Goal: Task Accomplishment & Management: Use online tool/utility

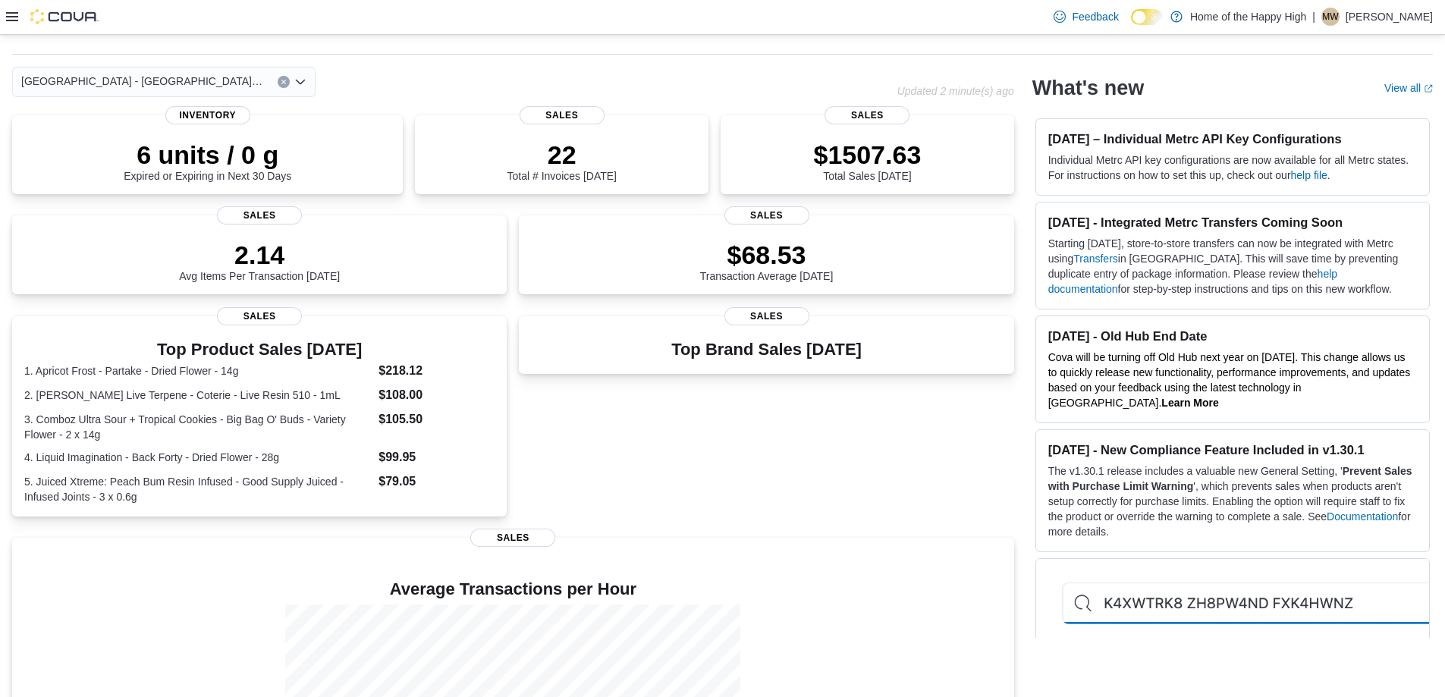
scroll to position [76, 0]
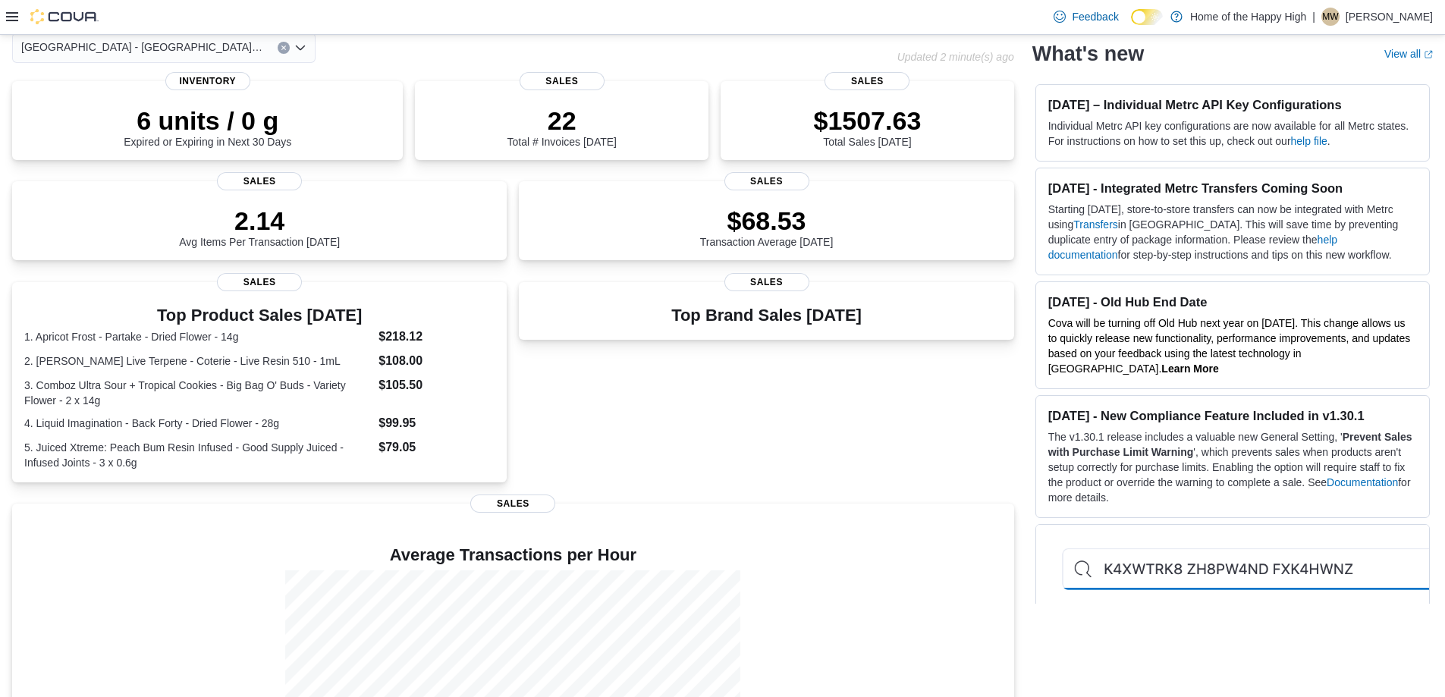
click at [282, 48] on icon "Clear input" at bounding box center [284, 48] width 6 height 6
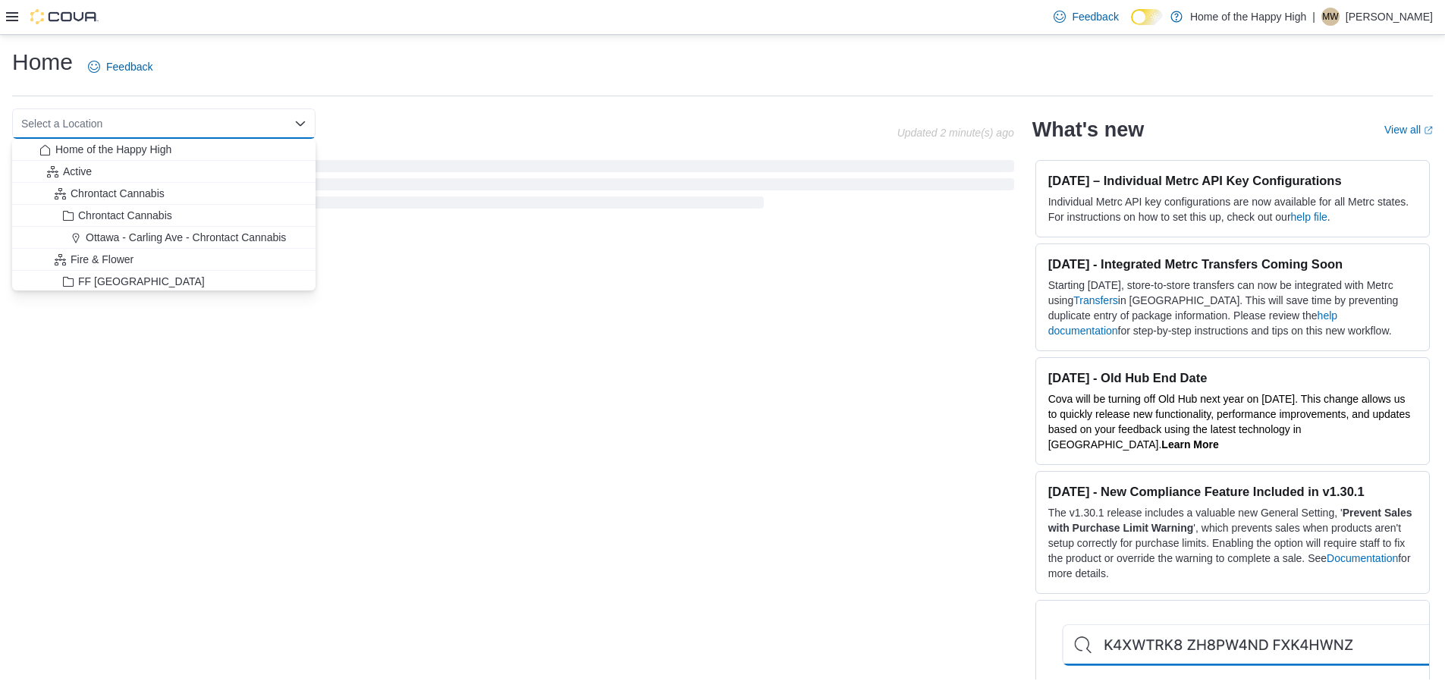
scroll to position [0, 0]
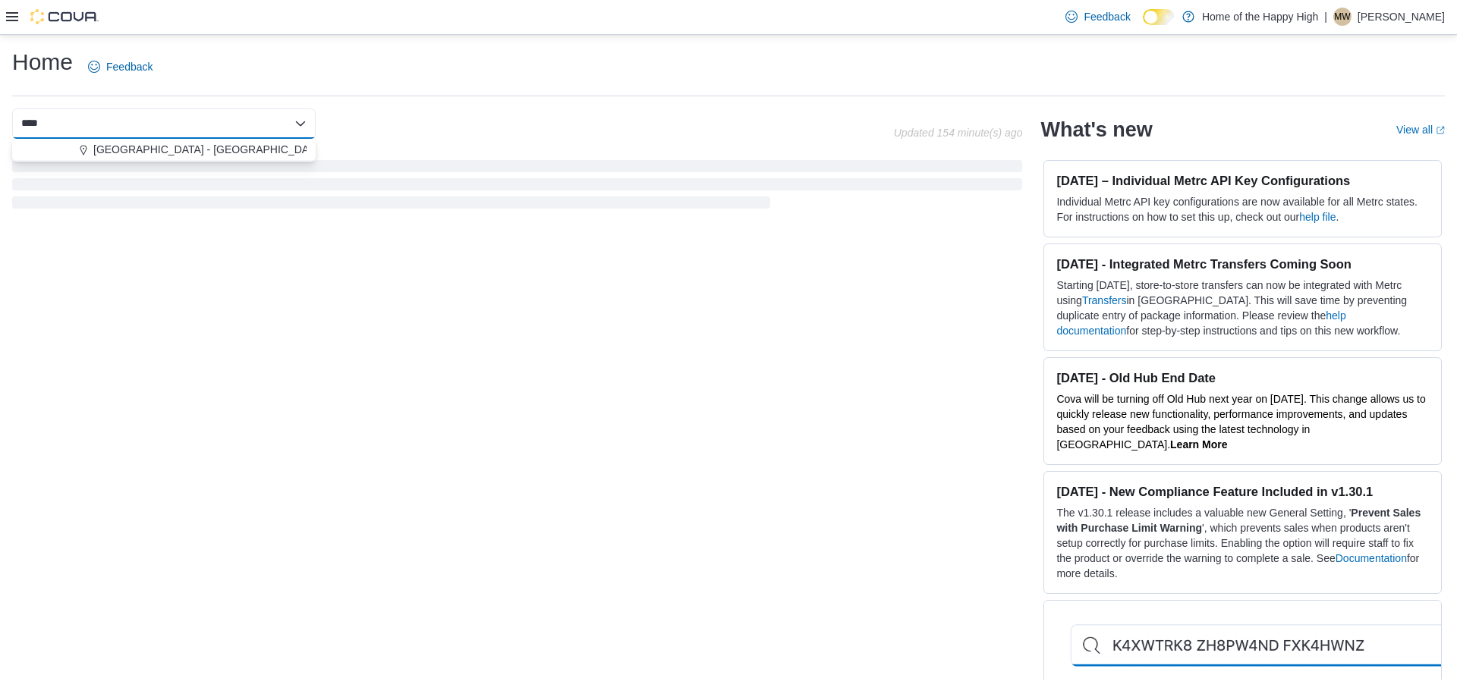
type input "****"
drag, startPoint x: 243, startPoint y: 130, endPoint x: 244, endPoint y: 140, distance: 9.9
click at [243, 140] on body "Feedback Dark Mode Home of the Happy High | MW [PERSON_NAME] Home Feedback ****…" at bounding box center [728, 348] width 1457 height 697
click at [244, 147] on span "[GEOGRAPHIC_DATA] - [GEOGRAPHIC_DATA] - Fire & Flower" at bounding box center [244, 149] width 303 height 15
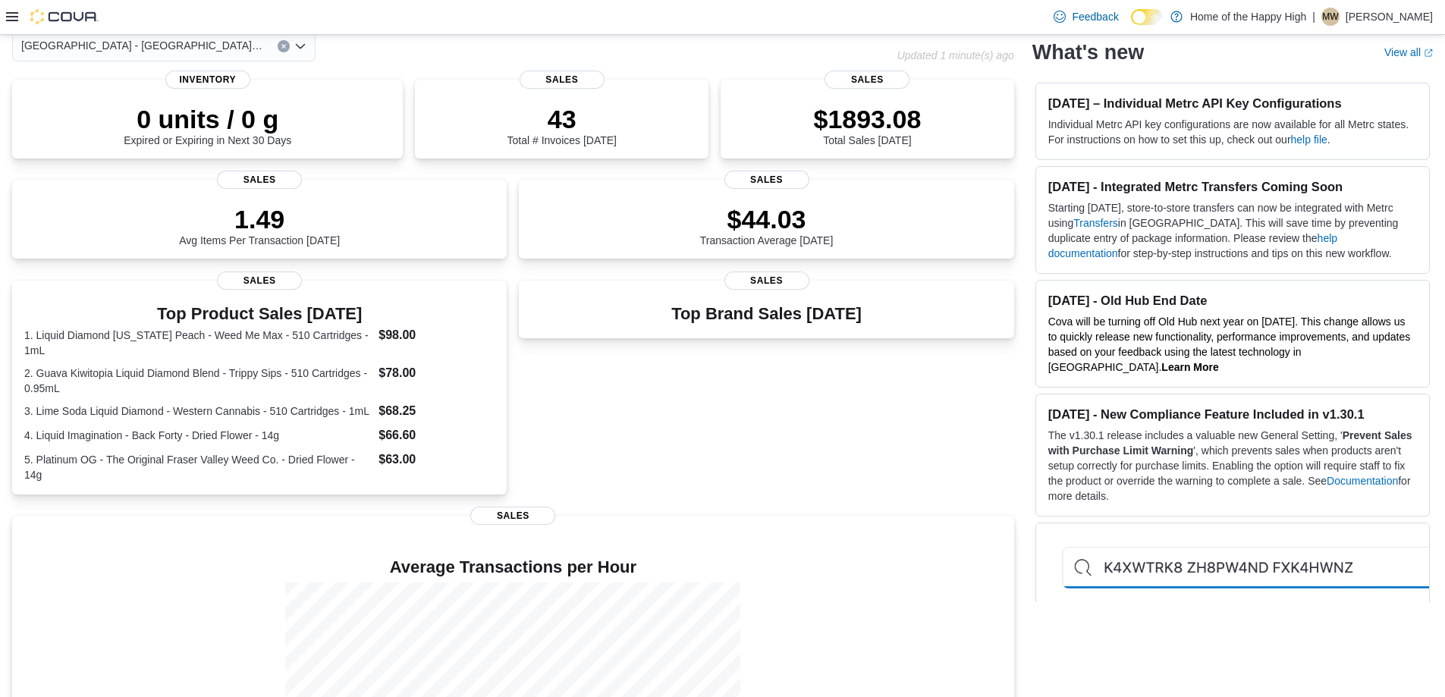
scroll to position [76, 0]
click at [293, 47] on div "[GEOGRAPHIC_DATA] - [GEOGRAPHIC_DATA] - Fire & Flower Combo box. Selected. [GEO…" at bounding box center [163, 48] width 303 height 30
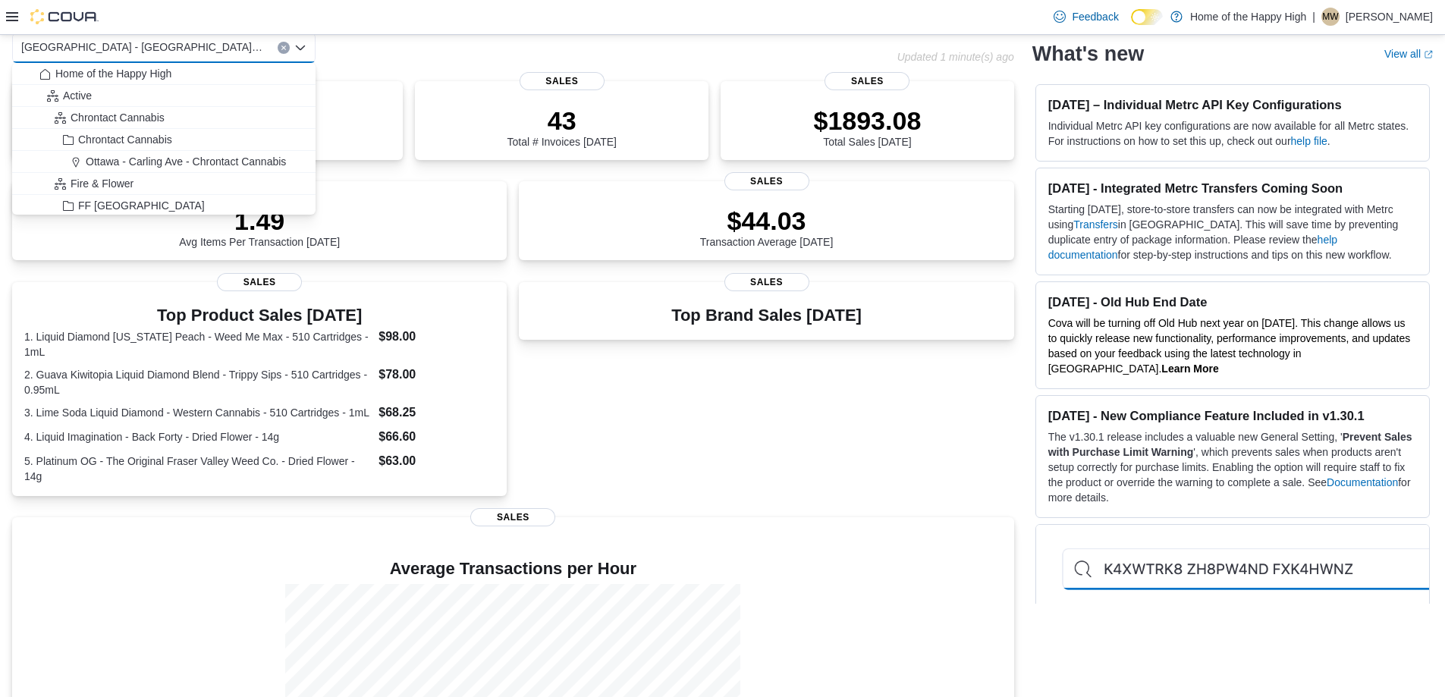
click at [284, 47] on icon "Clear input" at bounding box center [283, 48] width 4 height 4
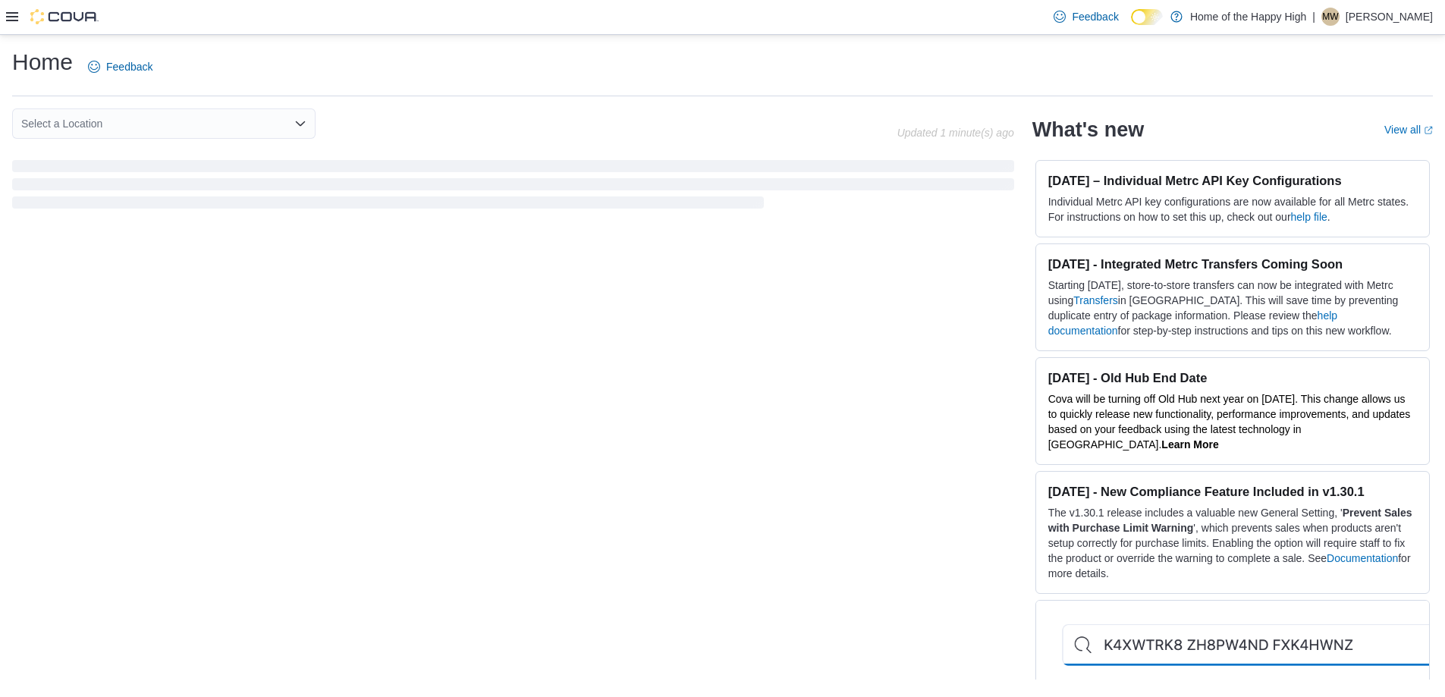
scroll to position [0, 0]
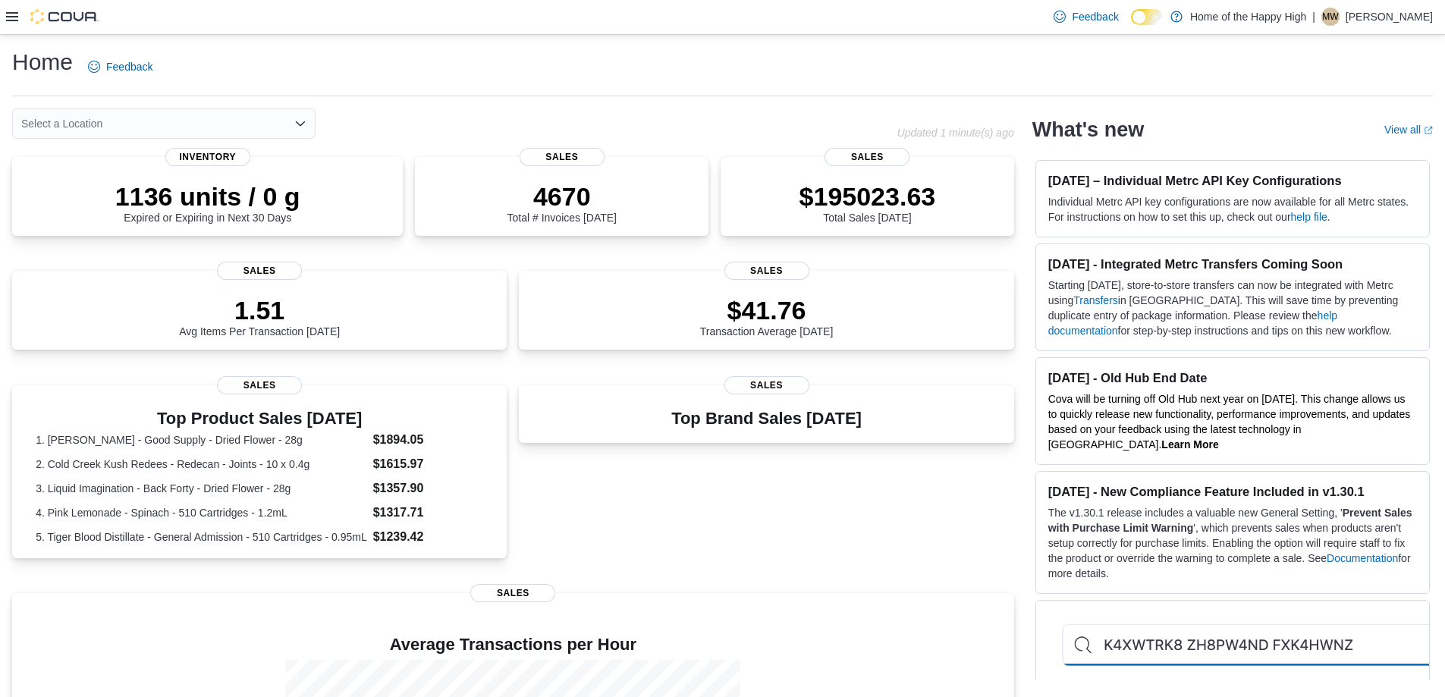
click at [242, 123] on div "Select a Location Combo box. Selected. Combo box input. Select a Location. Type…" at bounding box center [163, 123] width 303 height 30
type input "***"
click at [161, 144] on span "[GEOGRAPHIC_DATA] - [GEOGRAPHIC_DATA] - Fire & Flower" at bounding box center [244, 149] width 303 height 15
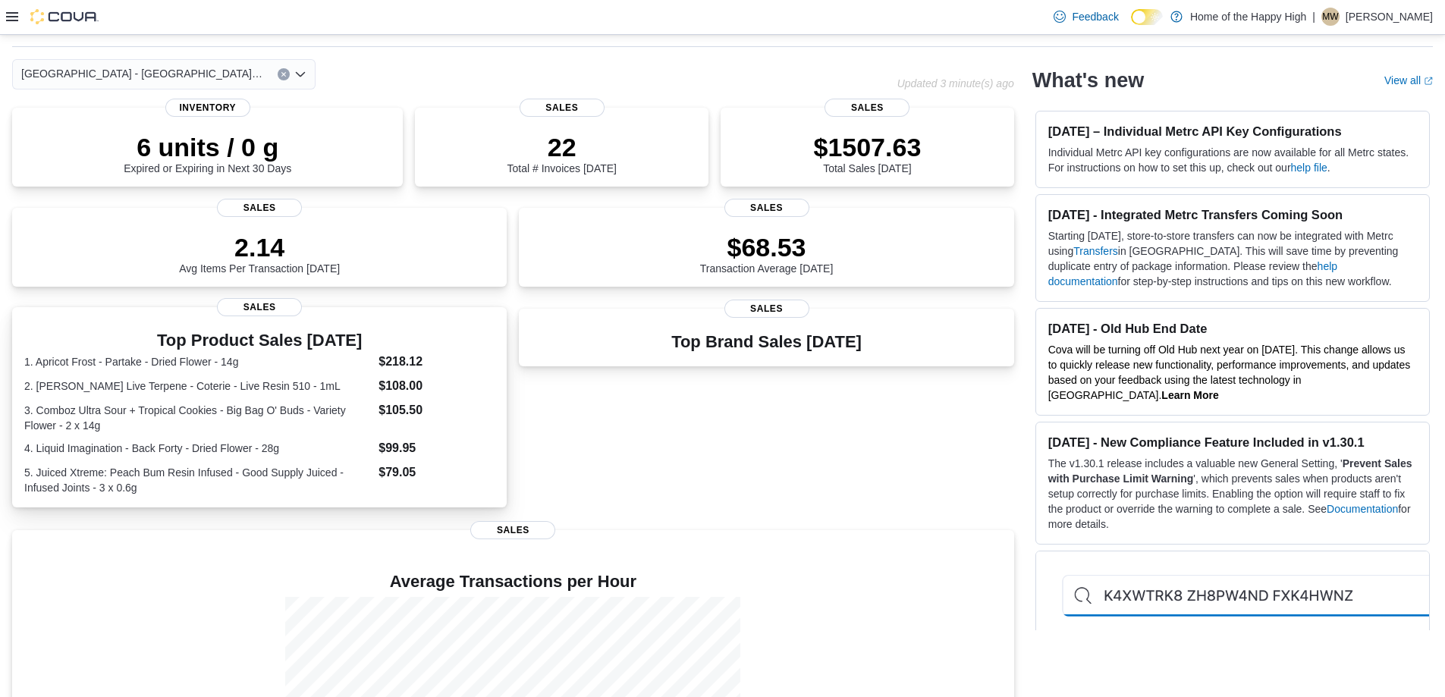
scroll to position [76, 0]
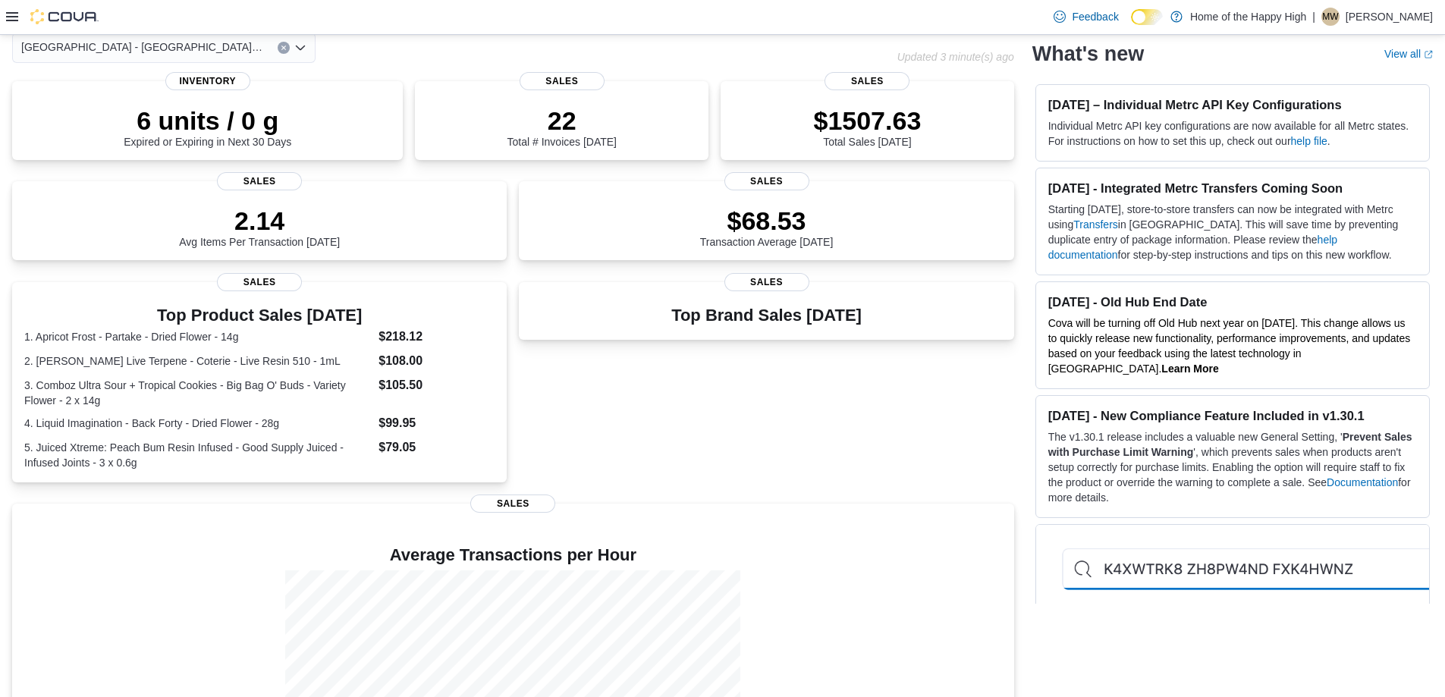
click at [320, 56] on div "[GEOGRAPHIC_DATA] - [GEOGRAPHIC_DATA] - Fire & Flower Combo box. Selected. [GEO…" at bounding box center [454, 48] width 885 height 30
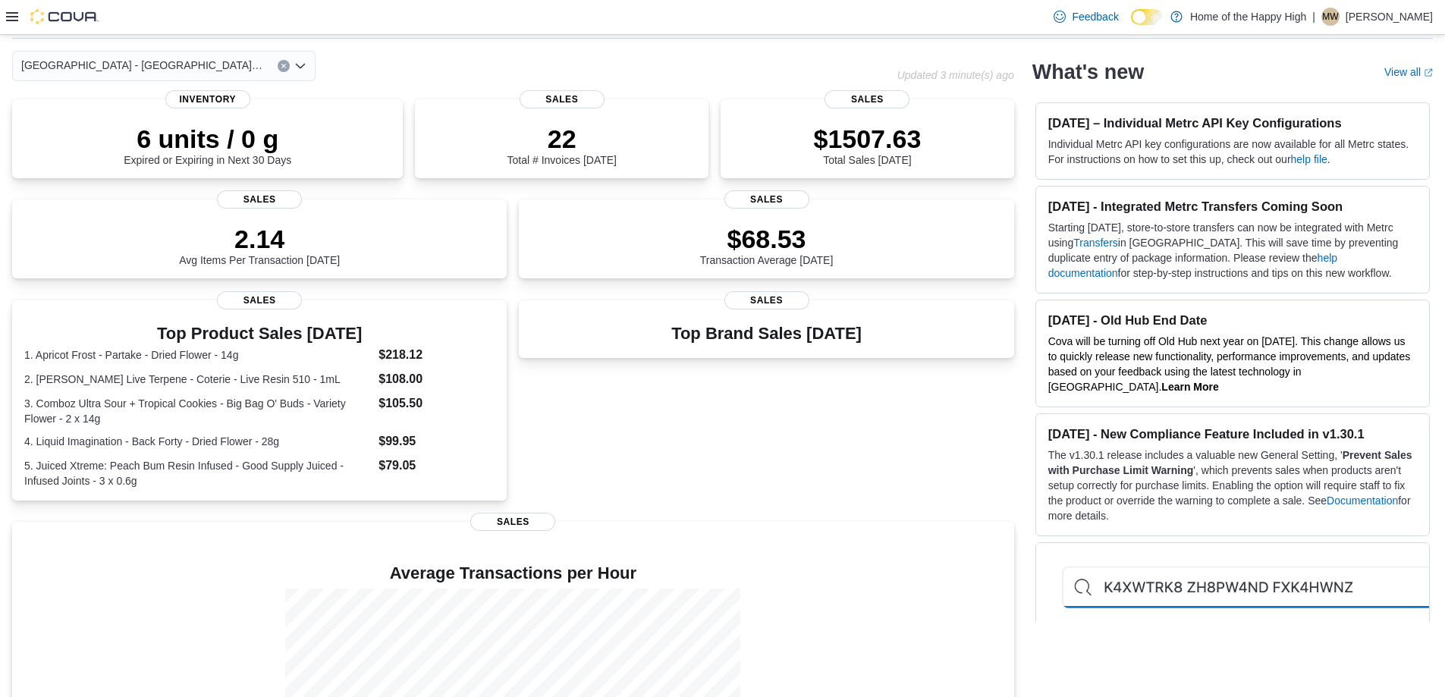
scroll to position [0, 0]
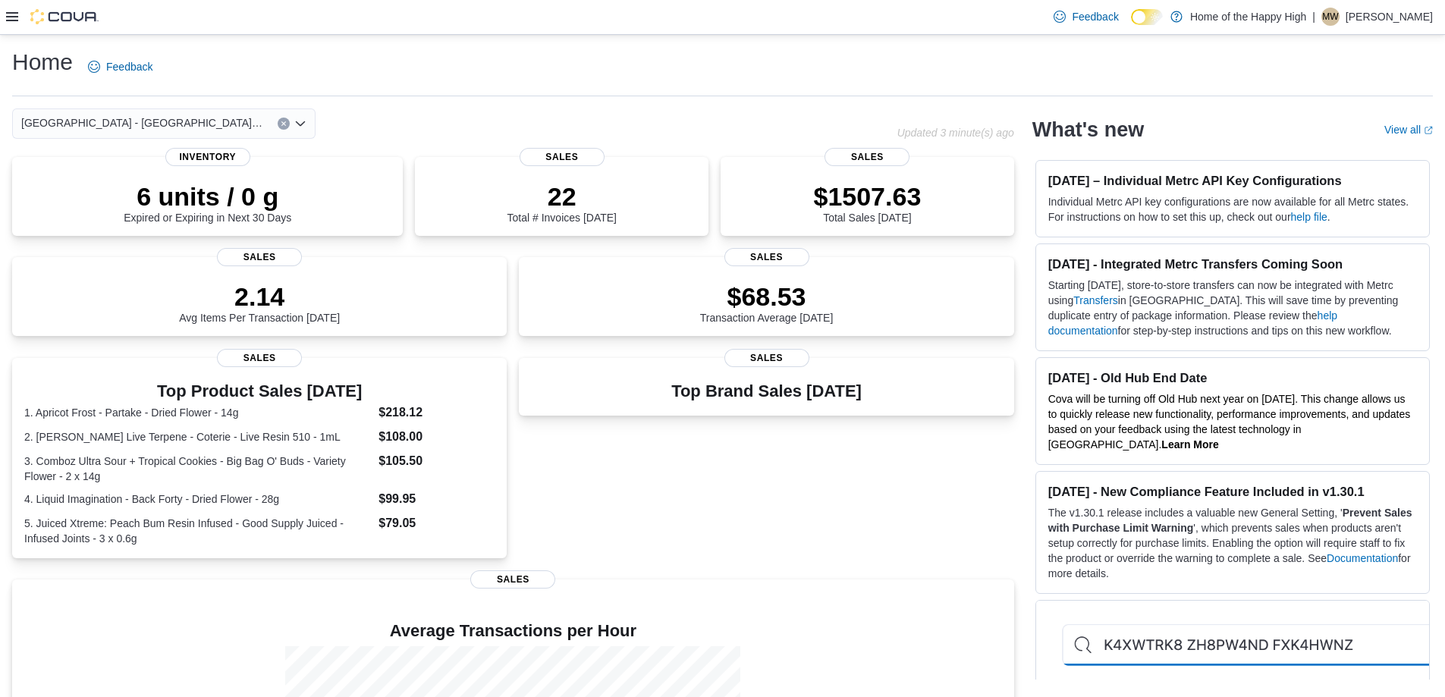
click at [285, 116] on div "[GEOGRAPHIC_DATA] - [GEOGRAPHIC_DATA] - Fire & Flower" at bounding box center [163, 123] width 303 height 30
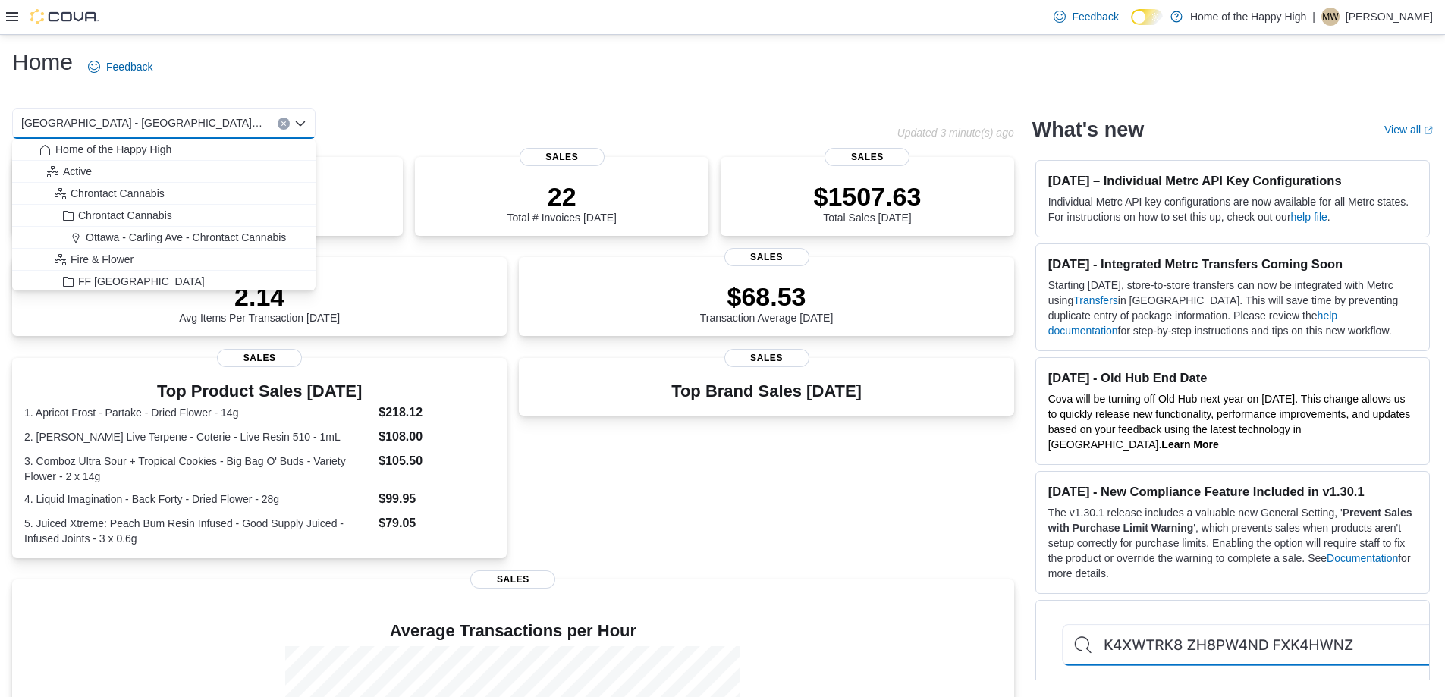
click at [283, 122] on icon "Clear input" at bounding box center [283, 123] width 4 height 4
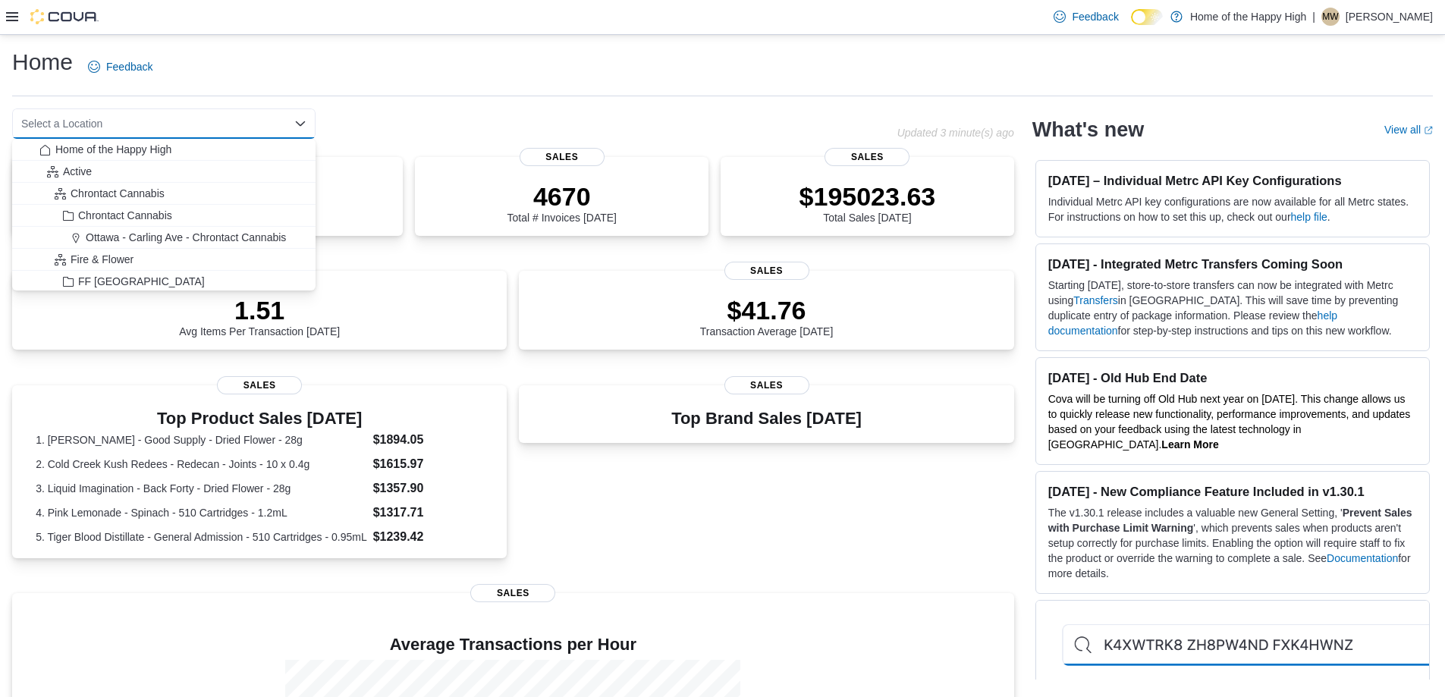
click at [244, 120] on div "Select a Location Combo box. Selected. Combo box input. Select a Location. Type…" at bounding box center [163, 123] width 303 height 30
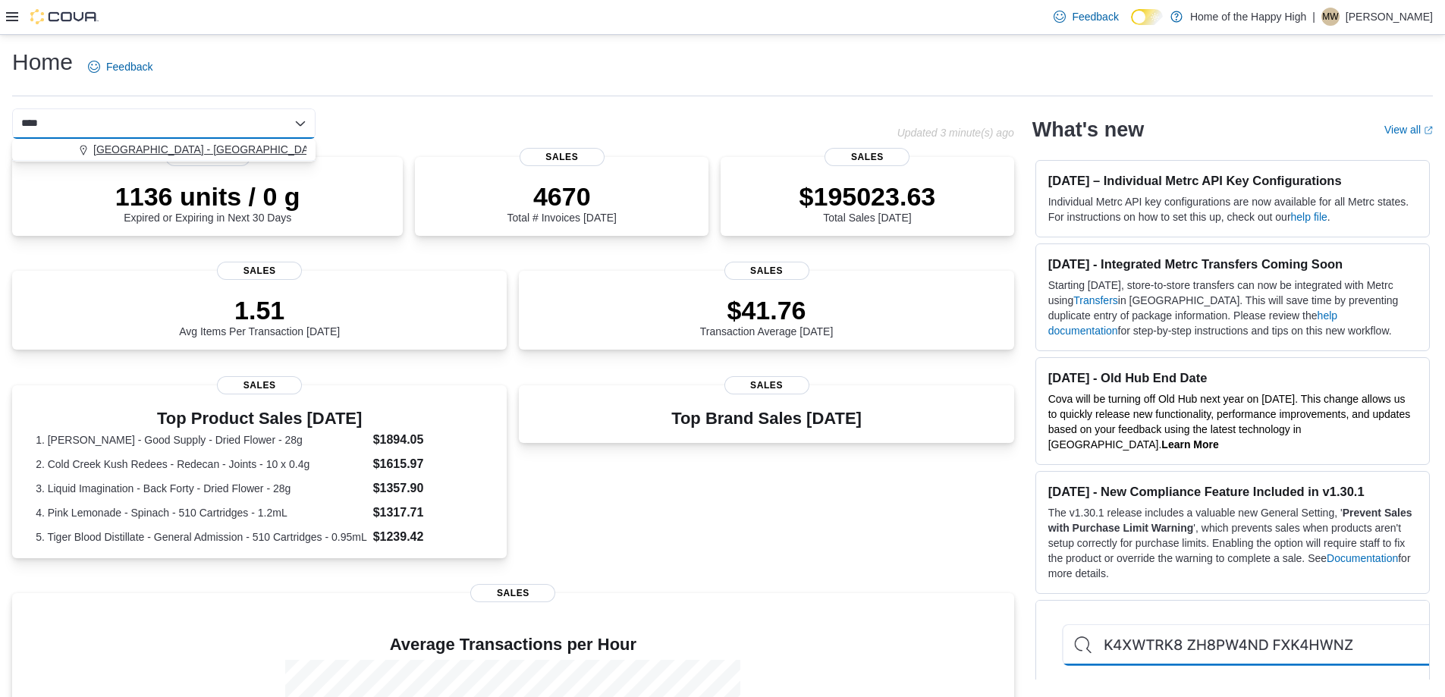
type input "****"
click at [242, 150] on span "[GEOGRAPHIC_DATA] - [GEOGRAPHIC_DATA] - Fire & Flower" at bounding box center [244, 149] width 303 height 15
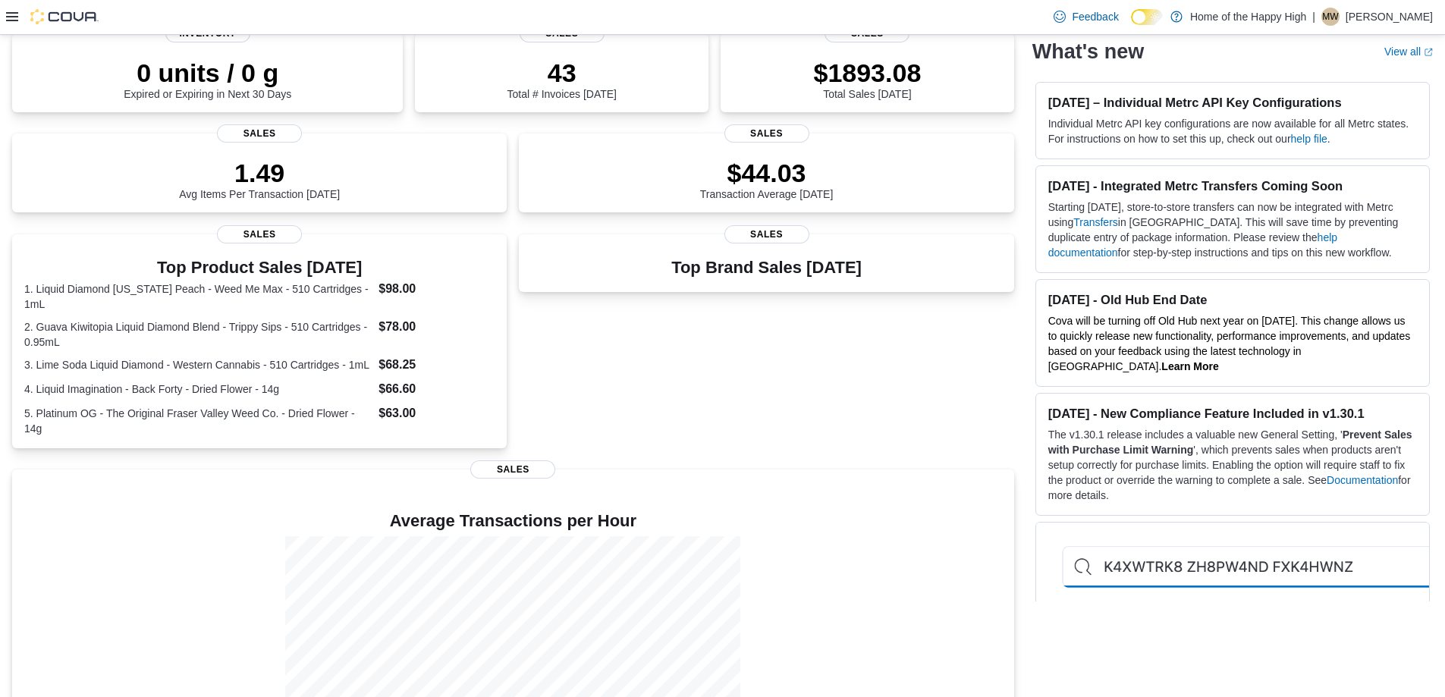
scroll to position [218, 0]
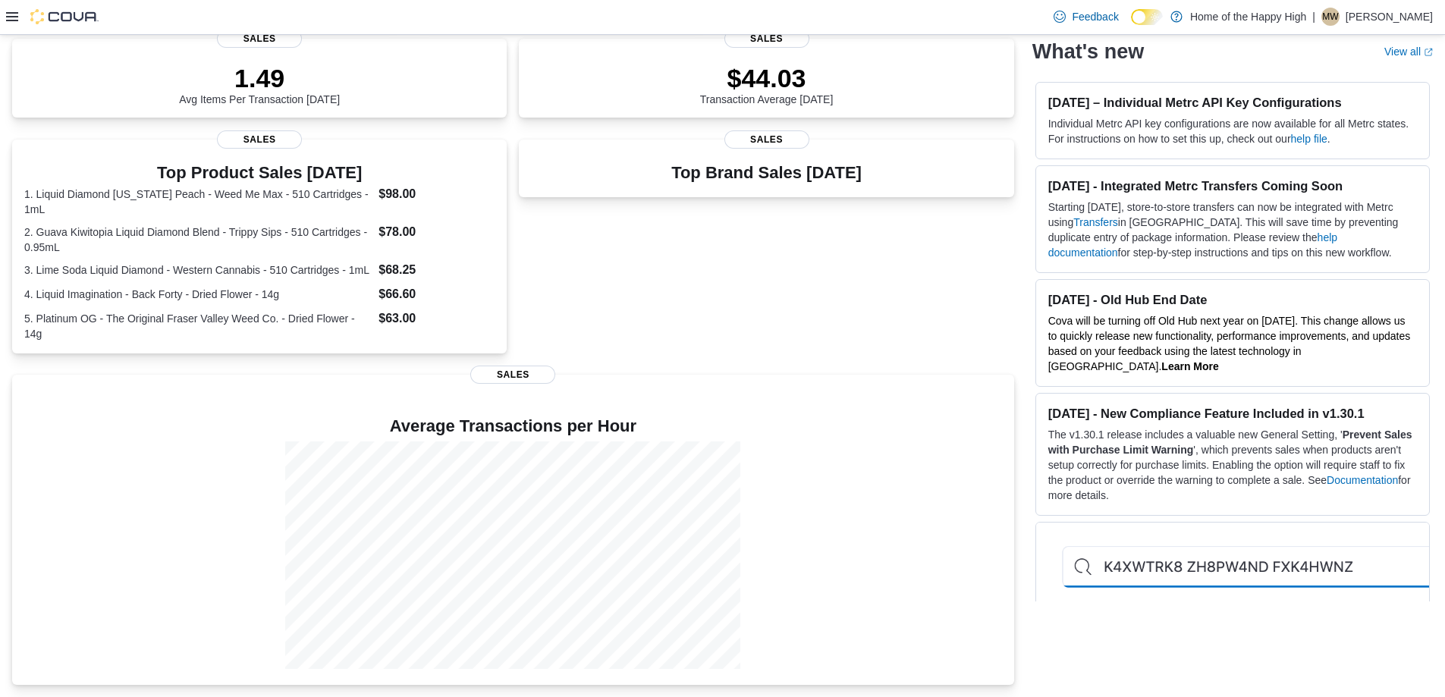
click at [18, 15] on div at bounding box center [52, 16] width 93 height 15
click at [14, 16] on icon at bounding box center [12, 17] width 12 height 12
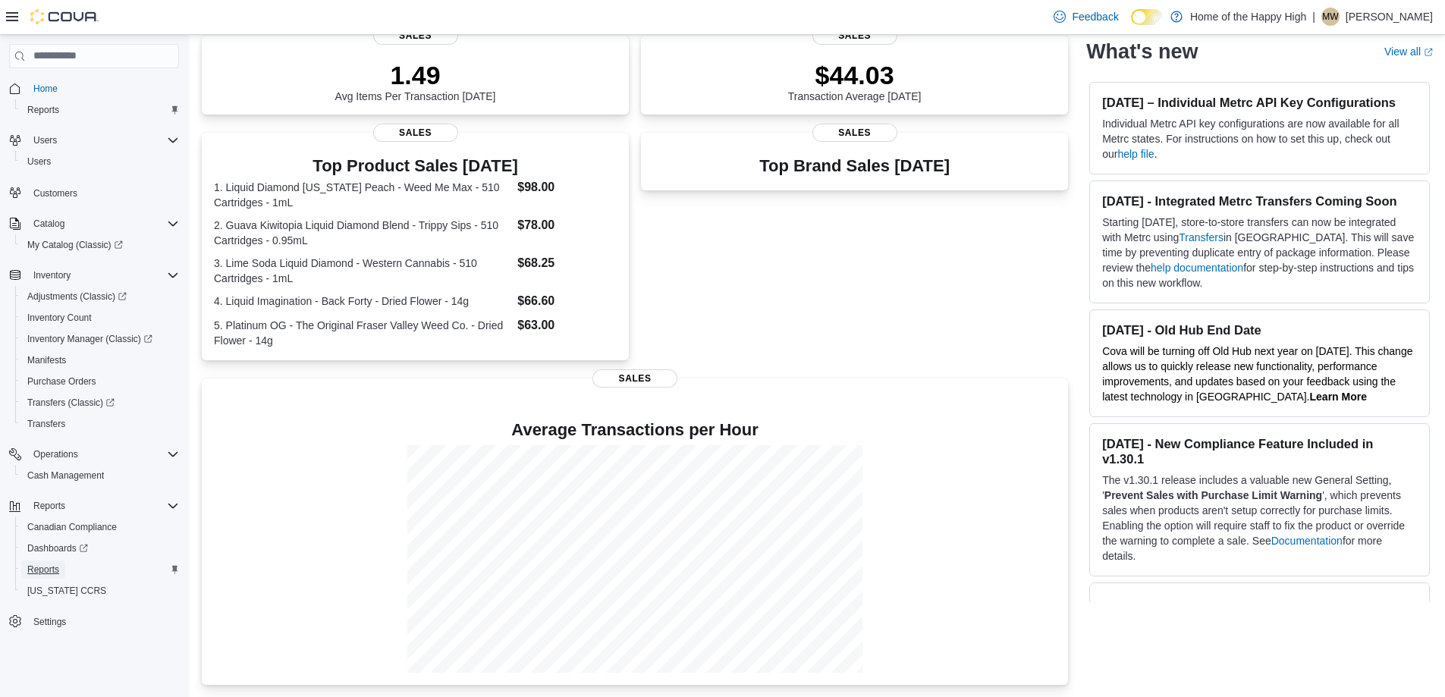
click at [58, 566] on span "Reports" at bounding box center [43, 570] width 32 height 12
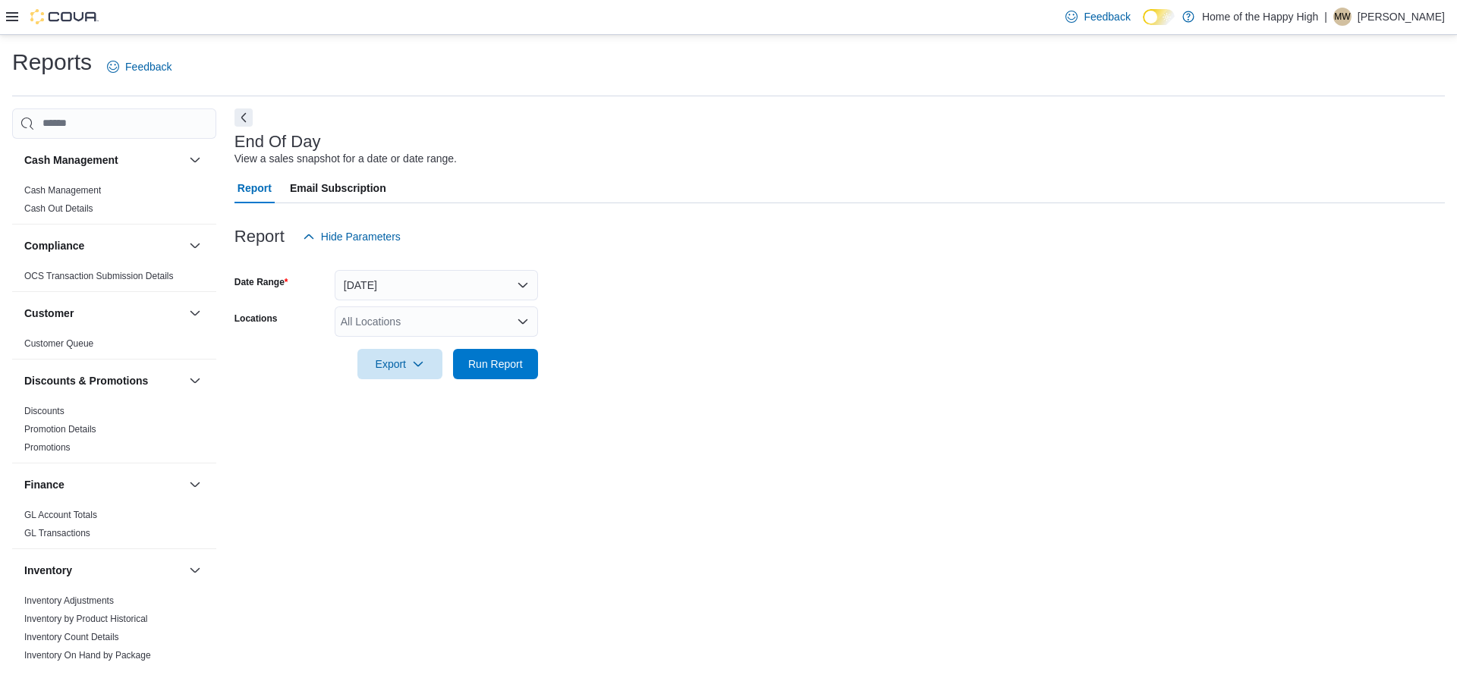
click at [403, 313] on div "All Locations" at bounding box center [436, 321] width 203 height 30
type input "****"
click at [451, 341] on span "[GEOGRAPHIC_DATA] - [GEOGRAPHIC_DATA] - Fire & Flower" at bounding box center [549, 347] width 303 height 15
click at [671, 312] on form "Date Range [DATE] Locations [GEOGRAPHIC_DATA] - [GEOGRAPHIC_DATA] - Fire & Flow…" at bounding box center [839, 315] width 1210 height 127
click at [512, 363] on span "Run Report" at bounding box center [495, 363] width 55 height 15
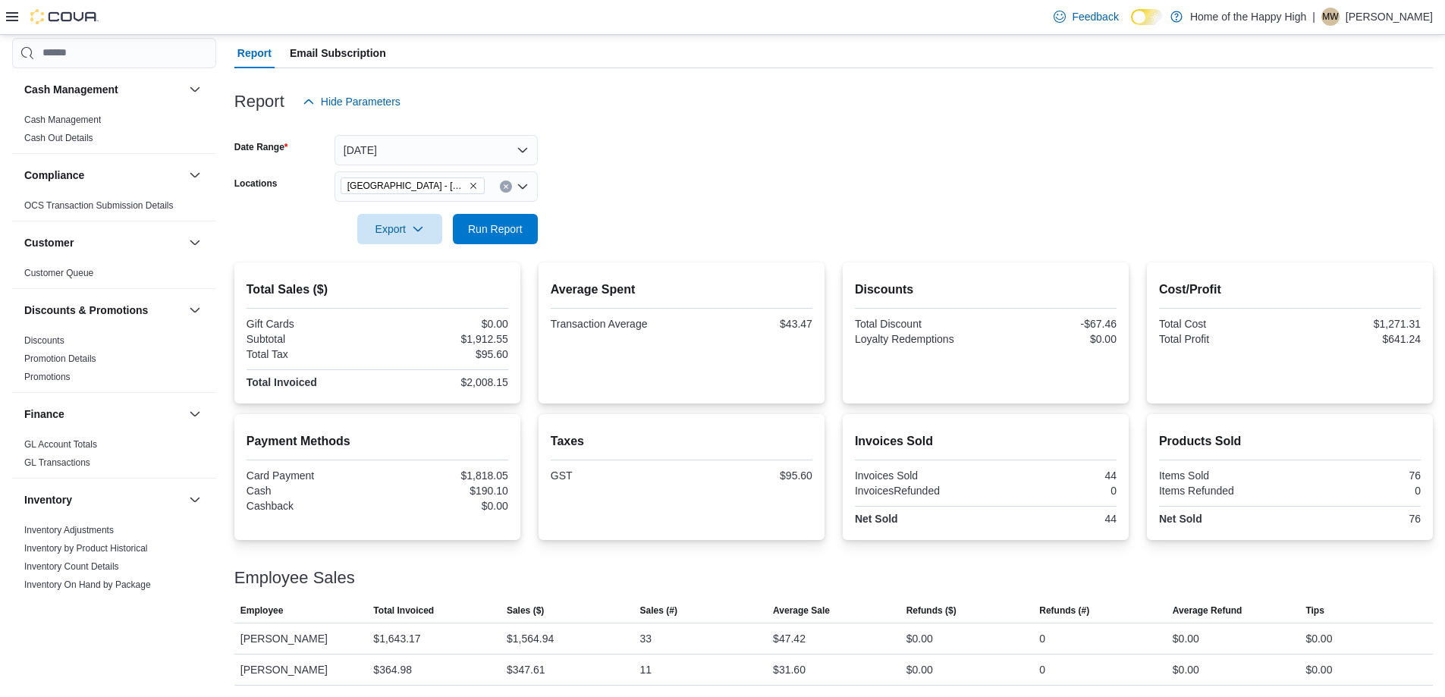
scroll to position [136, 0]
click at [854, 165] on form "Date Range [DATE] Locations [GEOGRAPHIC_DATA] - [GEOGRAPHIC_DATA] - Fire & Flow…" at bounding box center [833, 179] width 1199 height 127
click at [479, 181] on span "[GEOGRAPHIC_DATA] - [GEOGRAPHIC_DATA] - Fire & Flower" at bounding box center [413, 185] width 144 height 17
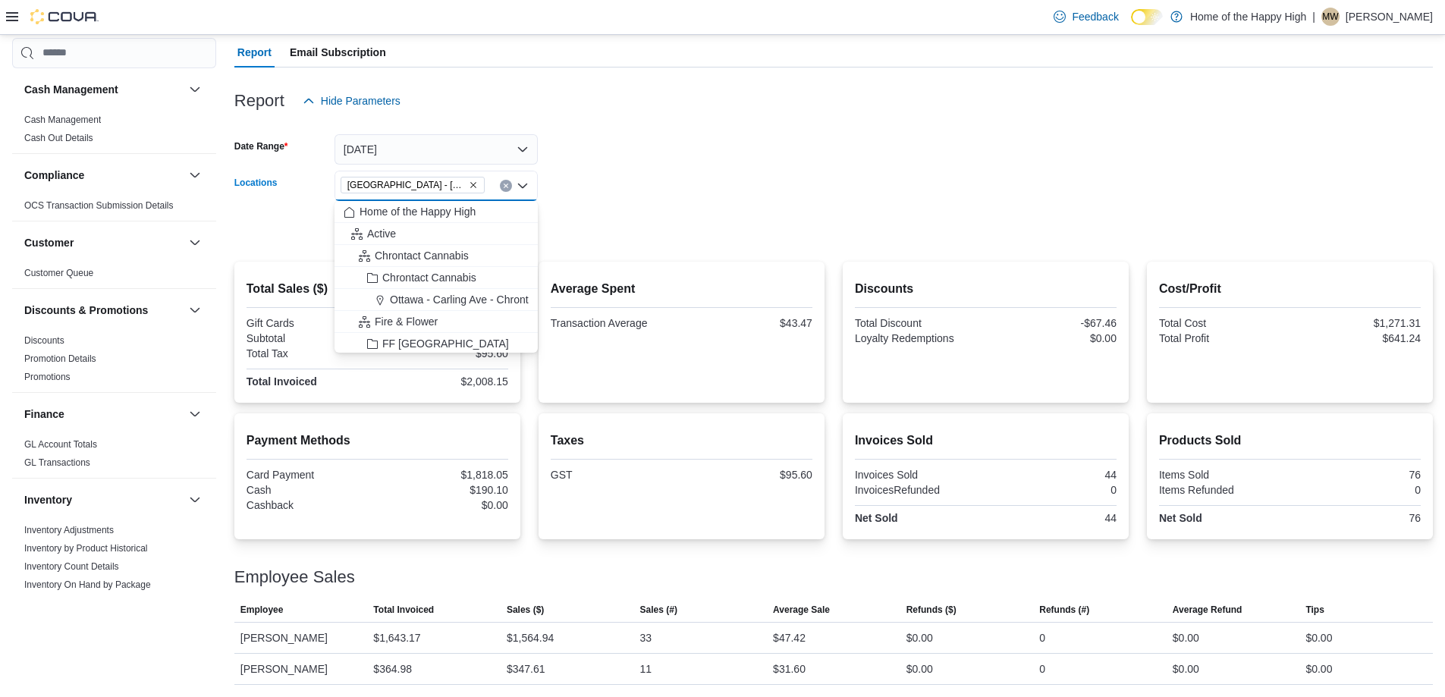
click at [476, 181] on icon "Remove Sherwood Park - Baseline Road - Fire & Flower from selection in this gro…" at bounding box center [473, 185] width 9 height 9
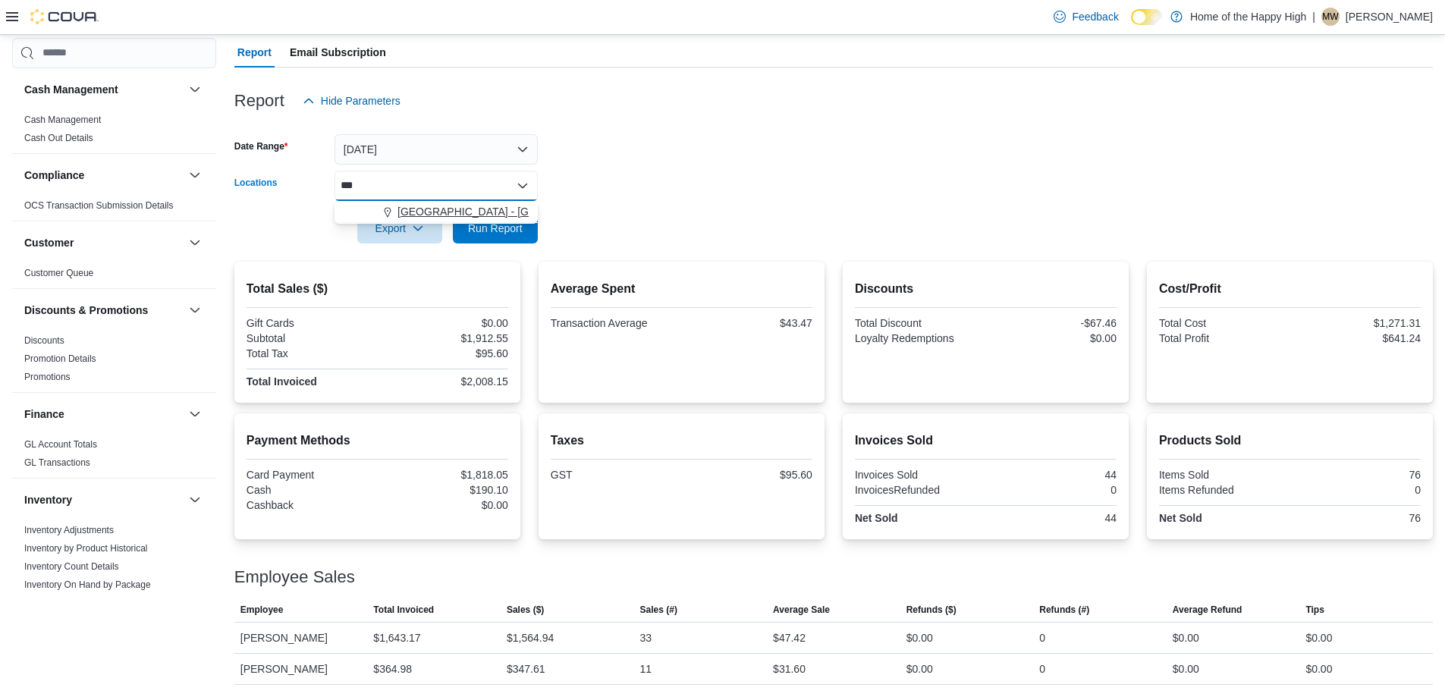
type input "***"
click at [473, 215] on span "[GEOGRAPHIC_DATA] - [GEOGRAPHIC_DATA] - Fire & Flower" at bounding box center [549, 211] width 303 height 15
click at [569, 209] on div at bounding box center [833, 207] width 1199 height 12
click at [514, 233] on span "Run Report" at bounding box center [495, 227] width 55 height 15
click at [945, 134] on form "Date Range [DATE] Locations [GEOGRAPHIC_DATA] - [GEOGRAPHIC_DATA] - Fire & Flow…" at bounding box center [833, 179] width 1199 height 127
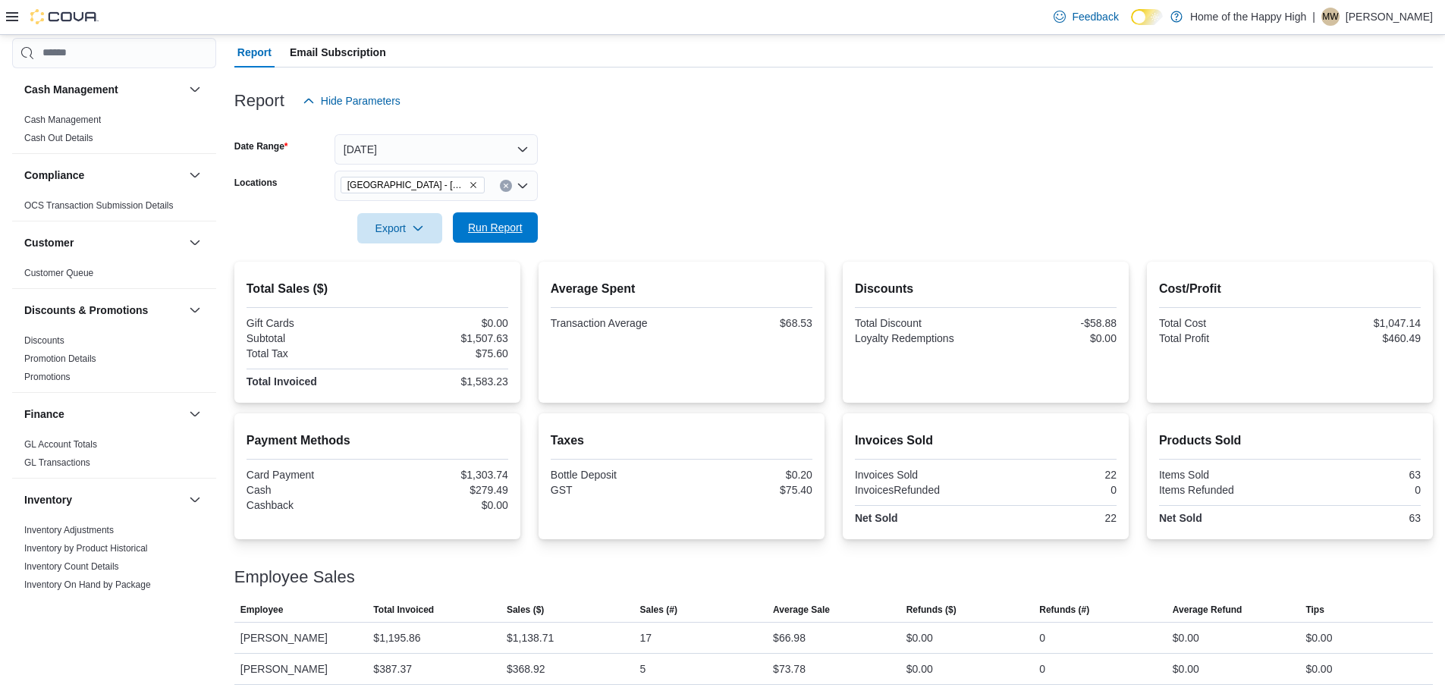
click at [508, 225] on span "Run Report" at bounding box center [495, 227] width 55 height 15
click at [496, 236] on span "Run Report" at bounding box center [495, 227] width 67 height 30
click at [482, 246] on div at bounding box center [833, 253] width 1199 height 18
click at [483, 234] on span "Run Report" at bounding box center [495, 227] width 55 height 15
click at [12, 26] on div at bounding box center [52, 17] width 93 height 34
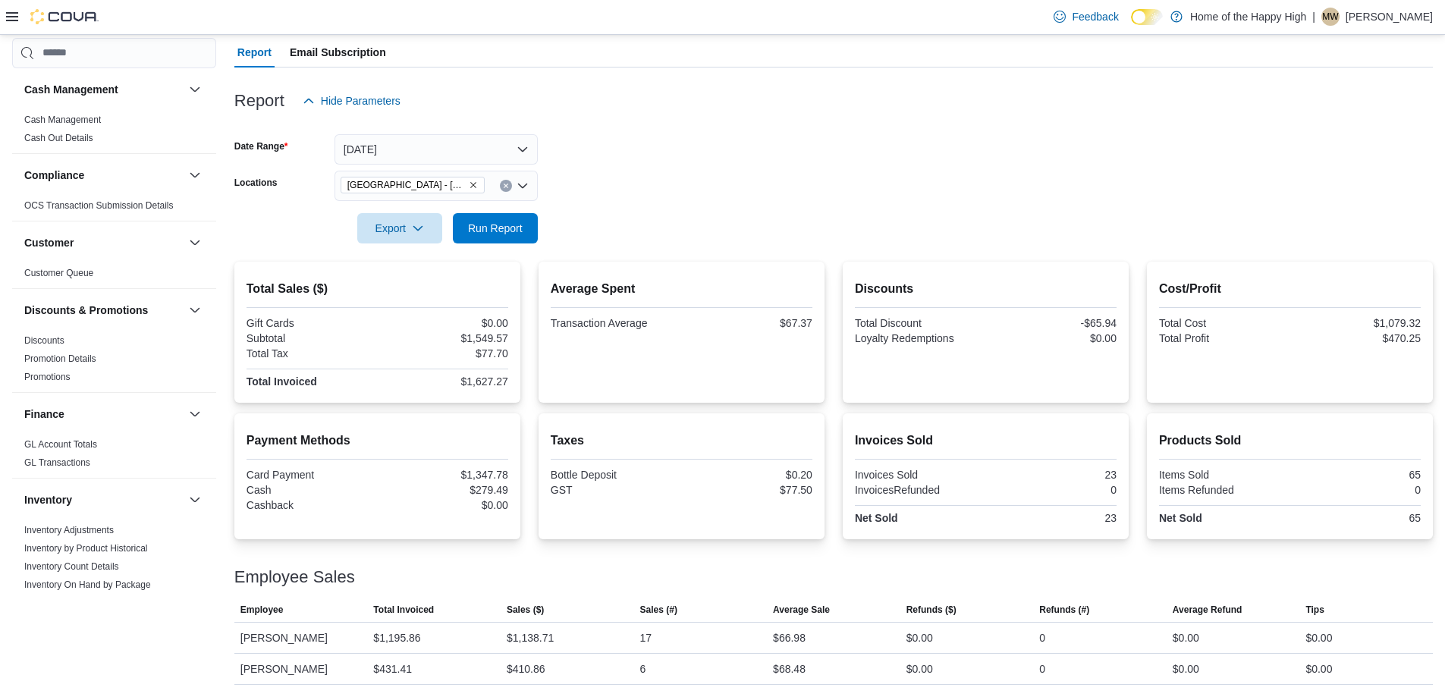
click at [14, 16] on icon at bounding box center [12, 17] width 12 height 12
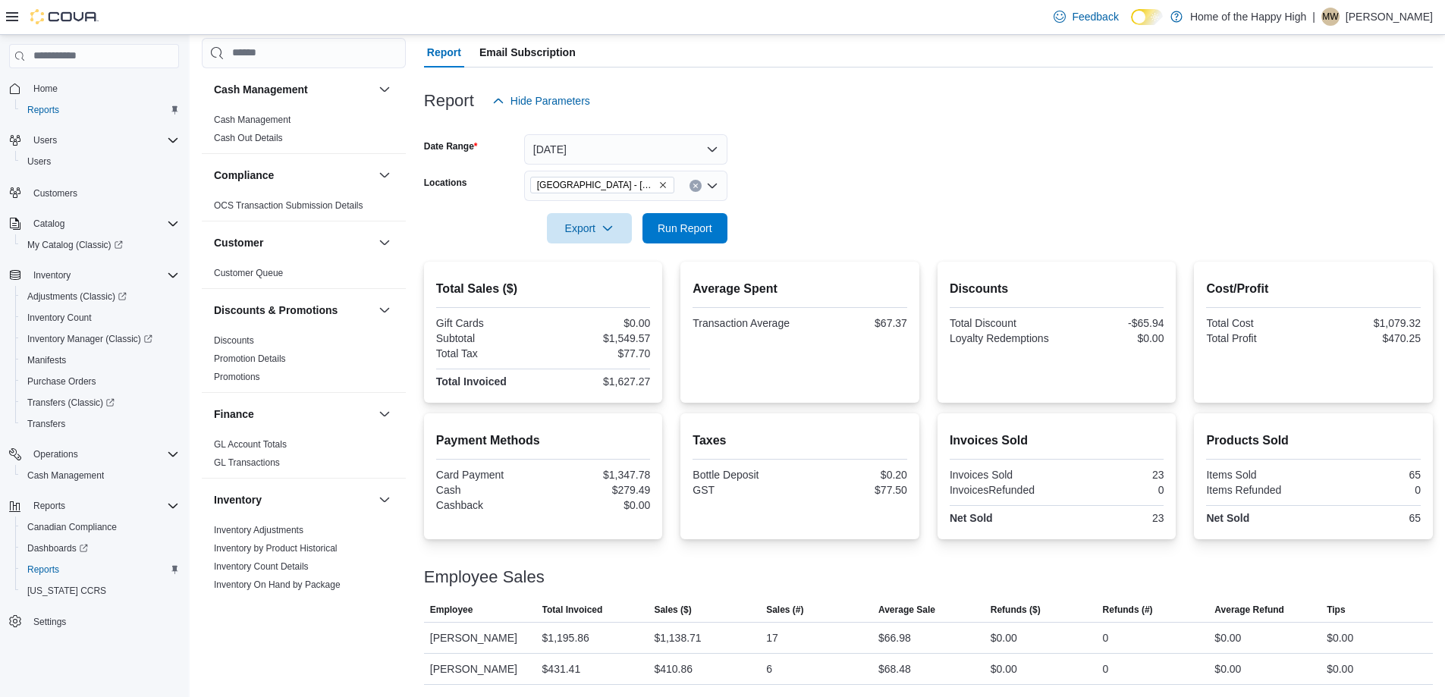
click at [88, 84] on span "Home" at bounding box center [103, 88] width 152 height 19
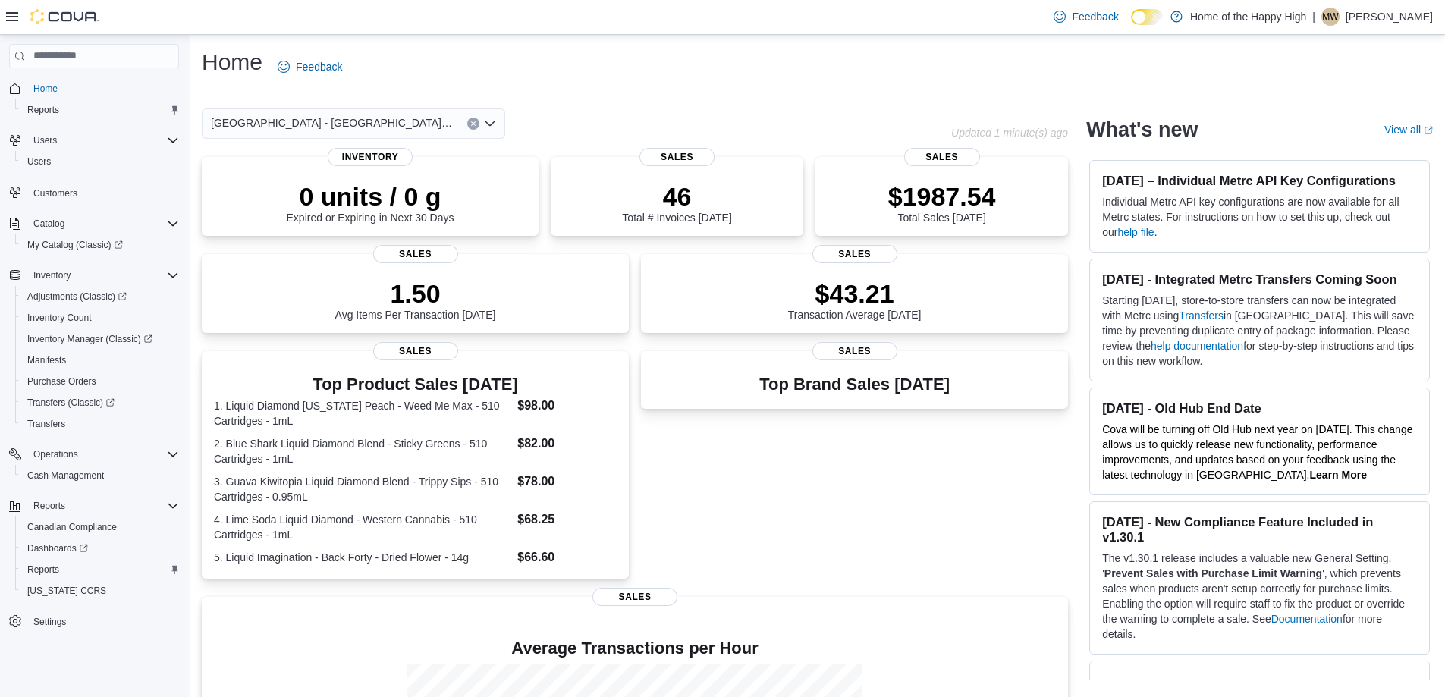
click at [466, 124] on div "[GEOGRAPHIC_DATA] - [GEOGRAPHIC_DATA] - Fire & Flower" at bounding box center [353, 123] width 303 height 30
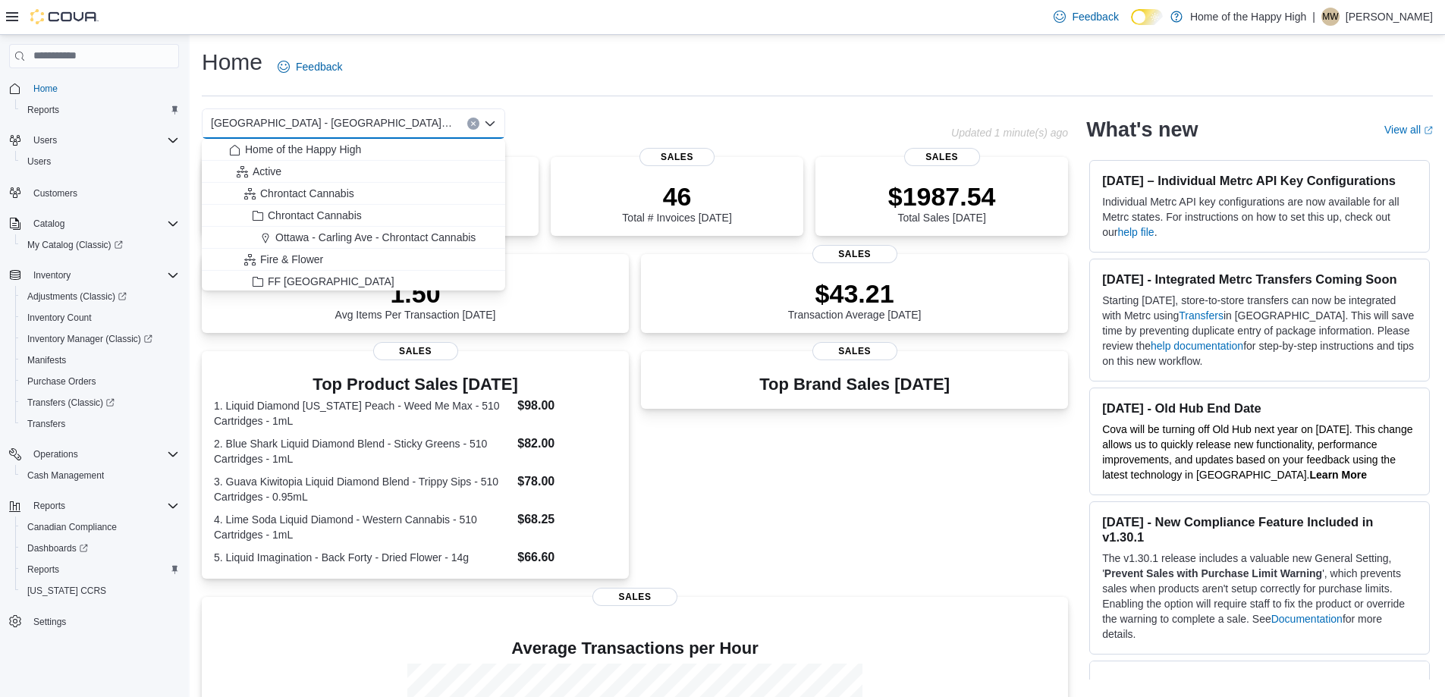
click at [470, 124] on button "Clear input" at bounding box center [473, 124] width 12 height 12
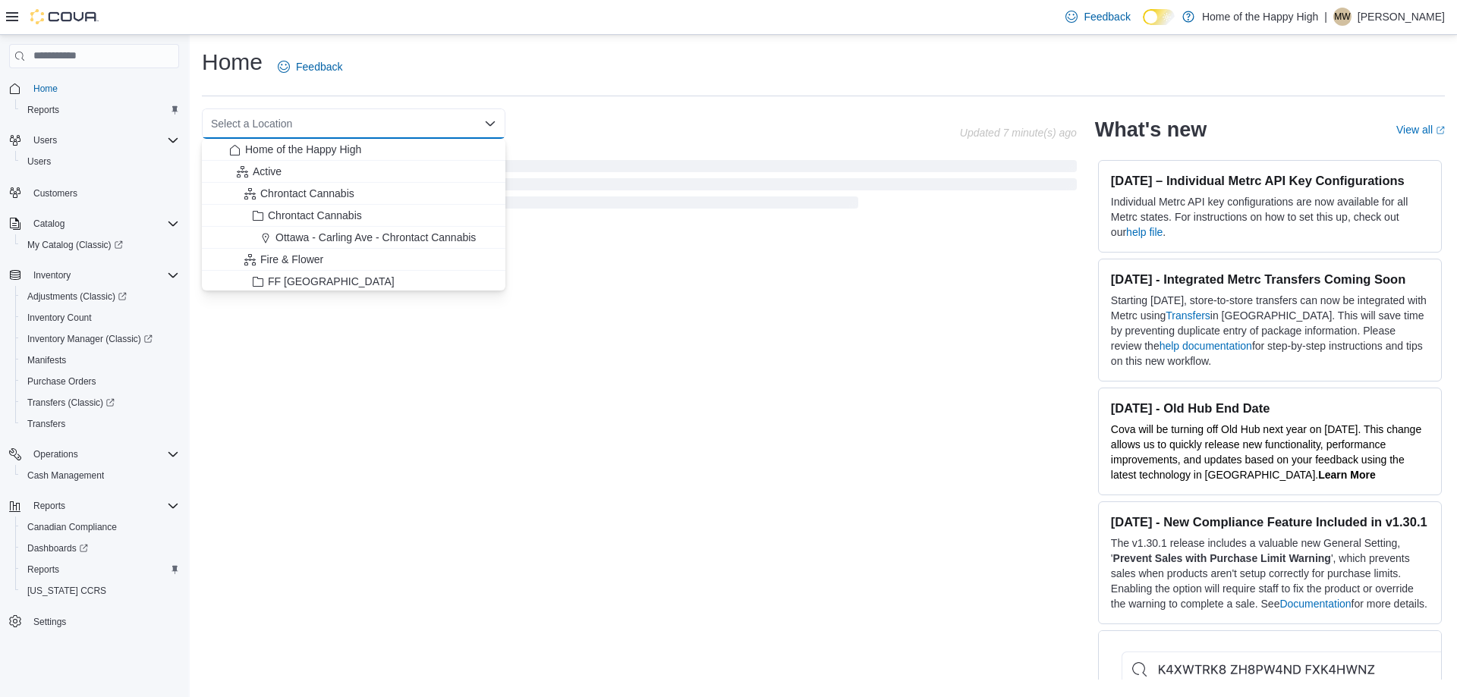
type input "*"
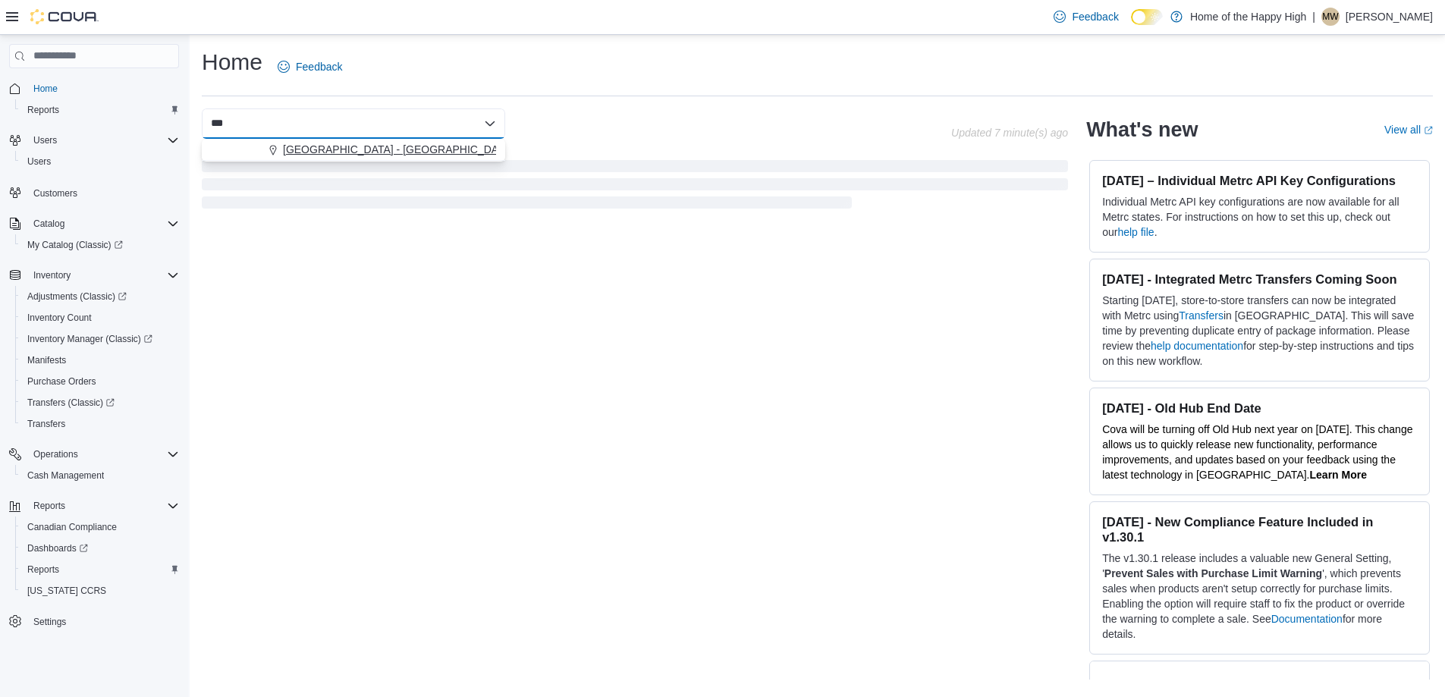
type input "***"
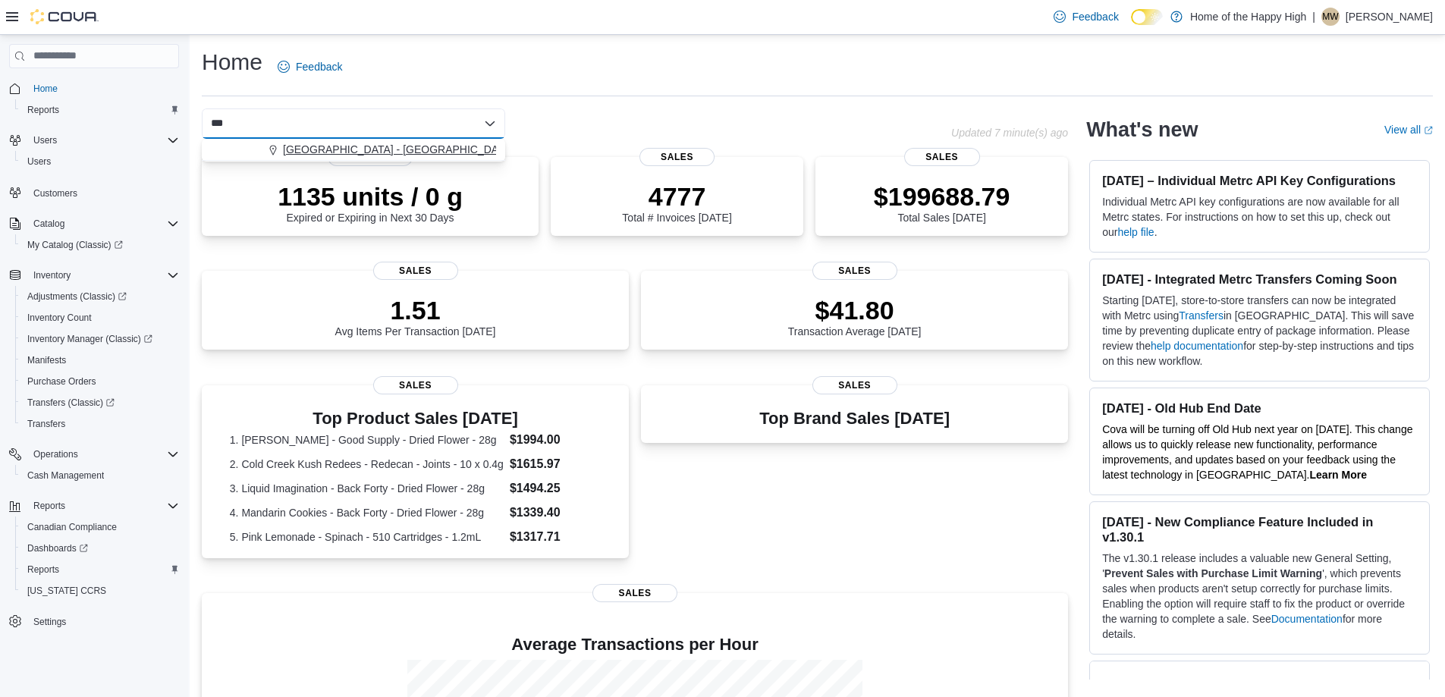
click at [407, 140] on button "[GEOGRAPHIC_DATA] - [GEOGRAPHIC_DATA] - Fire & Flower" at bounding box center [353, 150] width 303 height 22
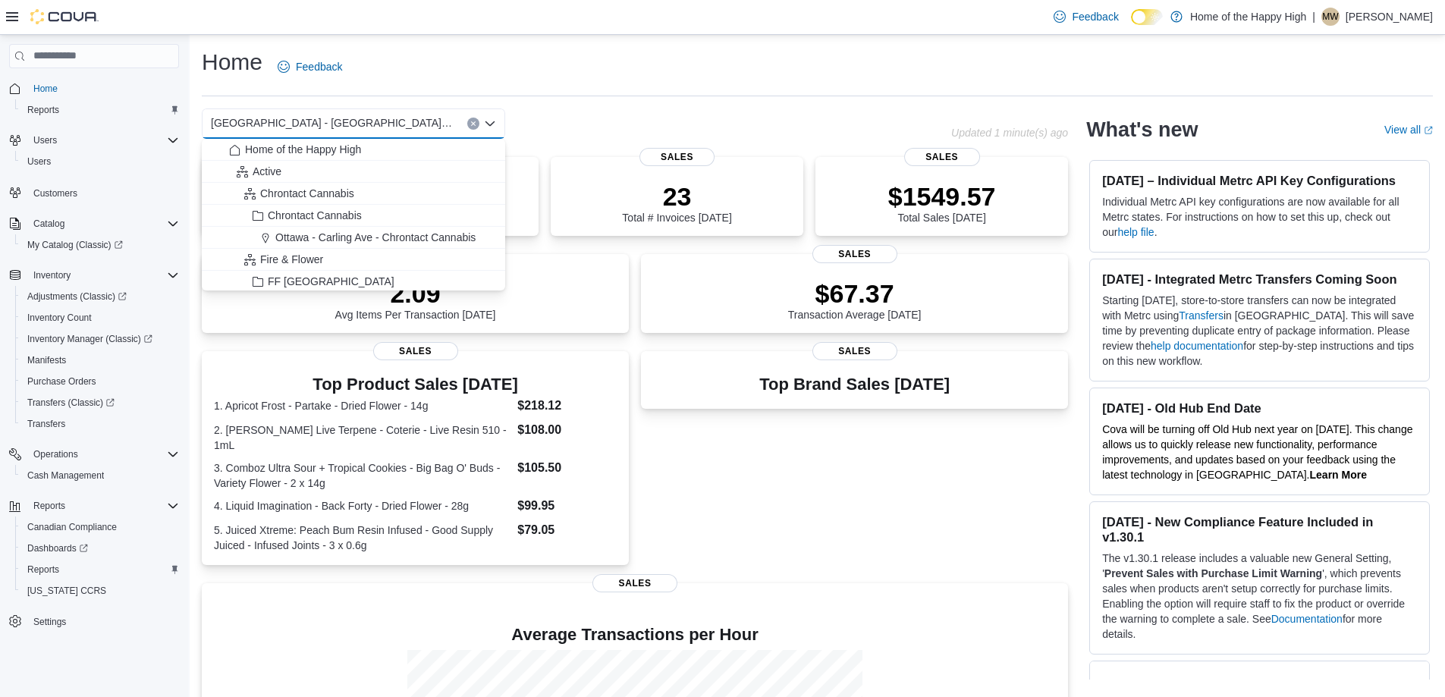
click at [771, 457] on div "Top Brand Sales [DATE] Sales" at bounding box center [854, 458] width 427 height 214
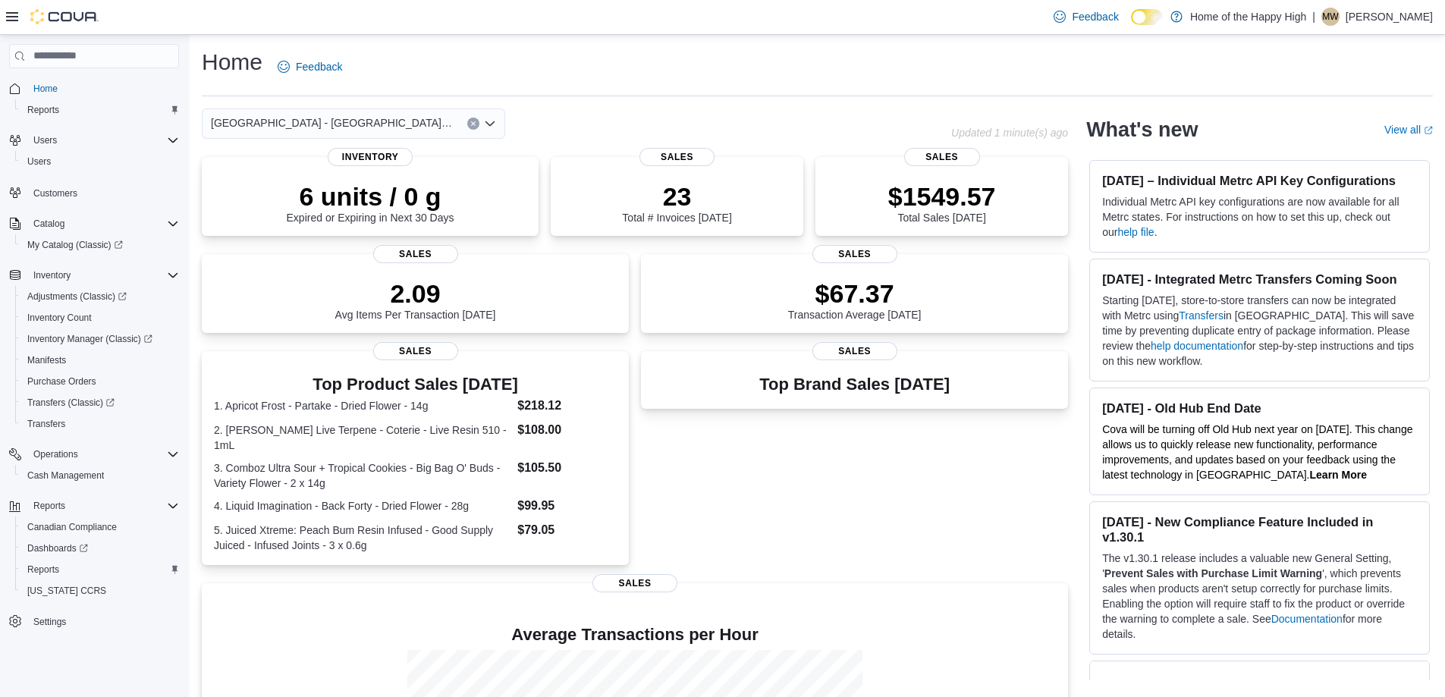
click at [476, 121] on button "Clear input" at bounding box center [473, 124] width 12 height 12
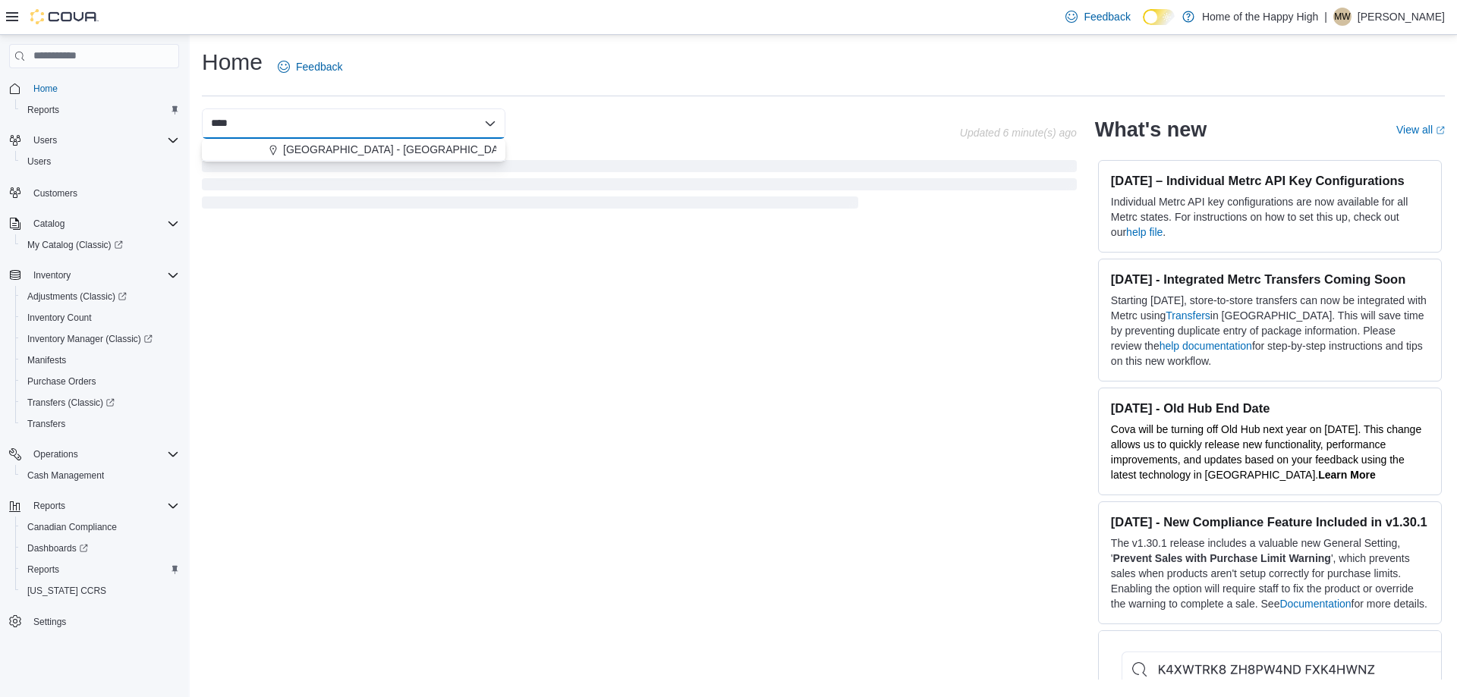
type input "****"
click at [472, 149] on span "[GEOGRAPHIC_DATA] - [GEOGRAPHIC_DATA] - Fire & Flower" at bounding box center [434, 149] width 303 height 15
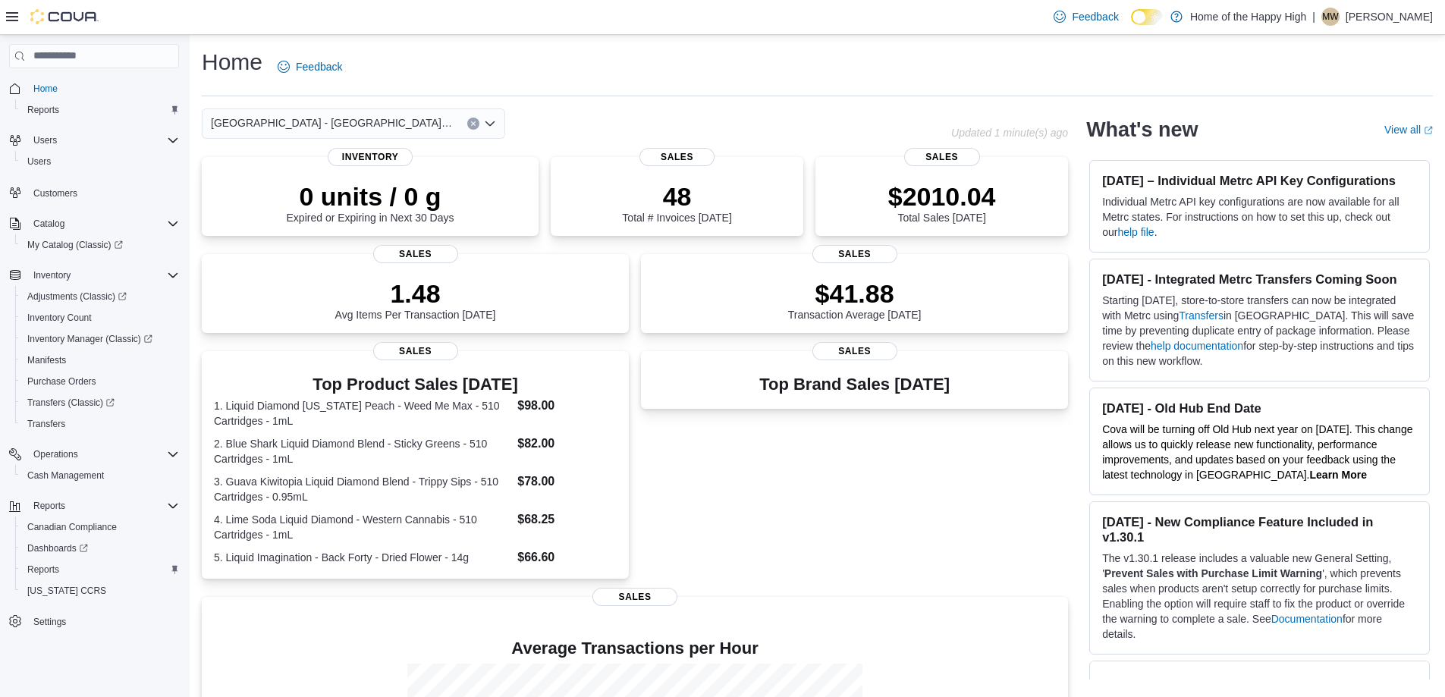
click at [468, 117] on div "[GEOGRAPHIC_DATA] - [GEOGRAPHIC_DATA] - Fire & Flower Combo box. Selected. [GEO…" at bounding box center [353, 123] width 303 height 30
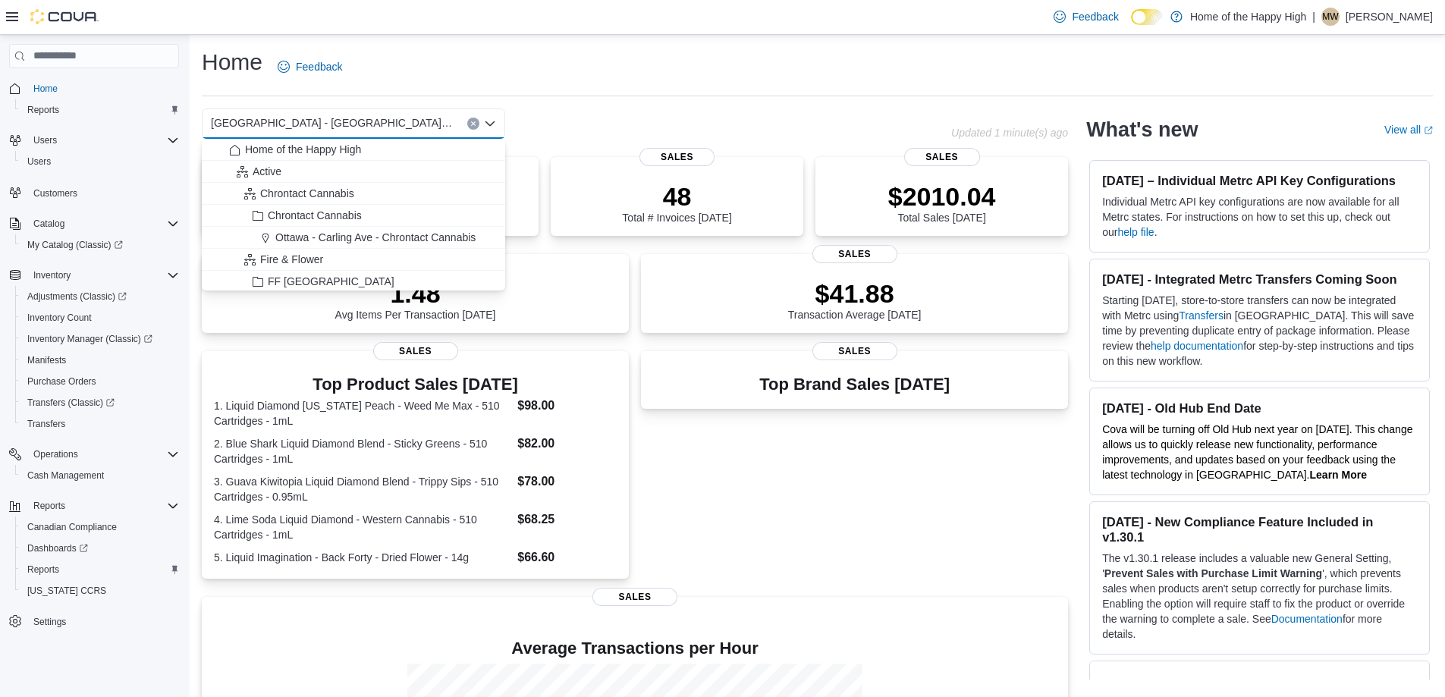
click at [475, 124] on icon "Clear input" at bounding box center [473, 123] width 4 height 4
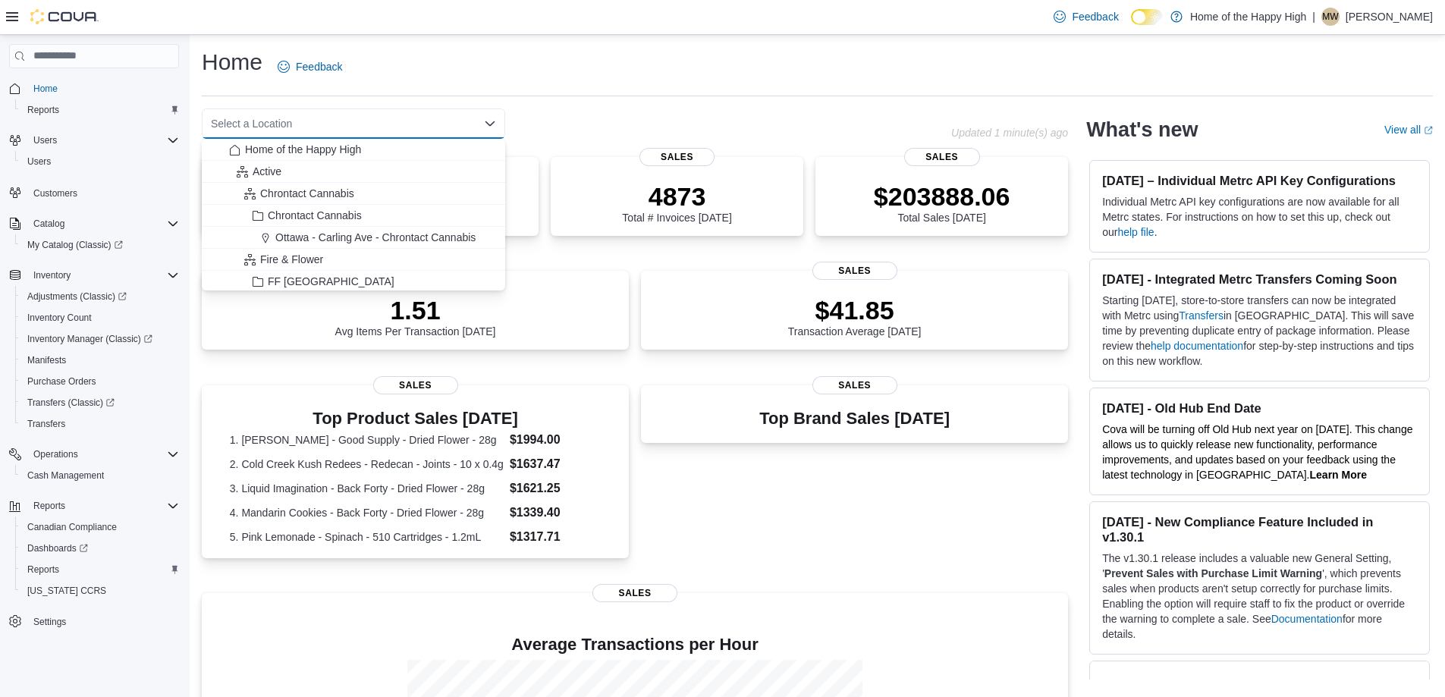
type input "*"
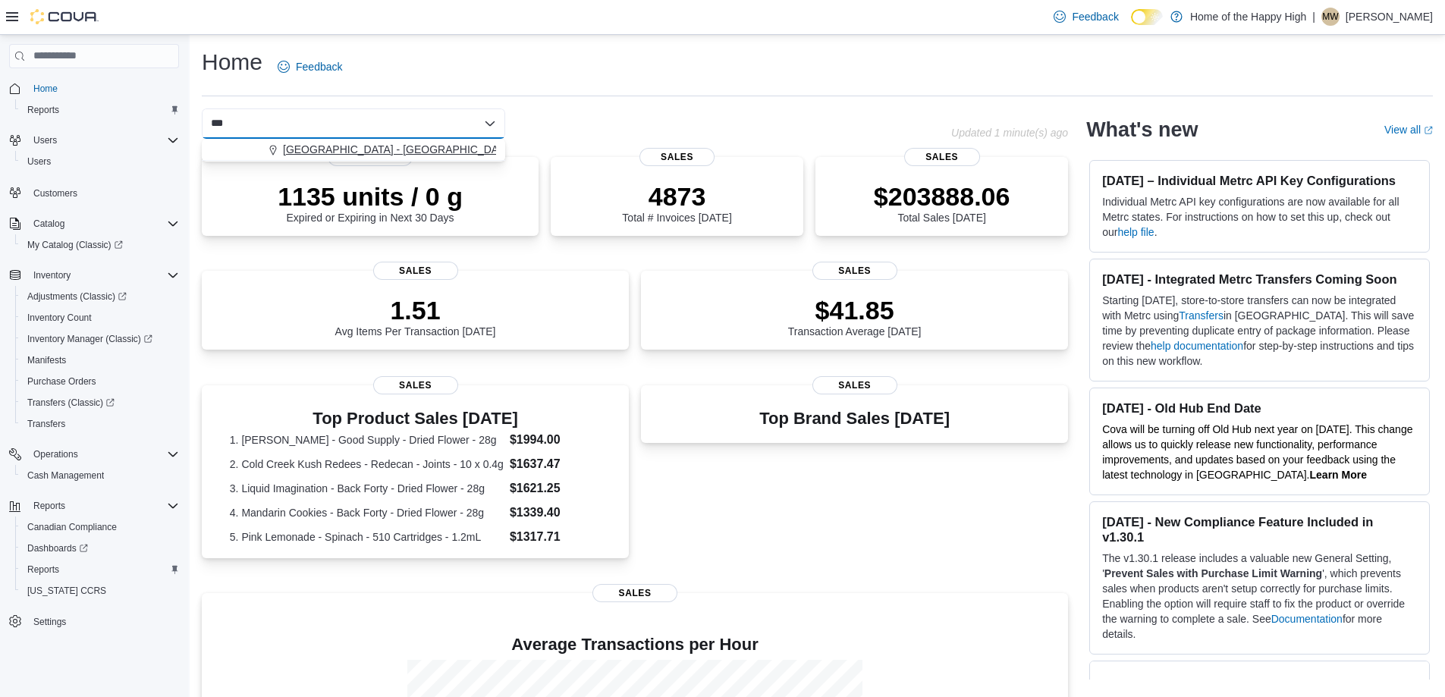
type input "***"
click at [453, 159] on button "[GEOGRAPHIC_DATA] - [GEOGRAPHIC_DATA] - Fire & Flower" at bounding box center [353, 150] width 303 height 22
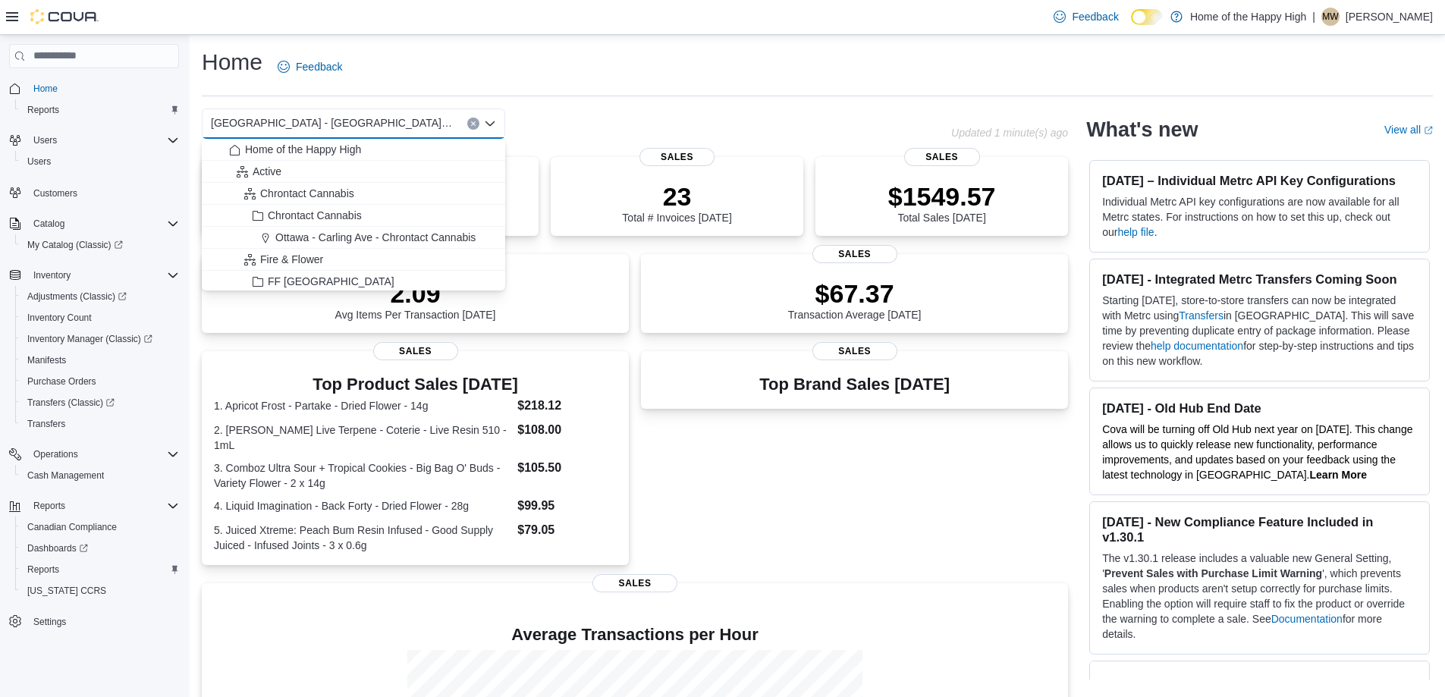
click at [459, 121] on div "[GEOGRAPHIC_DATA] - [GEOGRAPHIC_DATA] - Fire & Flower" at bounding box center [353, 123] width 303 height 30
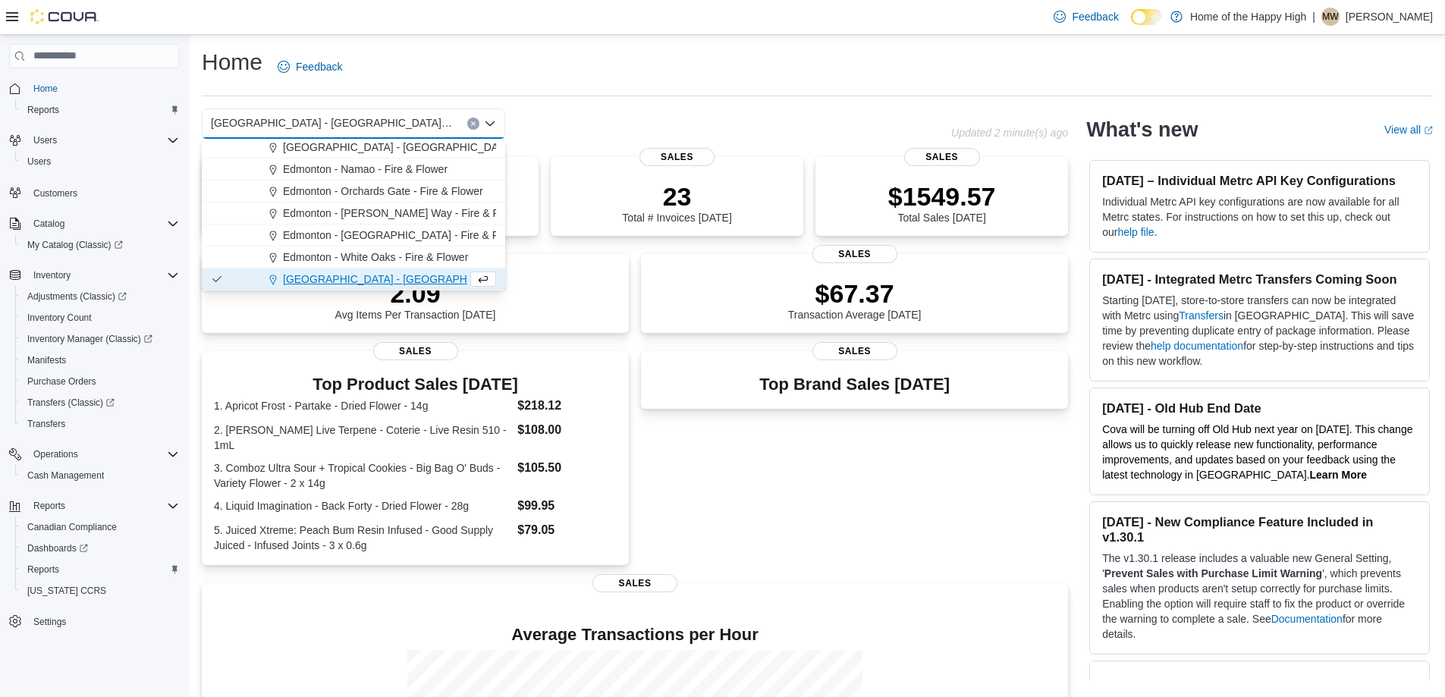
click at [477, 121] on button "Clear input" at bounding box center [473, 124] width 12 height 12
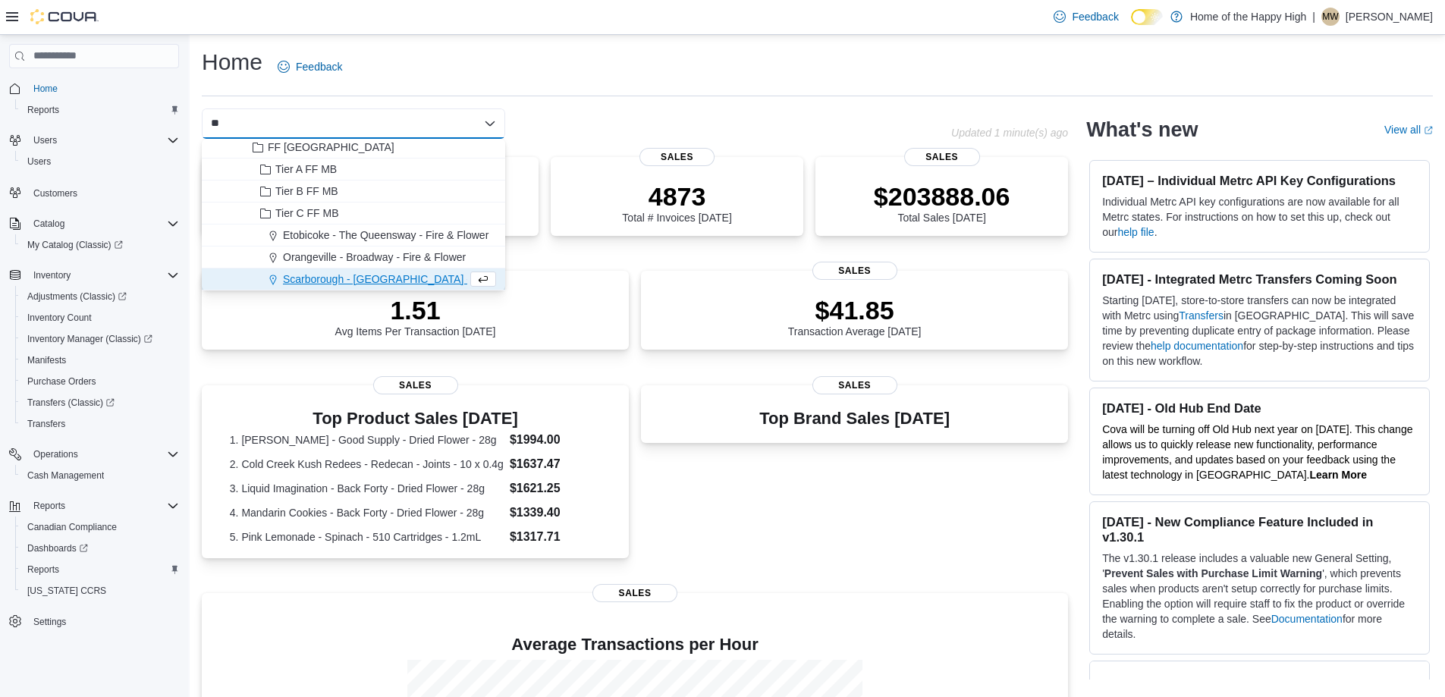
scroll to position [0, 0]
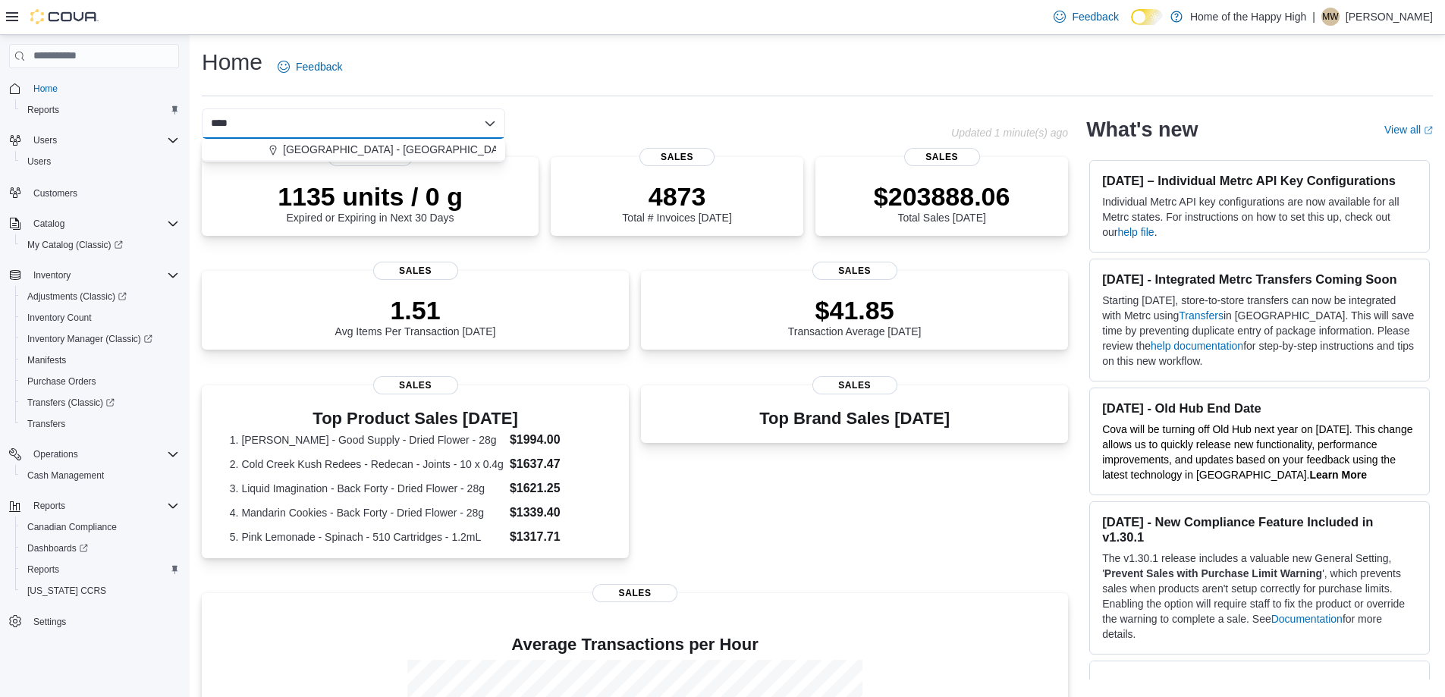
type input "****"
click at [466, 134] on div "**** Combo box. Selected. base. Selected. Combo box input. Select a Location. T…" at bounding box center [353, 123] width 303 height 30
click at [464, 137] on div "**** Combo box. Selected. base. Selected. Combo box input. Select a Location. T…" at bounding box center [353, 123] width 303 height 30
click at [467, 153] on span "[GEOGRAPHIC_DATA] - [GEOGRAPHIC_DATA] - Fire & Flower" at bounding box center [434, 149] width 303 height 15
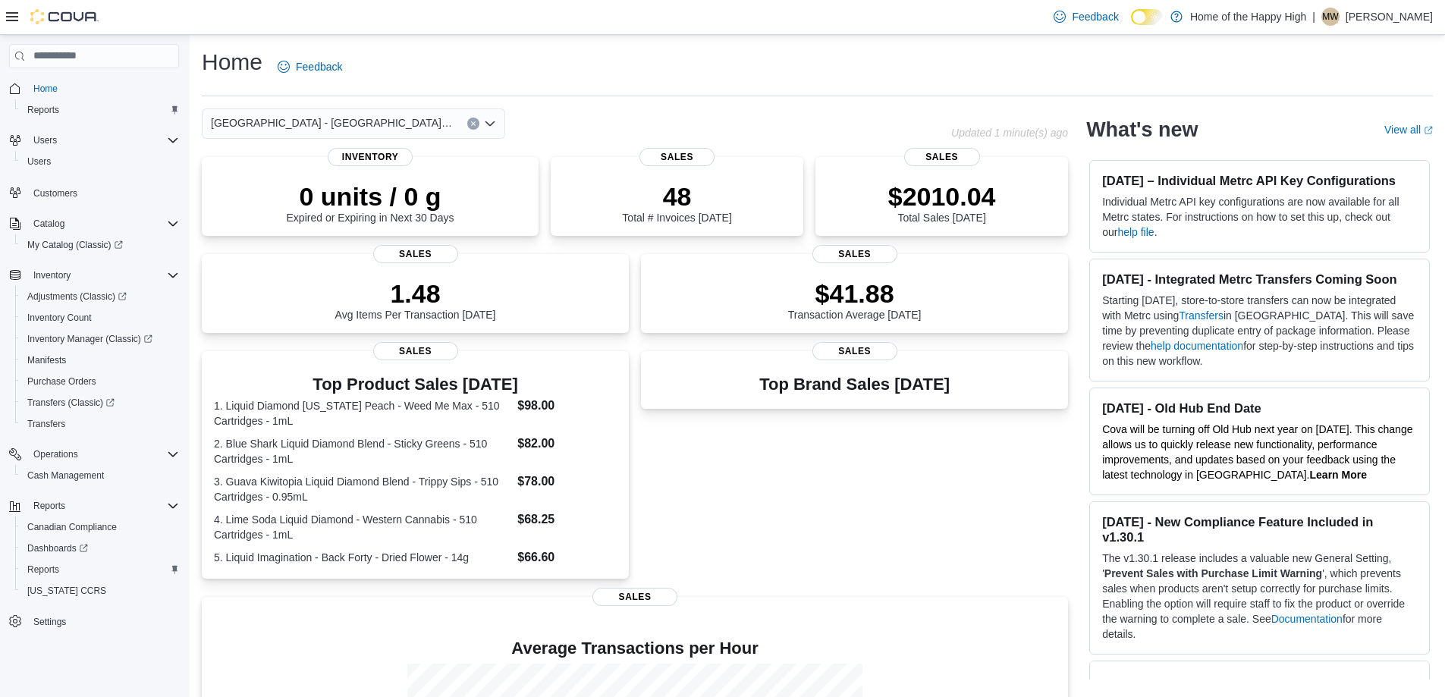
click at [804, 150] on div "[GEOGRAPHIC_DATA] - [GEOGRAPHIC_DATA] - Fire & Flower Updated 1 minute(s) ago 0…" at bounding box center [635, 505] width 866 height 795
click at [63, 572] on link "Reports" at bounding box center [43, 570] width 44 height 18
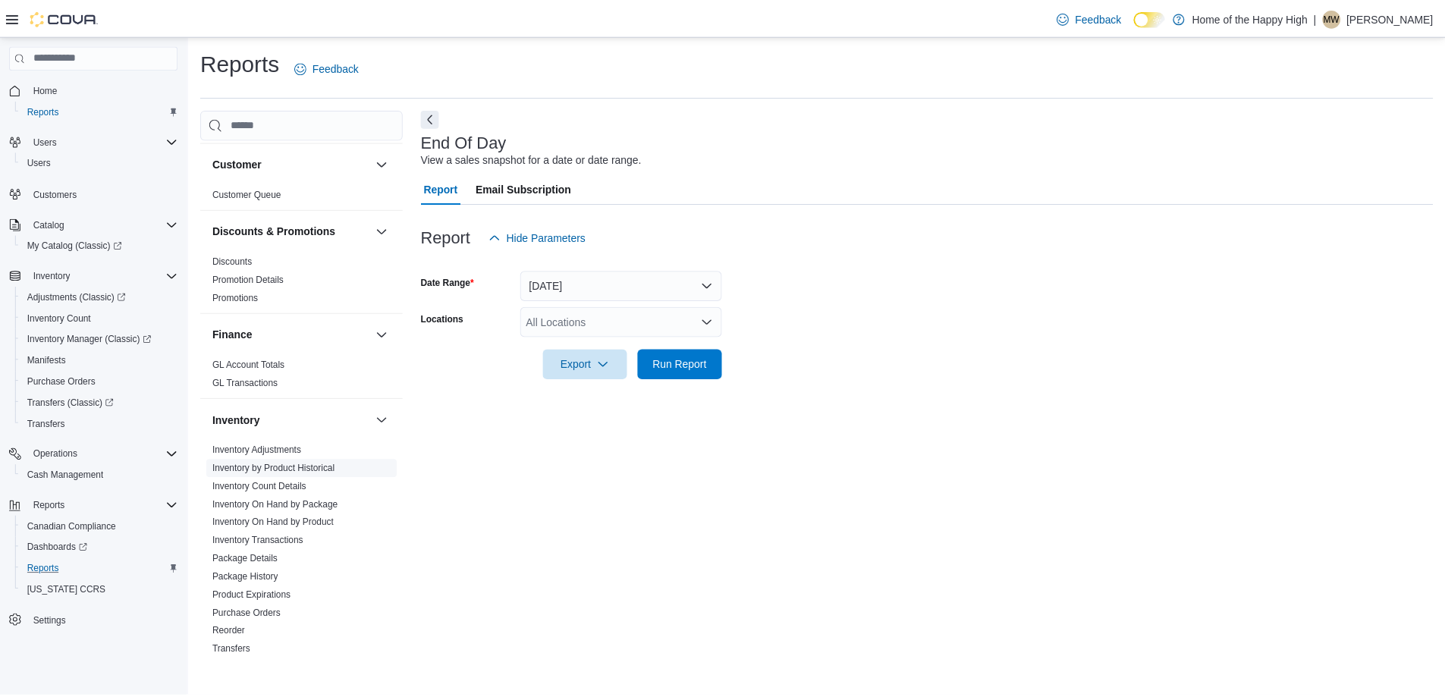
scroll to position [152, 0]
click at [284, 503] on link "Inventory On Hand by Package" at bounding box center [277, 503] width 127 height 11
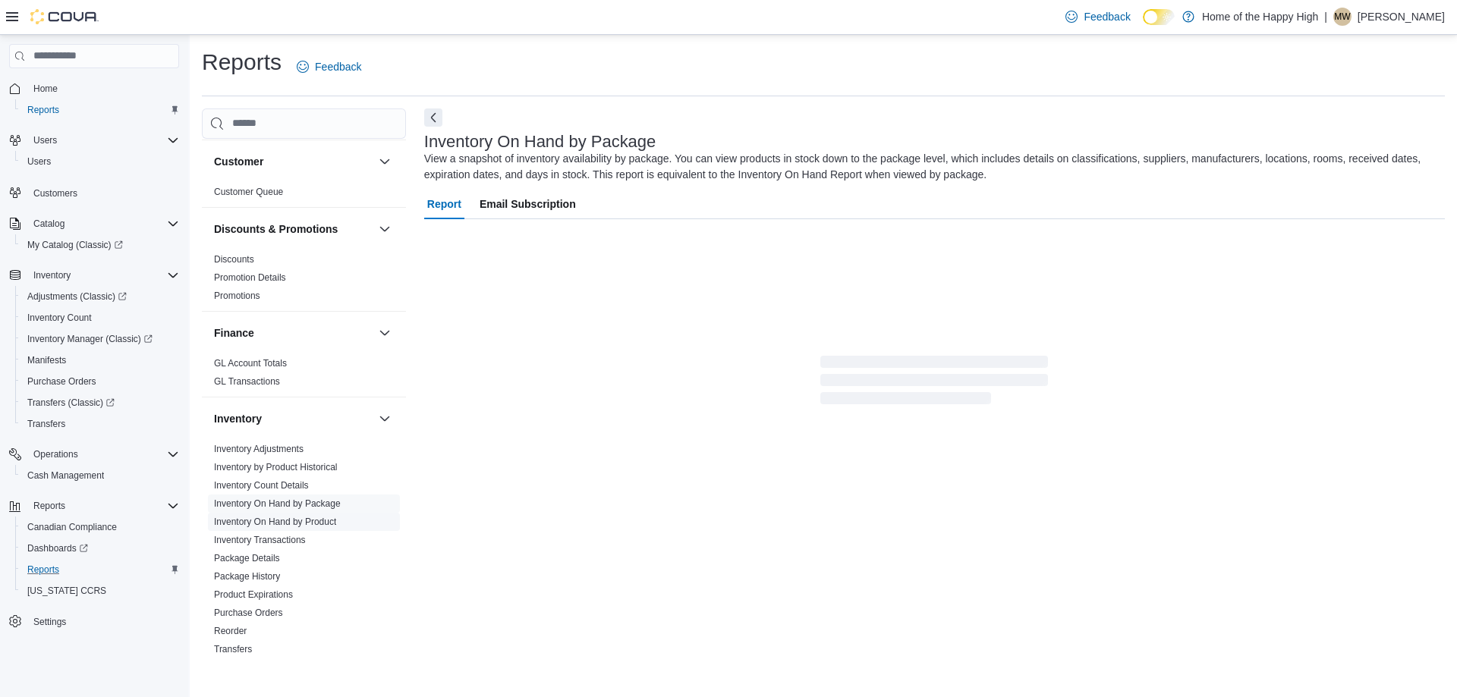
click at [287, 517] on link "Inventory On Hand by Product" at bounding box center [275, 522] width 122 height 11
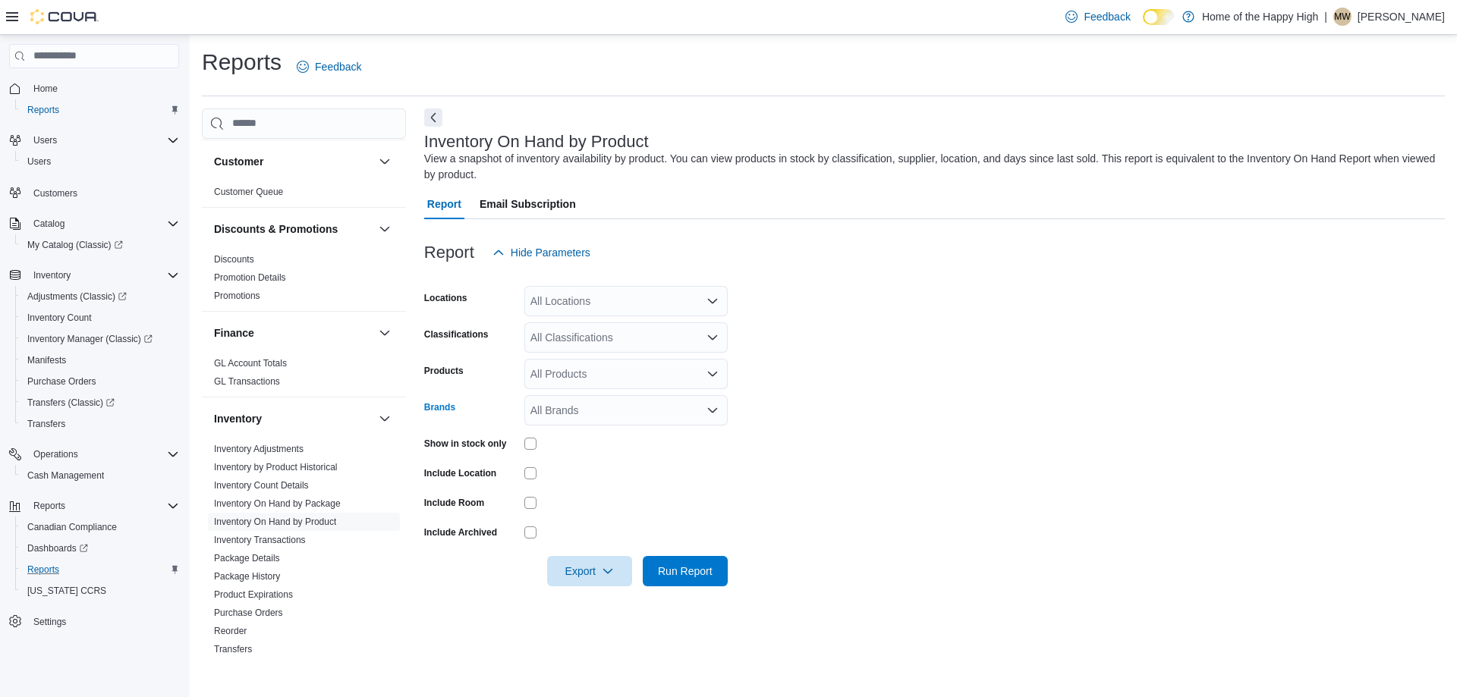
click at [580, 416] on div "All Brands" at bounding box center [625, 410] width 203 height 30
click at [581, 415] on div "**" at bounding box center [625, 410] width 203 height 30
click at [708, 405] on icon "Close list of options" at bounding box center [712, 410] width 12 height 12
click at [713, 411] on icon "Open list of options" at bounding box center [712, 410] width 9 height 5
click at [713, 411] on icon "Close list of options" at bounding box center [712, 410] width 9 height 5
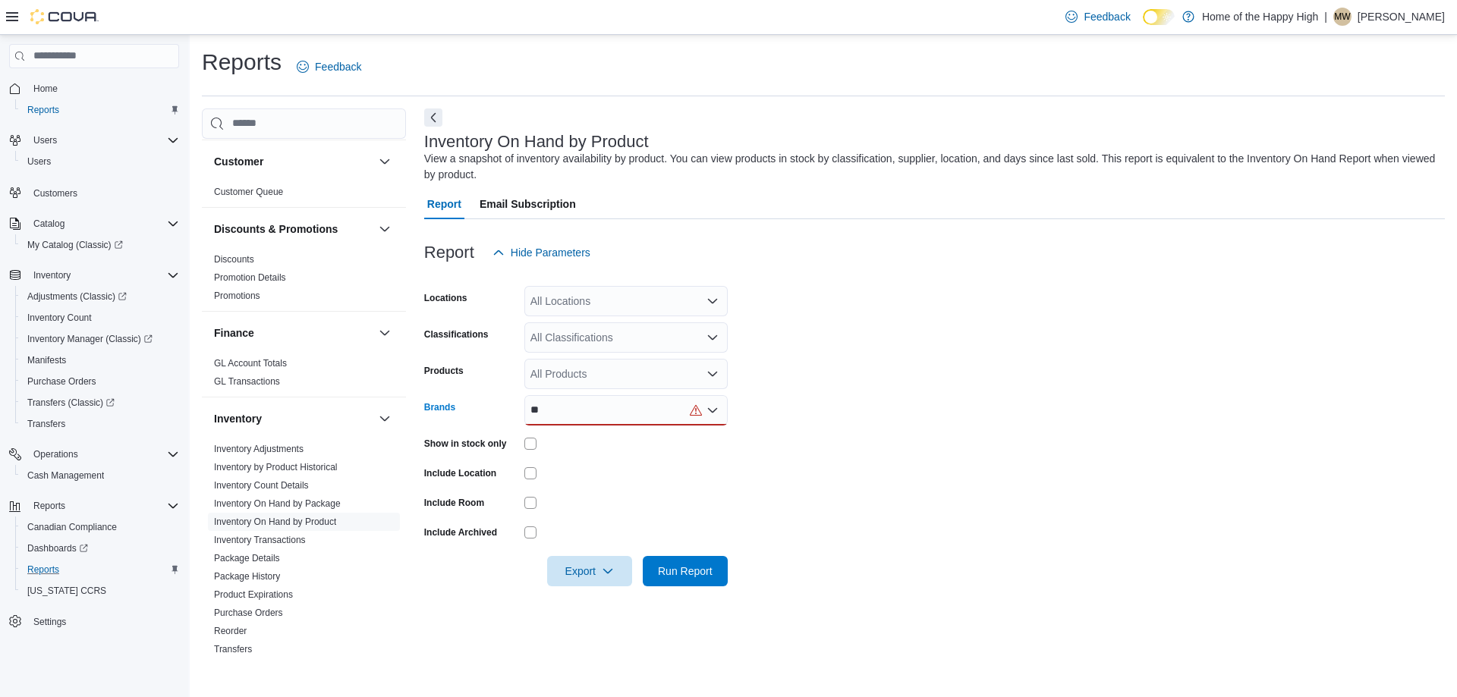
click at [648, 401] on div "**" at bounding box center [625, 410] width 203 height 30
click at [637, 401] on div "** Combo box. Selected. vi. Selected. Combo box input. All Brands. Type some te…" at bounding box center [625, 410] width 203 height 30
type input "*"
click at [945, 367] on form "Locations All Locations Classifications All Classifications Products All Produc…" at bounding box center [934, 427] width 1020 height 319
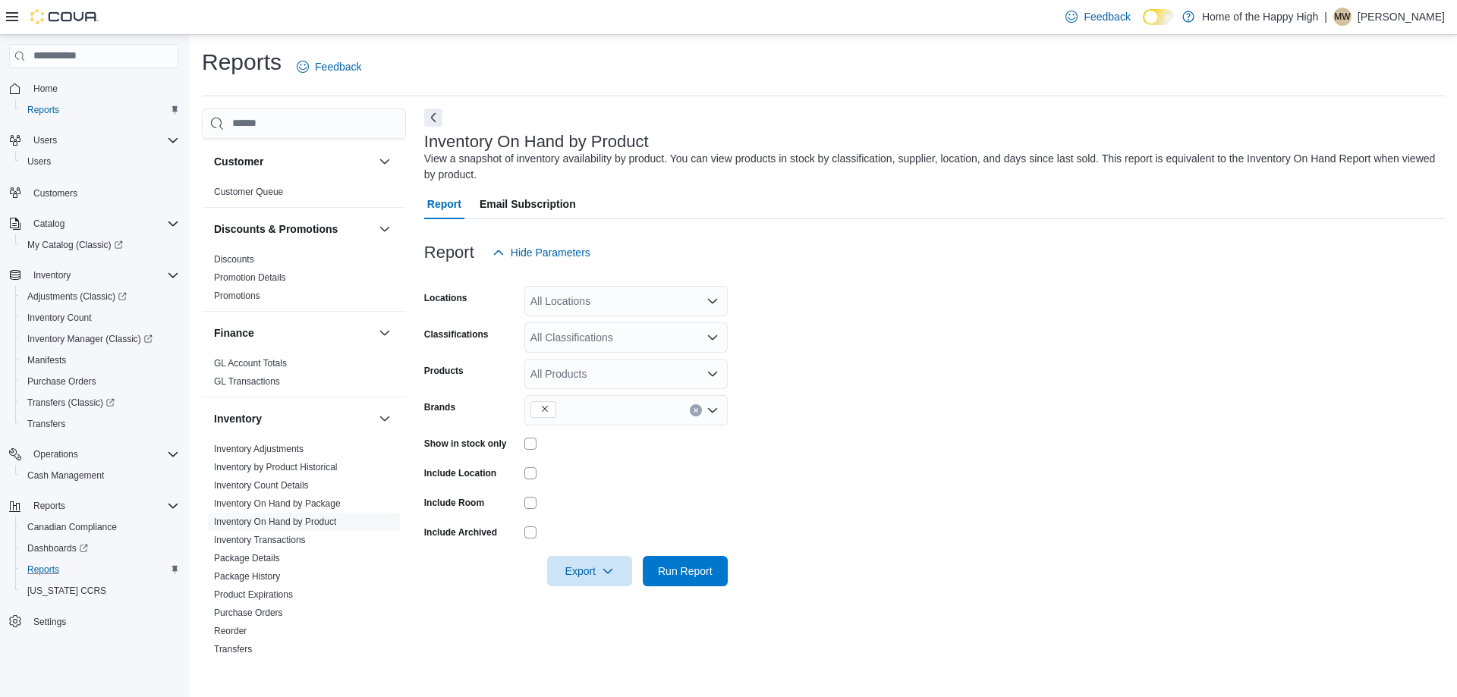
click at [545, 409] on icon "Remove from selection in this group" at bounding box center [544, 408] width 9 height 9
click at [810, 501] on form "Locations All Locations Classifications All Classifications Products All Produc…" at bounding box center [934, 427] width 1020 height 319
click at [655, 301] on div "All Locations" at bounding box center [625, 301] width 203 height 30
type input "***"
click at [630, 331] on span "[GEOGRAPHIC_DATA] - [GEOGRAPHIC_DATA] - Fire & Flower" at bounding box center [738, 326] width 303 height 15
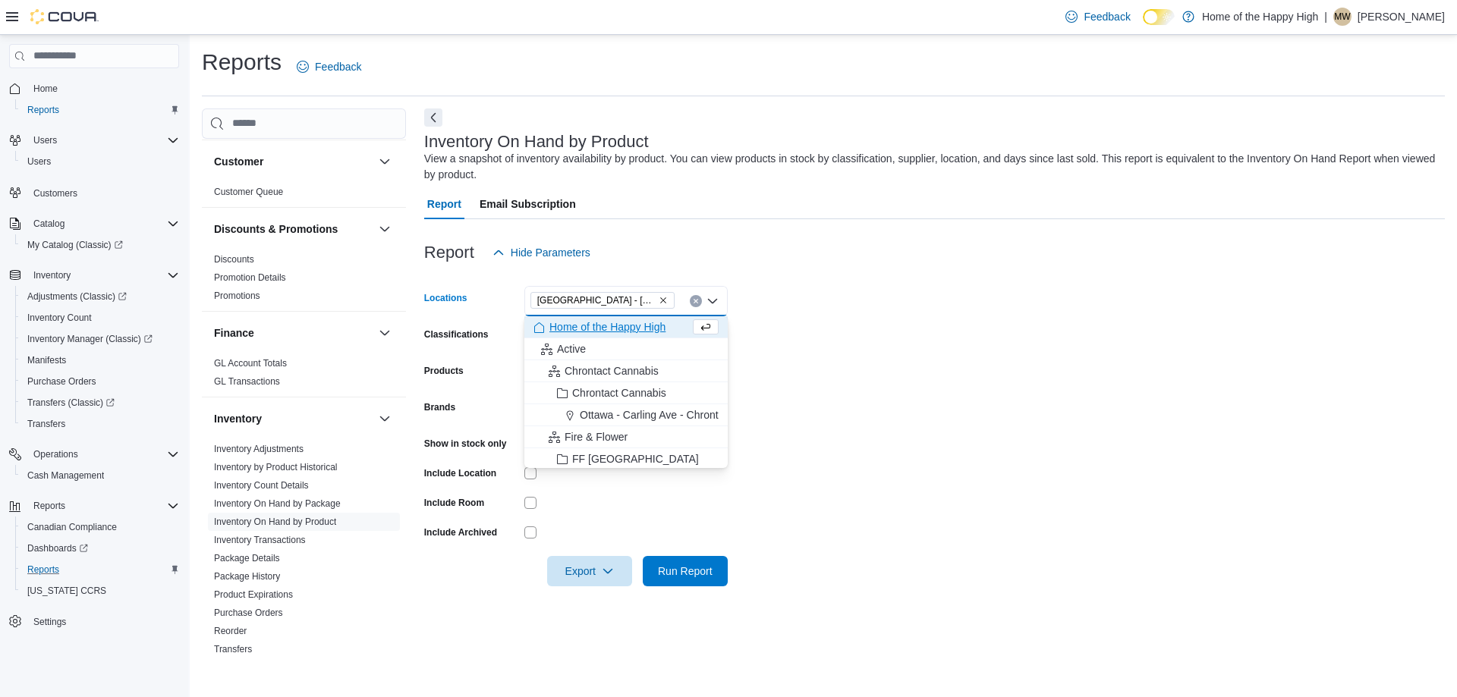
drag, startPoint x: 874, startPoint y: 312, endPoint x: 864, endPoint y: 322, distance: 13.9
click at [875, 312] on form "Locations [GEOGRAPHIC_DATA] - [GEOGRAPHIC_DATA] - Fire & Flower Combo box. Sele…" at bounding box center [934, 427] width 1020 height 319
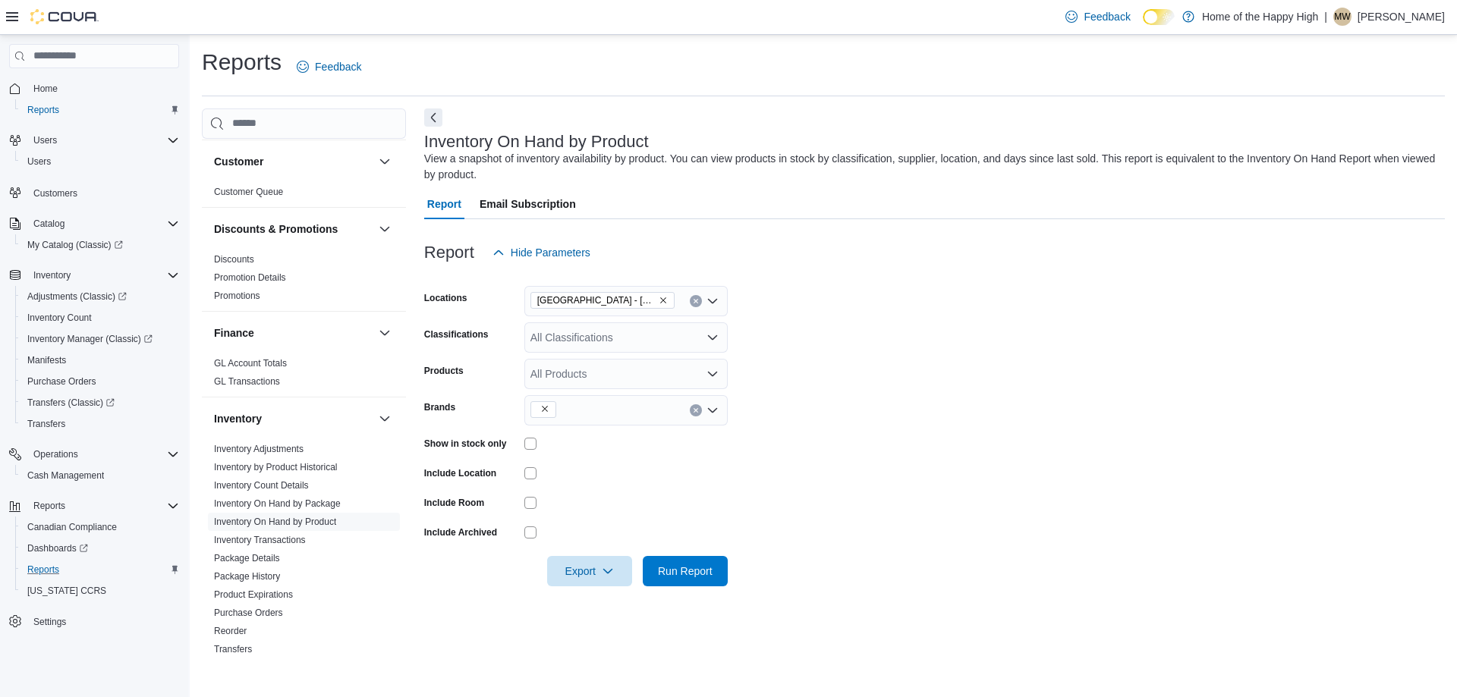
click at [622, 347] on div "All Classifications" at bounding box center [625, 337] width 203 height 30
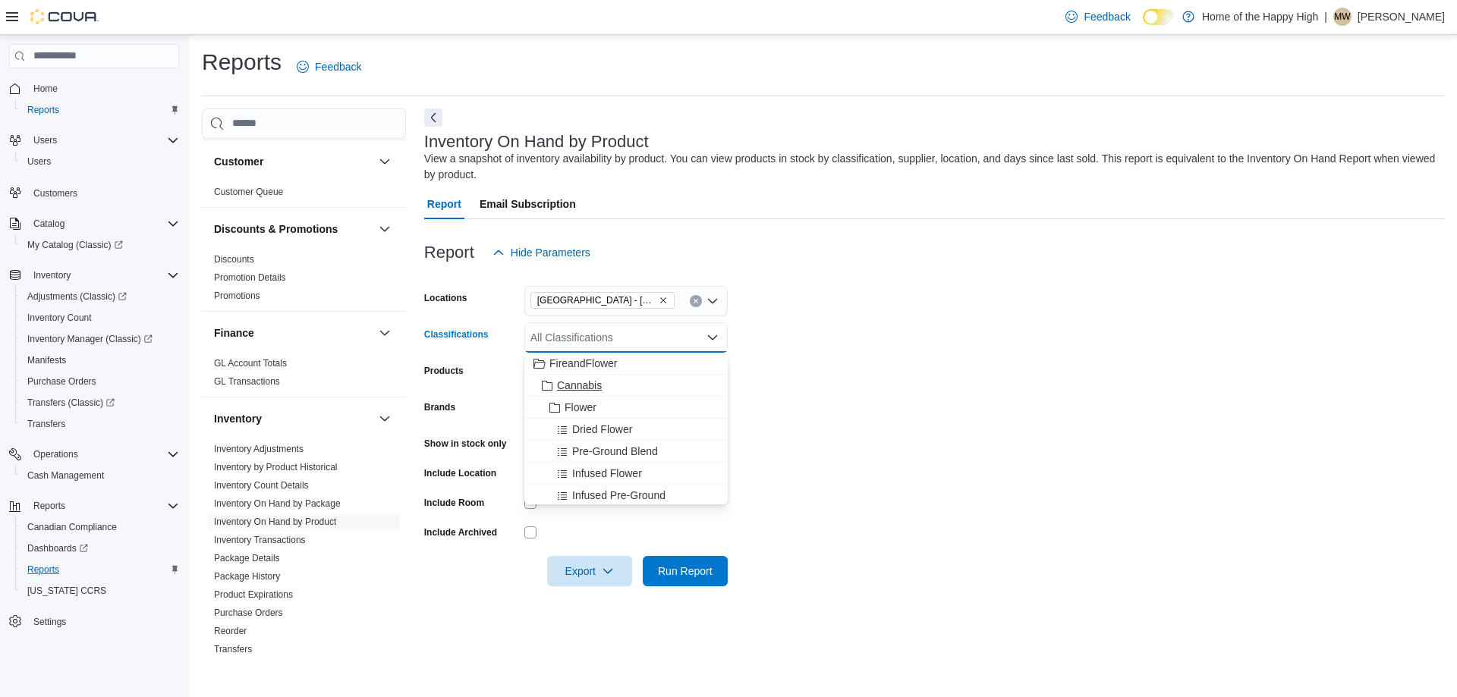
click at [586, 385] on span "Cannabis" at bounding box center [579, 385] width 45 height 15
click at [841, 388] on form "Locations [GEOGRAPHIC_DATA] - [GEOGRAPHIC_DATA] - Fire & Flower Classifications…" at bounding box center [934, 427] width 1020 height 319
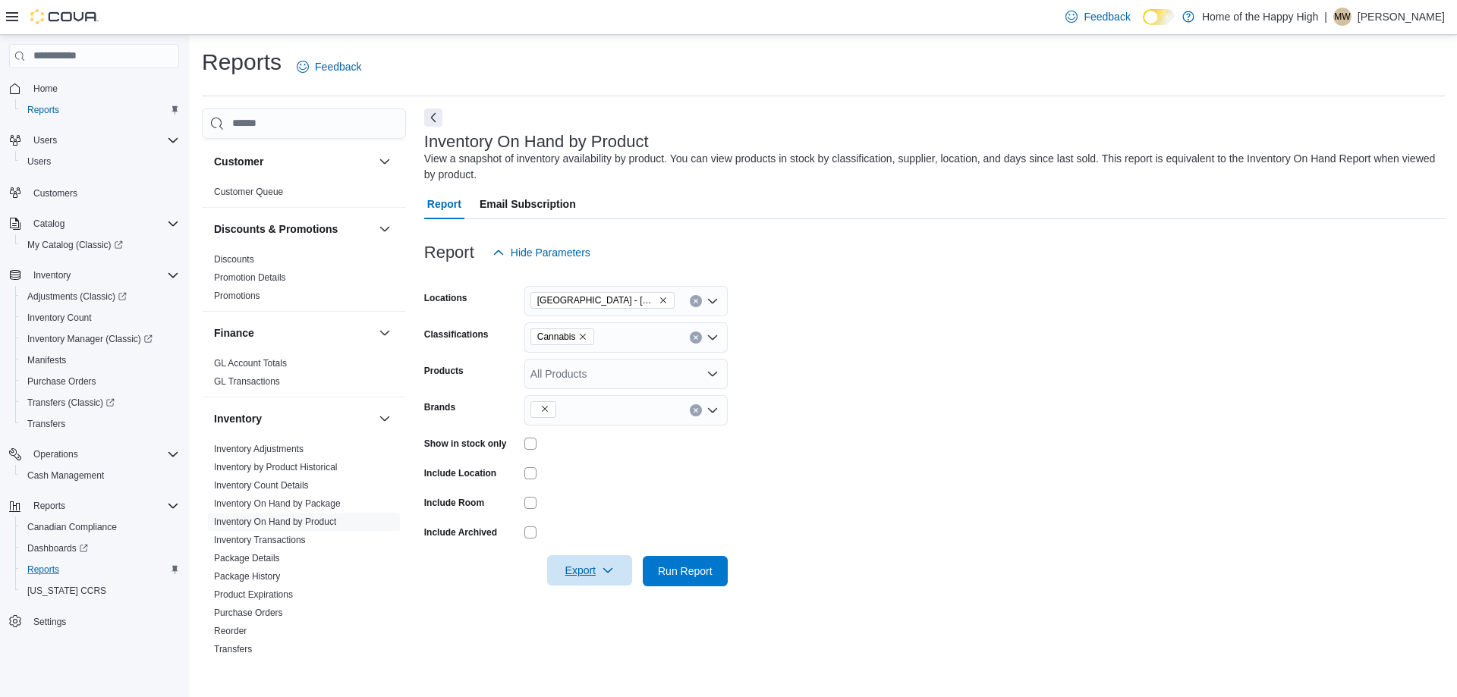
drag, startPoint x: 622, startPoint y: 576, endPoint x: 616, endPoint y: 568, distance: 9.7
click at [621, 576] on span "Export" at bounding box center [589, 570] width 67 height 30
click at [667, 574] on span "Run Report" at bounding box center [685, 570] width 55 height 15
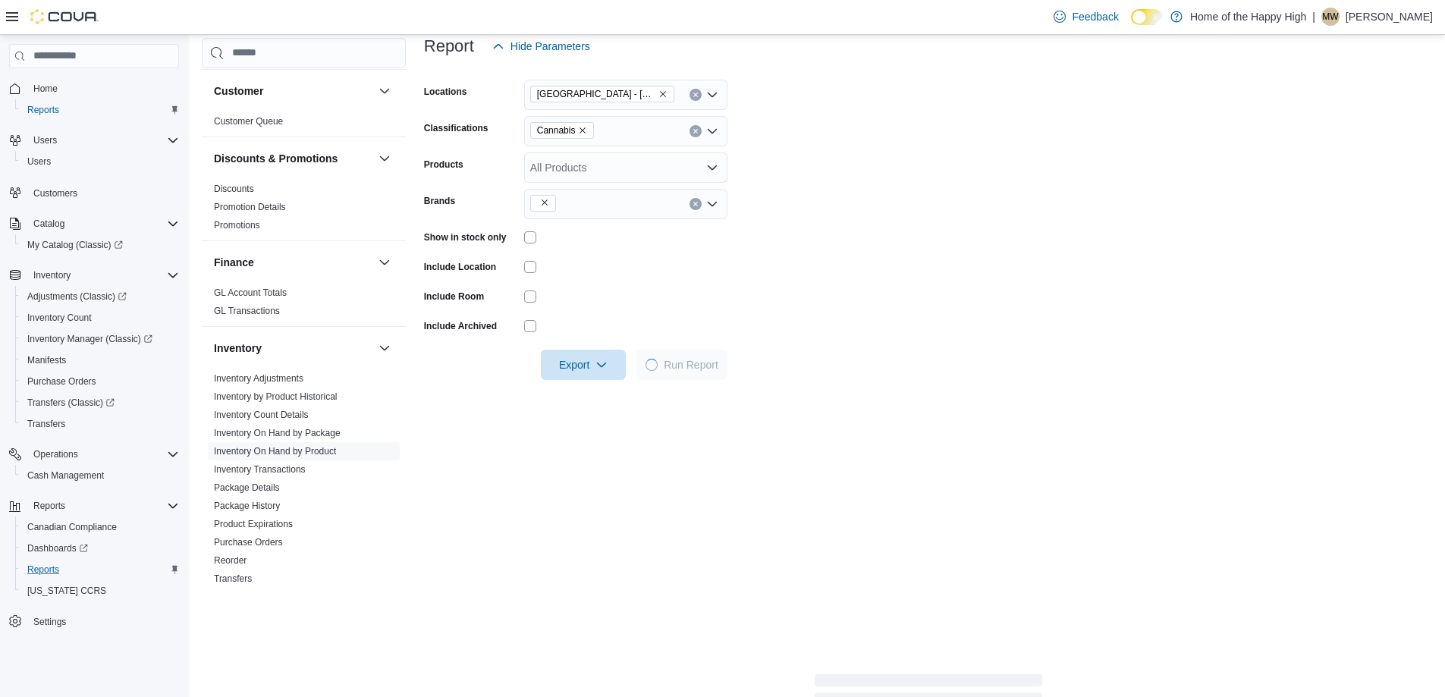
scroll to position [455, 0]
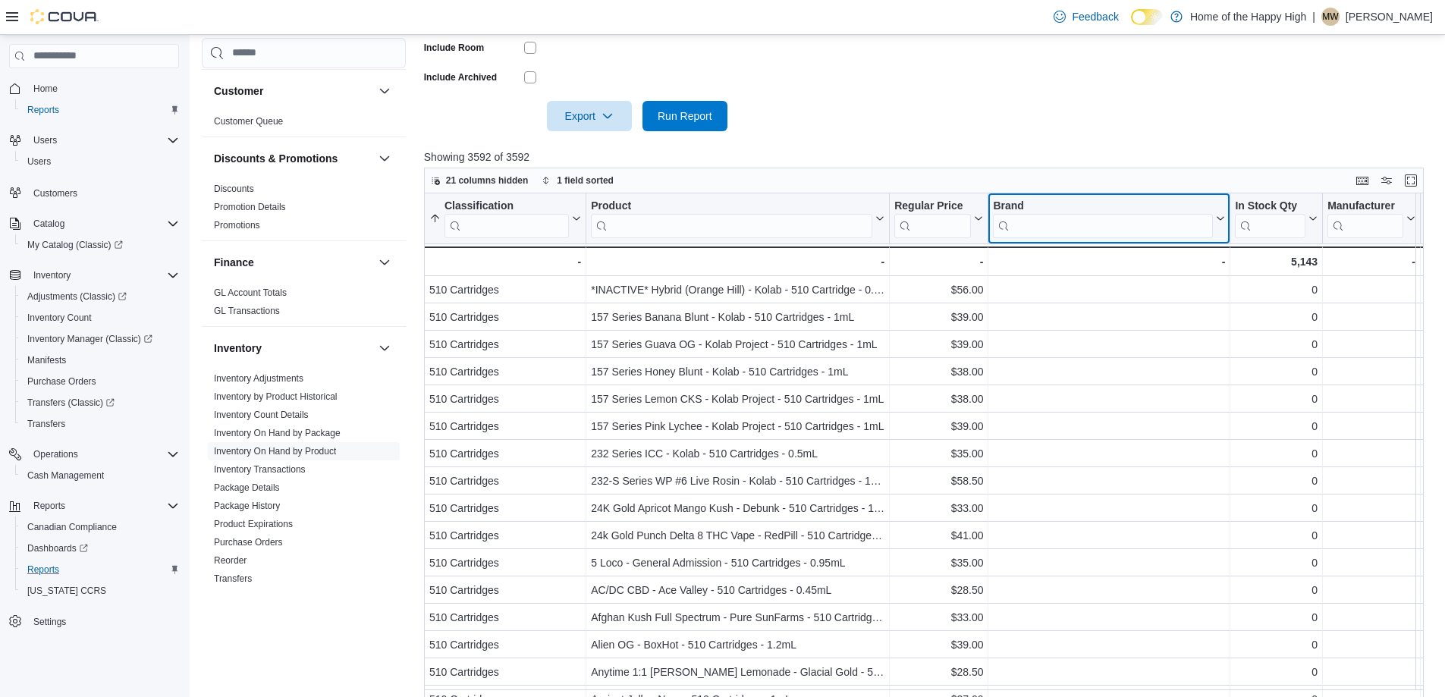
click at [1042, 226] on input "search" at bounding box center [1103, 226] width 220 height 24
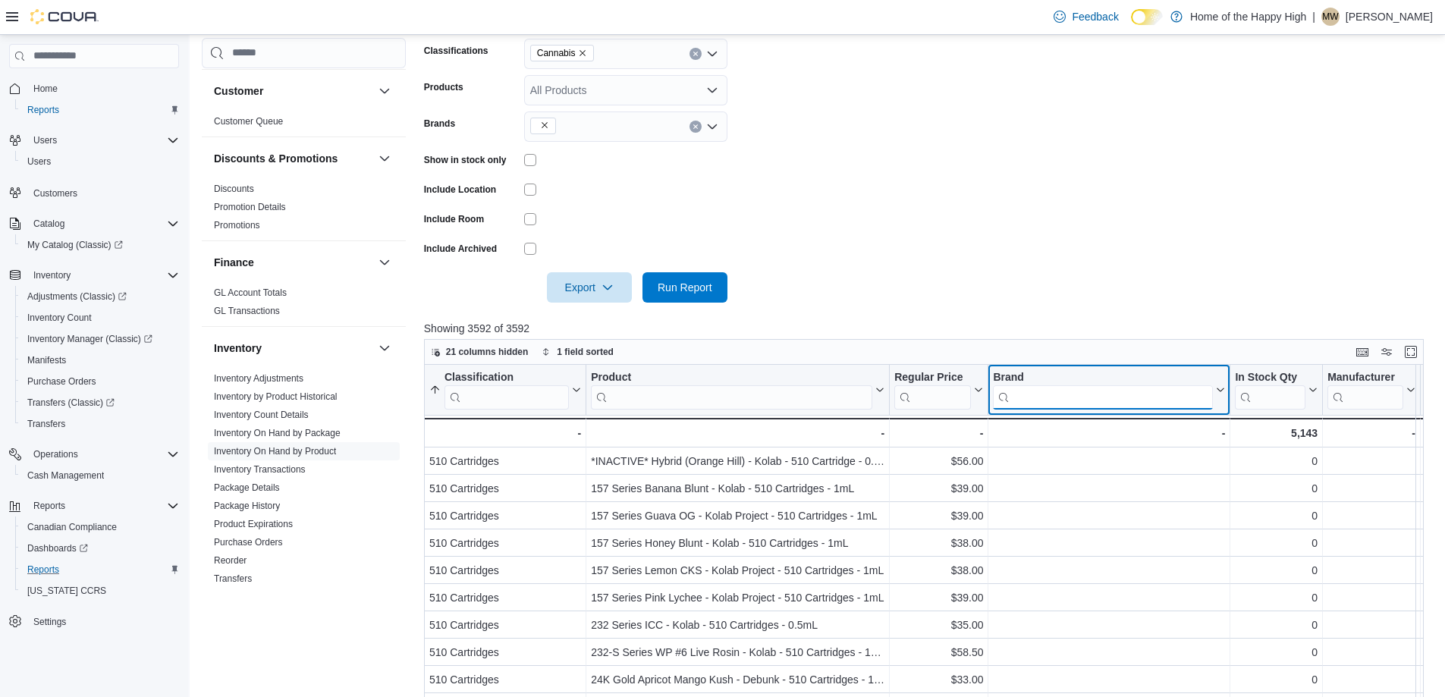
scroll to position [152, 0]
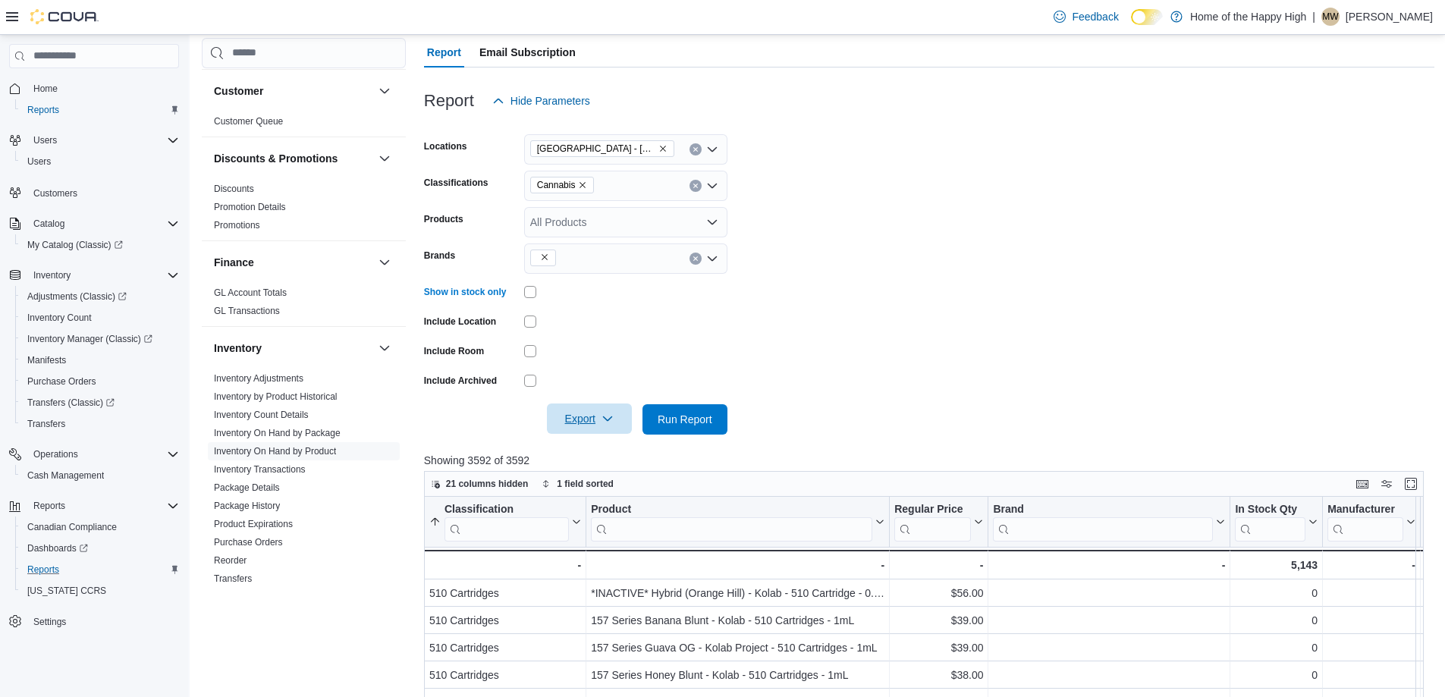
click at [594, 410] on span "Export" at bounding box center [589, 419] width 67 height 30
click at [602, 442] on button "Export to Excel" at bounding box center [592, 450] width 86 height 30
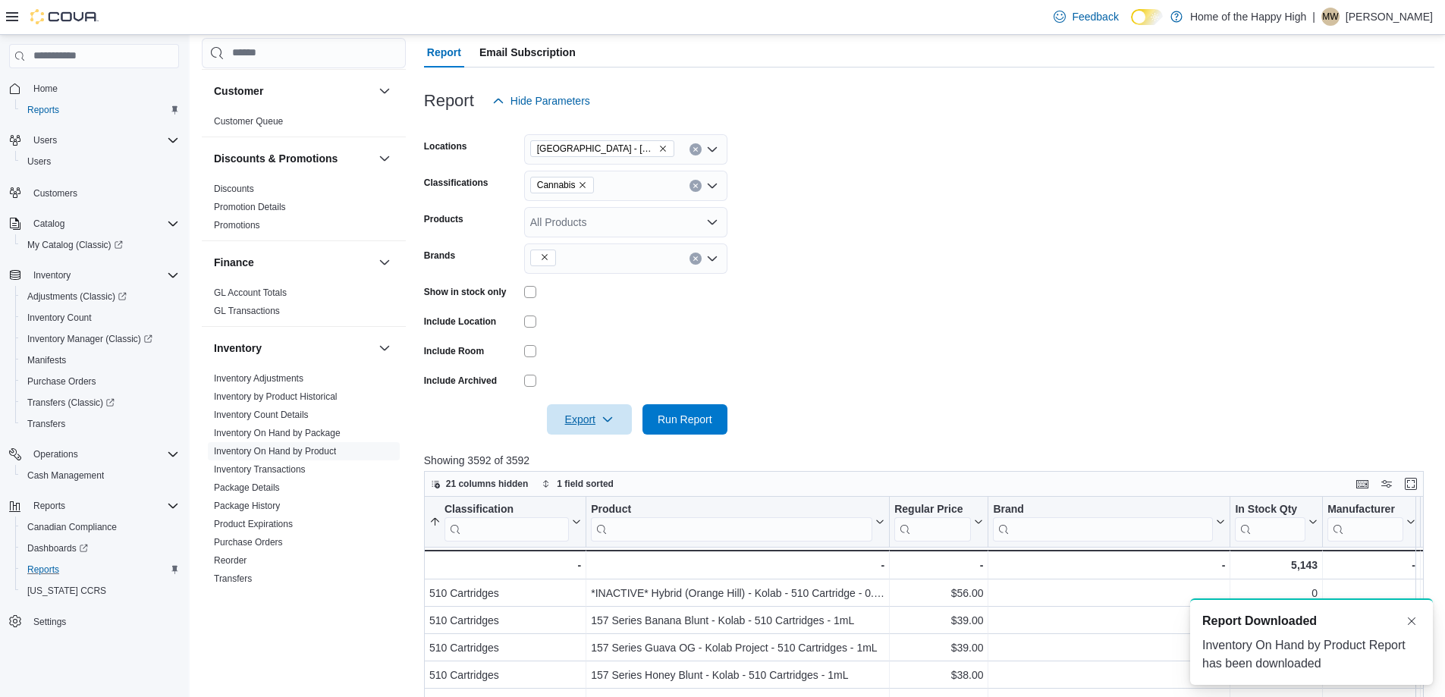
scroll to position [0, 0]
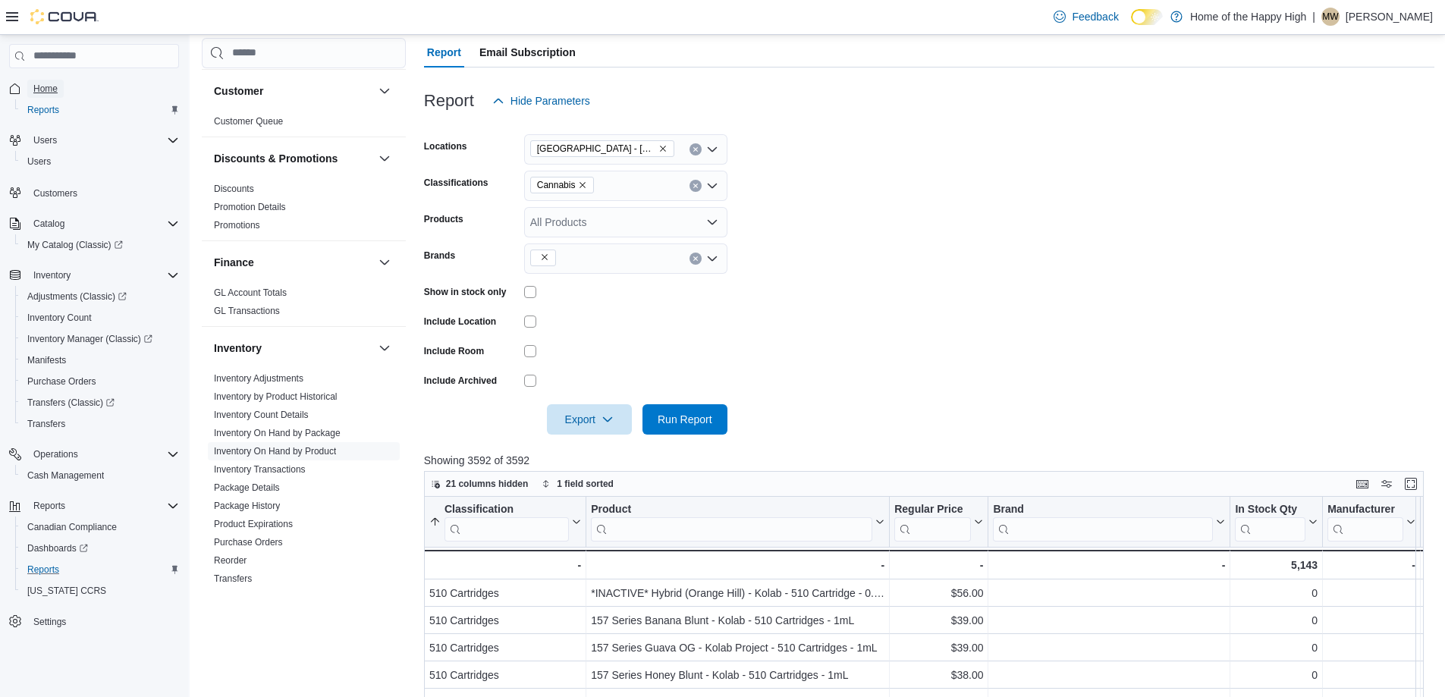
click at [47, 86] on span "Home" at bounding box center [45, 89] width 24 height 12
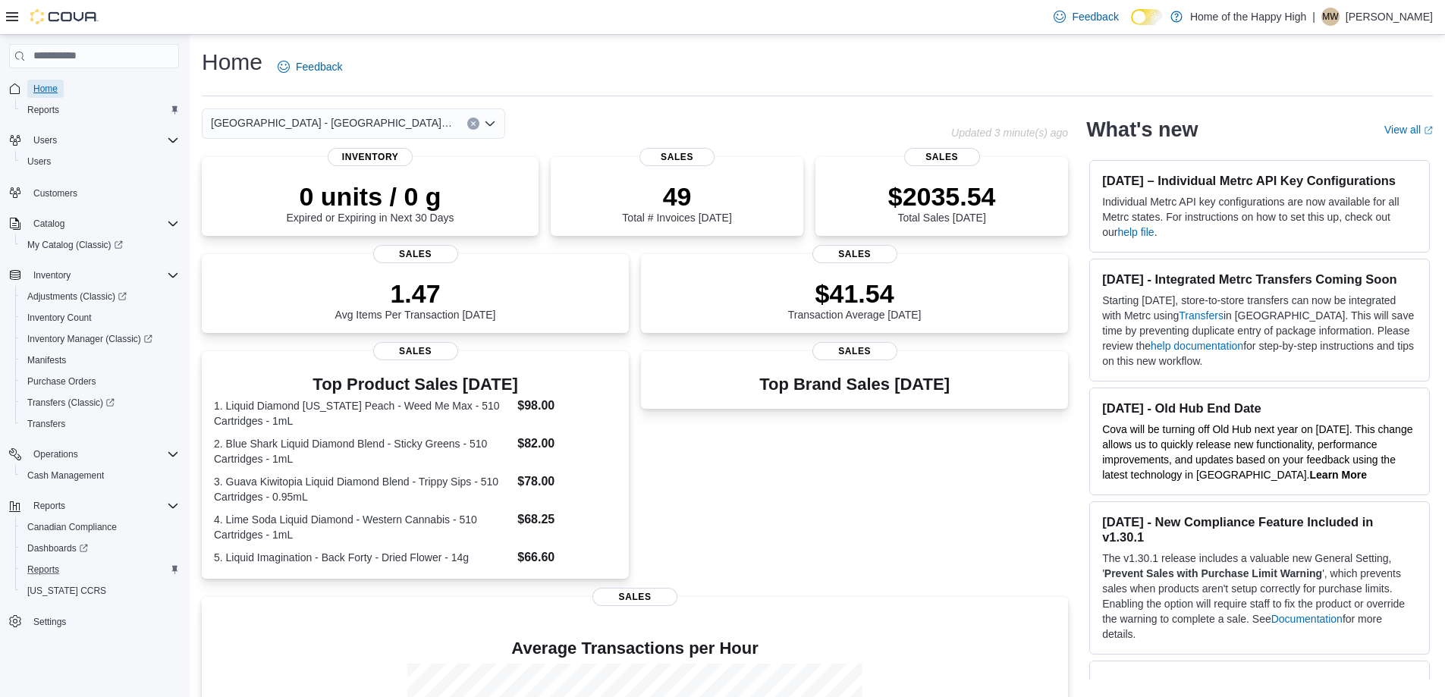
click at [47, 93] on span "Home" at bounding box center [45, 89] width 24 height 12
click at [43, 83] on span "Home" at bounding box center [45, 89] width 24 height 12
click at [3, 7] on div "Feedback Dark Mode Home of the Happy High | MW [PERSON_NAME]" at bounding box center [722, 17] width 1445 height 35
click at [11, 12] on icon at bounding box center [12, 17] width 12 height 12
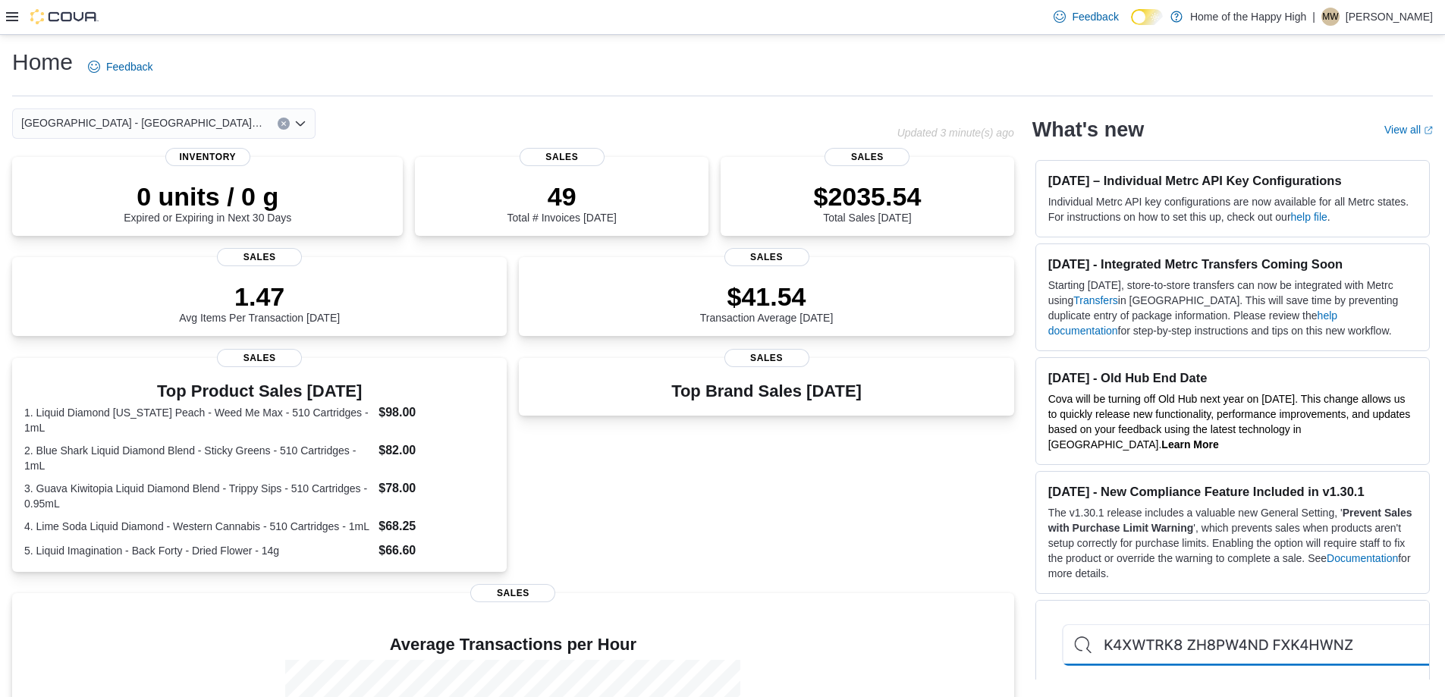
click at [12, 11] on icon at bounding box center [12, 17] width 12 height 12
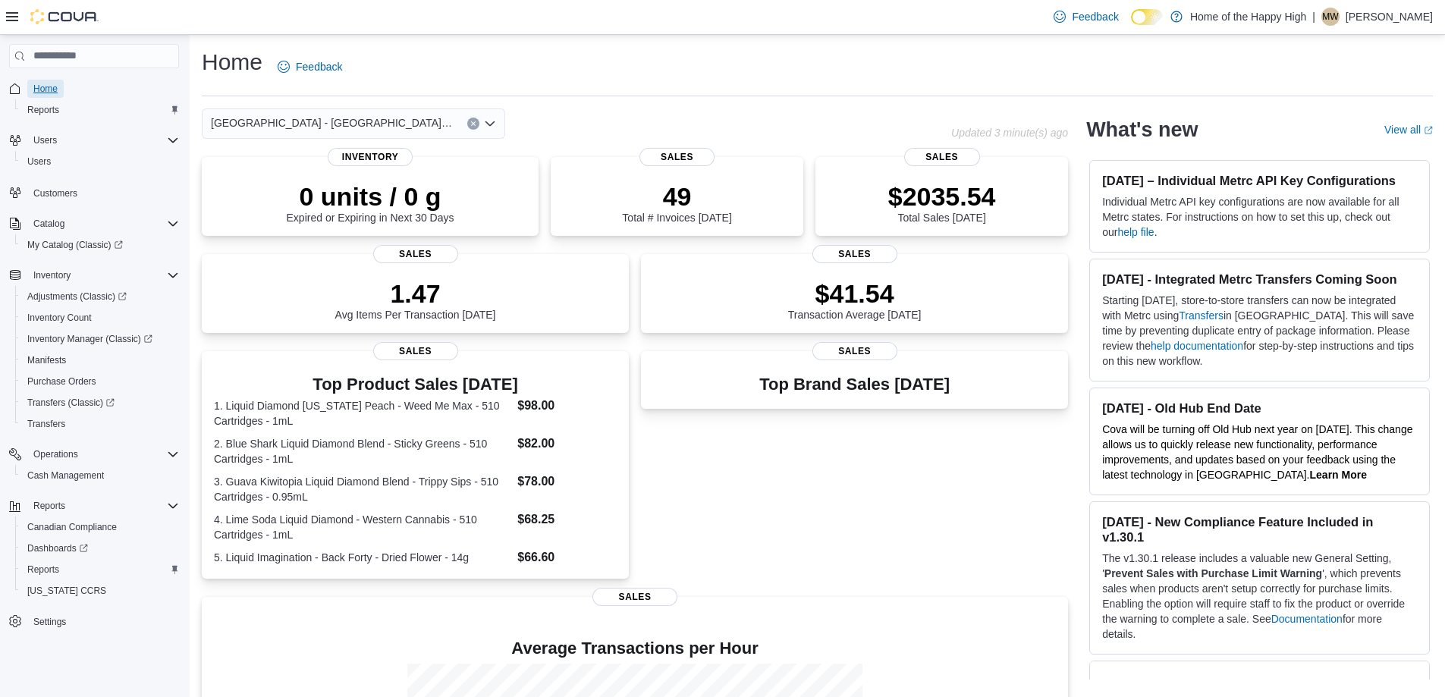
click at [55, 92] on span "Home" at bounding box center [45, 89] width 24 height 12
click at [480, 123] on div "[GEOGRAPHIC_DATA] - [GEOGRAPHIC_DATA] - Fire & Flower" at bounding box center [353, 123] width 303 height 30
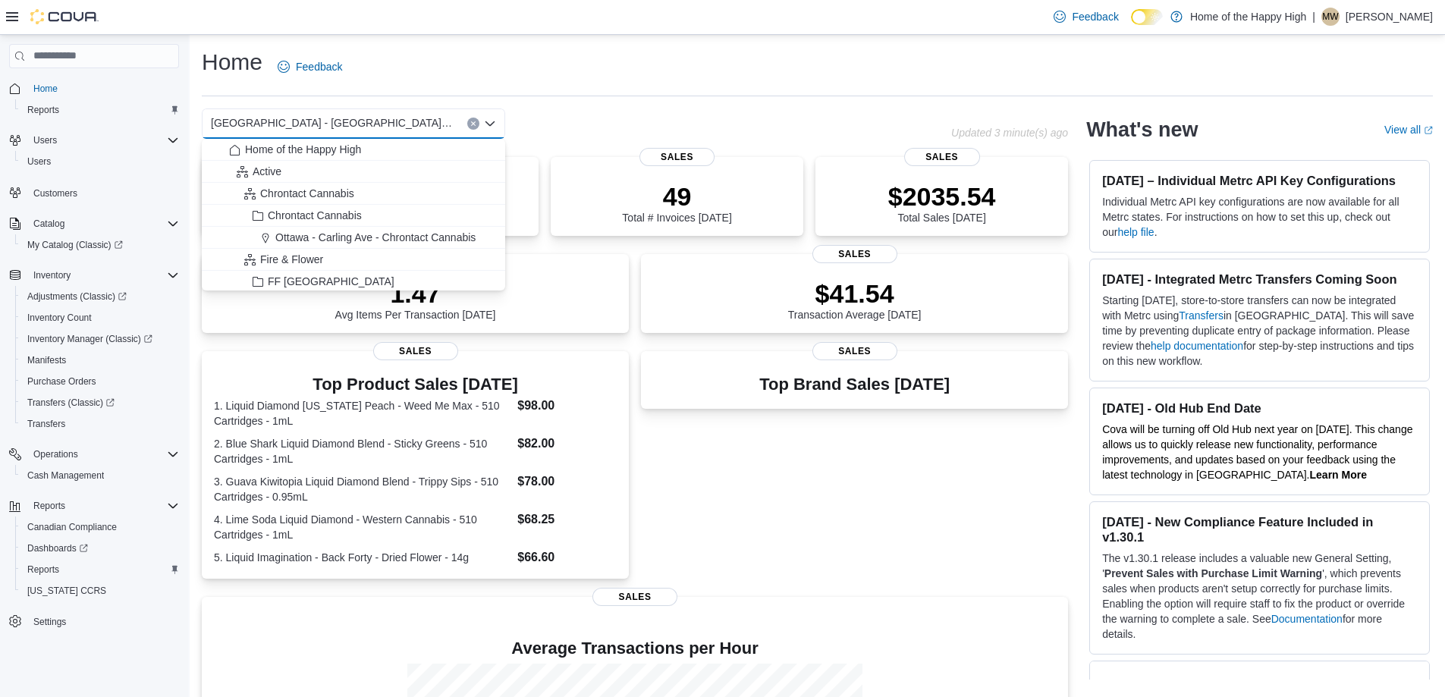
click at [468, 120] on button "Clear input" at bounding box center [473, 124] width 12 height 12
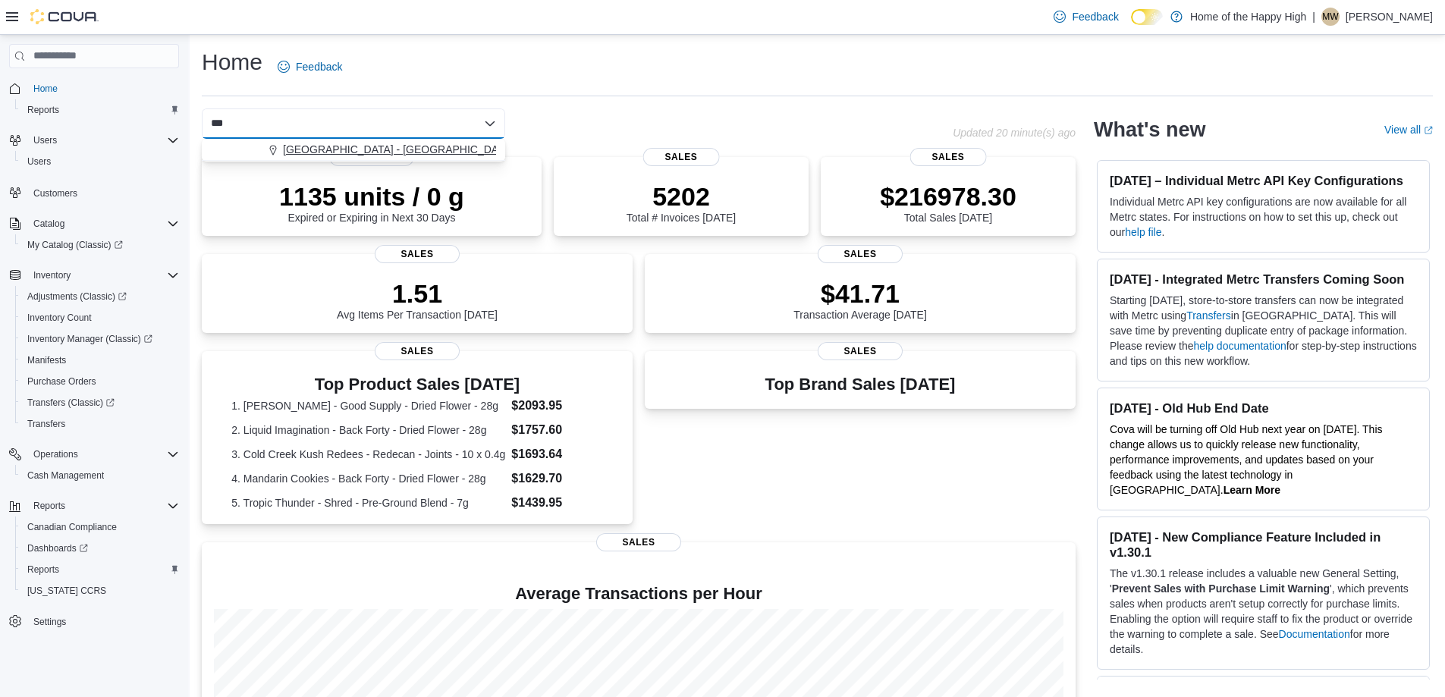
type input "***"
click at [461, 143] on span "[GEOGRAPHIC_DATA] - [GEOGRAPHIC_DATA] - Fire & Flower" at bounding box center [434, 149] width 303 height 15
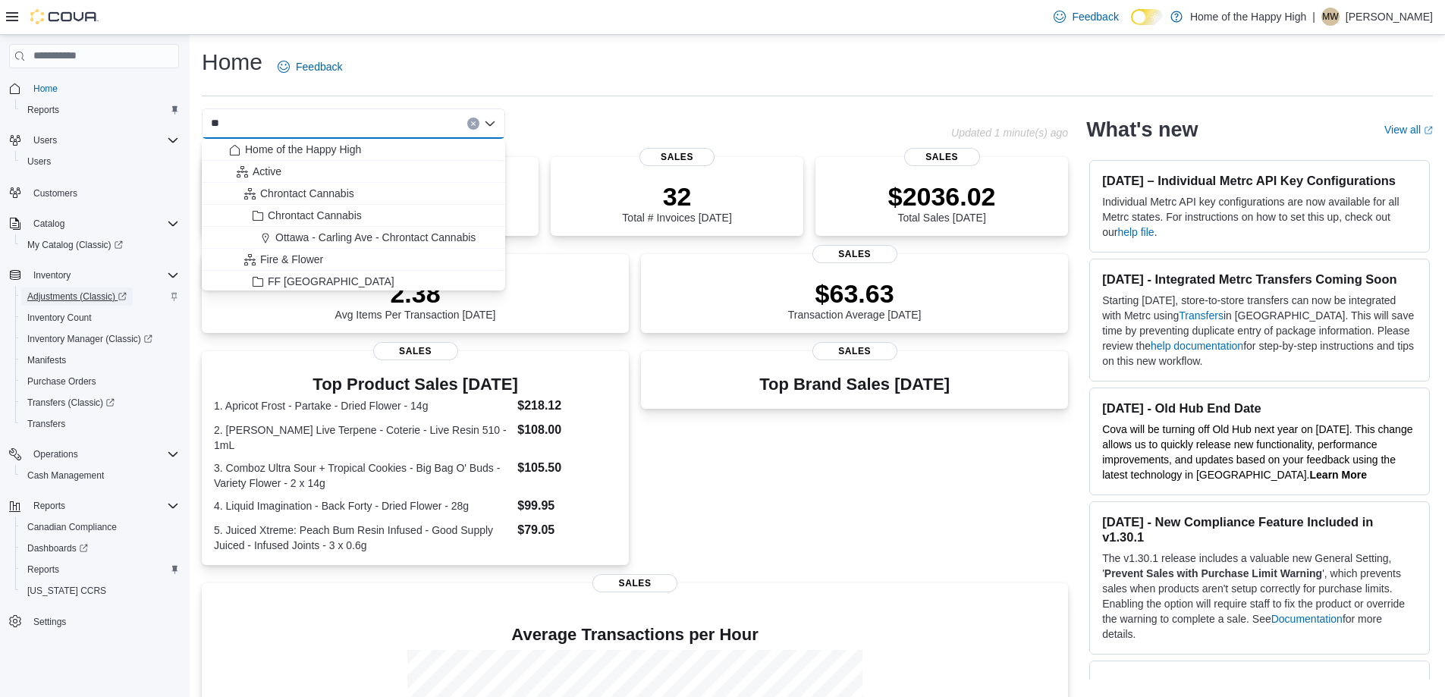
click at [93, 298] on span "Adjustments (Classic)" at bounding box center [76, 297] width 99 height 12
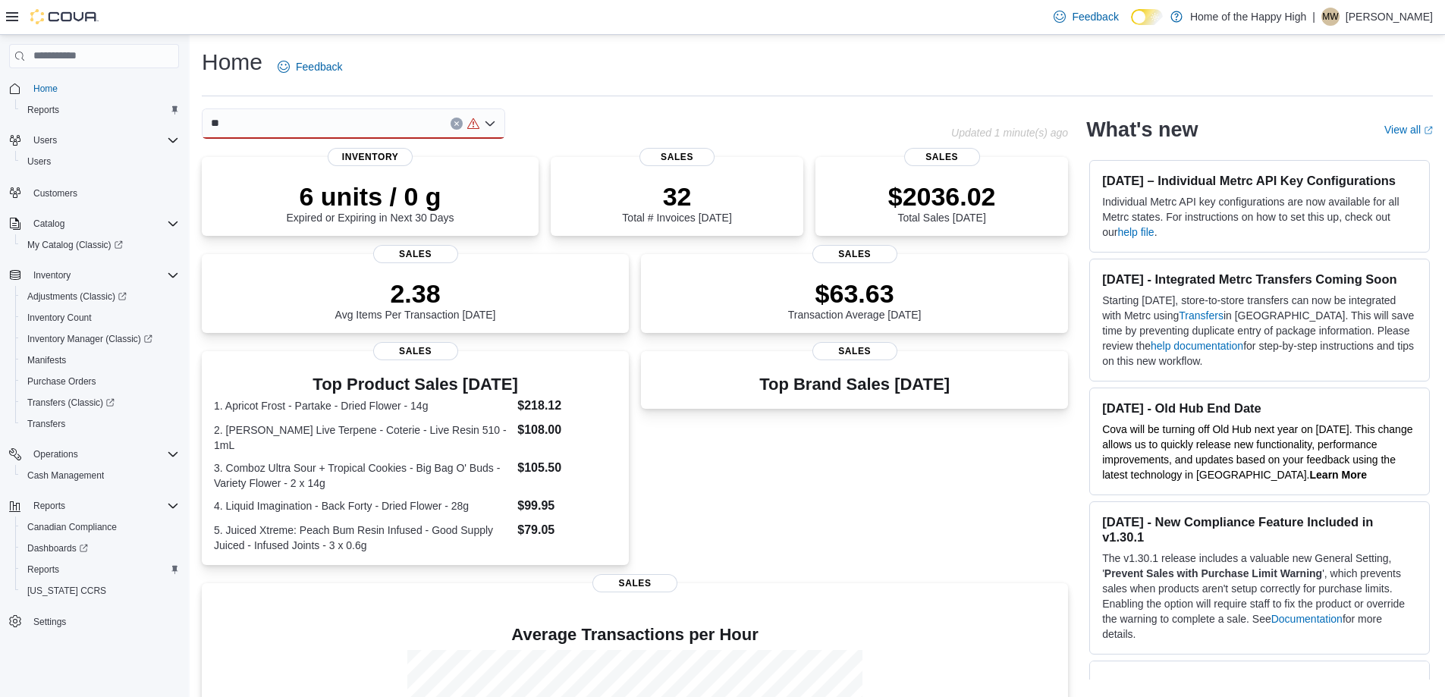
click at [295, 122] on div at bounding box center [353, 123] width 303 height 30
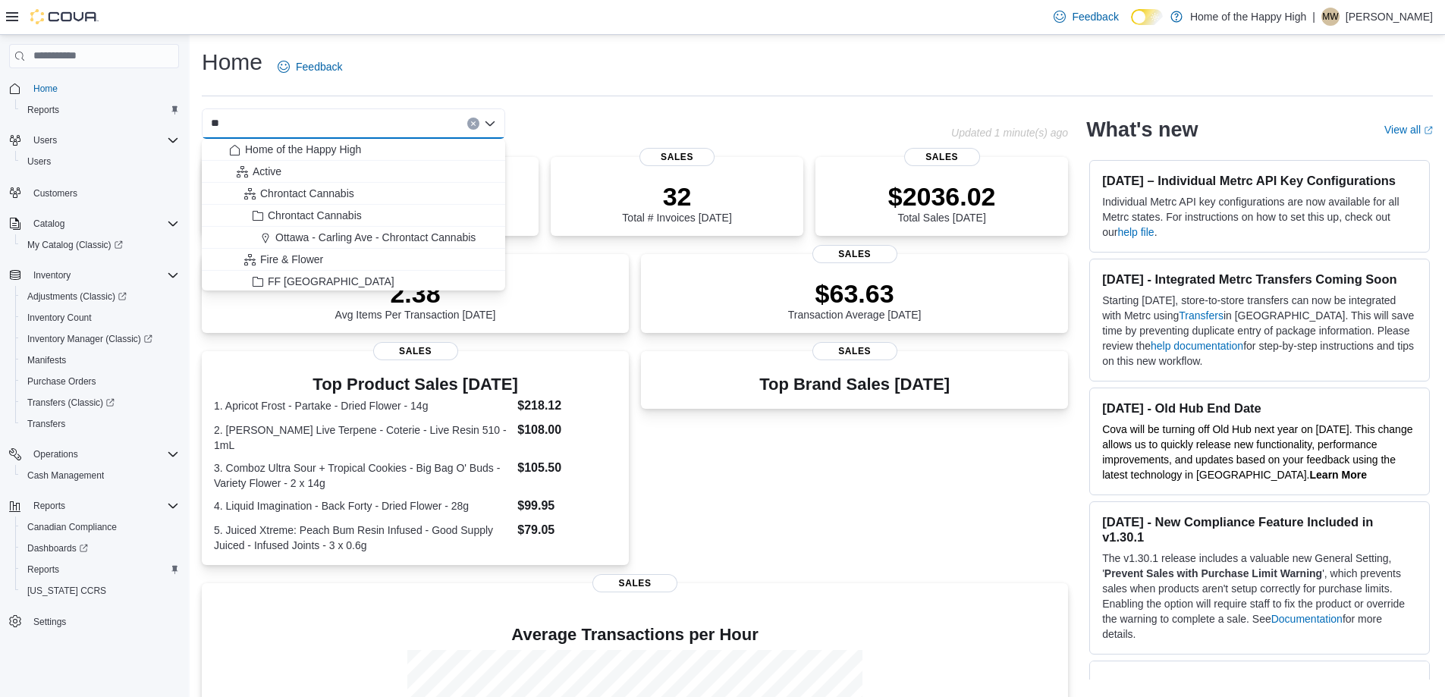
click at [265, 121] on div "Combo box. Selected. . Selected. [GEOGRAPHIC_DATA] - [GEOGRAPHIC_DATA] - Fire &…" at bounding box center [353, 123] width 303 height 30
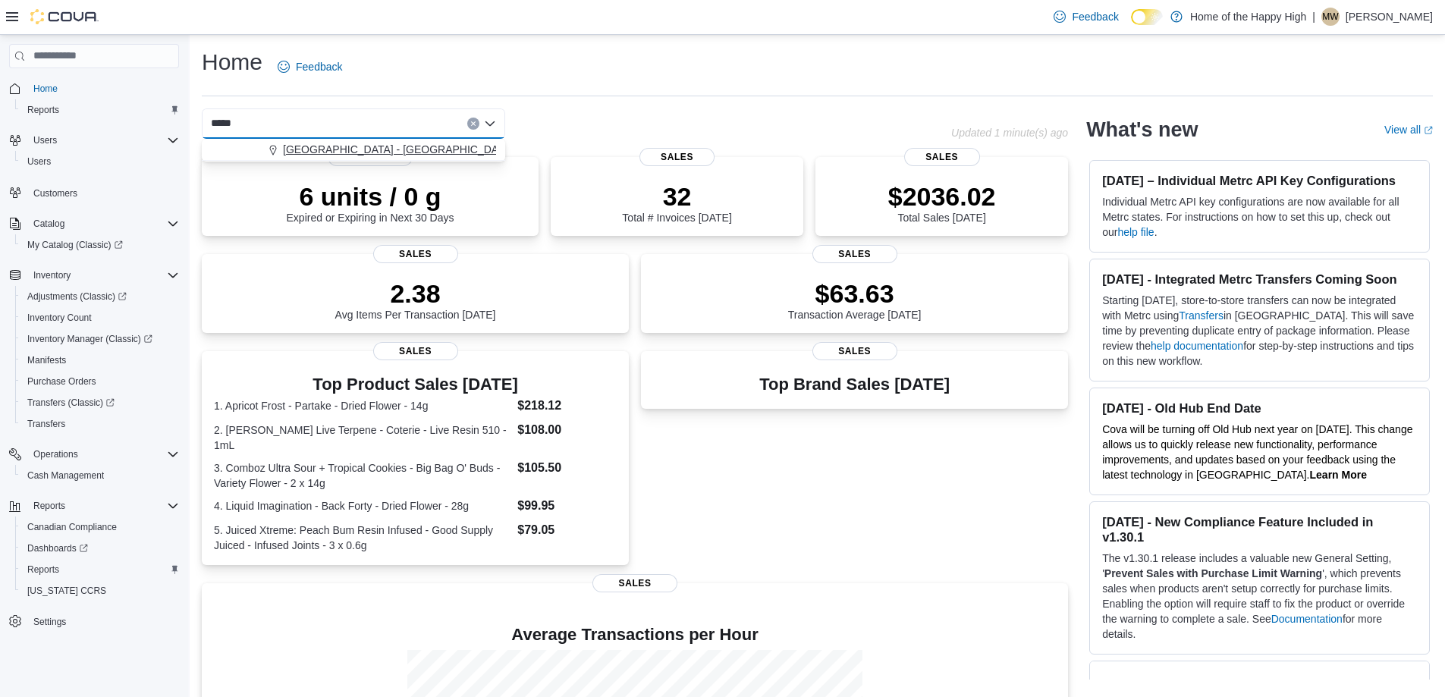
type input "***"
click at [404, 149] on span "[GEOGRAPHIC_DATA] - [GEOGRAPHIC_DATA] - Fire & Flower" at bounding box center [434, 149] width 303 height 15
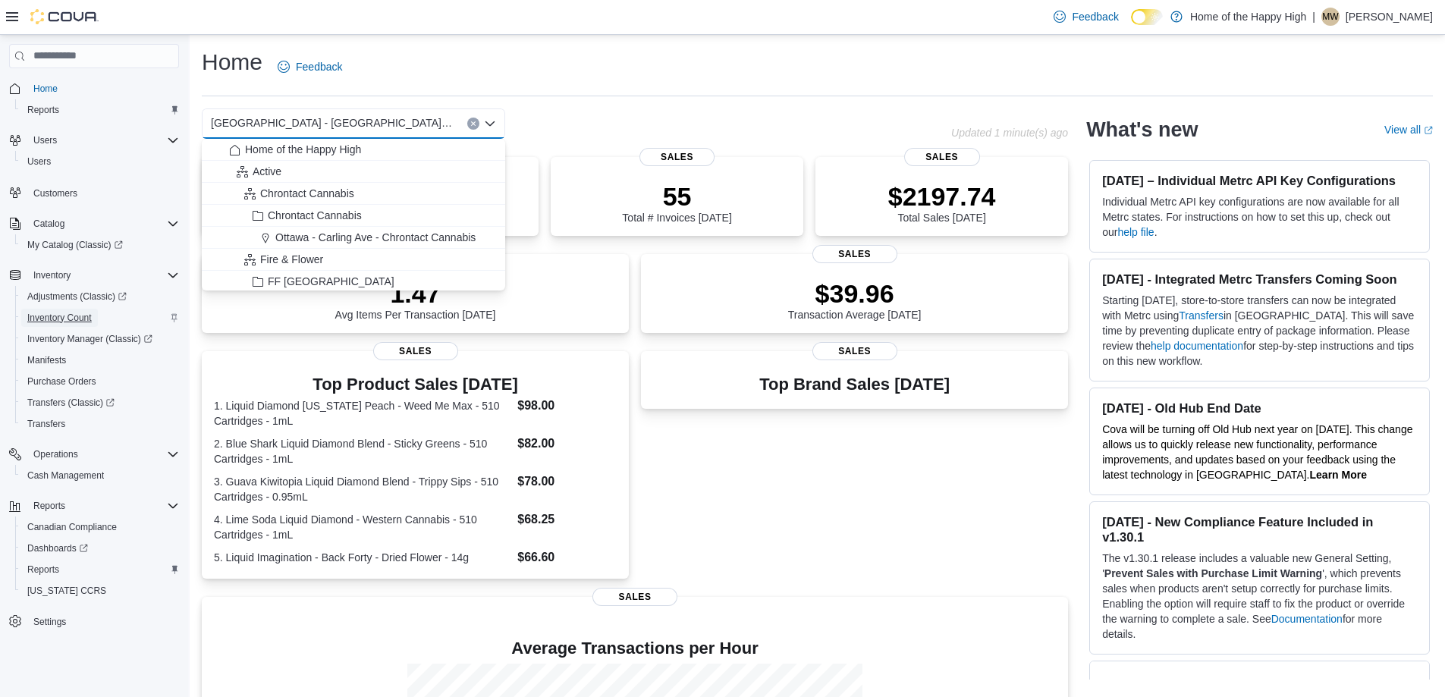
click at [80, 310] on span "Inventory Count" at bounding box center [59, 318] width 64 height 18
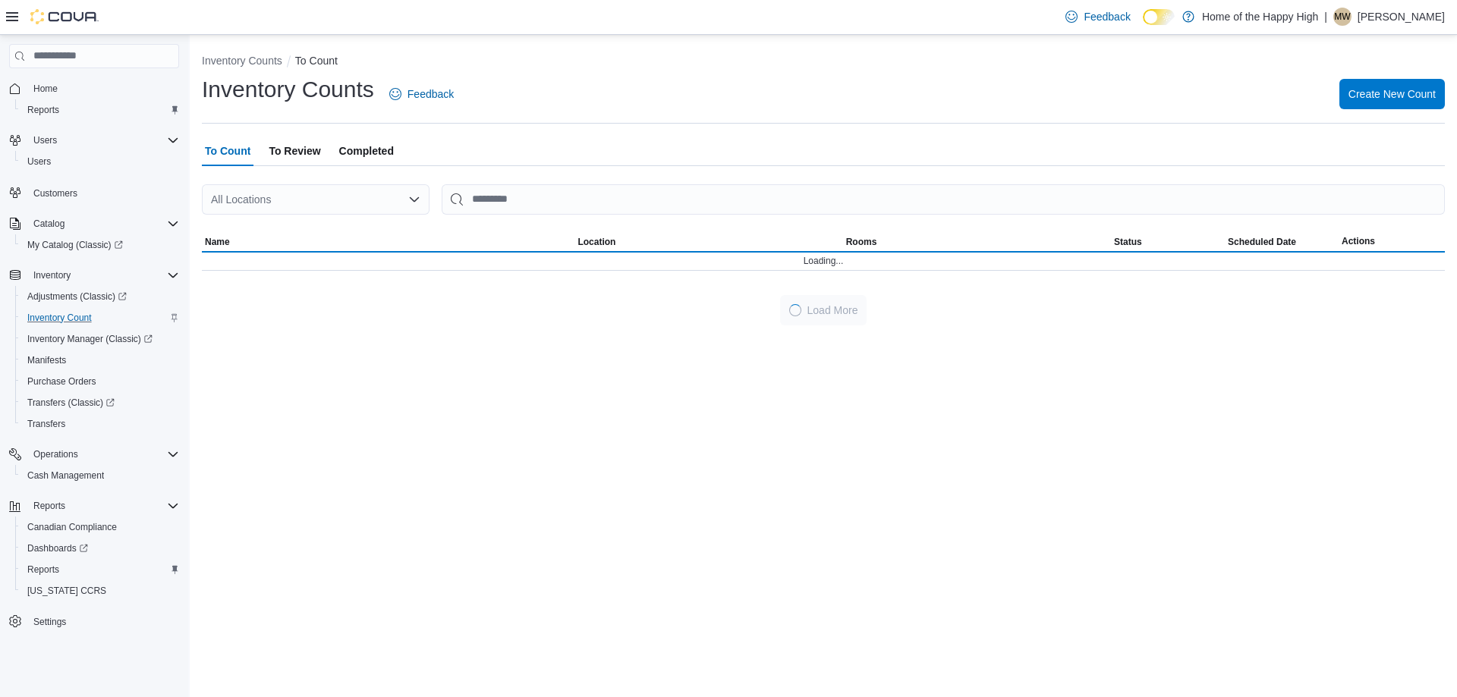
drag, startPoint x: 426, startPoint y: 141, endPoint x: 419, endPoint y: 154, distance: 14.6
click at [427, 149] on div "To Count To Review Completed" at bounding box center [823, 151] width 1243 height 30
click at [387, 150] on span "Completed" at bounding box center [366, 151] width 55 height 30
click at [343, 200] on div "All Locations" at bounding box center [316, 199] width 228 height 30
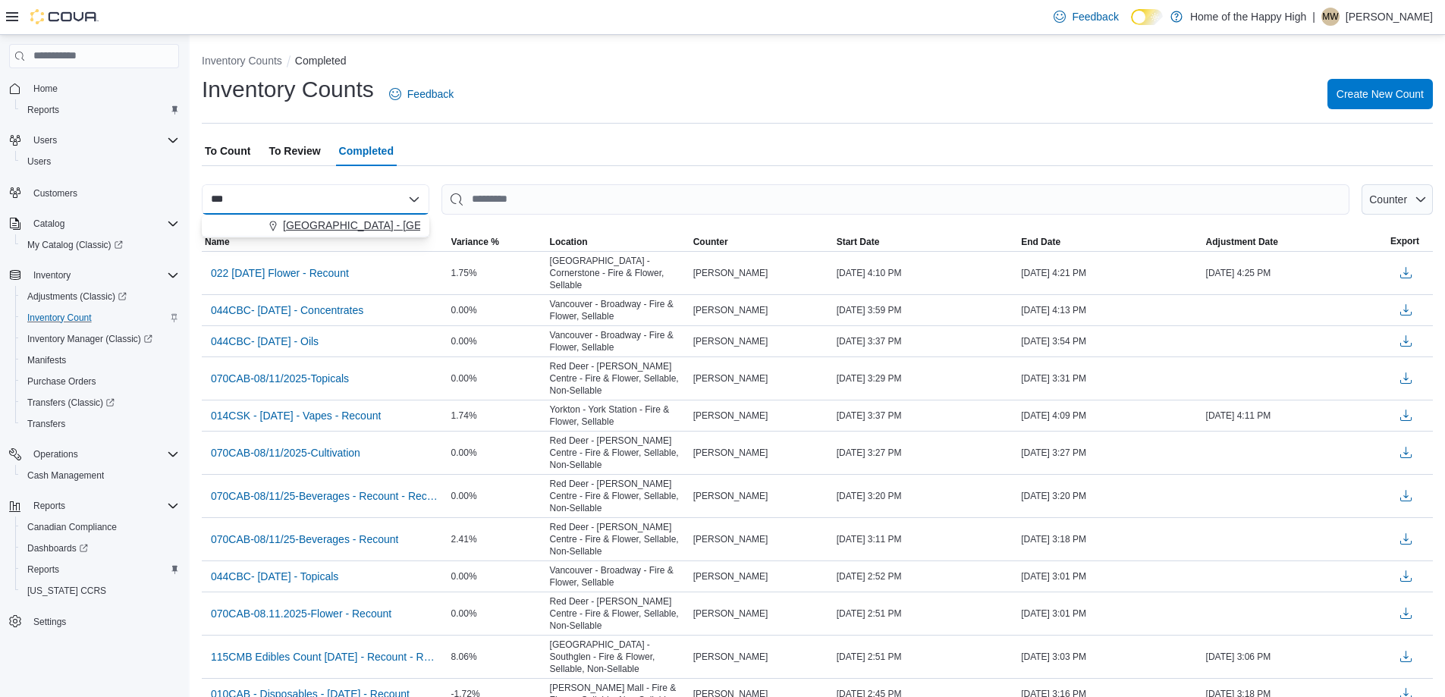
type input "***"
click at [383, 223] on span "[GEOGRAPHIC_DATA] - [GEOGRAPHIC_DATA] - Fire & Flower" at bounding box center [434, 225] width 303 height 15
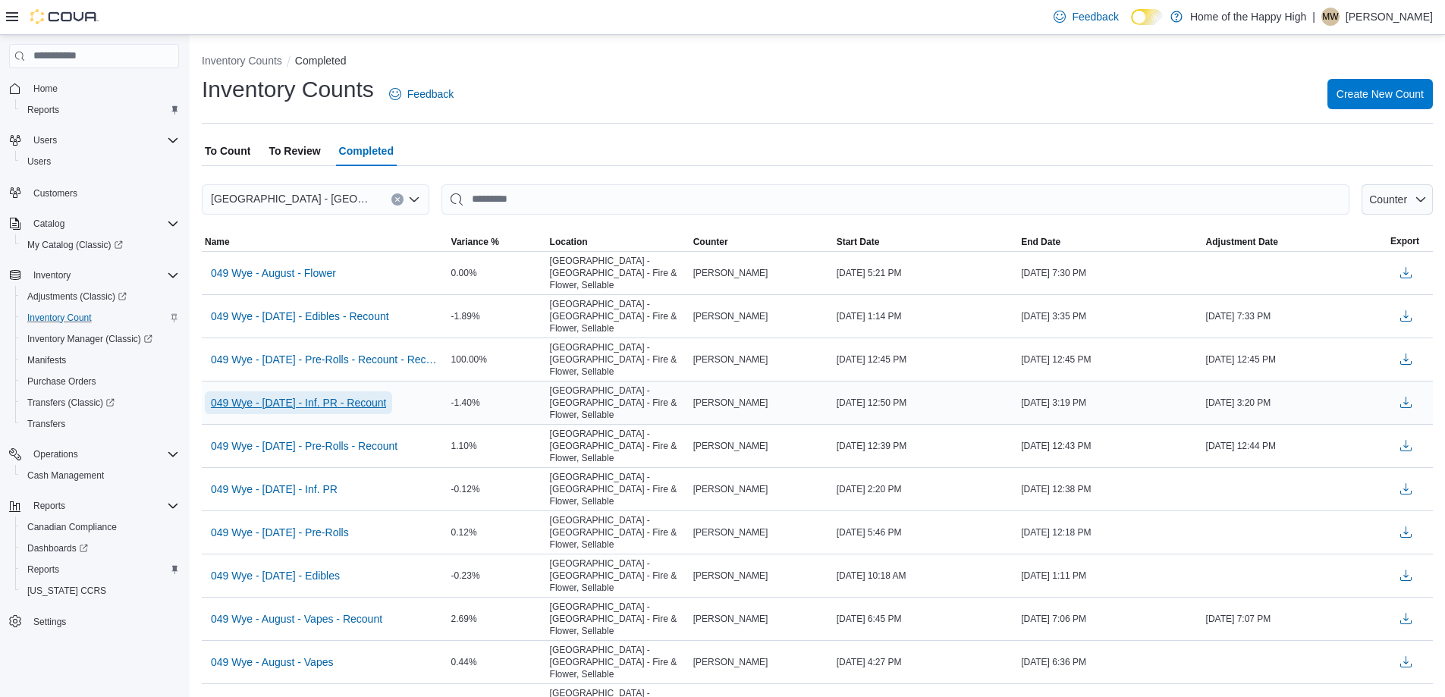
click at [384, 391] on span "049 Wye - [DATE] - Inf. PR - Recount" at bounding box center [298, 402] width 175 height 23
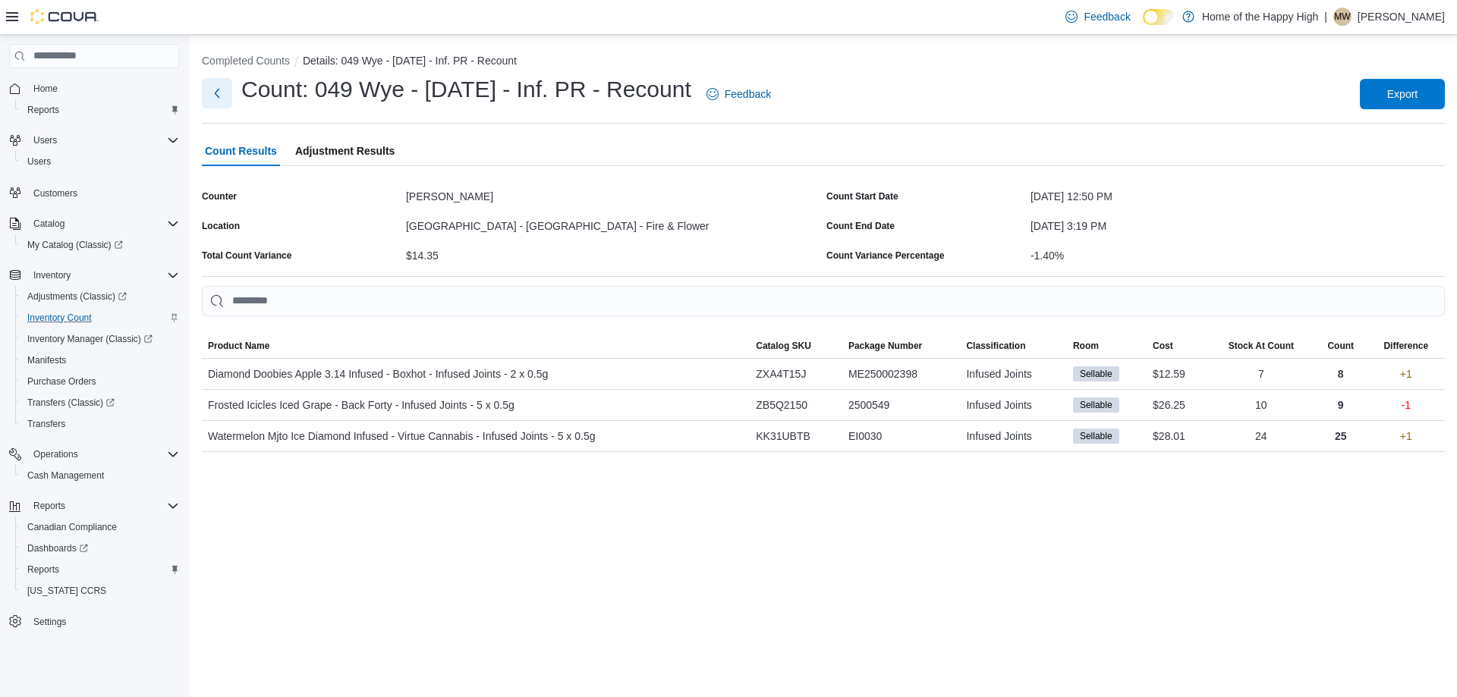
click at [222, 96] on button "Next" at bounding box center [217, 93] width 30 height 30
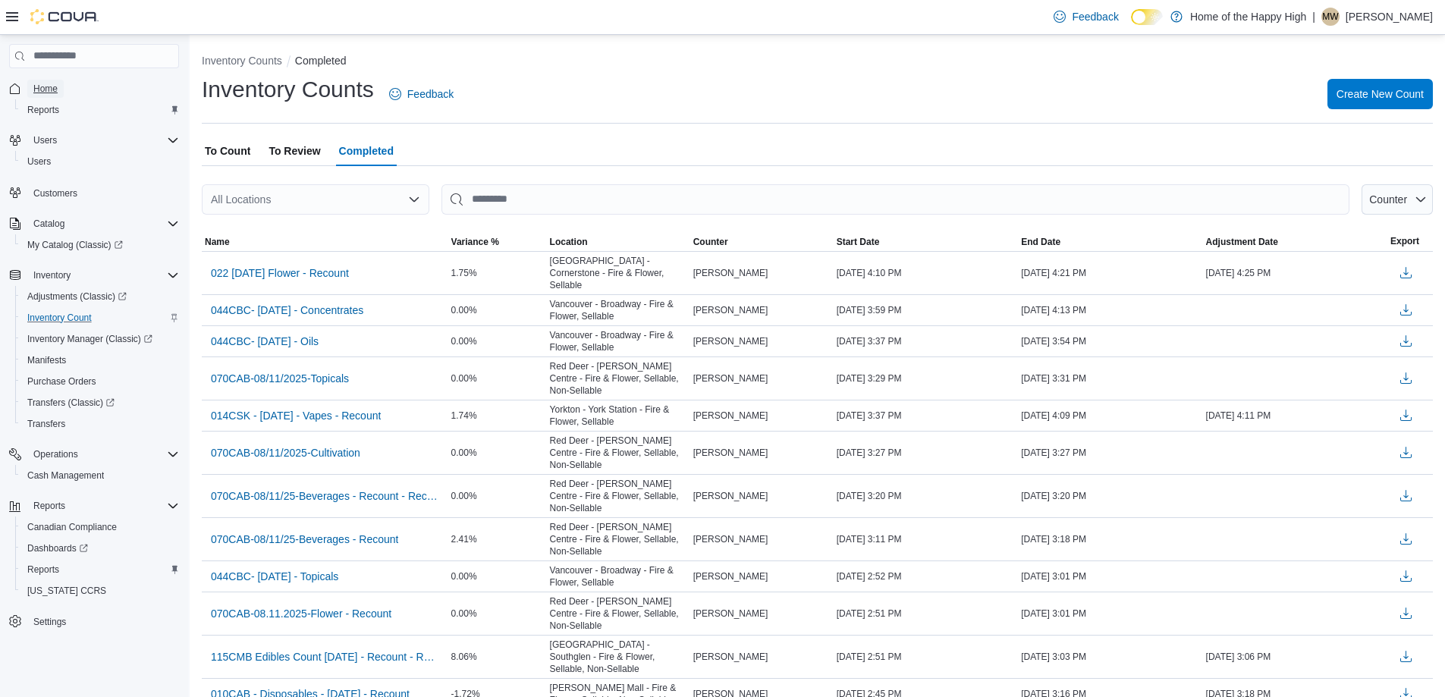
click at [44, 84] on span "Home" at bounding box center [45, 89] width 24 height 12
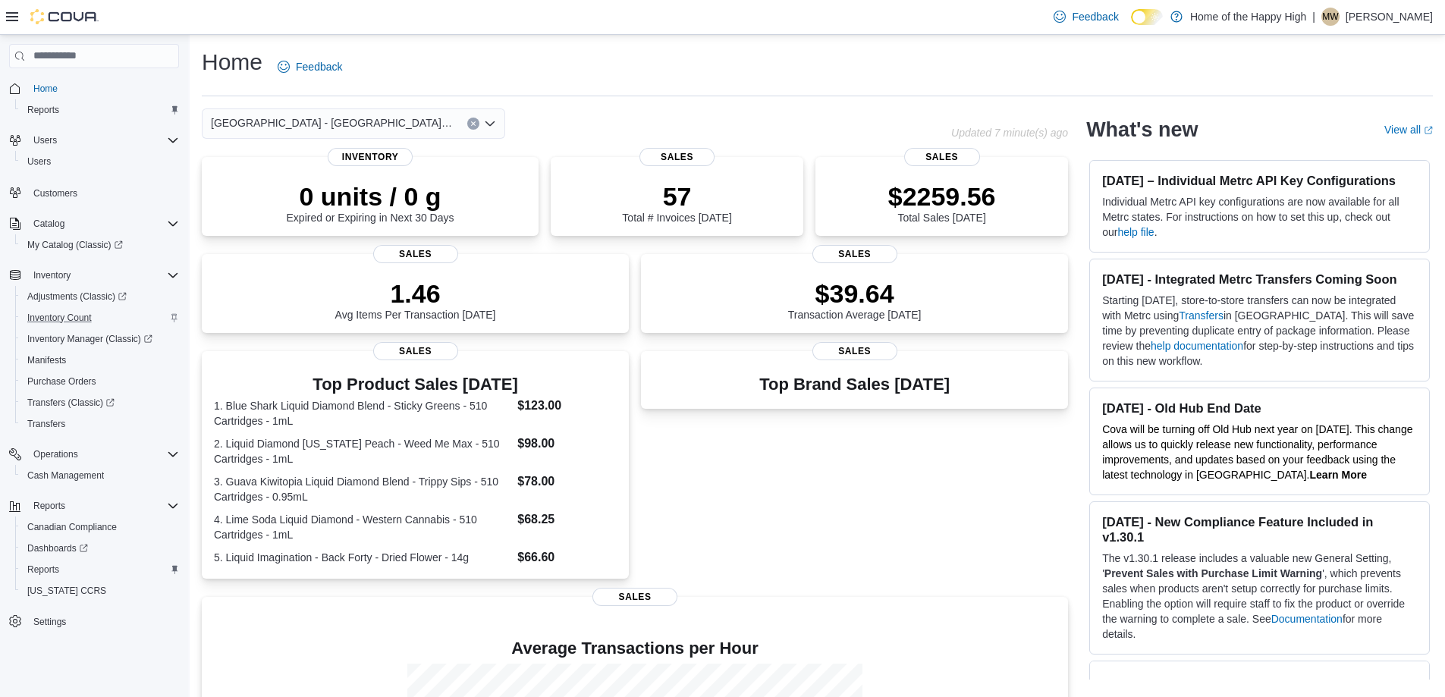
click at [470, 127] on button "Clear input" at bounding box center [473, 124] width 12 height 12
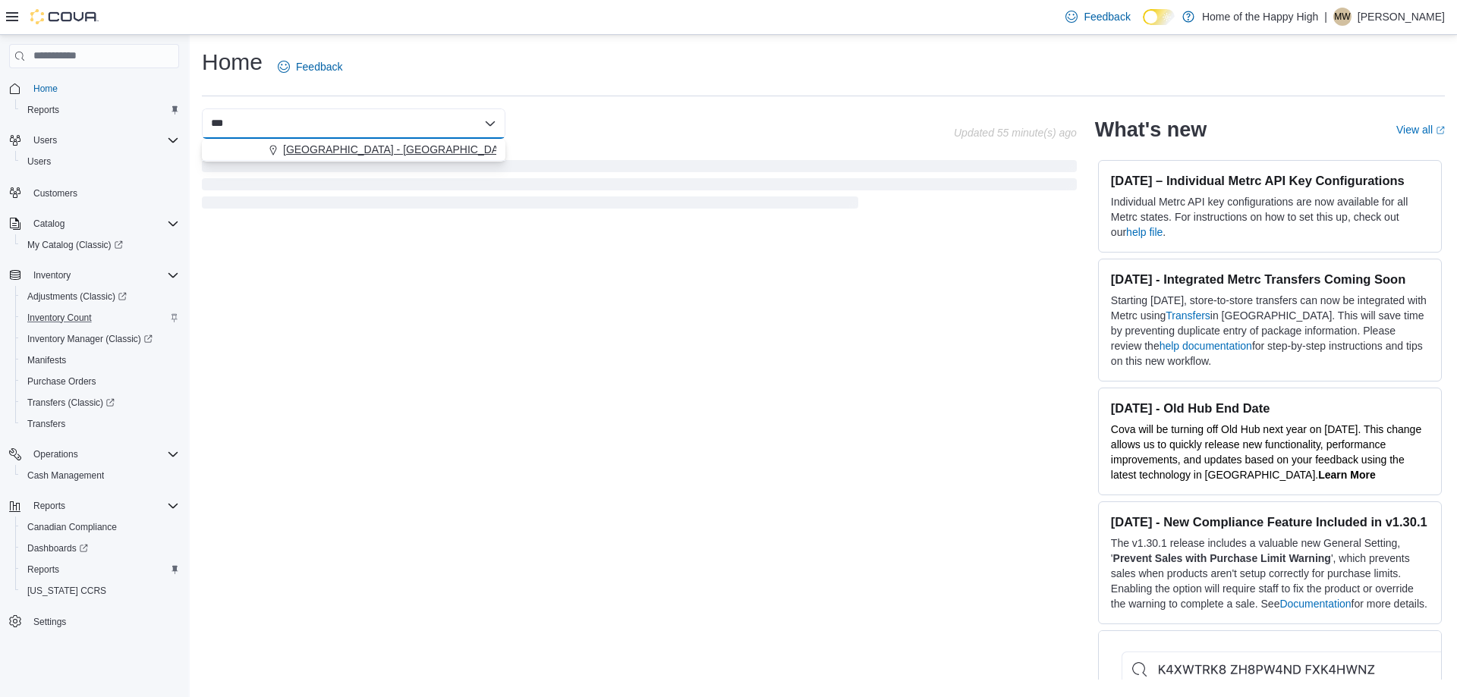
type input "***"
click at [381, 149] on span "[GEOGRAPHIC_DATA] - [GEOGRAPHIC_DATA] - Fire & Flower" at bounding box center [434, 149] width 303 height 15
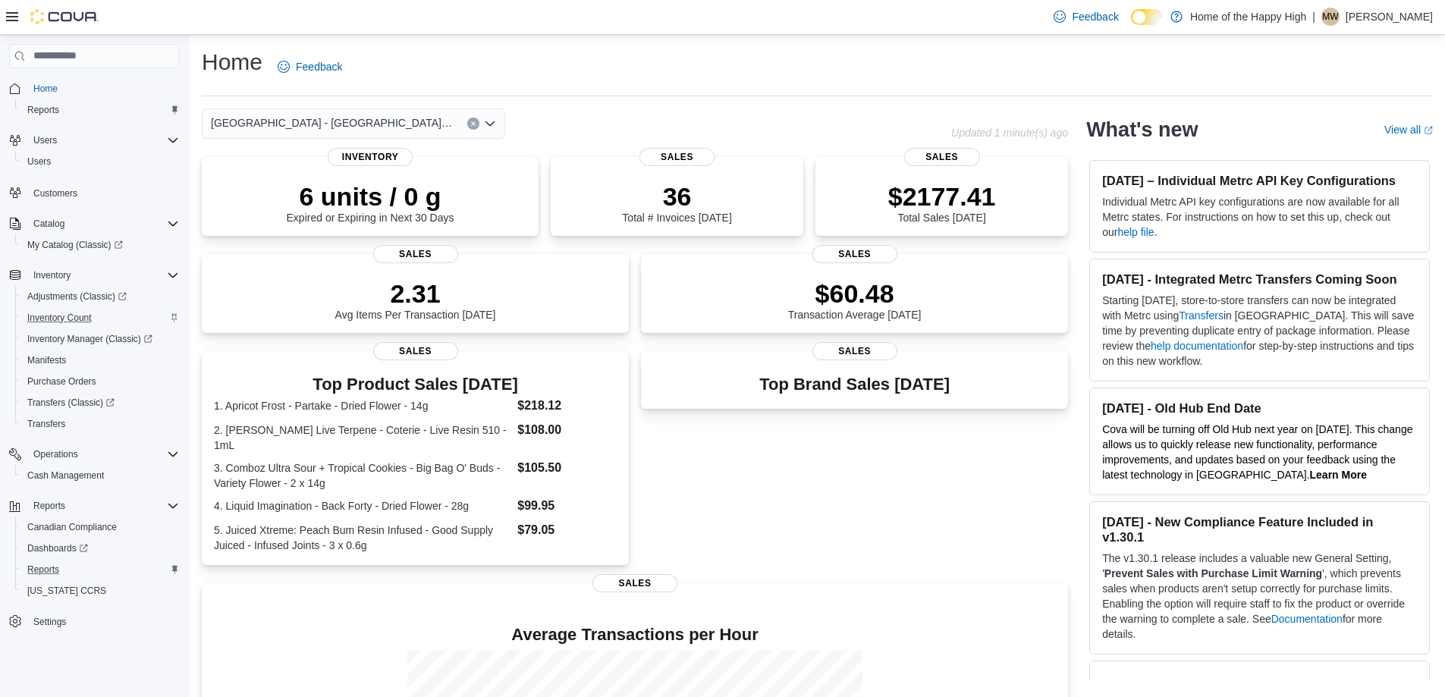
click at [76, 563] on div "Reports" at bounding box center [100, 570] width 158 height 18
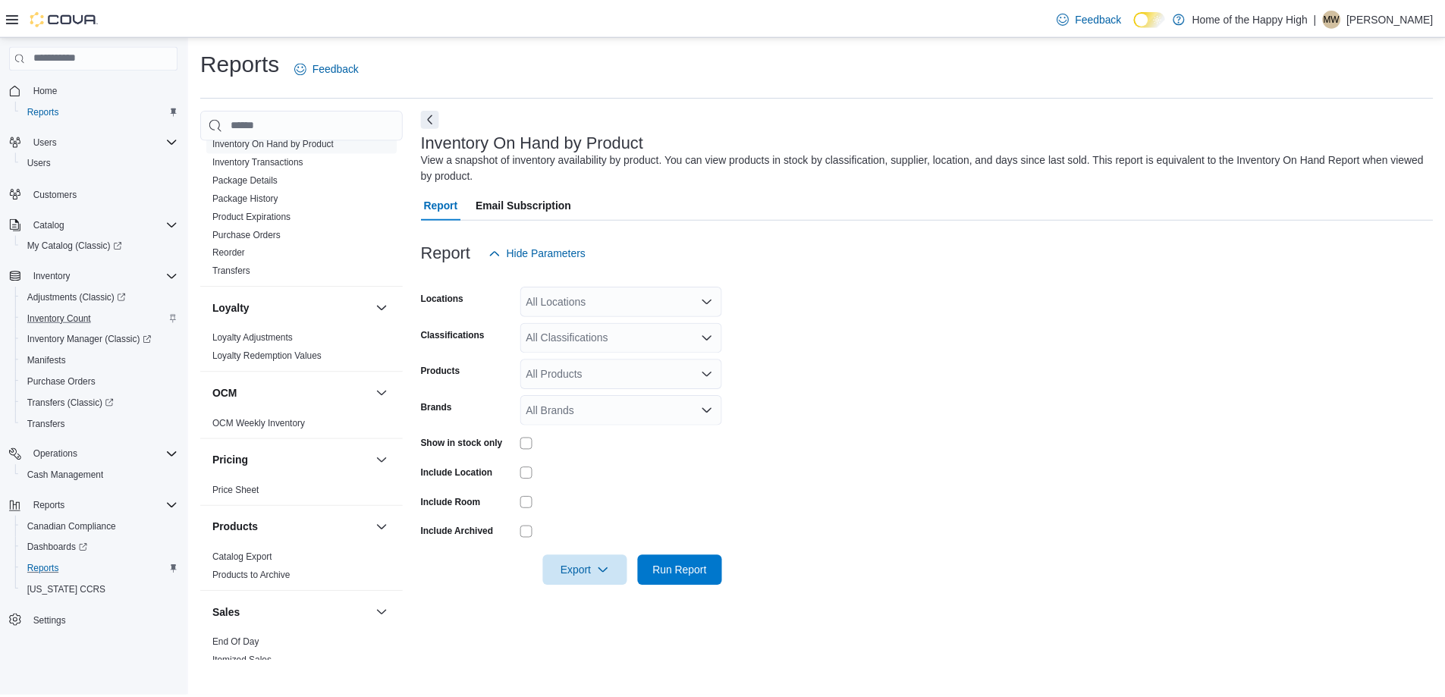
scroll to position [835, 0]
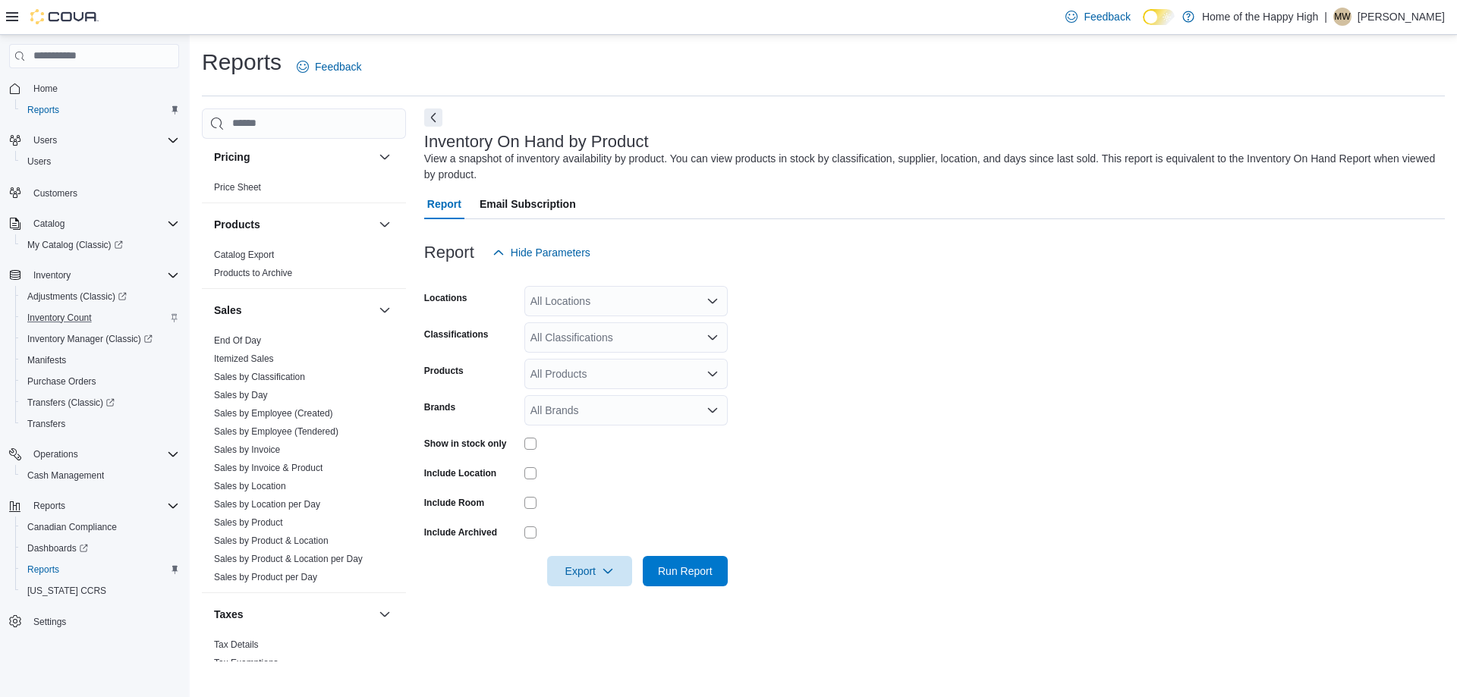
click at [242, 328] on div "Sales" at bounding box center [304, 310] width 204 height 42
click at [244, 342] on link "End Of Day" at bounding box center [237, 340] width 47 height 11
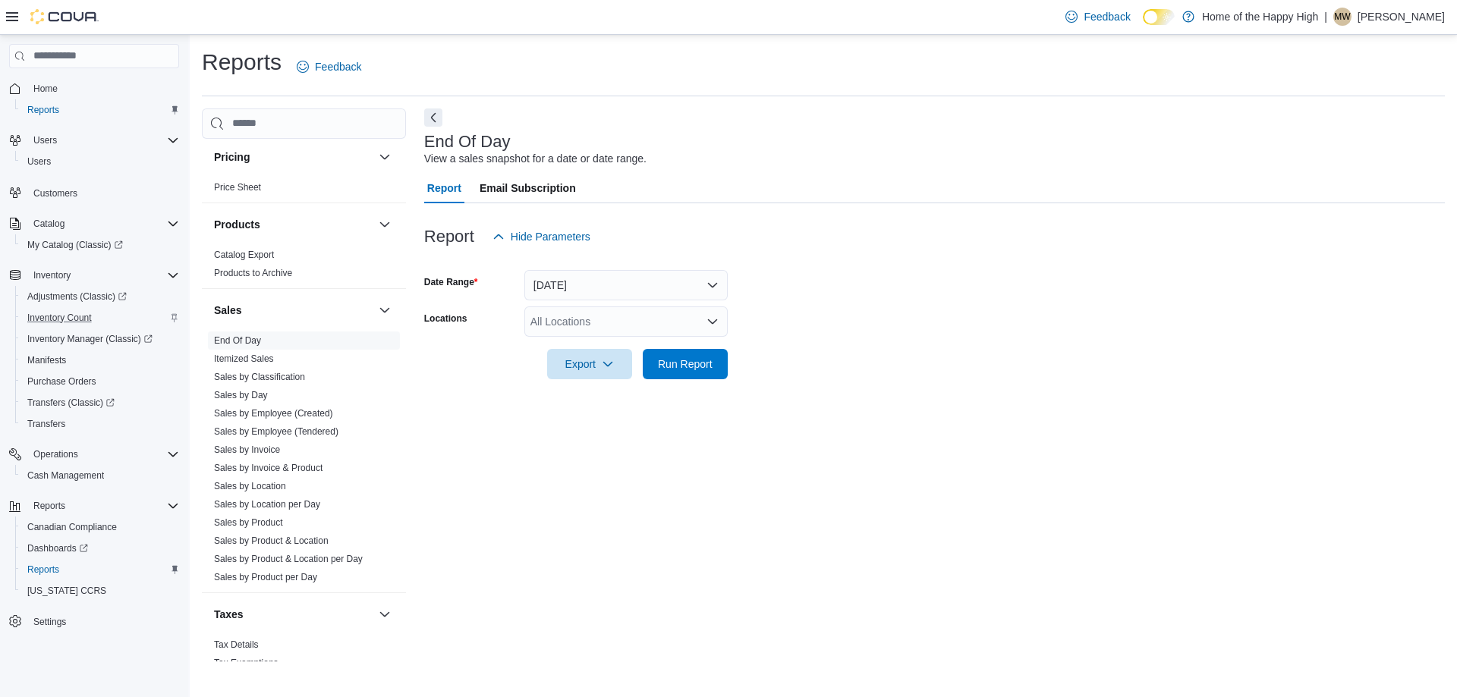
click at [616, 297] on form "Date Range [DATE] Locations All Locations Export Run Report" at bounding box center [934, 315] width 1020 height 127
click at [621, 322] on div "All Locations" at bounding box center [625, 321] width 203 height 30
type input "****"
click at [652, 341] on span "[GEOGRAPHIC_DATA] - [GEOGRAPHIC_DATA] - Fire & Flower" at bounding box center [738, 347] width 303 height 15
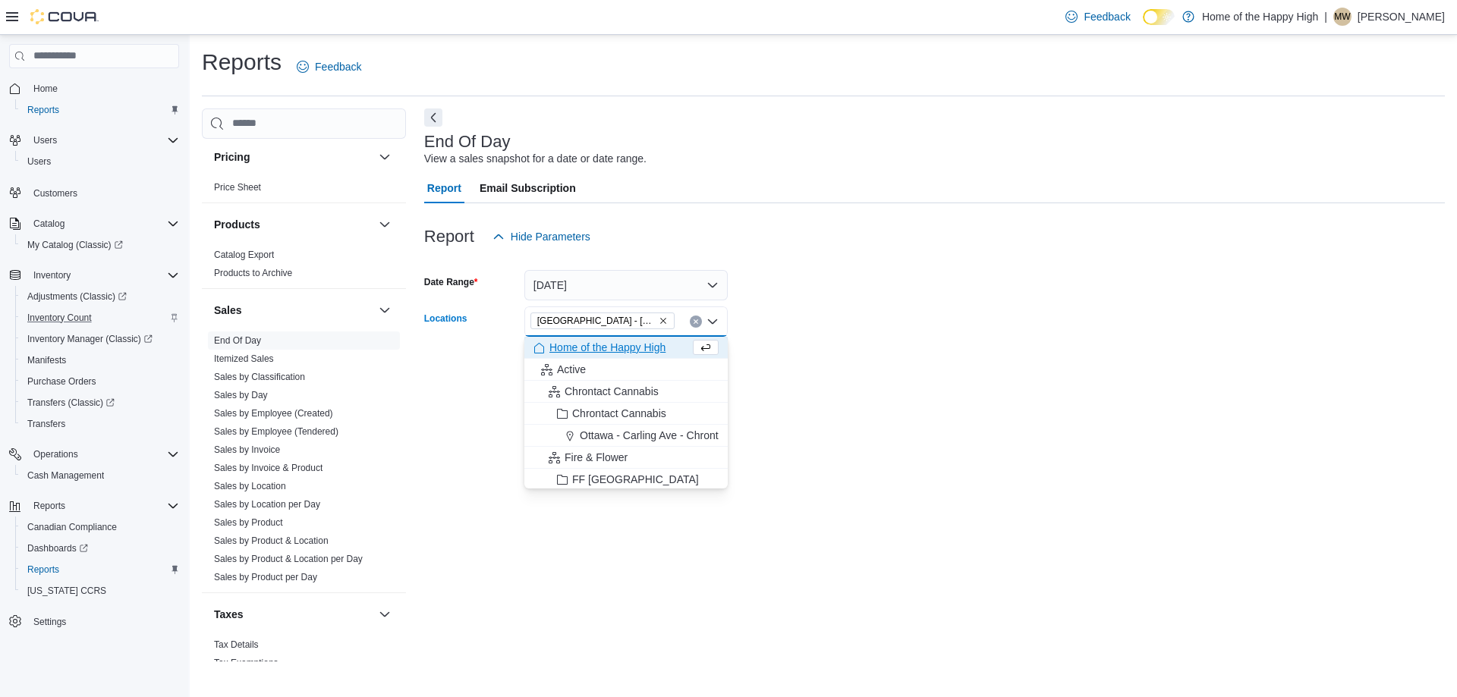
drag, startPoint x: 805, startPoint y: 344, endPoint x: 668, endPoint y: 337, distance: 137.5
click at [776, 339] on div at bounding box center [934, 343] width 1020 height 12
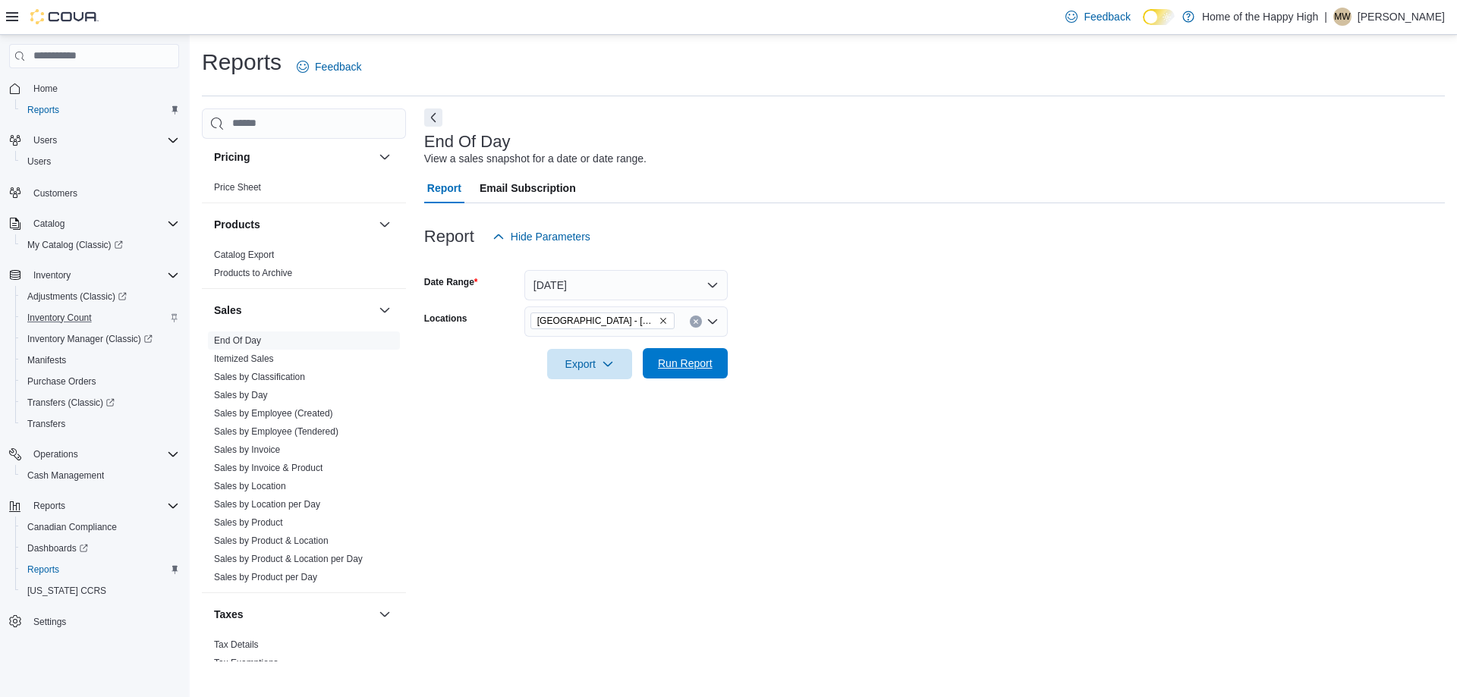
click at [690, 363] on span "Run Report" at bounding box center [685, 363] width 55 height 15
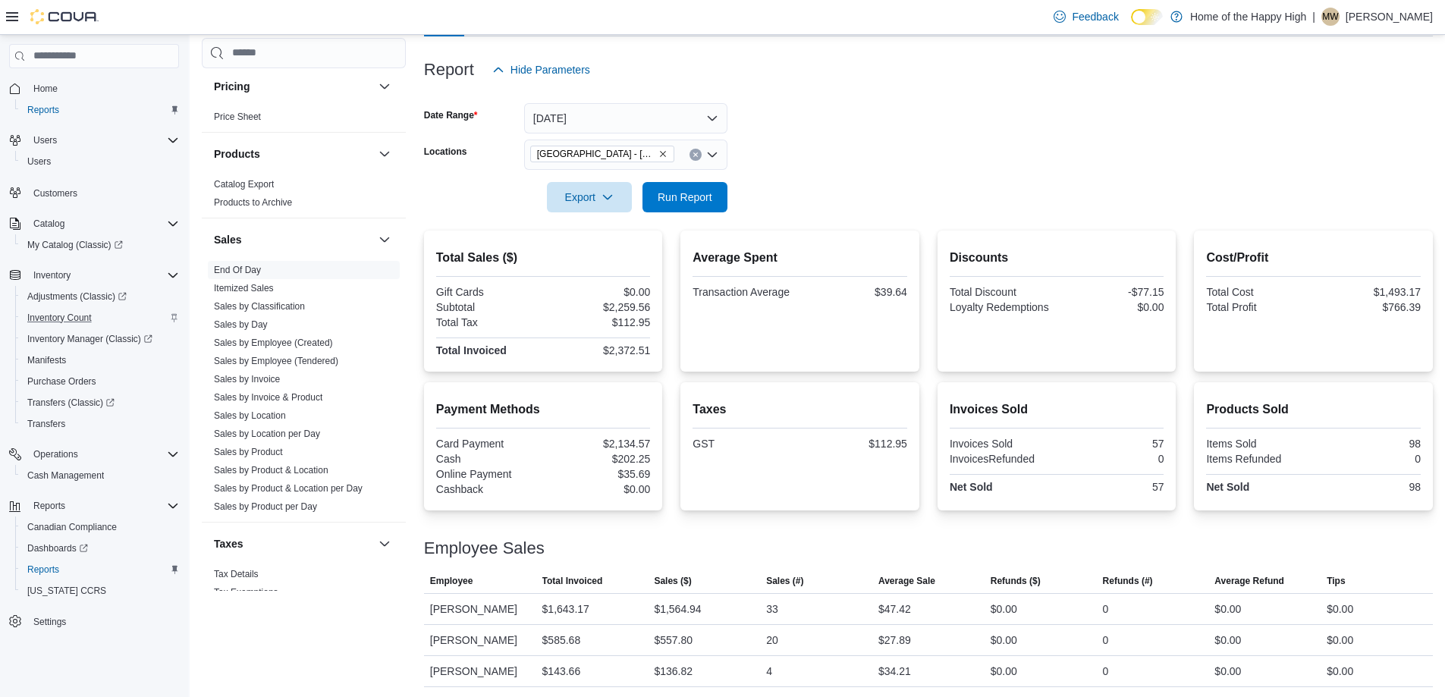
scroll to position [169, 0]
click at [710, 200] on span "Run Report" at bounding box center [685, 194] width 55 height 15
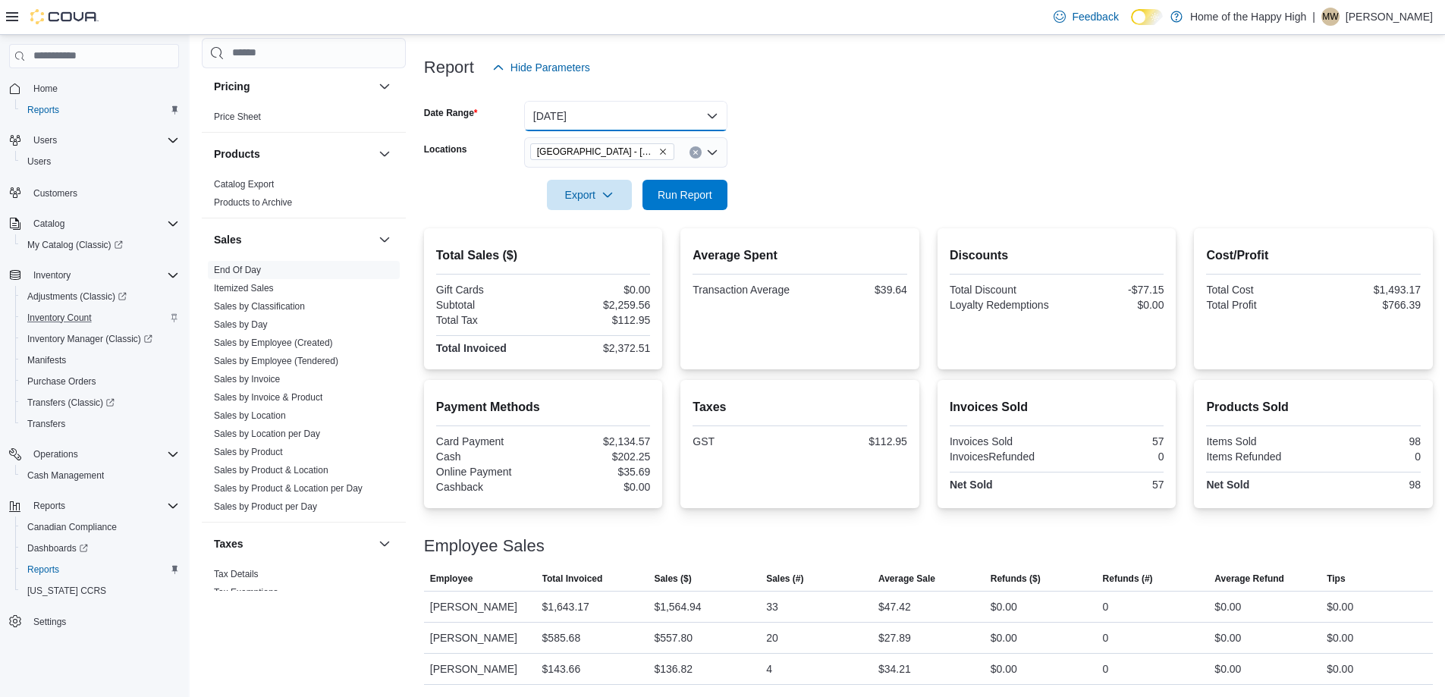
click at [701, 120] on button "[DATE]" at bounding box center [625, 116] width 203 height 30
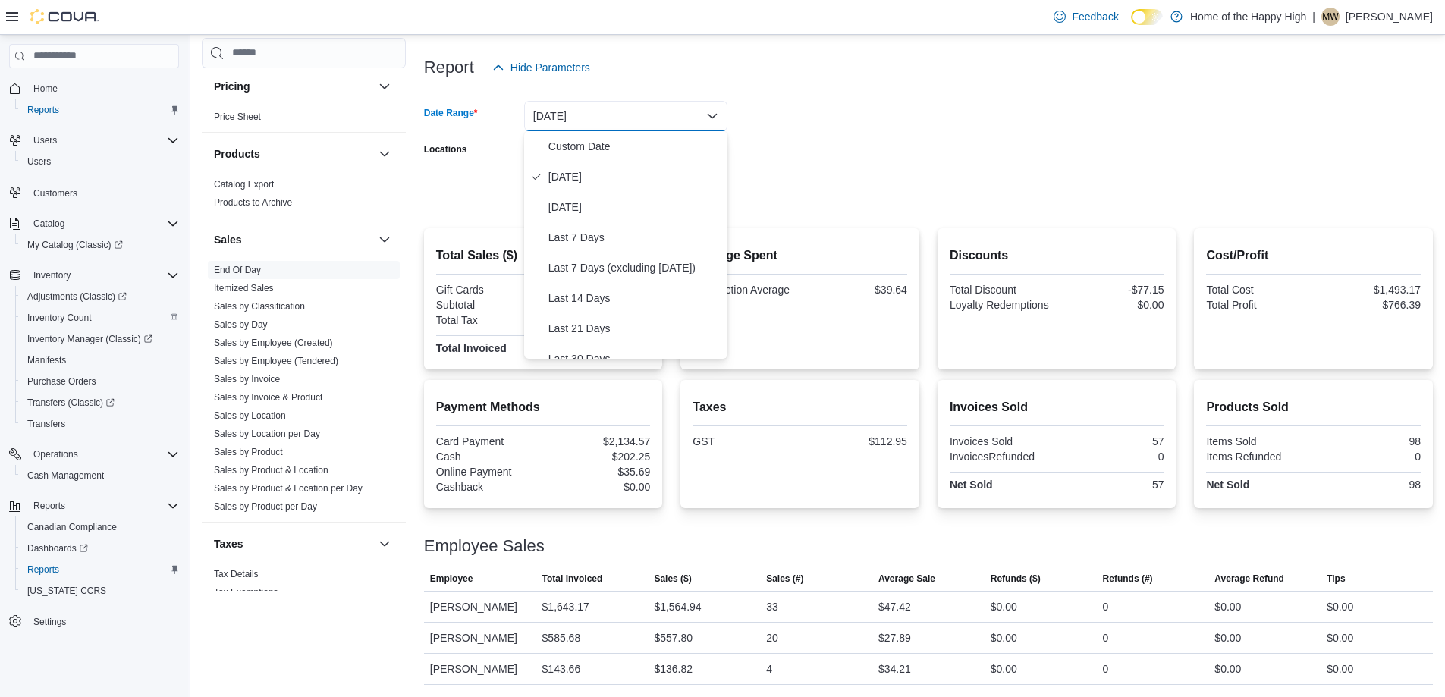
click at [712, 101] on button "[DATE]" at bounding box center [625, 116] width 203 height 30
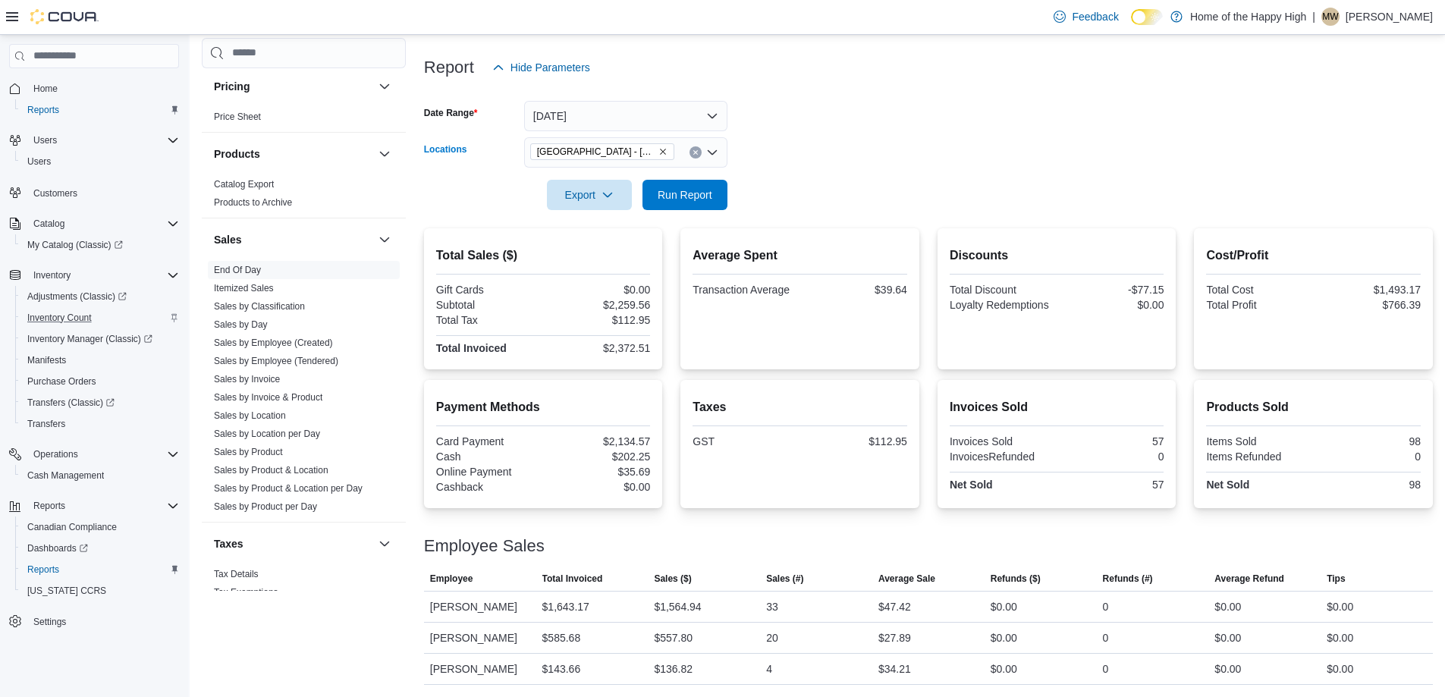
click at [663, 151] on icon "Remove Sherwood Park - Baseline Road - Fire & Flower from selection in this gro…" at bounding box center [663, 151] width 9 height 9
type input "***"
click at [659, 181] on span "[GEOGRAPHIC_DATA] - [GEOGRAPHIC_DATA] - Fire & Flower" at bounding box center [738, 178] width 303 height 15
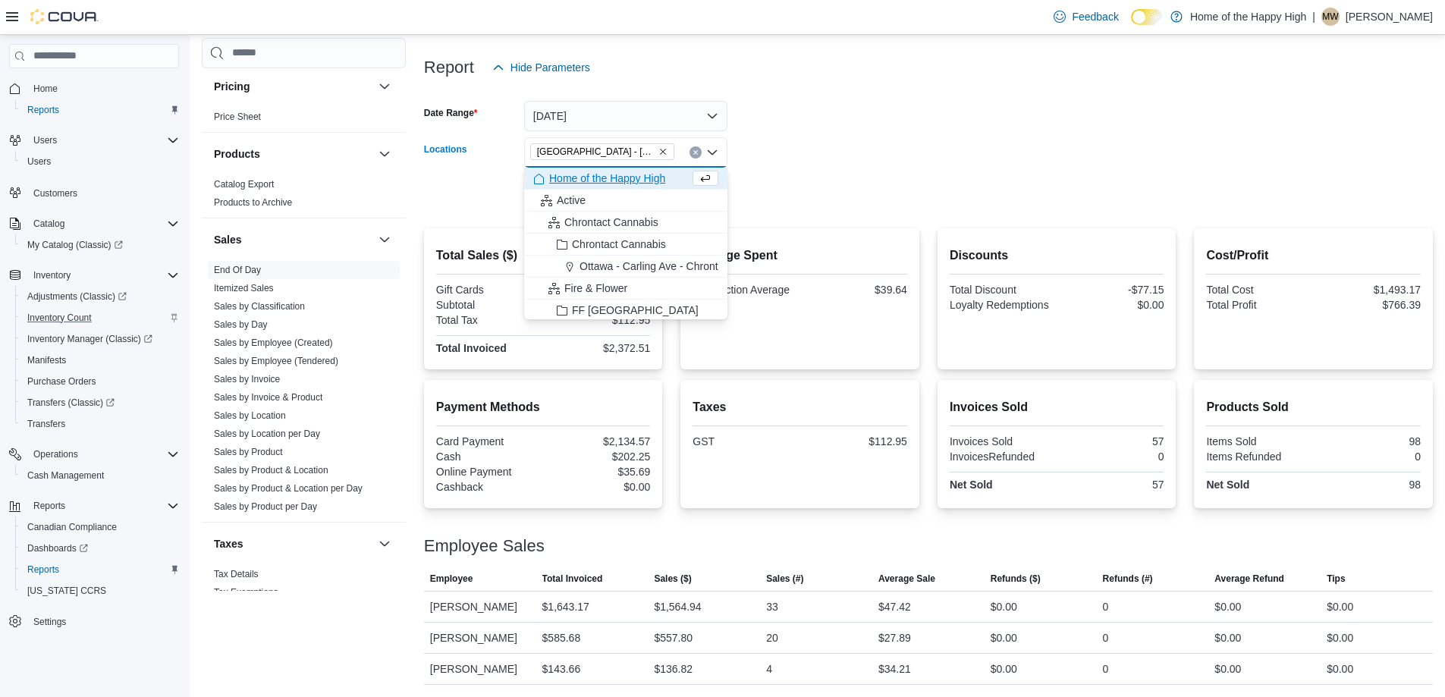
click at [802, 165] on form "Date Range [DATE] Locations [GEOGRAPHIC_DATA] - [GEOGRAPHIC_DATA] - Fire & Flow…" at bounding box center [928, 146] width 1009 height 127
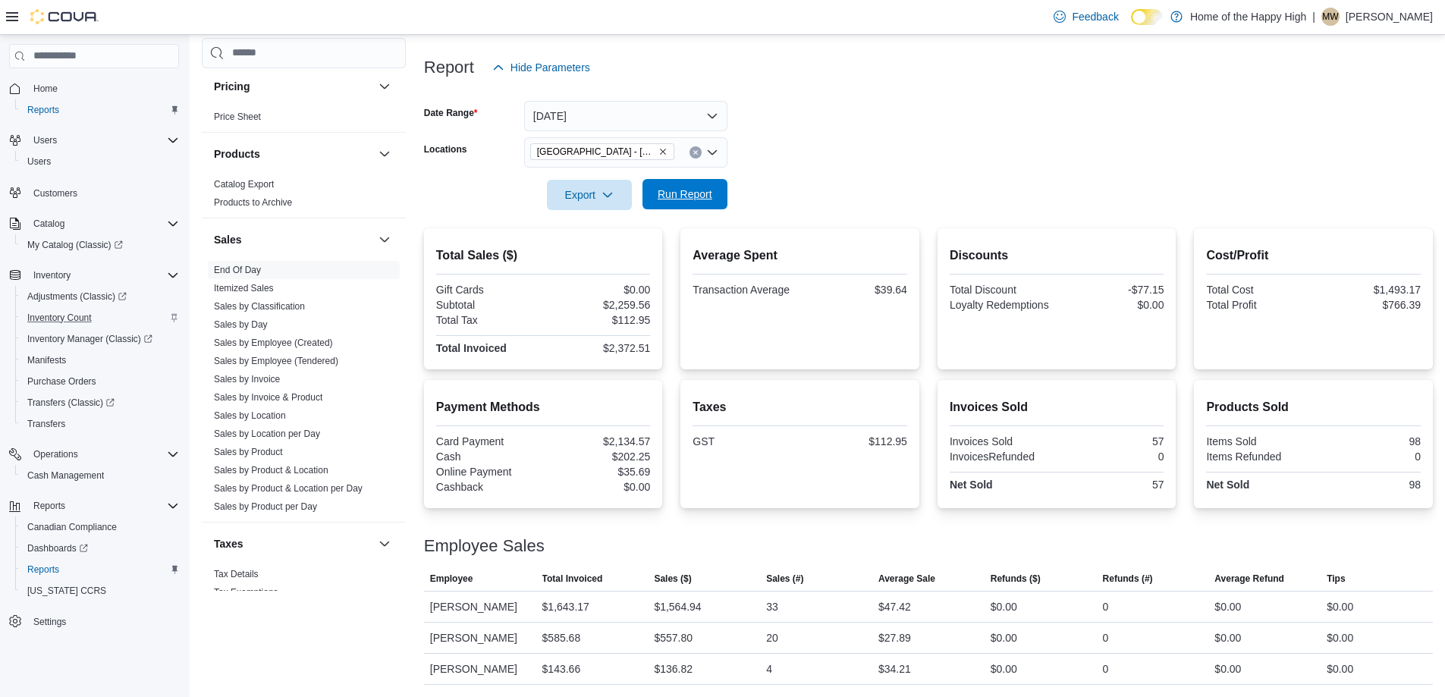
click at [706, 190] on span "Run Report" at bounding box center [685, 194] width 55 height 15
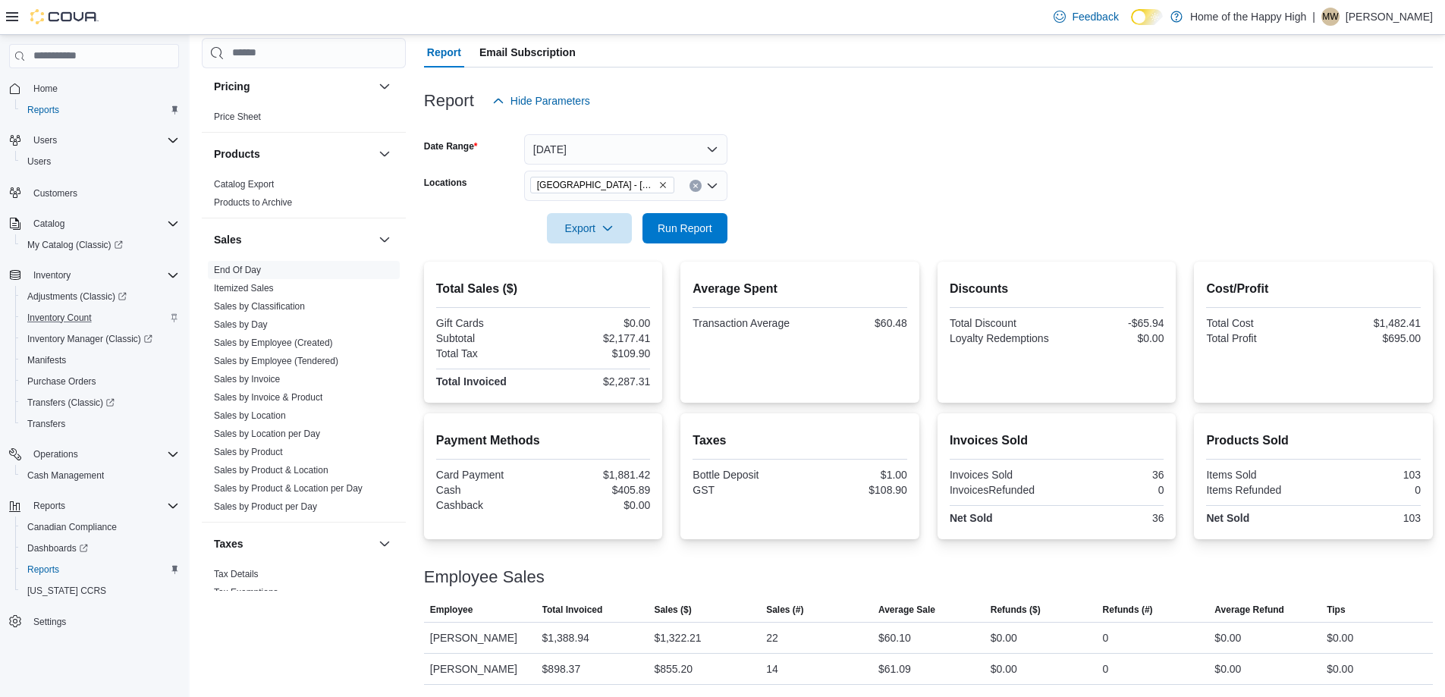
scroll to position [136, 0]
click at [55, 81] on span "Home" at bounding box center [45, 89] width 24 height 18
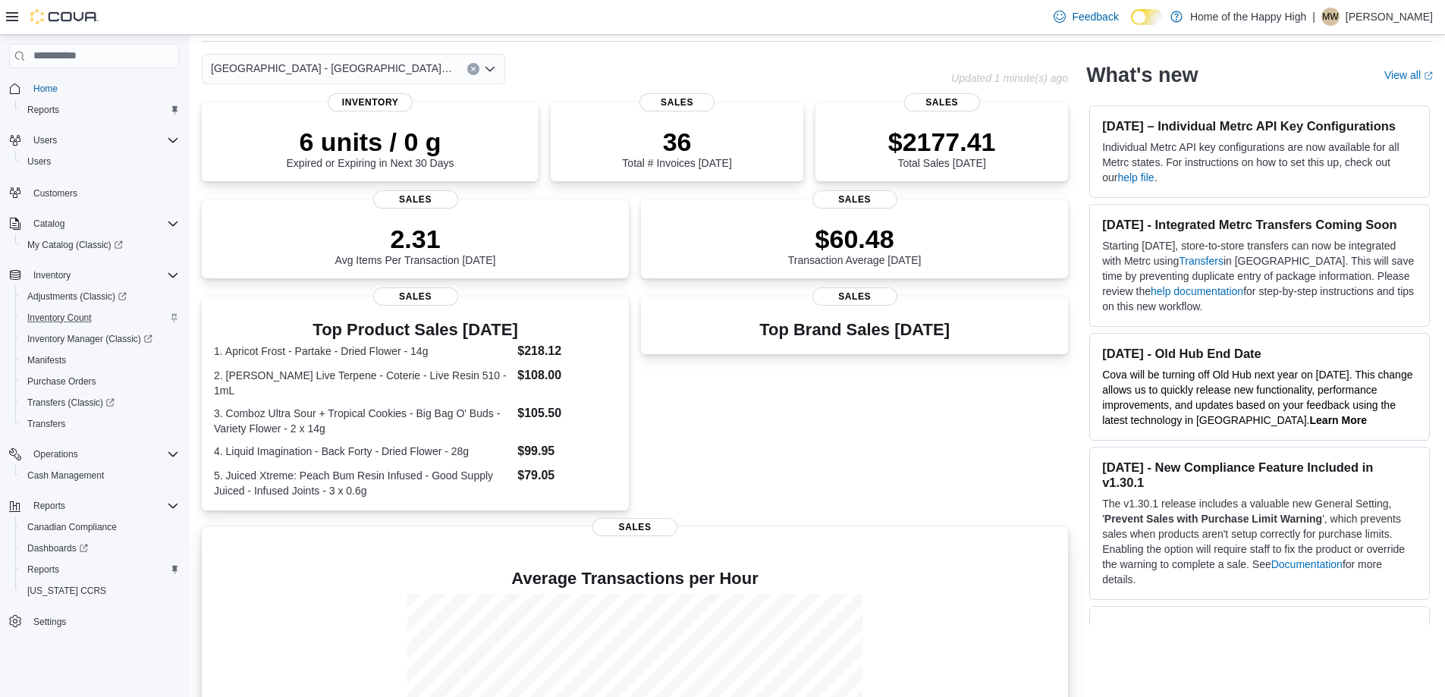
scroll to position [205, 0]
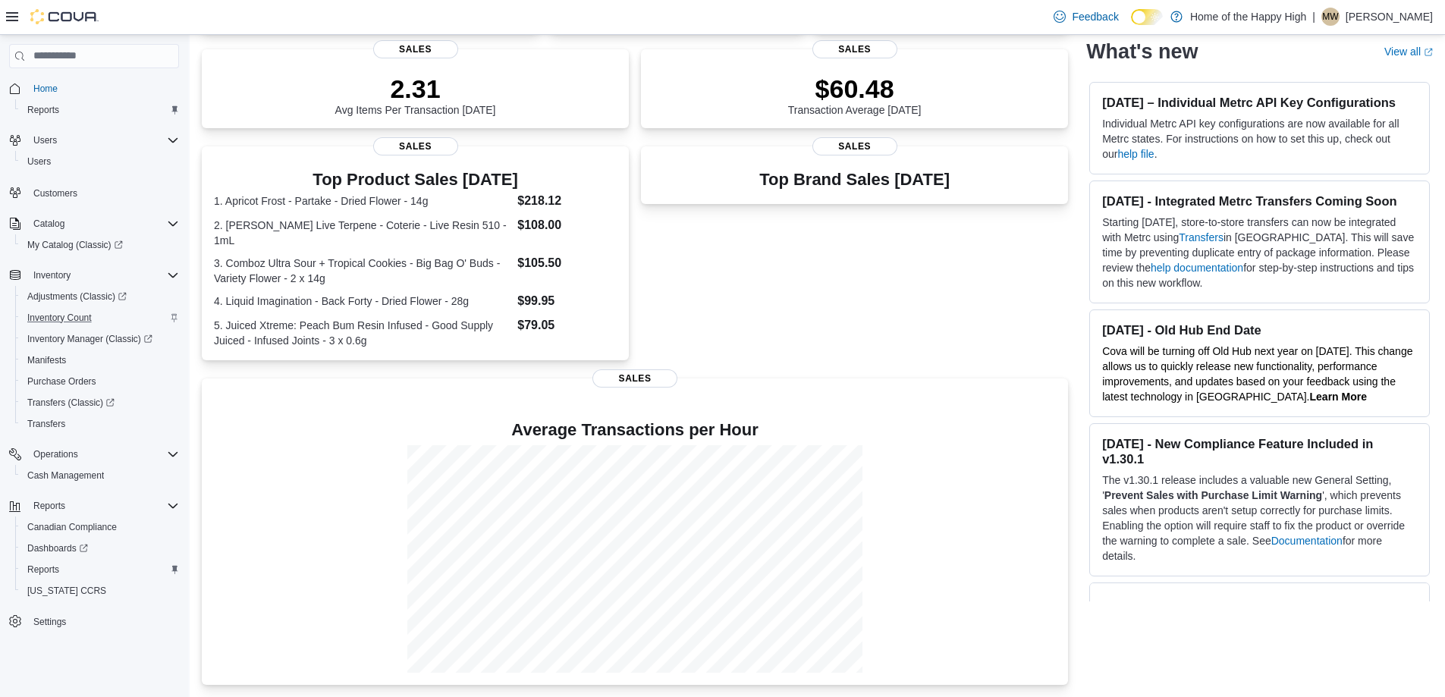
click at [66, 88] on span "Home" at bounding box center [103, 88] width 152 height 19
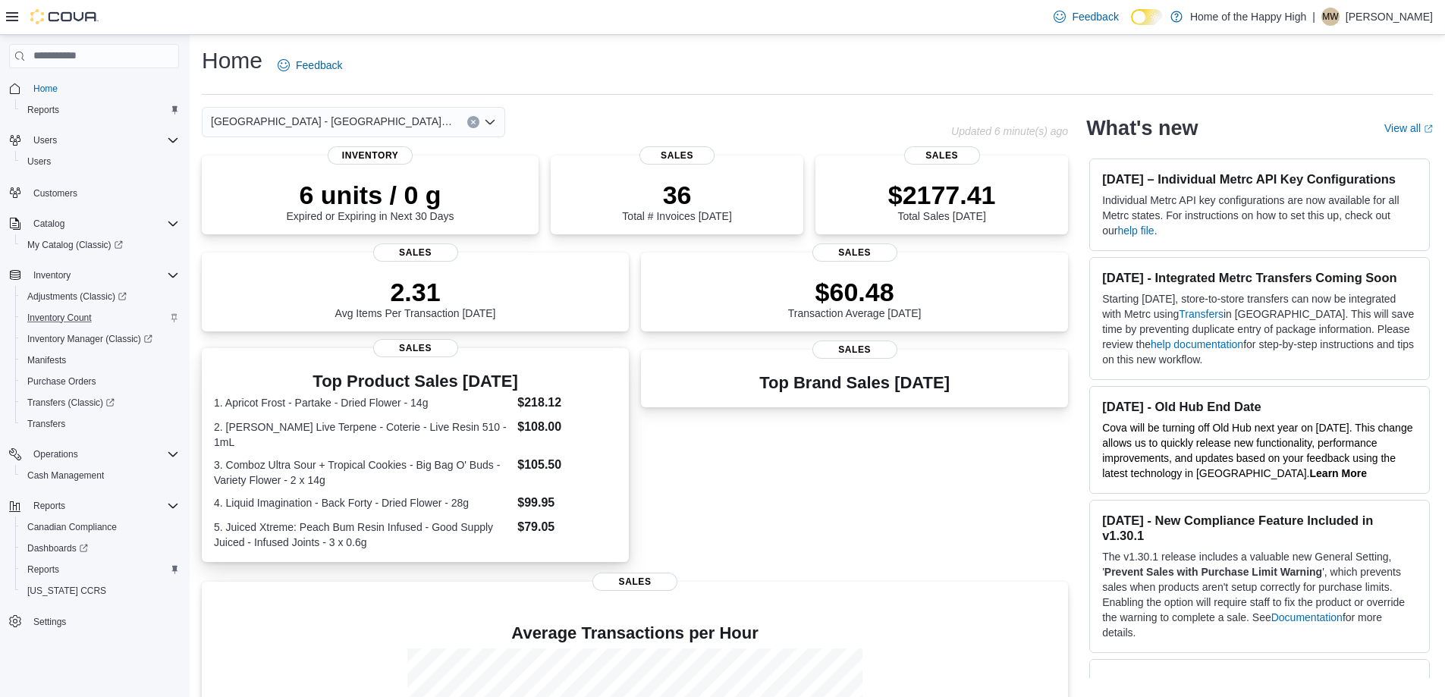
scroll to position [0, 0]
click at [52, 90] on span "Home" at bounding box center [45, 89] width 24 height 12
click at [441, 118] on div "[GEOGRAPHIC_DATA] - [GEOGRAPHIC_DATA] - Fire & Flower" at bounding box center [353, 123] width 303 height 30
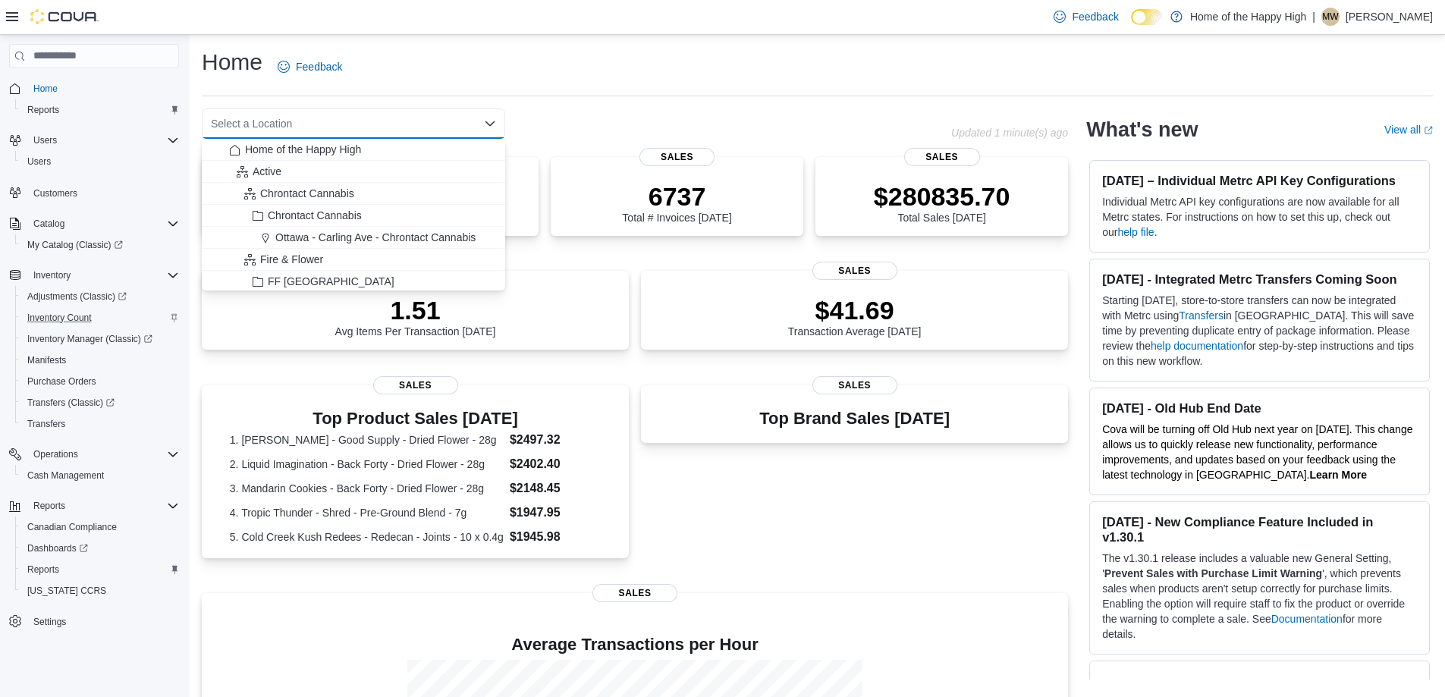
click at [421, 122] on div "Select a Location" at bounding box center [353, 123] width 303 height 30
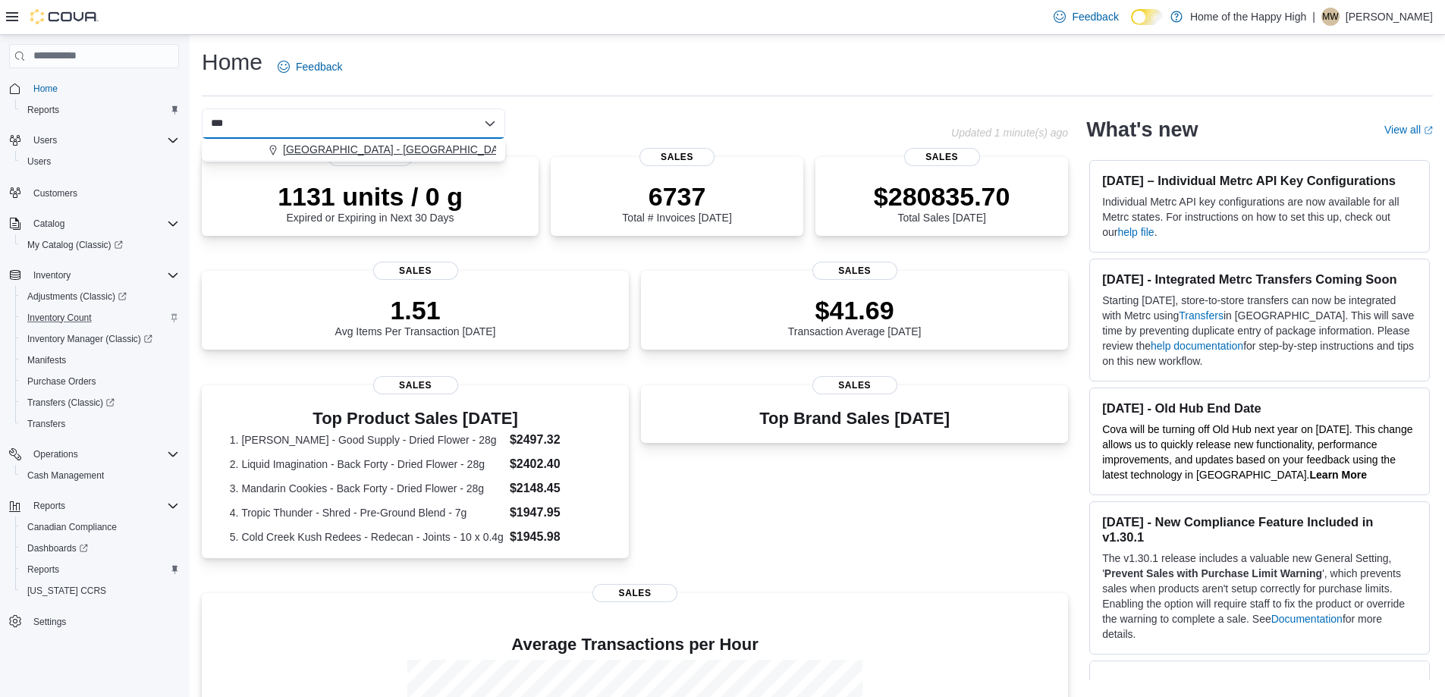
type input "***"
click at [437, 141] on button "[GEOGRAPHIC_DATA] - [GEOGRAPHIC_DATA] - Fire & Flower" at bounding box center [353, 150] width 303 height 22
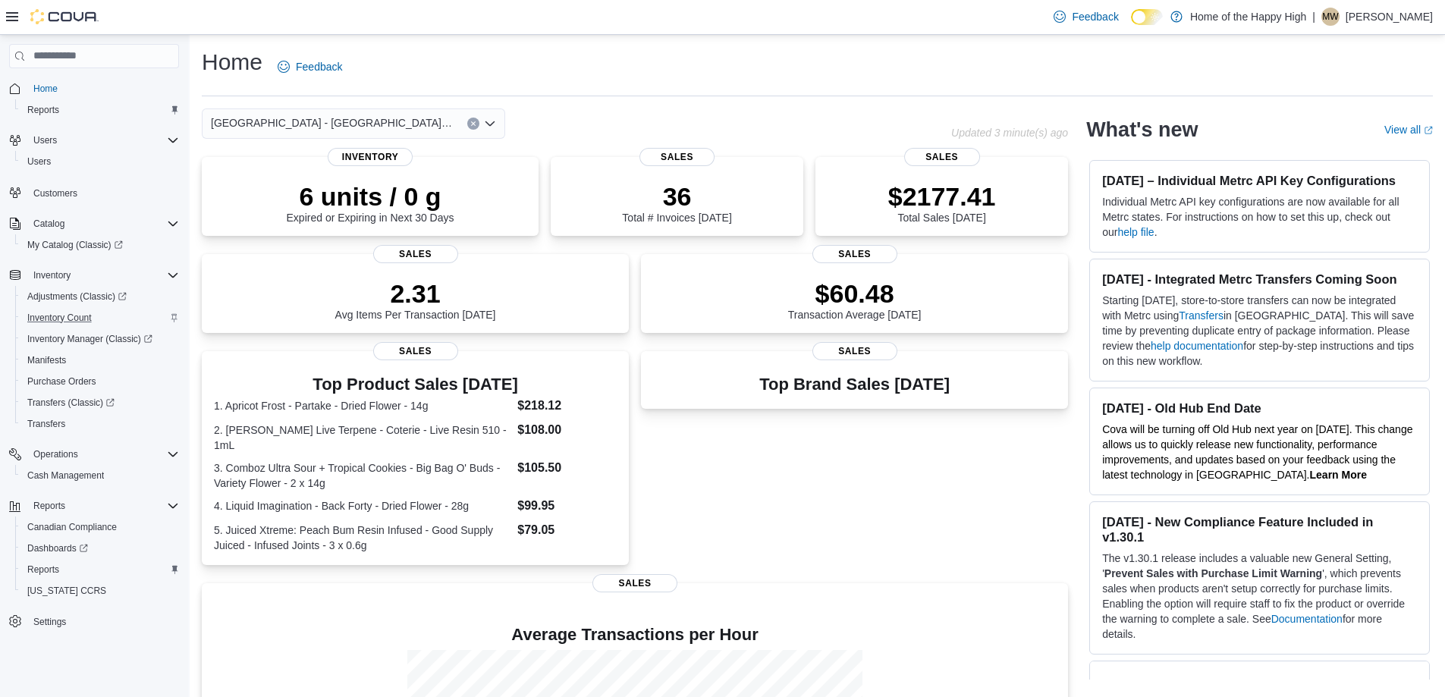
click at [465, 122] on div "[GEOGRAPHIC_DATA] - [GEOGRAPHIC_DATA] - Fire & Flower Combo box. Selected. [GEO…" at bounding box center [353, 123] width 303 height 30
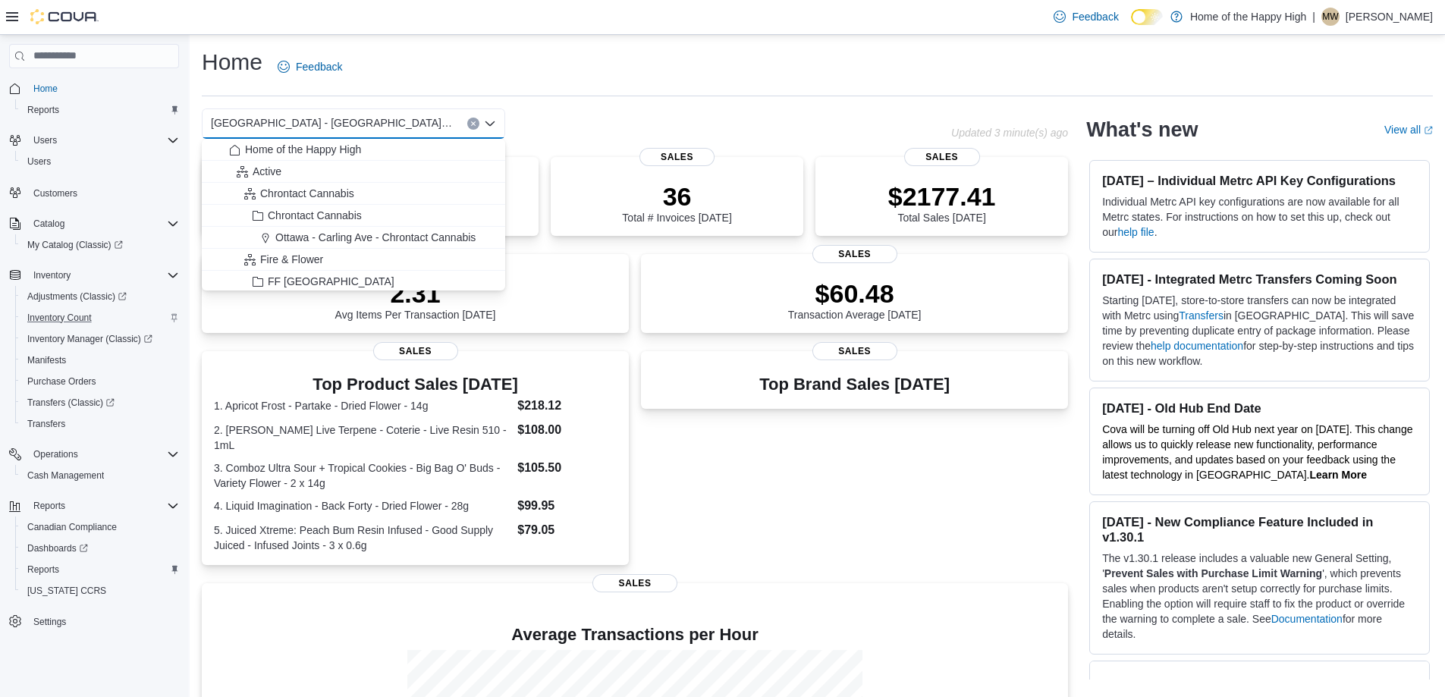
click at [467, 121] on button "Clear input" at bounding box center [473, 124] width 12 height 12
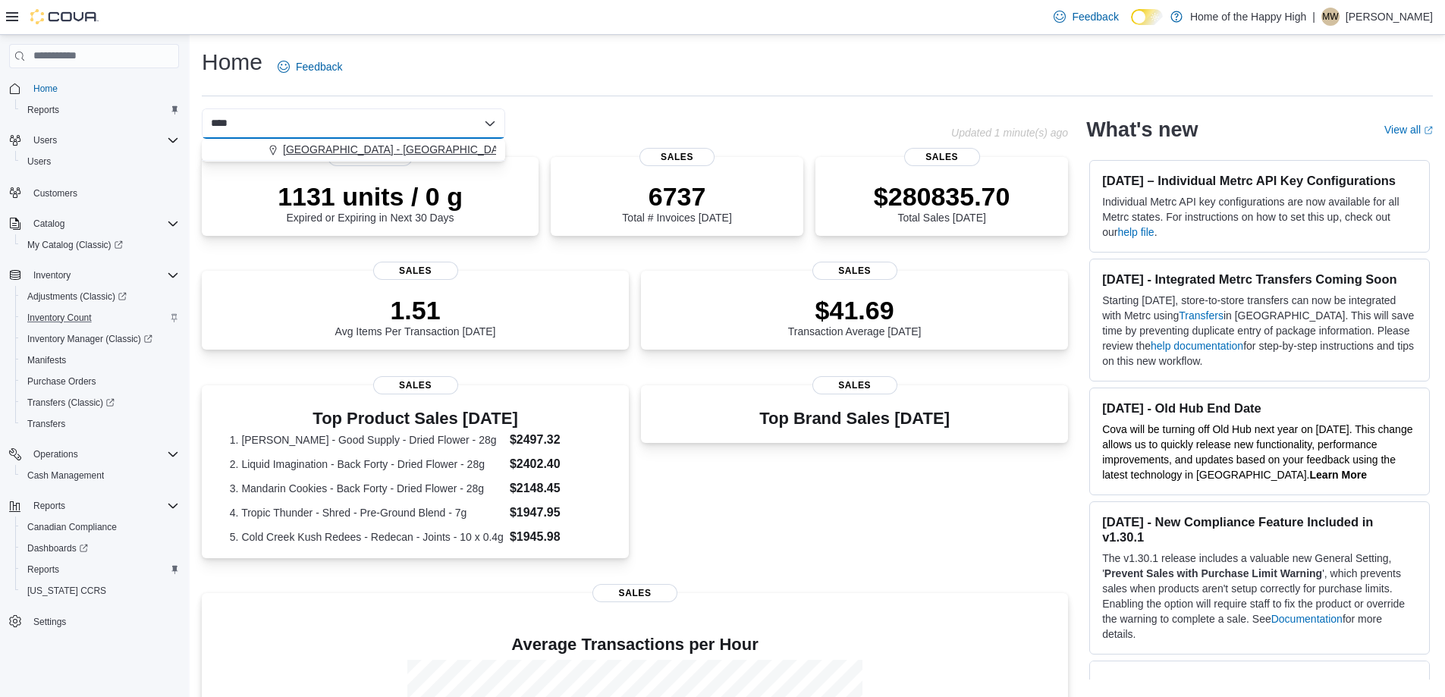
type input "****"
click at [451, 122] on div "**** Combo box. Selected. base. Selected. Combo box input. Select a Location. T…" at bounding box center [353, 123] width 303 height 30
click at [452, 137] on div "**** Combo box. Selected. base. Selected. Combo box input. Select a Location. T…" at bounding box center [353, 123] width 303 height 30
click at [454, 141] on button "[GEOGRAPHIC_DATA] - [GEOGRAPHIC_DATA] - Fire & Flower" at bounding box center [353, 150] width 303 height 22
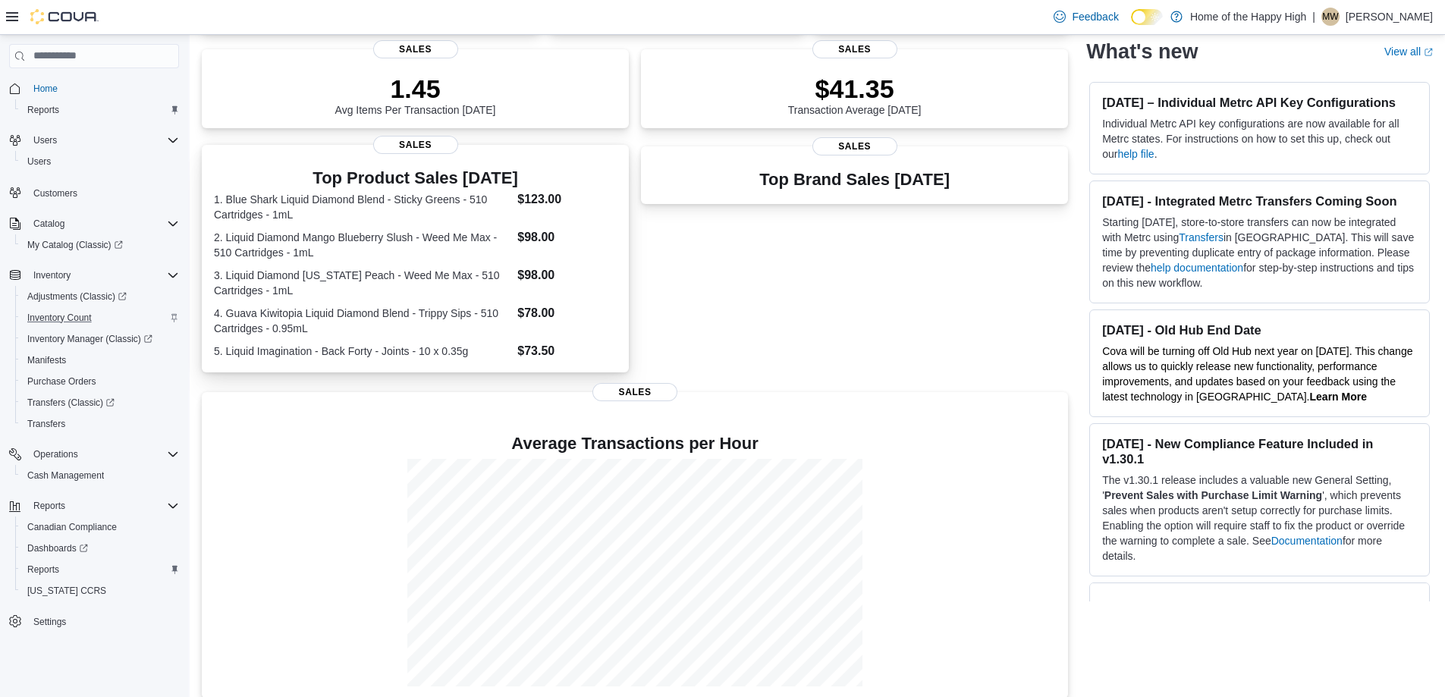
scroll to position [218, 0]
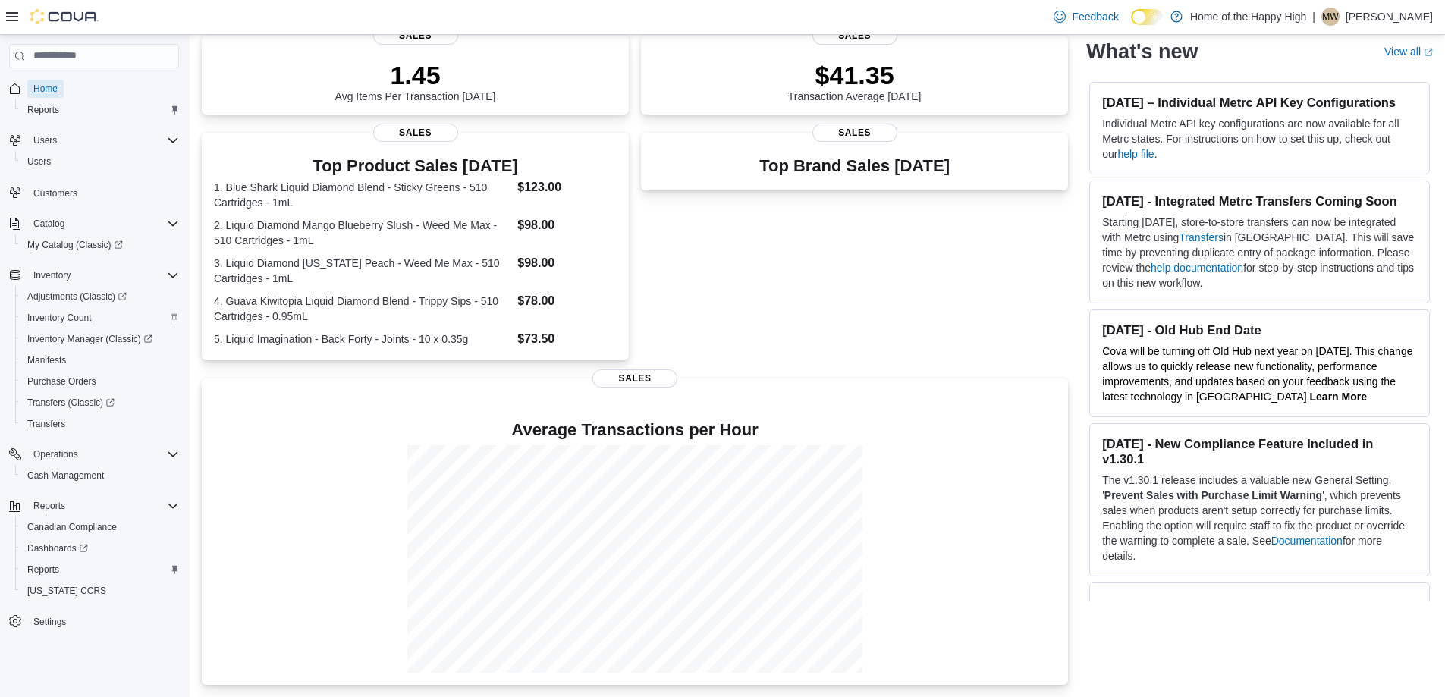
click at [51, 90] on span "Home" at bounding box center [45, 89] width 24 height 12
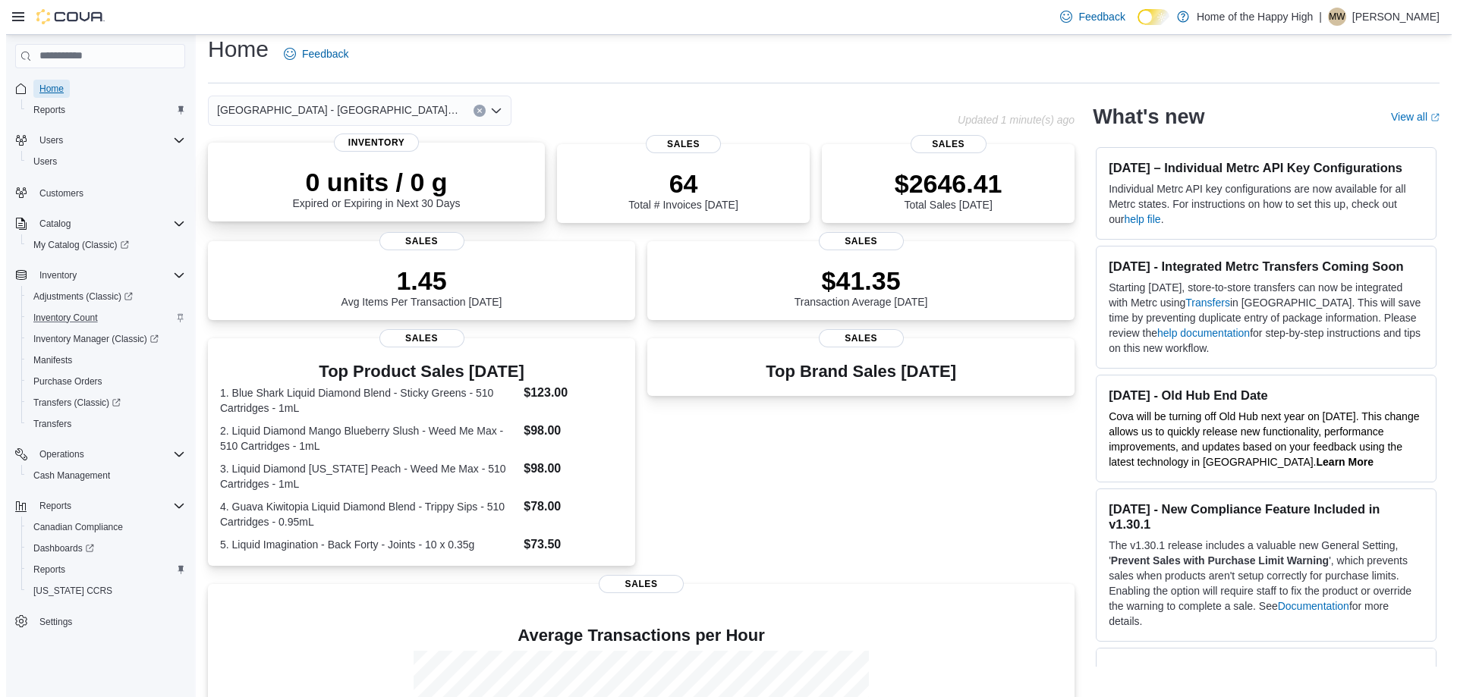
scroll to position [0, 0]
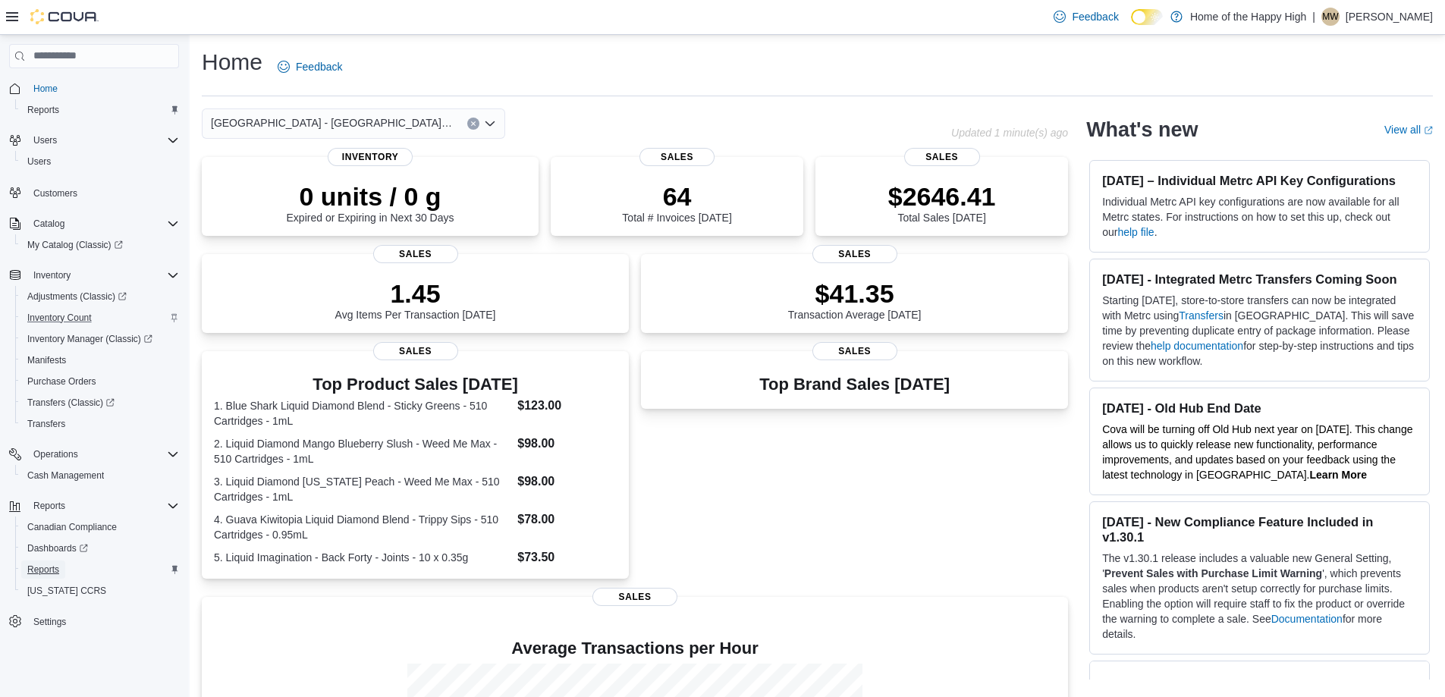
click at [55, 564] on span "Reports" at bounding box center [43, 570] width 32 height 12
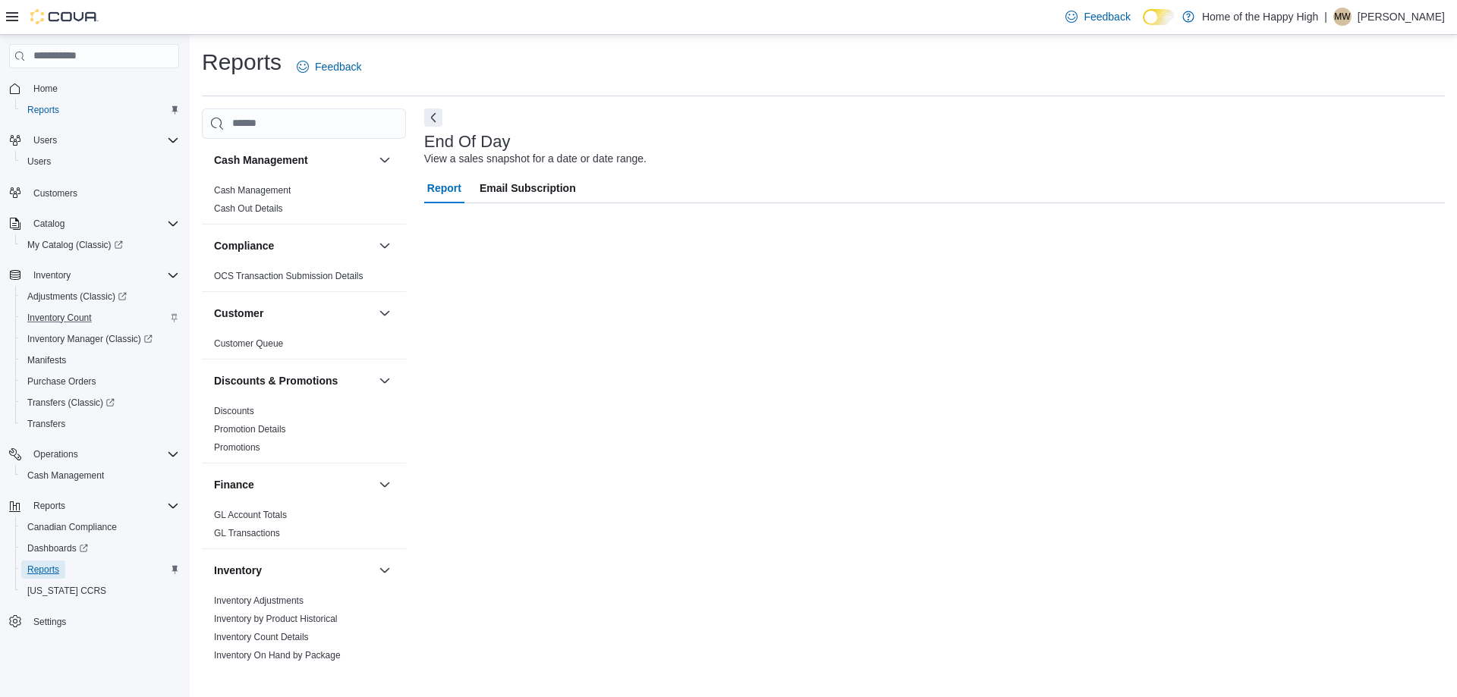
click at [55, 564] on span "Reports" at bounding box center [43, 570] width 32 height 12
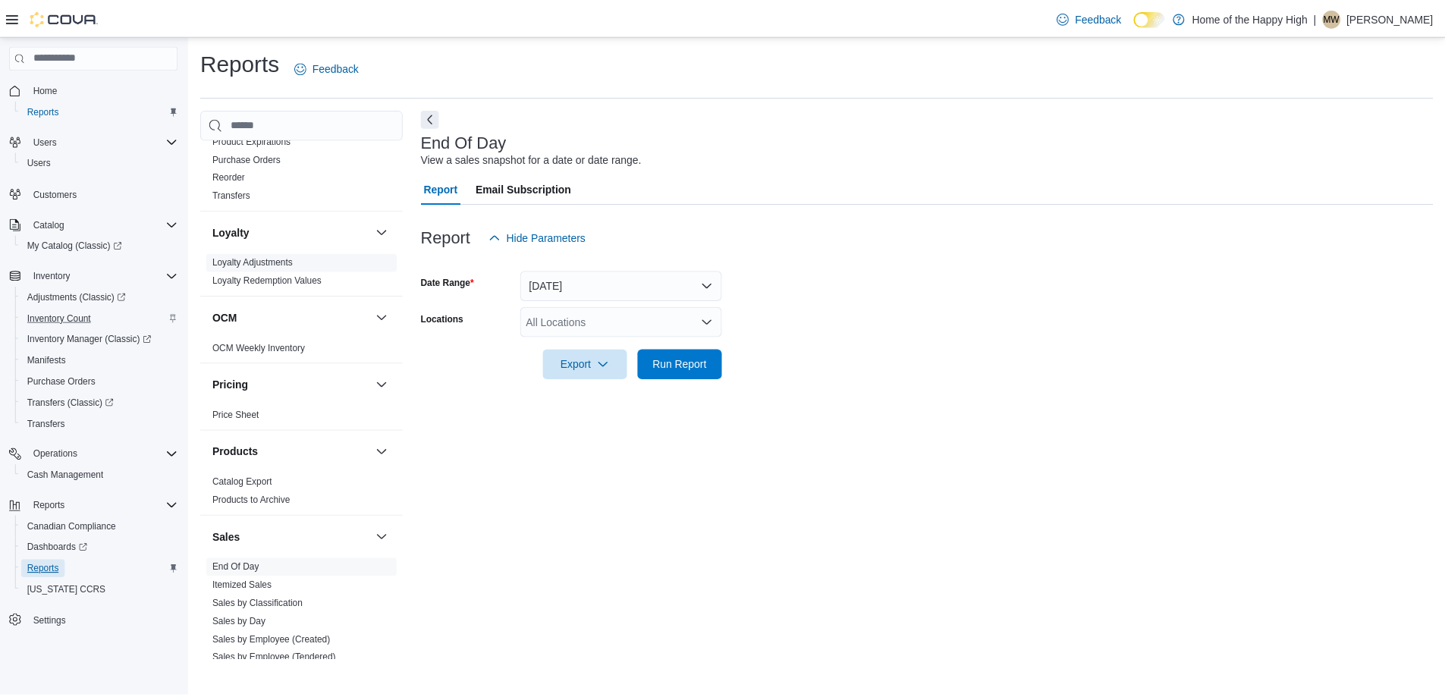
scroll to position [867, 0]
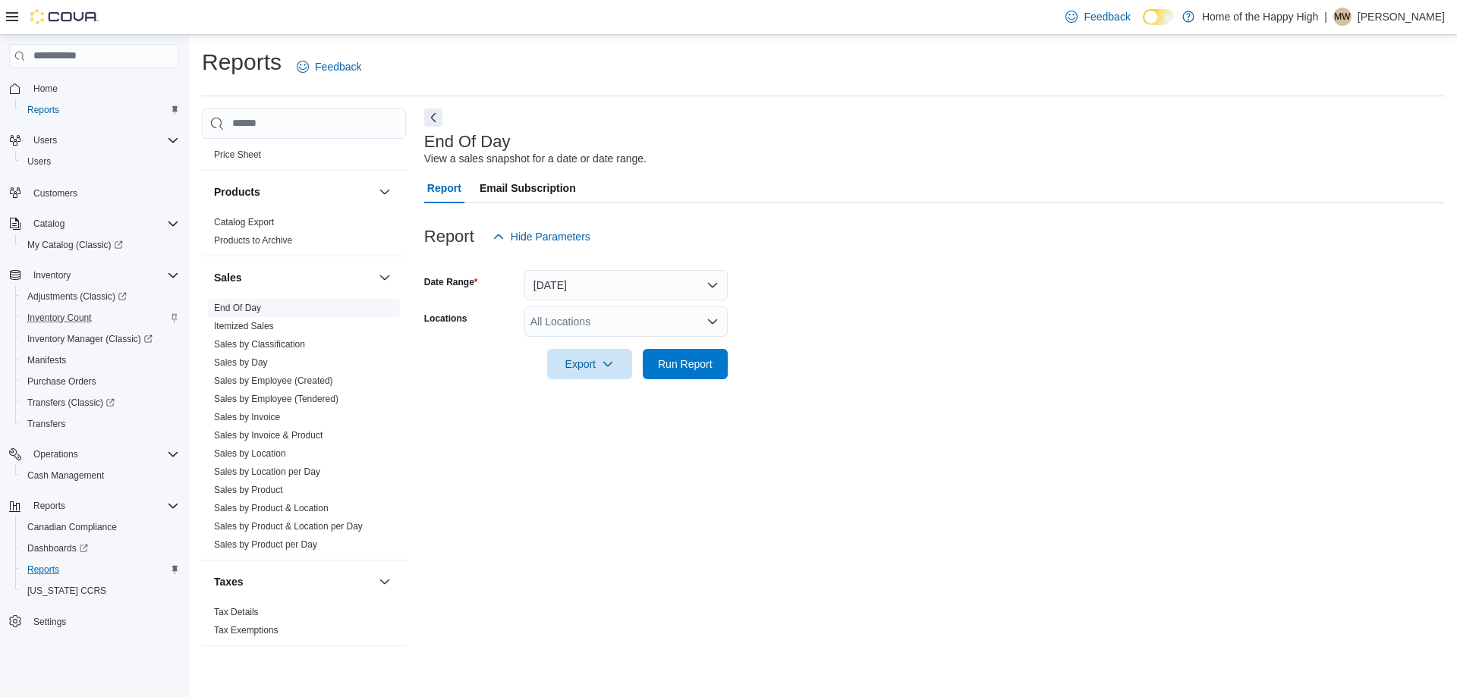
click at [266, 313] on span "End Of Day" at bounding box center [304, 308] width 192 height 18
click at [243, 312] on link "End Of Day" at bounding box center [237, 308] width 47 height 11
click at [49, 87] on span "Home" at bounding box center [45, 89] width 24 height 12
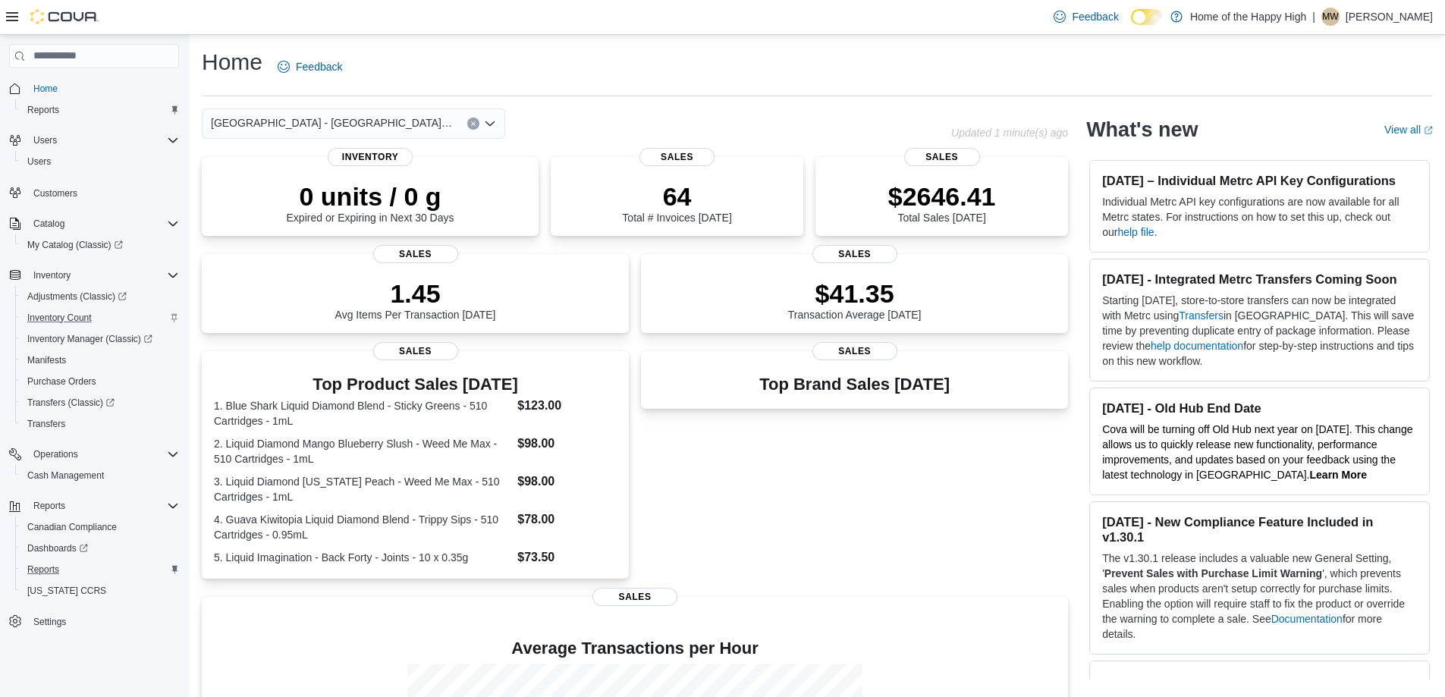
click at [476, 124] on button "Clear input" at bounding box center [473, 124] width 12 height 12
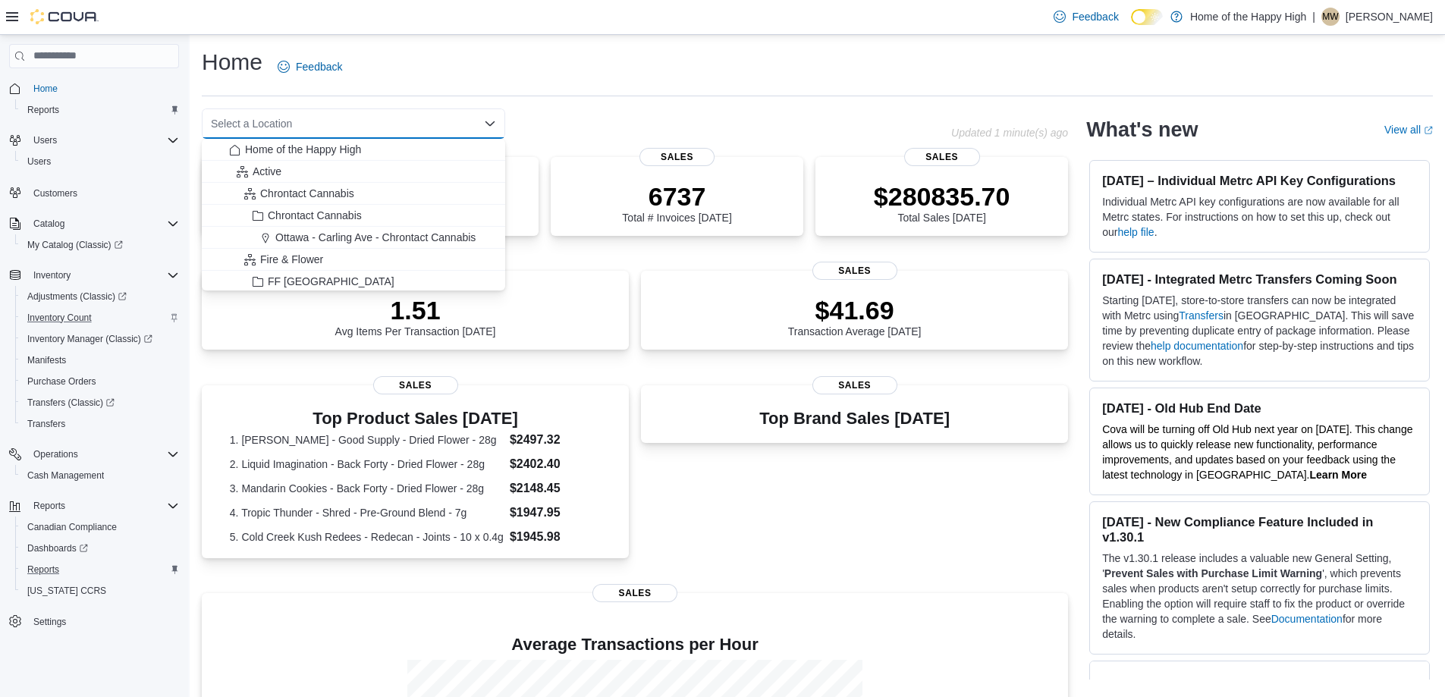
click at [459, 124] on div "Select a Location Combo box. Selected. Combo box input. Select a Location. Type…" at bounding box center [353, 123] width 303 height 30
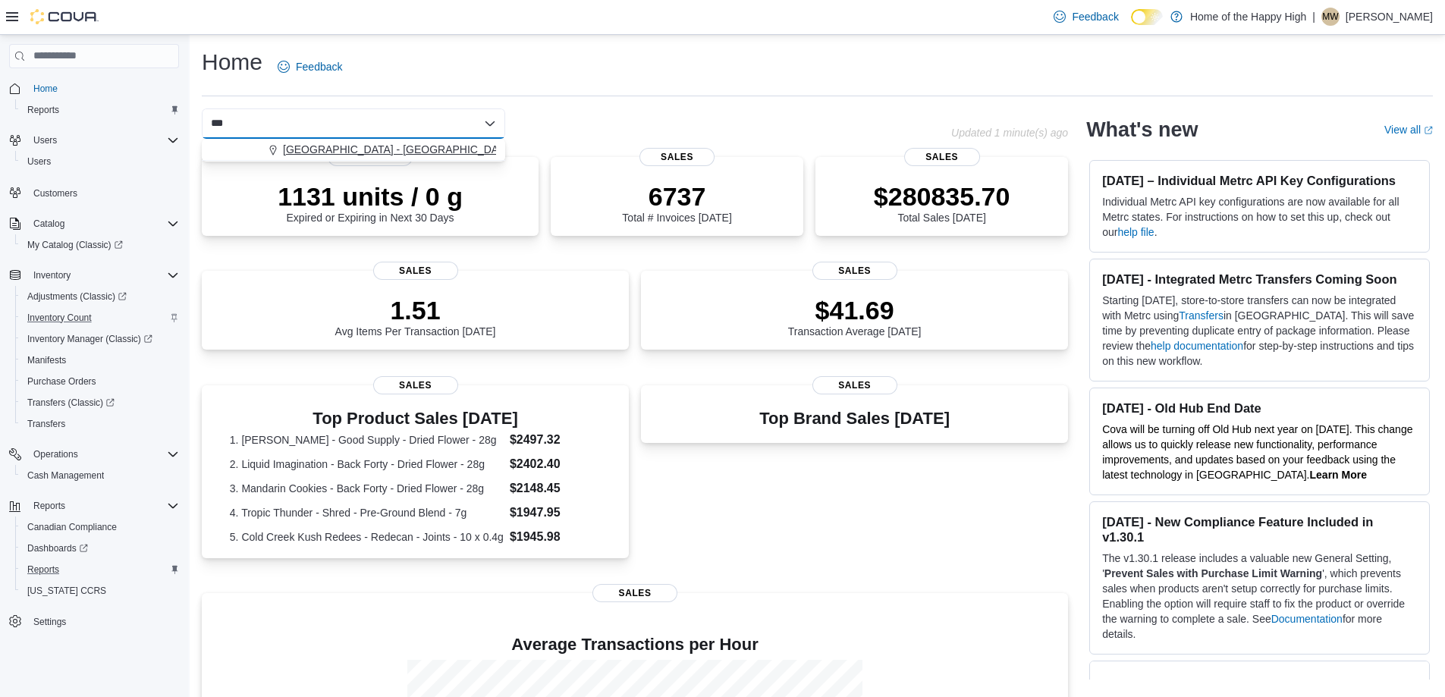
type input "***"
click at [394, 140] on button "[GEOGRAPHIC_DATA] - [GEOGRAPHIC_DATA] - Fire & Flower" at bounding box center [353, 150] width 303 height 22
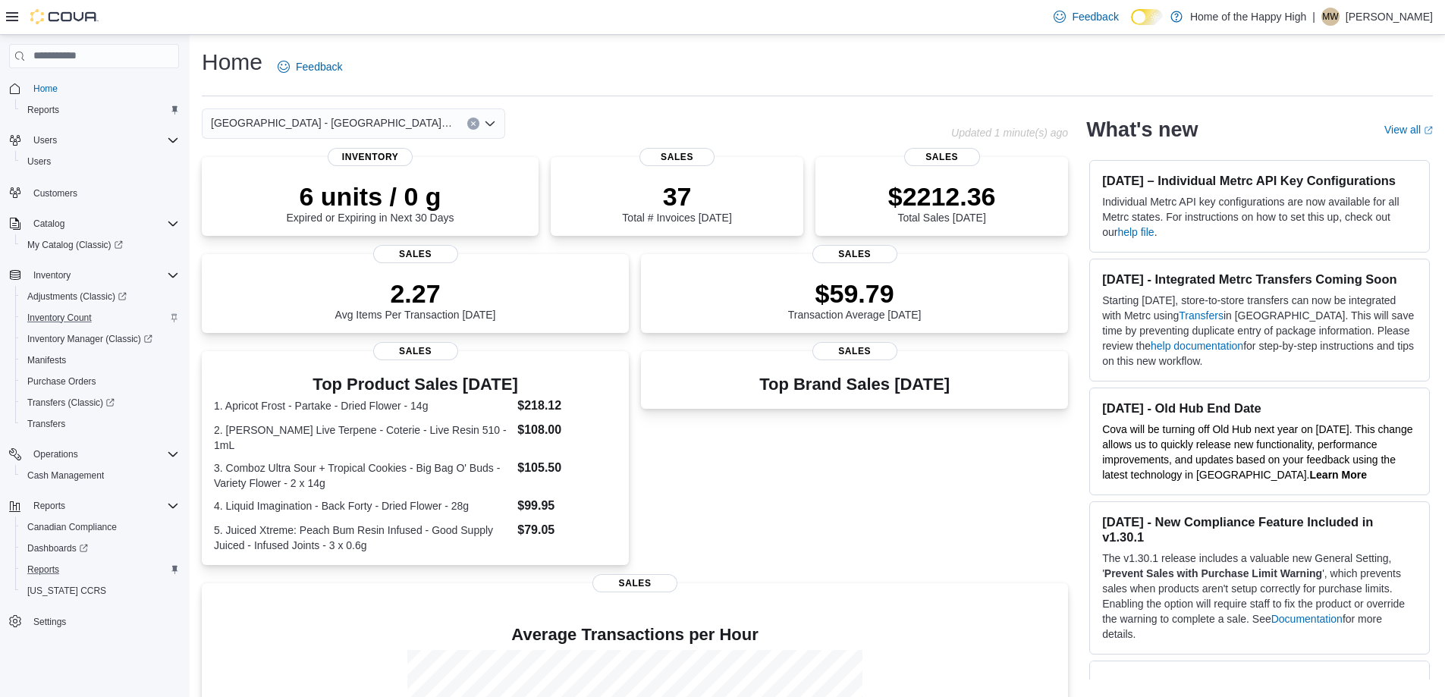
click at [481, 126] on div "[GEOGRAPHIC_DATA] - [GEOGRAPHIC_DATA] - Fire & Flower Combo box. Selected. [GEO…" at bounding box center [353, 123] width 303 height 30
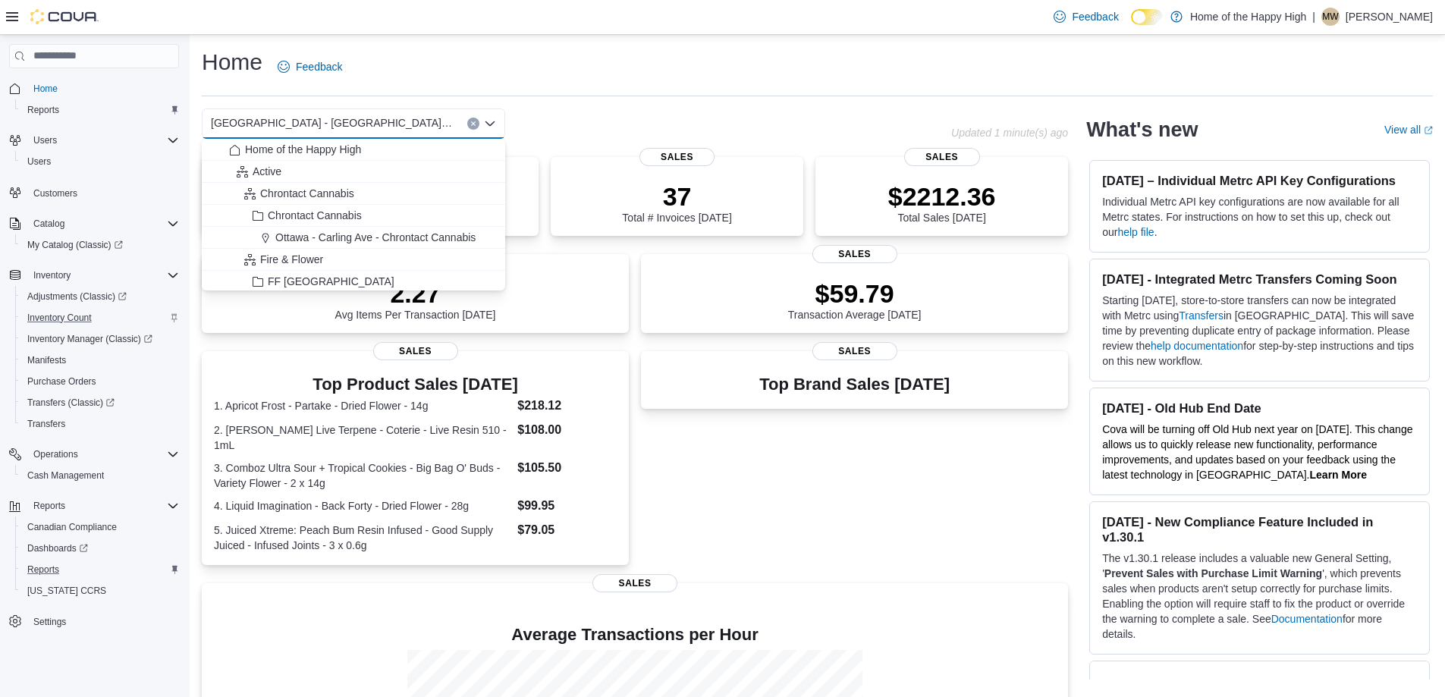
click at [476, 124] on button "Clear input" at bounding box center [473, 124] width 12 height 12
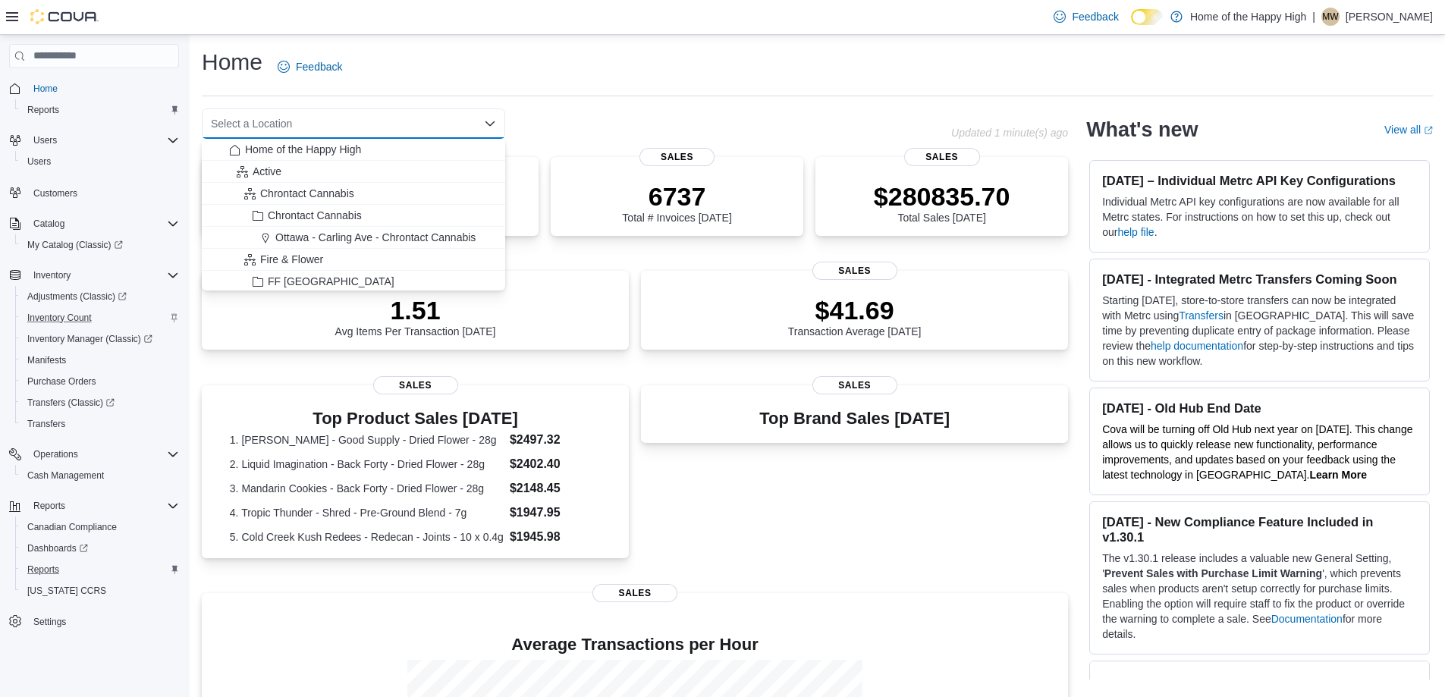
click at [435, 96] on hr at bounding box center [817, 96] width 1231 height 1
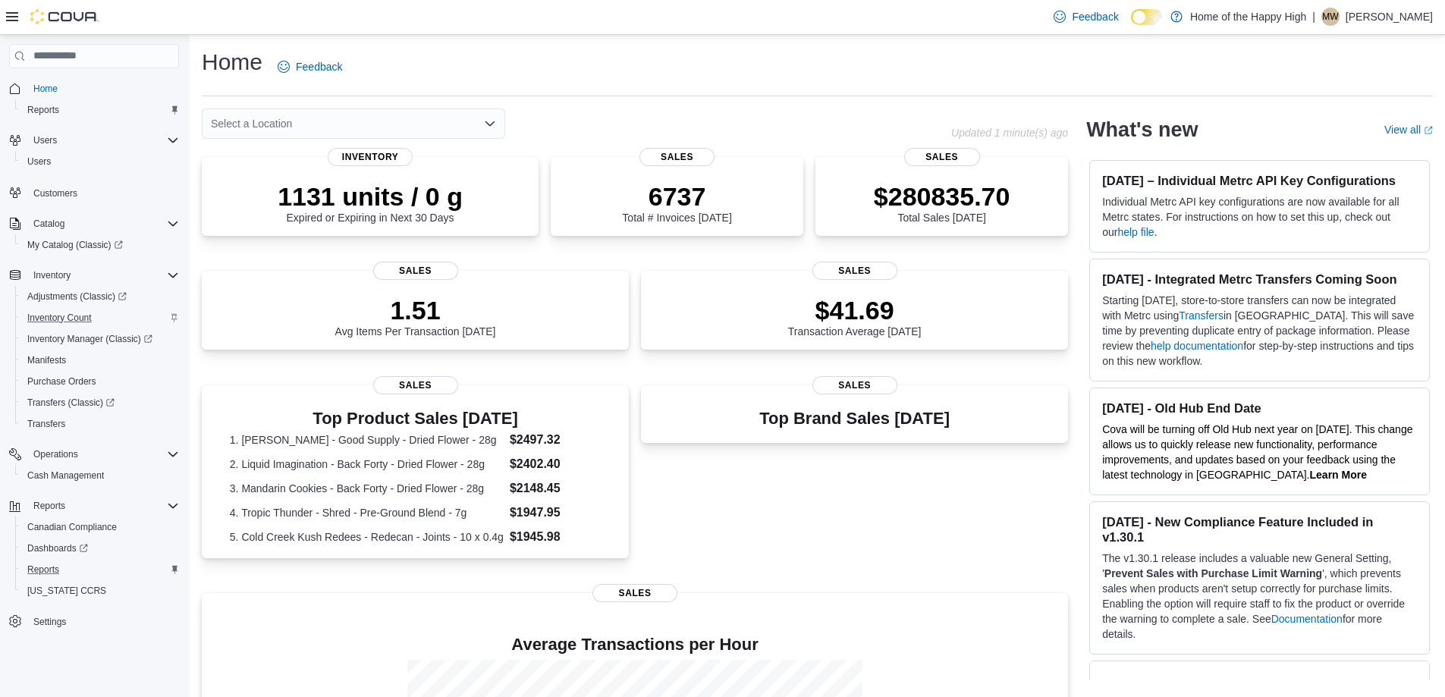
click at [407, 121] on div "Select a Location" at bounding box center [353, 123] width 303 height 30
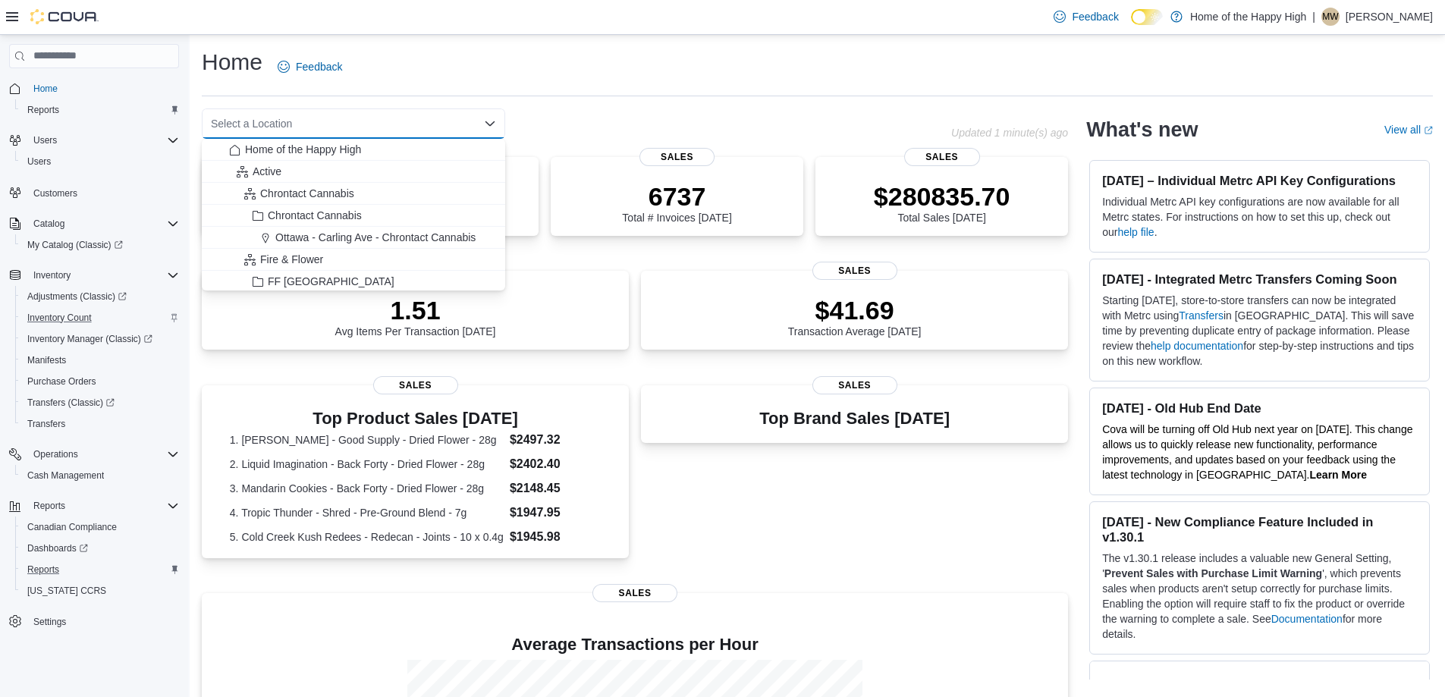
click at [367, 118] on div "Select a Location" at bounding box center [353, 123] width 303 height 30
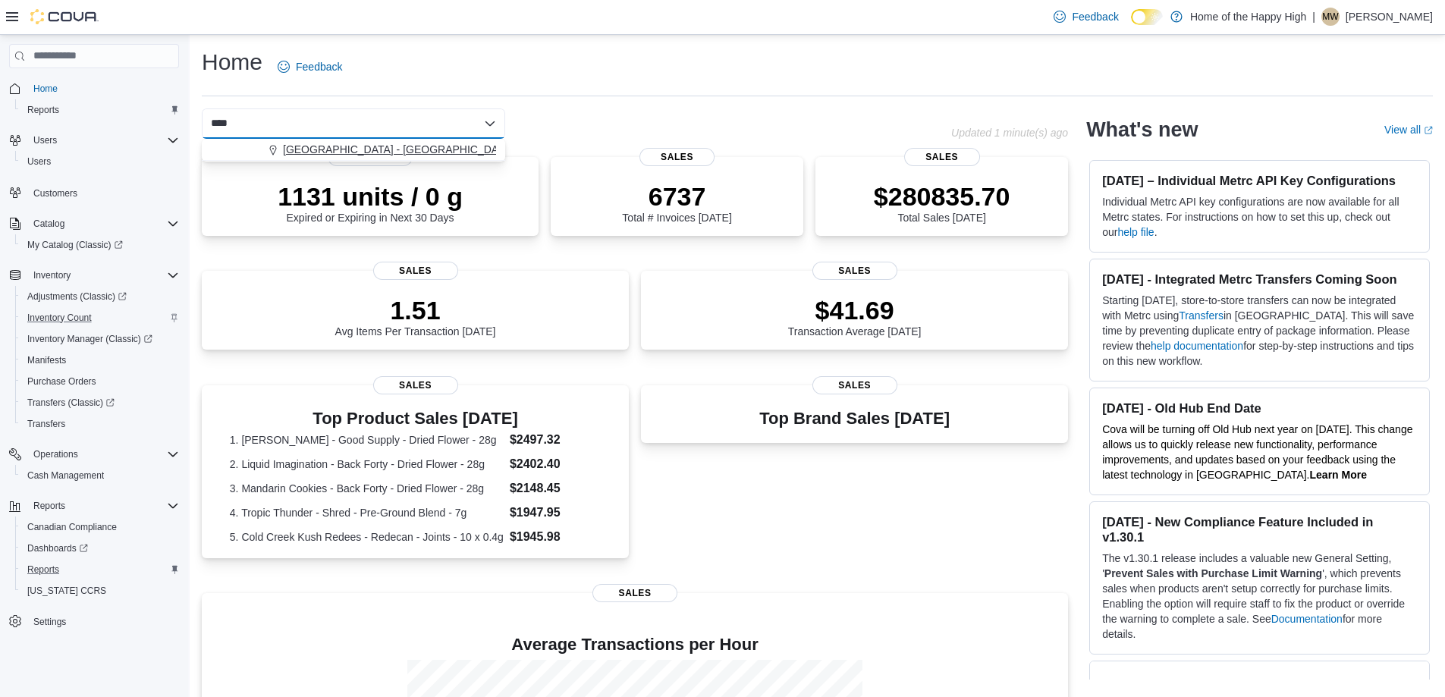
type input "****"
click at [273, 151] on icon "Choose from the following options" at bounding box center [273, 150] width 12 height 12
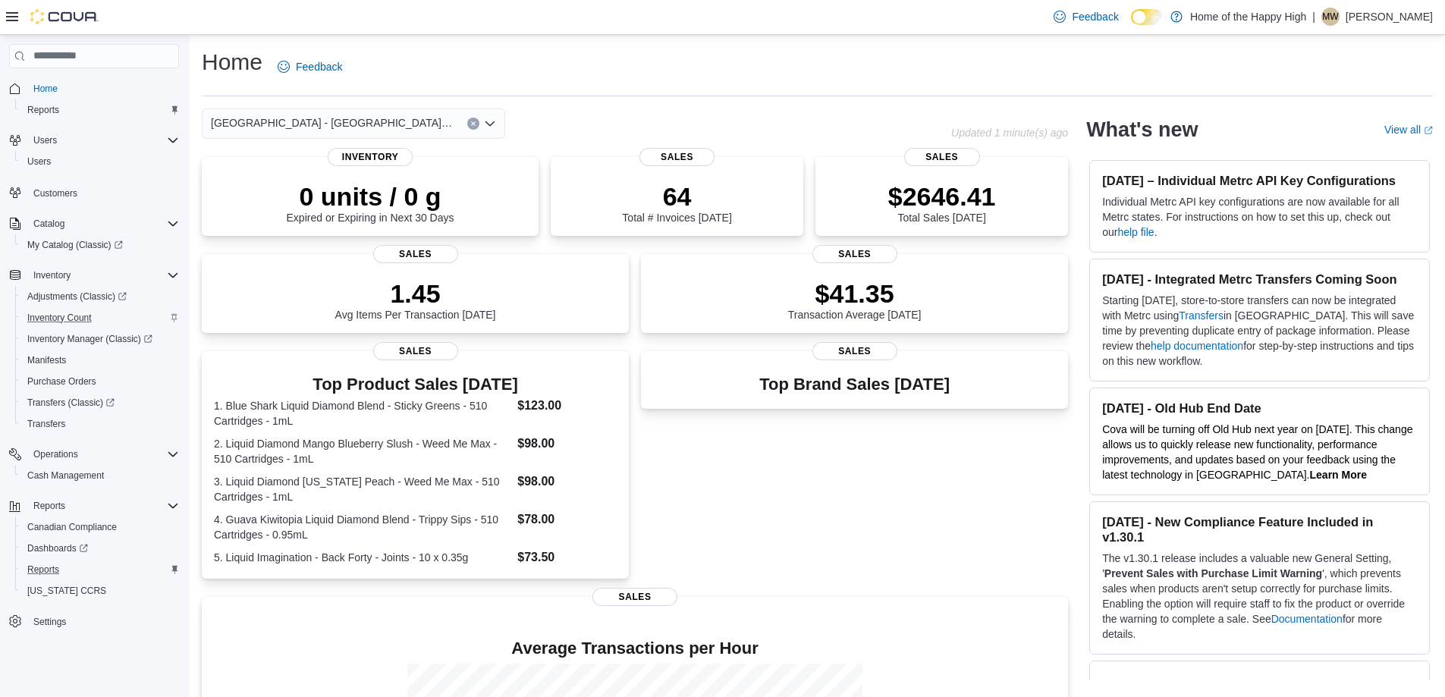
click at [474, 121] on icon "Clear input" at bounding box center [473, 124] width 6 height 6
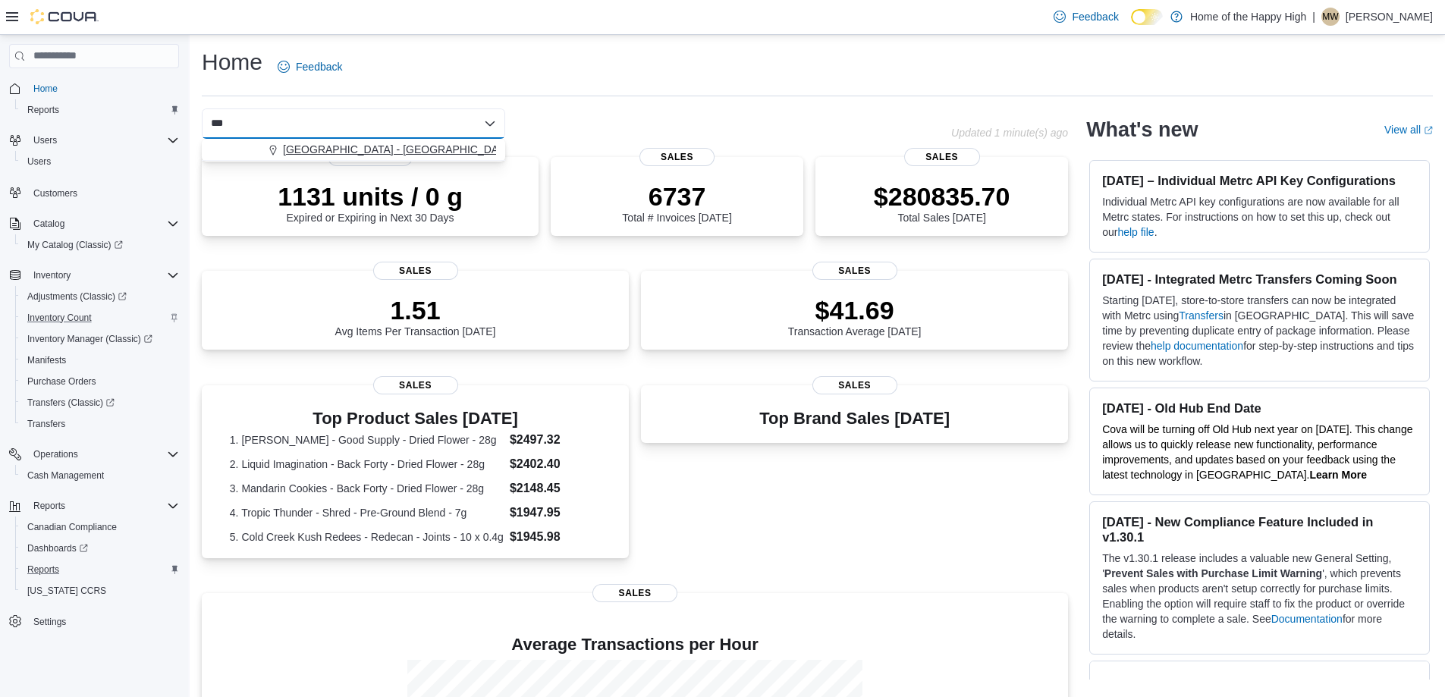
type input "***"
click at [453, 149] on span "[GEOGRAPHIC_DATA] - [GEOGRAPHIC_DATA] - Fire & Flower" at bounding box center [434, 149] width 303 height 15
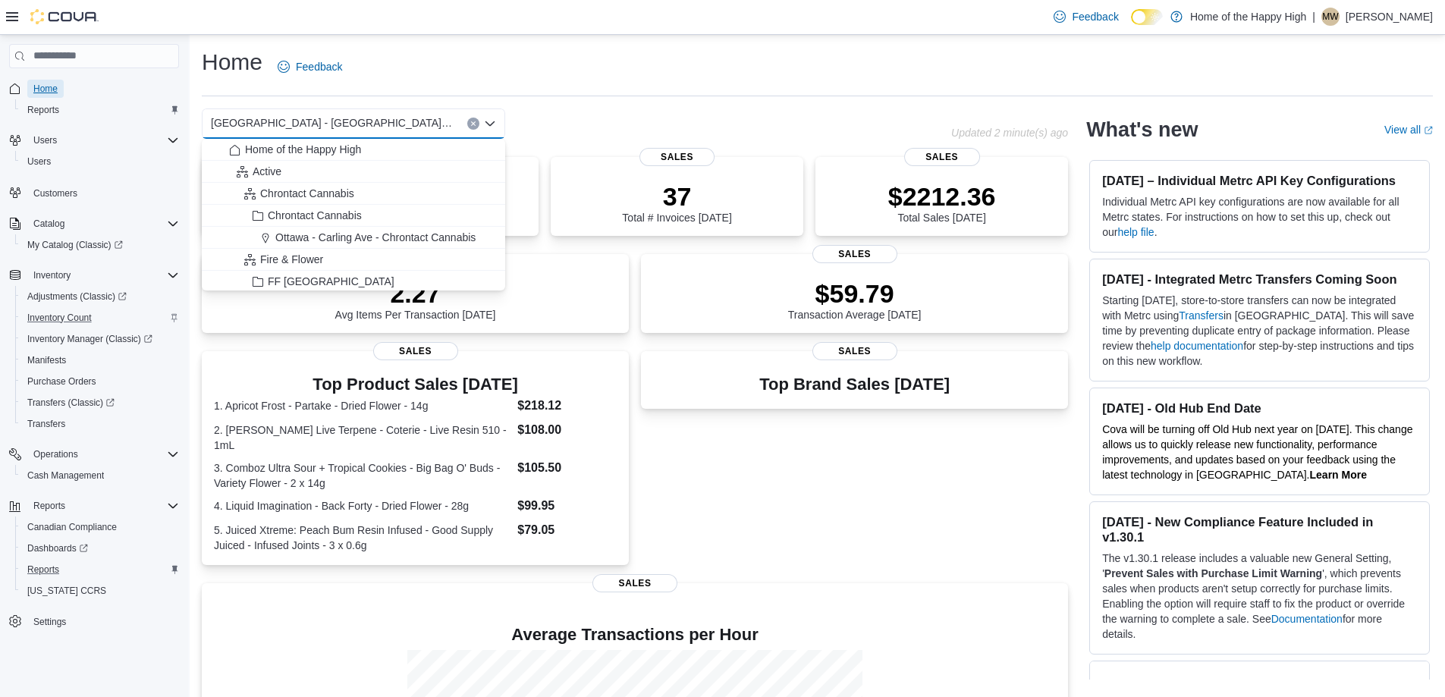
click at [56, 80] on span "Home" at bounding box center [45, 89] width 24 height 18
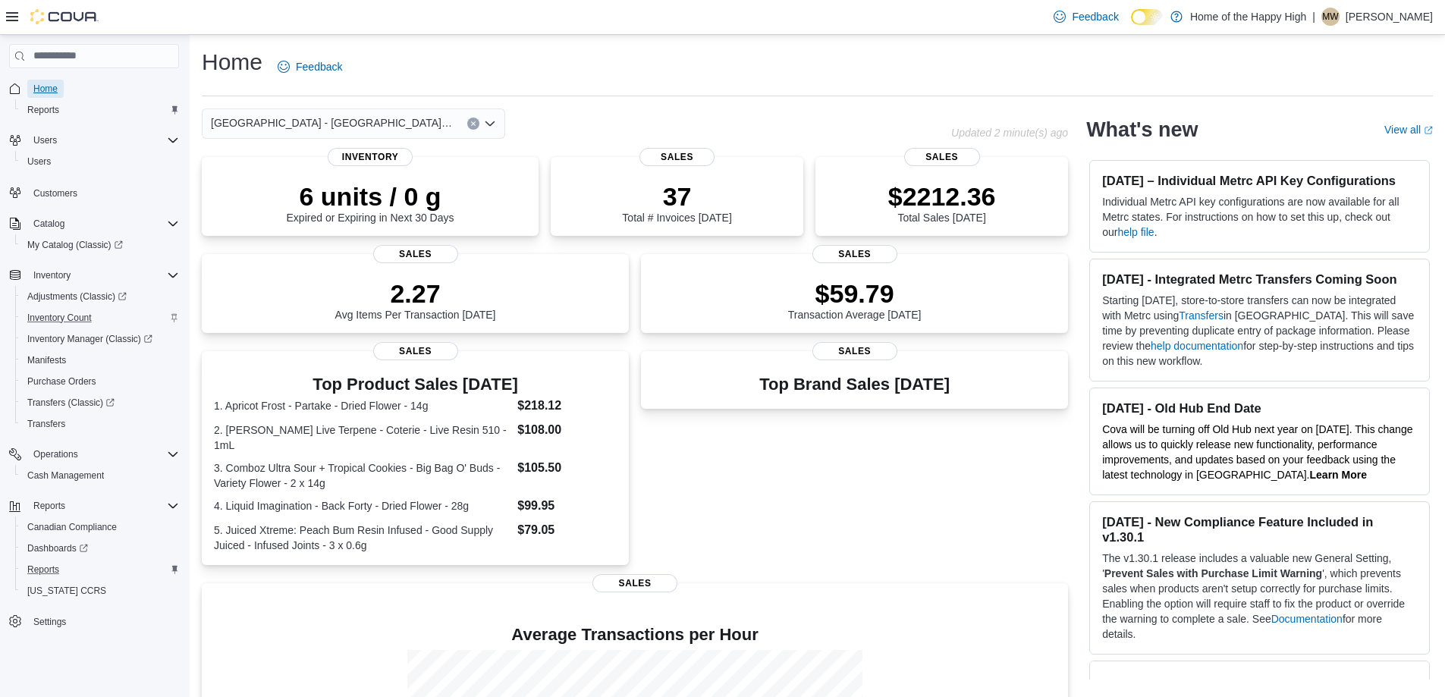
click at [52, 84] on span "Home" at bounding box center [45, 89] width 24 height 12
click at [469, 118] on button "Clear input" at bounding box center [473, 124] width 12 height 12
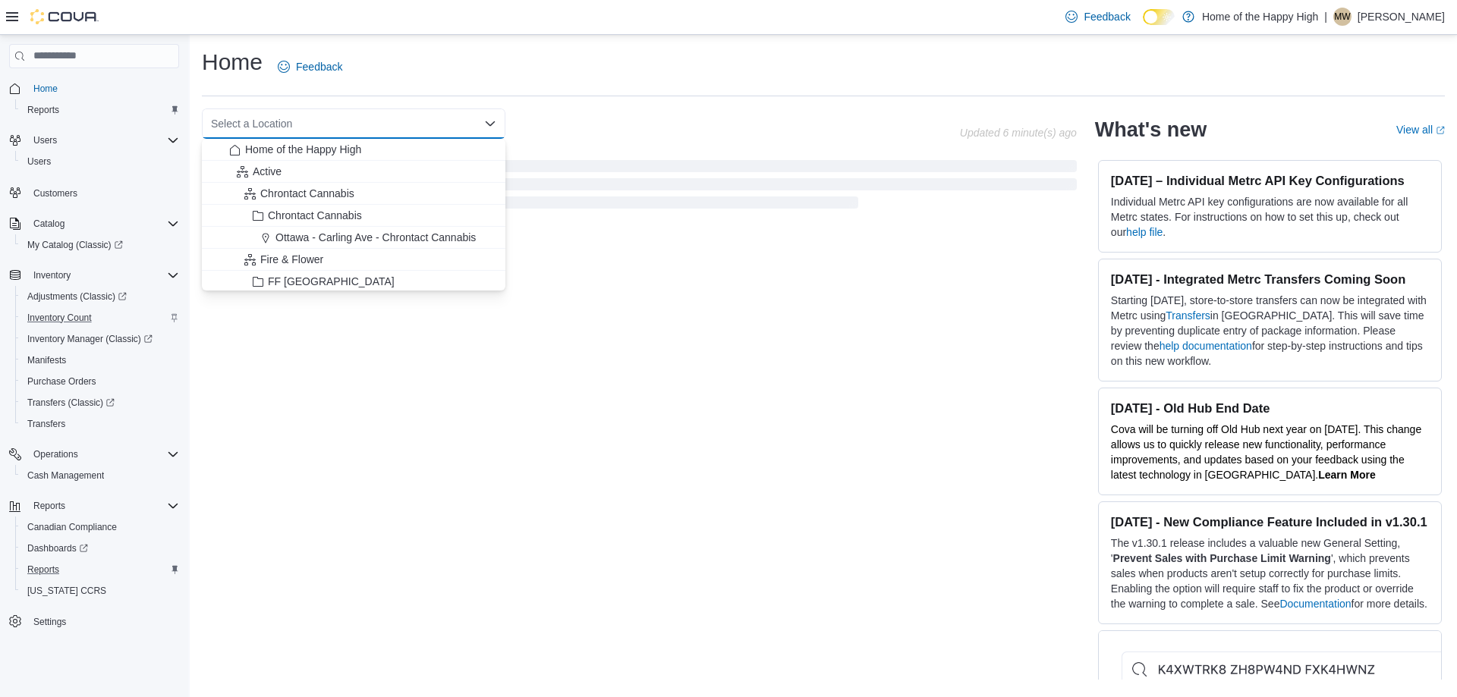
click at [372, 111] on div "Select a Location" at bounding box center [353, 123] width 303 height 30
drag, startPoint x: 372, startPoint y: 140, endPoint x: 372, endPoint y: 130, distance: 10.6
click at [371, 140] on button "Home of the Happy High" at bounding box center [353, 150] width 303 height 22
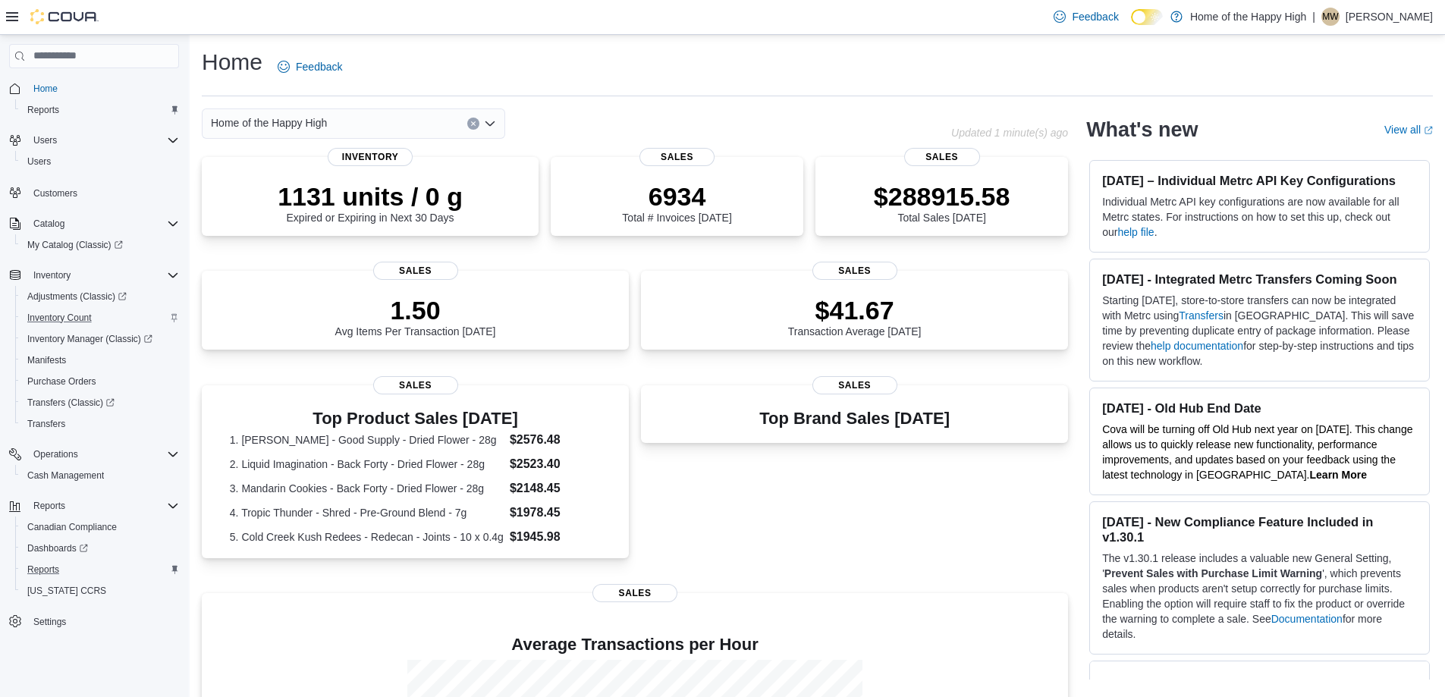
click at [470, 121] on button "Clear input" at bounding box center [473, 124] width 12 height 12
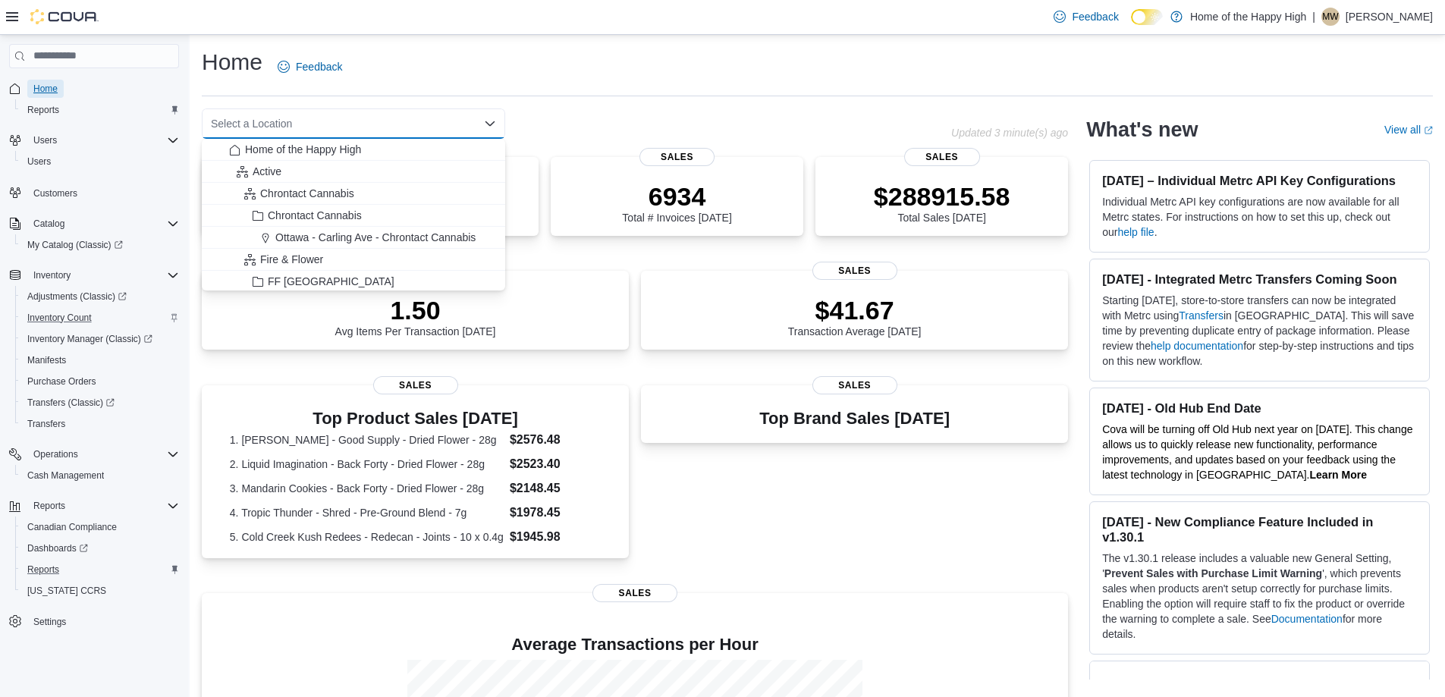
click at [41, 93] on span "Home" at bounding box center [45, 89] width 24 height 12
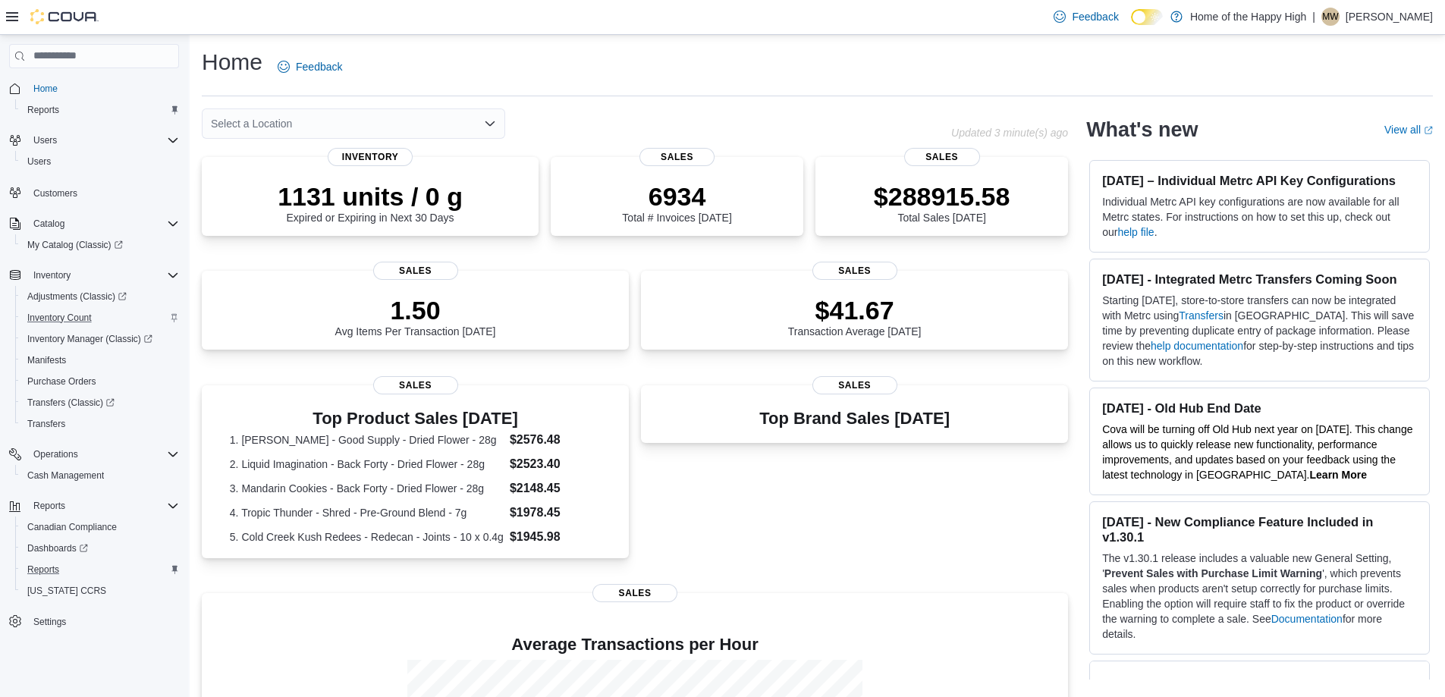
click at [339, 131] on div "Select a Location" at bounding box center [353, 123] width 303 height 30
type input "****"
click at [345, 140] on button "[GEOGRAPHIC_DATA] - [GEOGRAPHIC_DATA] - Fire & Flower" at bounding box center [353, 150] width 303 height 22
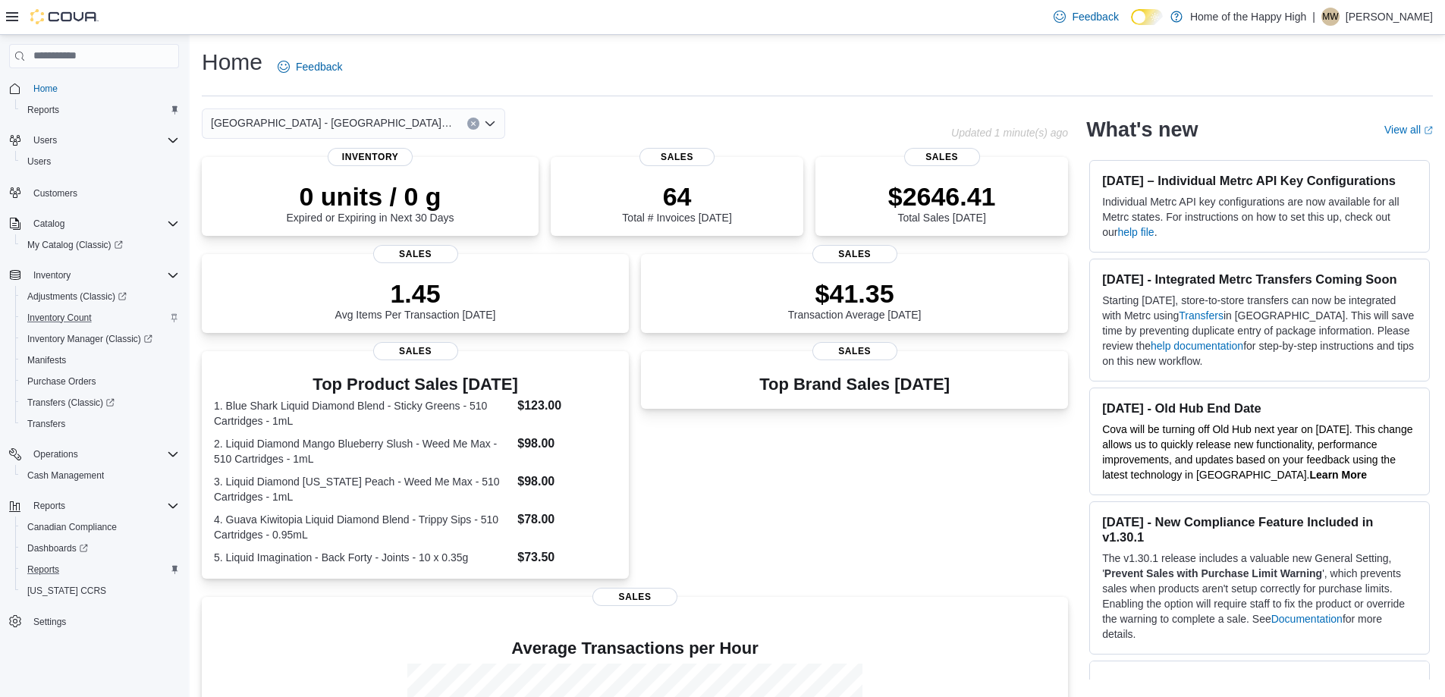
click at [475, 124] on icon "Clear input" at bounding box center [473, 124] width 6 height 6
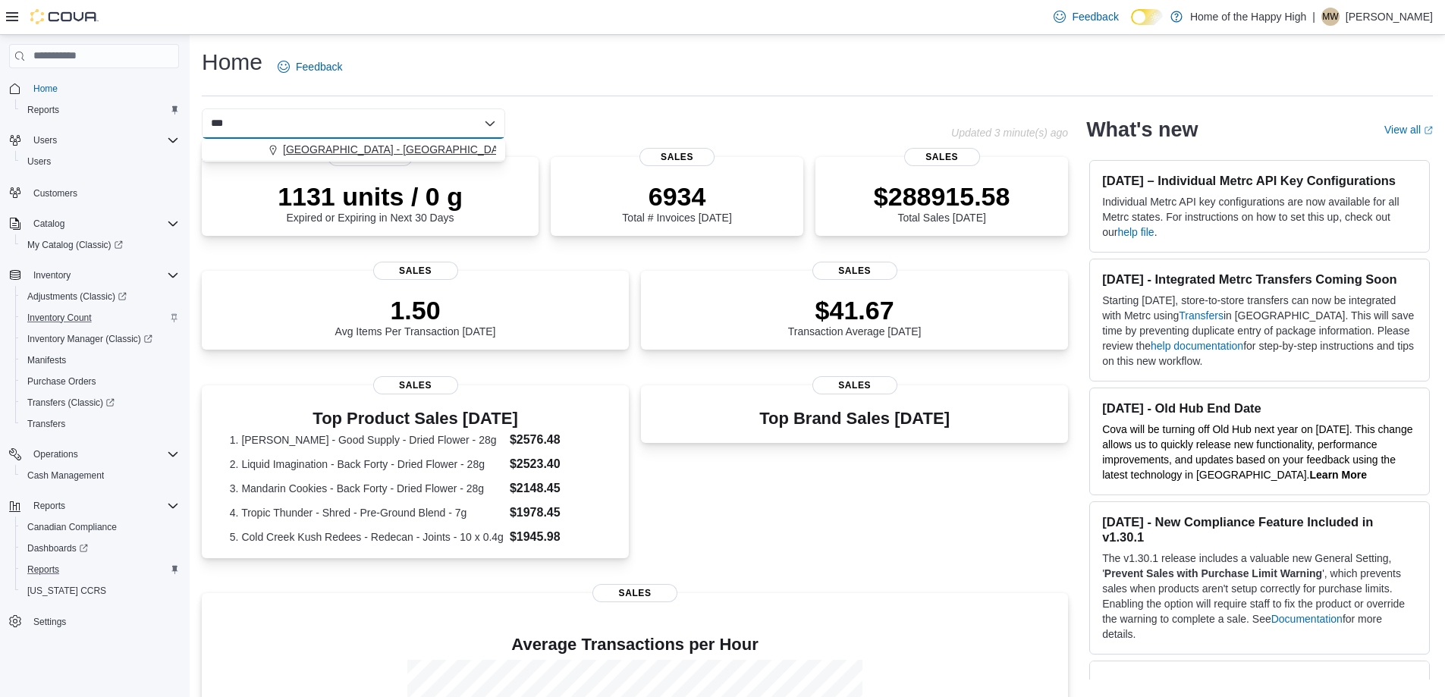
type input "***"
click at [411, 143] on span "[GEOGRAPHIC_DATA] - [GEOGRAPHIC_DATA] - Fire & Flower" at bounding box center [434, 149] width 303 height 15
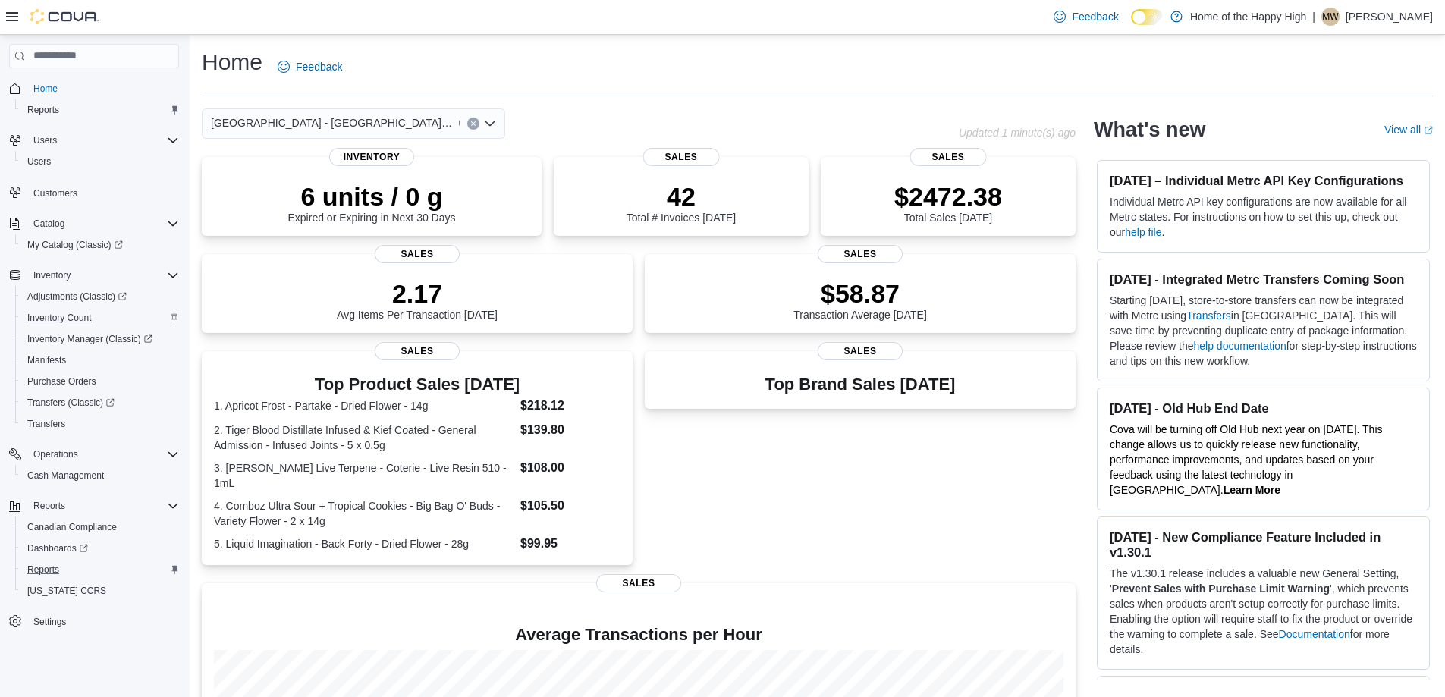
type input "*"
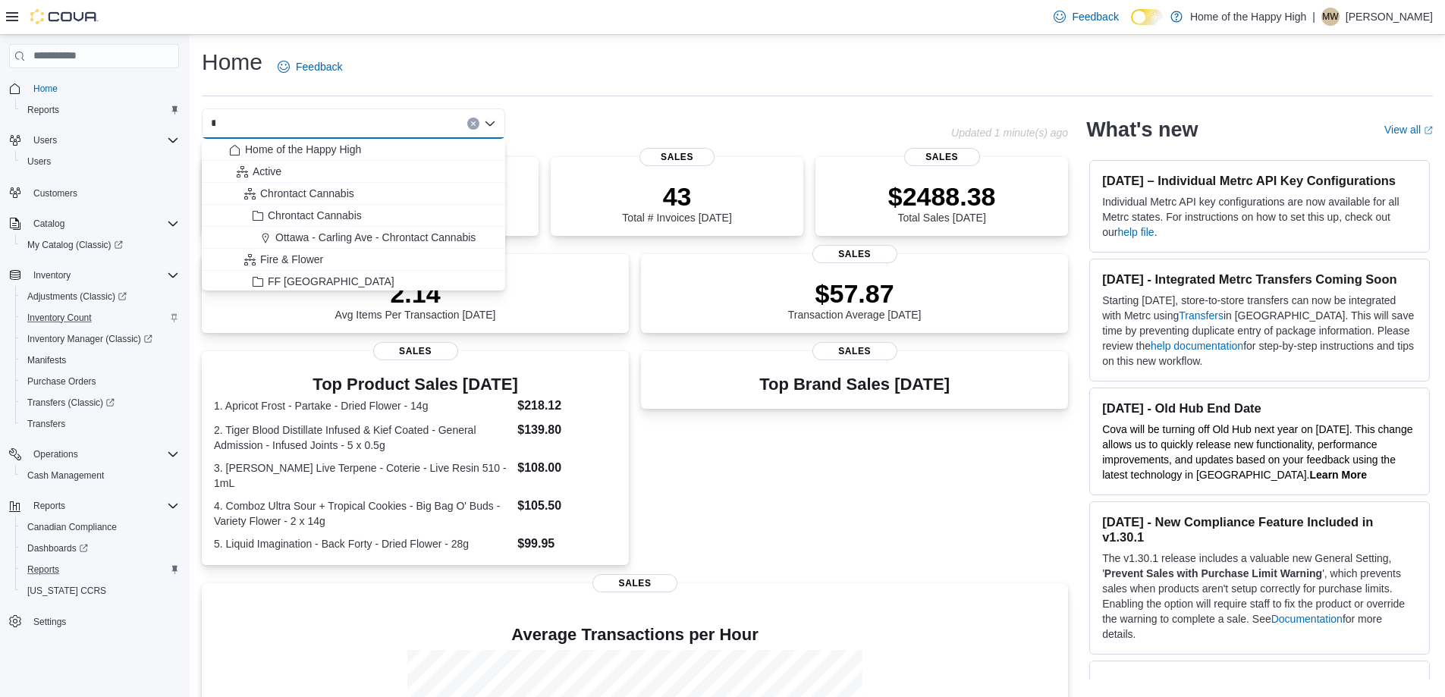
click at [80, 574] on div "Reports" at bounding box center [100, 570] width 158 height 18
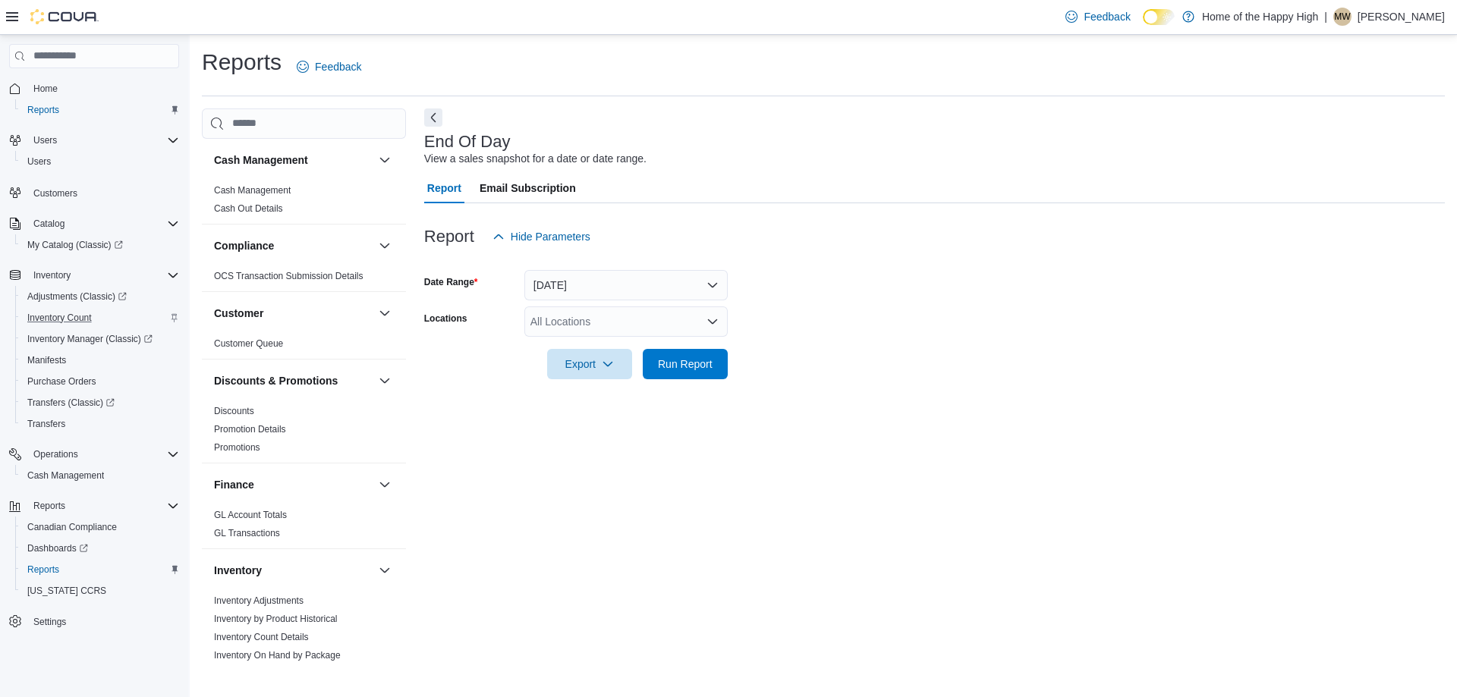
click at [571, 323] on div "All Locations" at bounding box center [625, 321] width 203 height 30
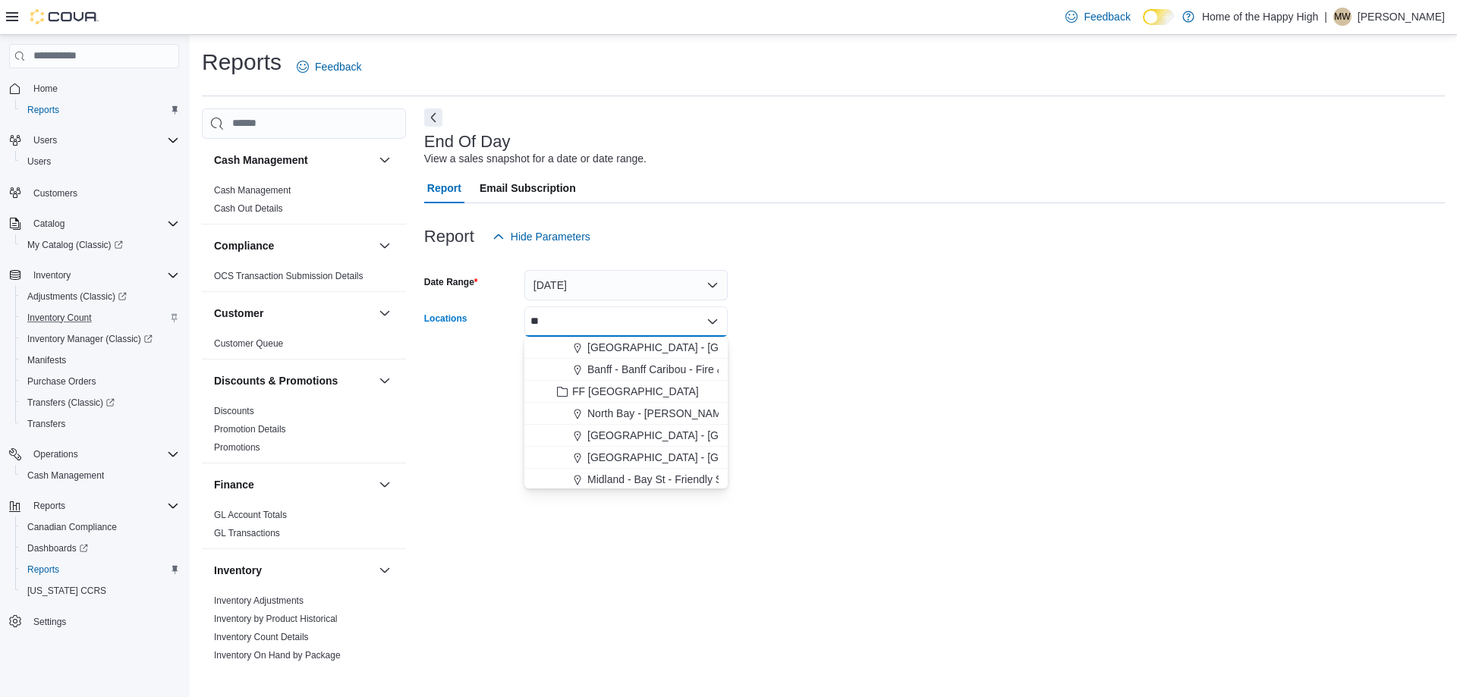
type input "*"
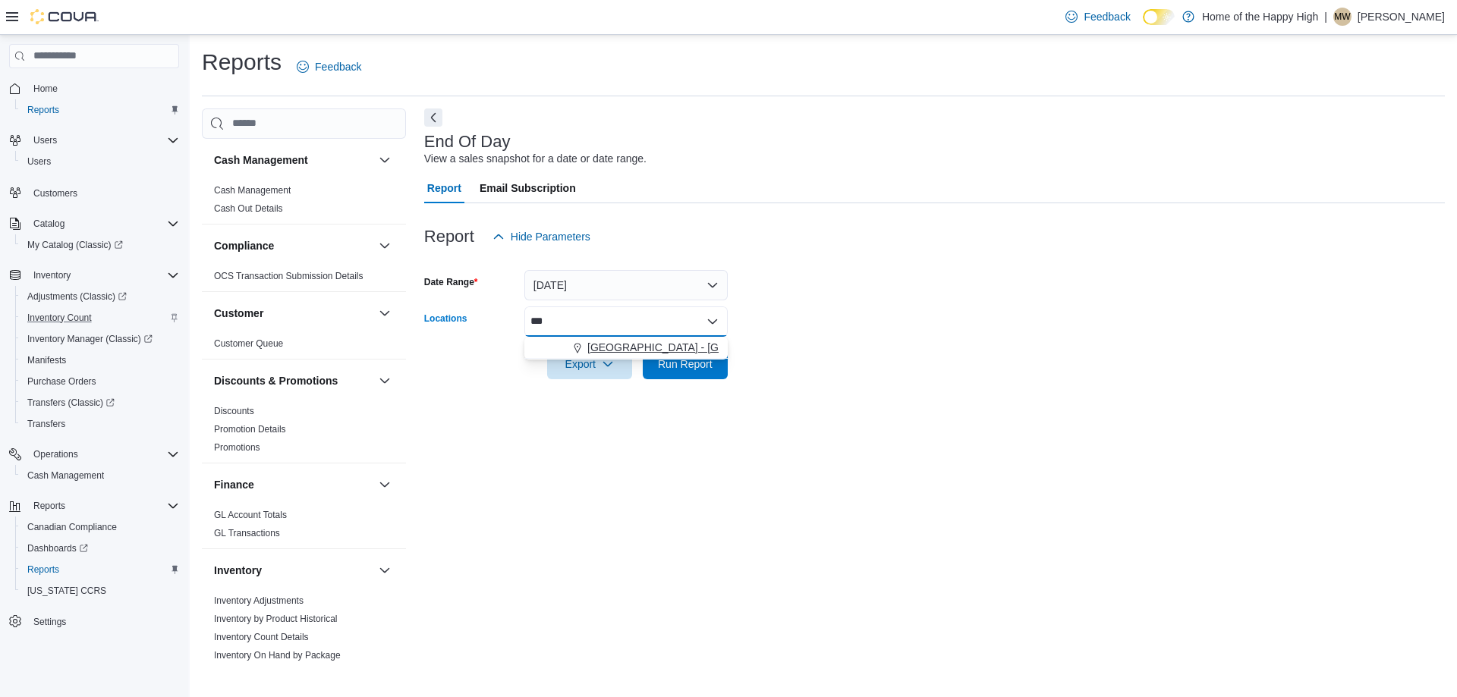
type input "***"
click at [611, 341] on span "[GEOGRAPHIC_DATA] - [GEOGRAPHIC_DATA] - Fire & Flower" at bounding box center [738, 347] width 303 height 15
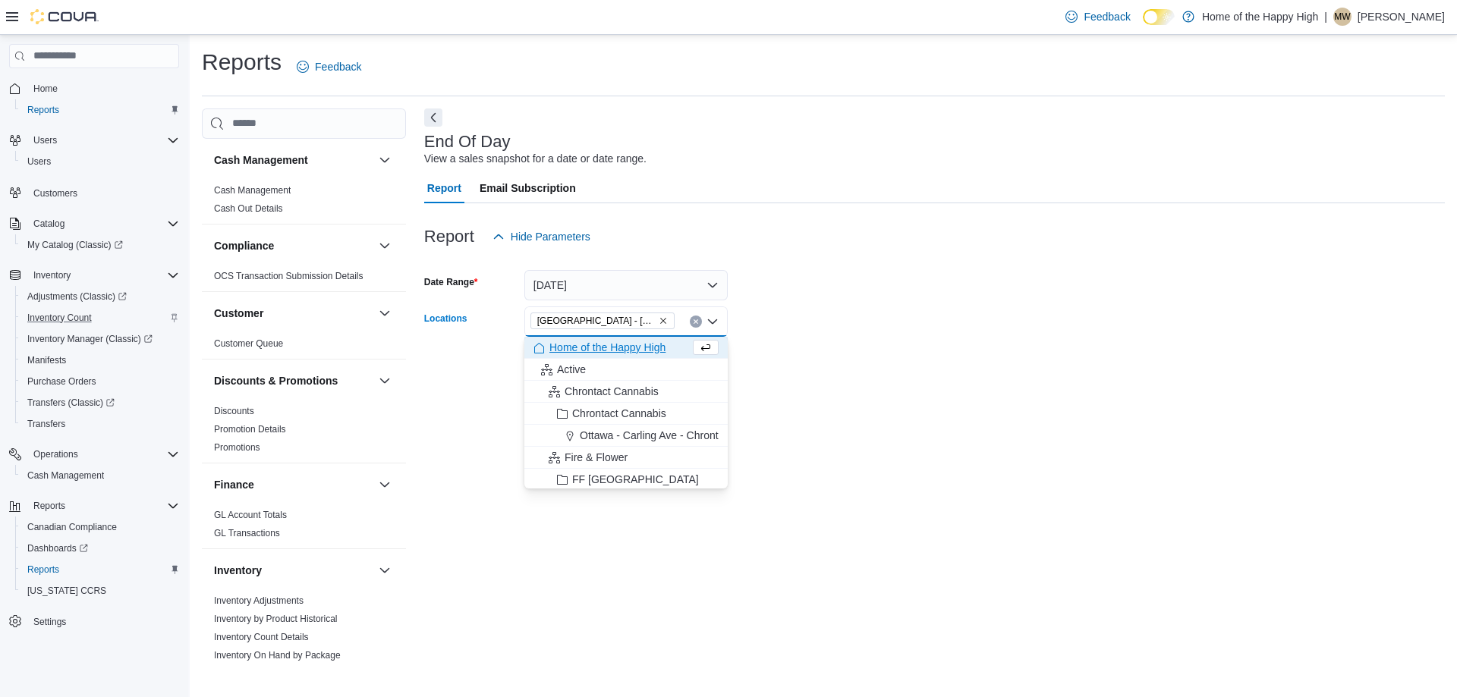
click at [837, 325] on form "Date Range [DATE] Locations [GEOGRAPHIC_DATA] - [GEOGRAPHIC_DATA] - Fire & Flow…" at bounding box center [934, 315] width 1020 height 127
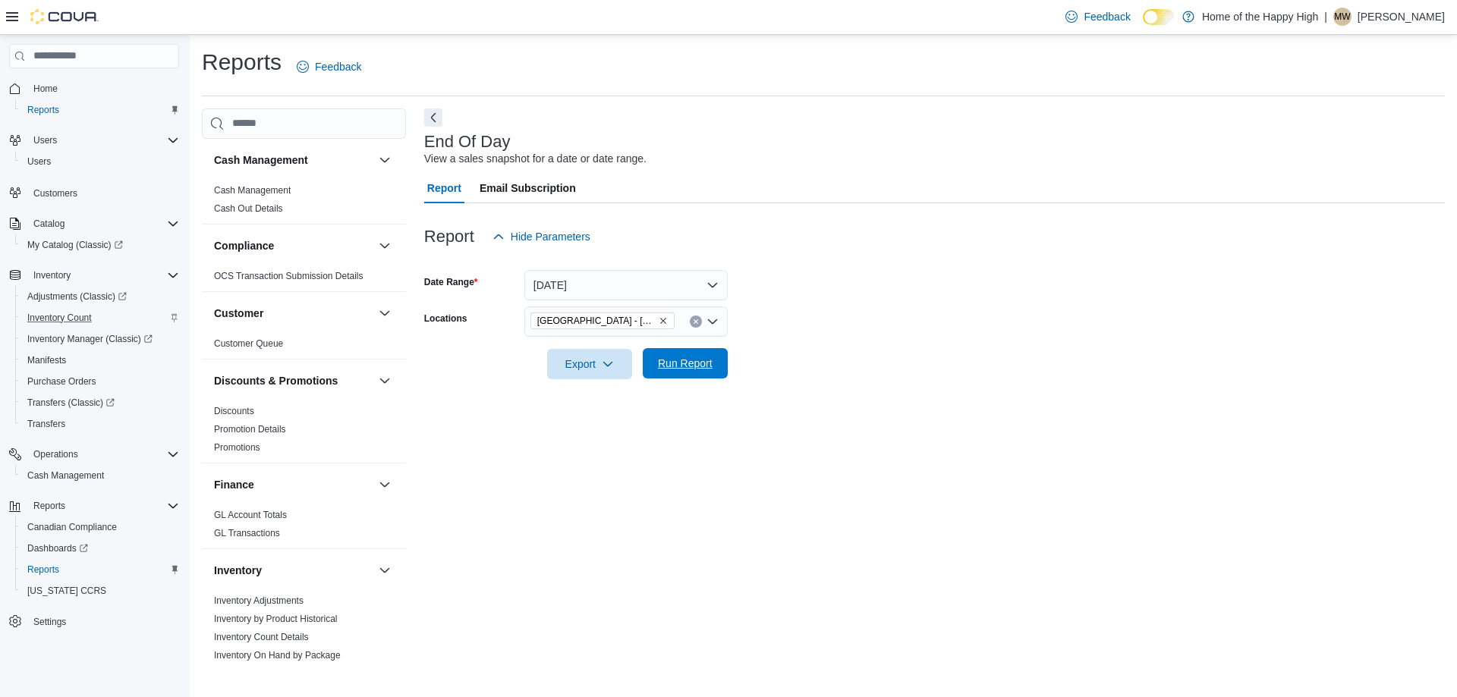
click at [643, 363] on button "Run Report" at bounding box center [685, 363] width 85 height 30
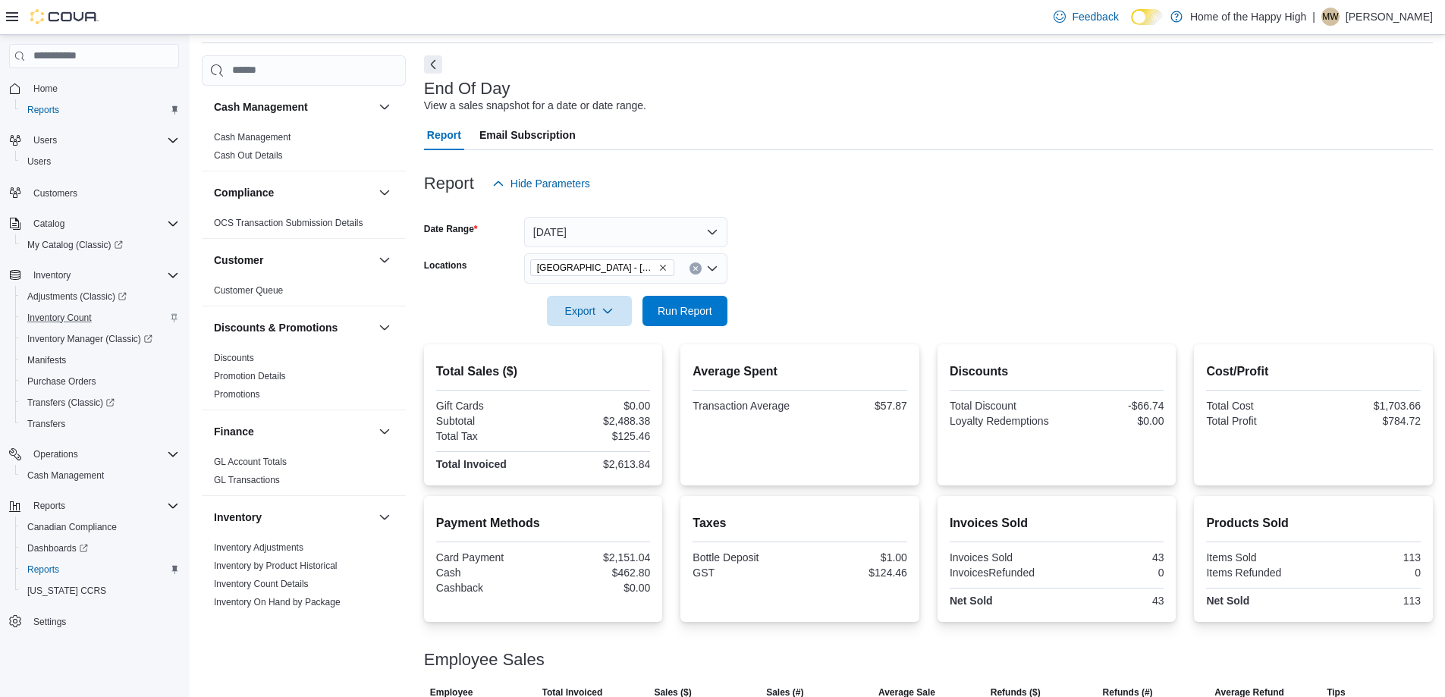
scroll to position [136, 0]
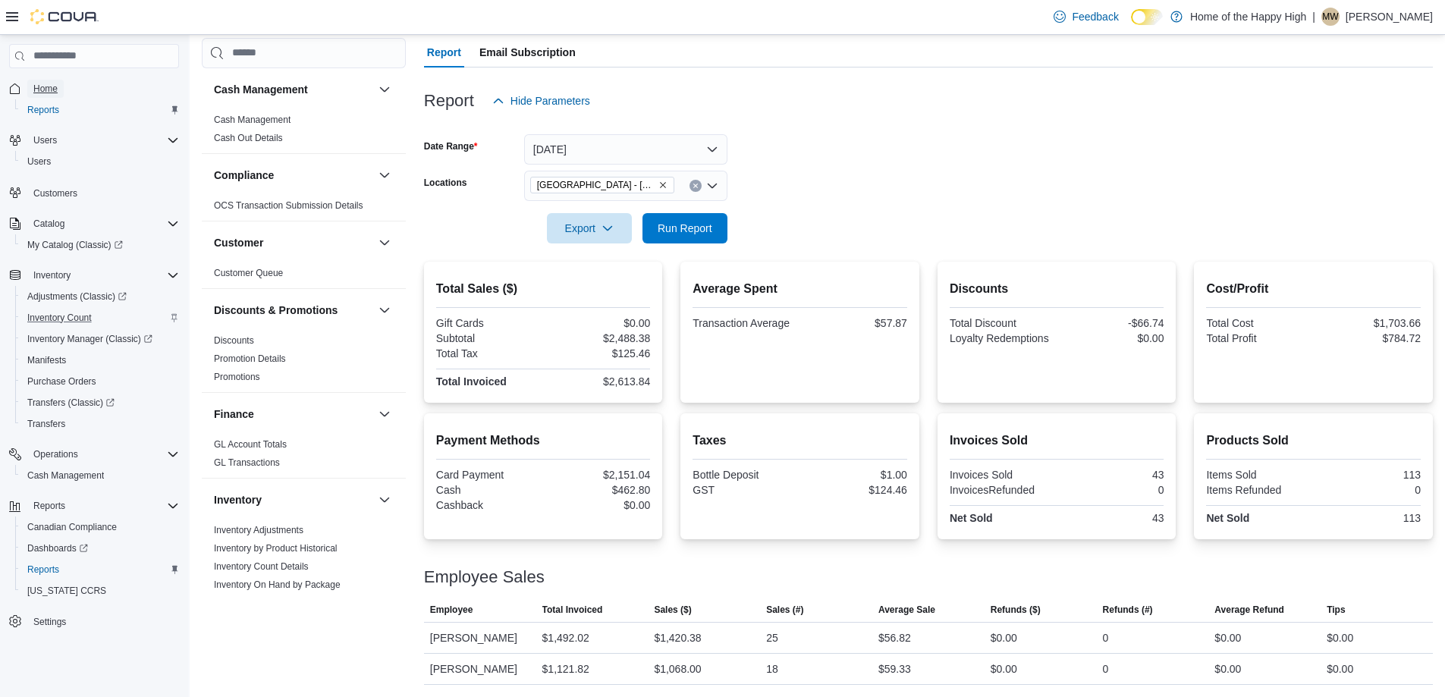
click at [60, 83] on link "Home" at bounding box center [45, 89] width 36 height 18
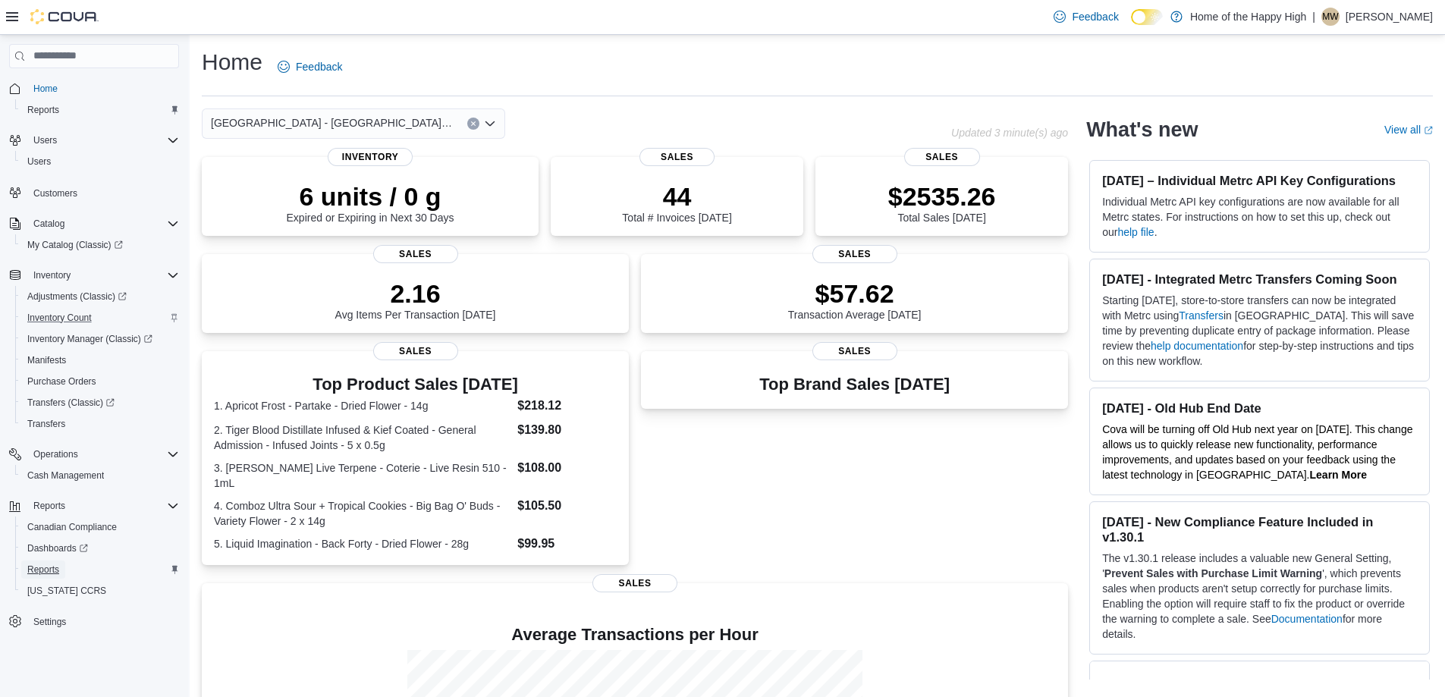
click at [42, 561] on span "Reports" at bounding box center [43, 570] width 32 height 18
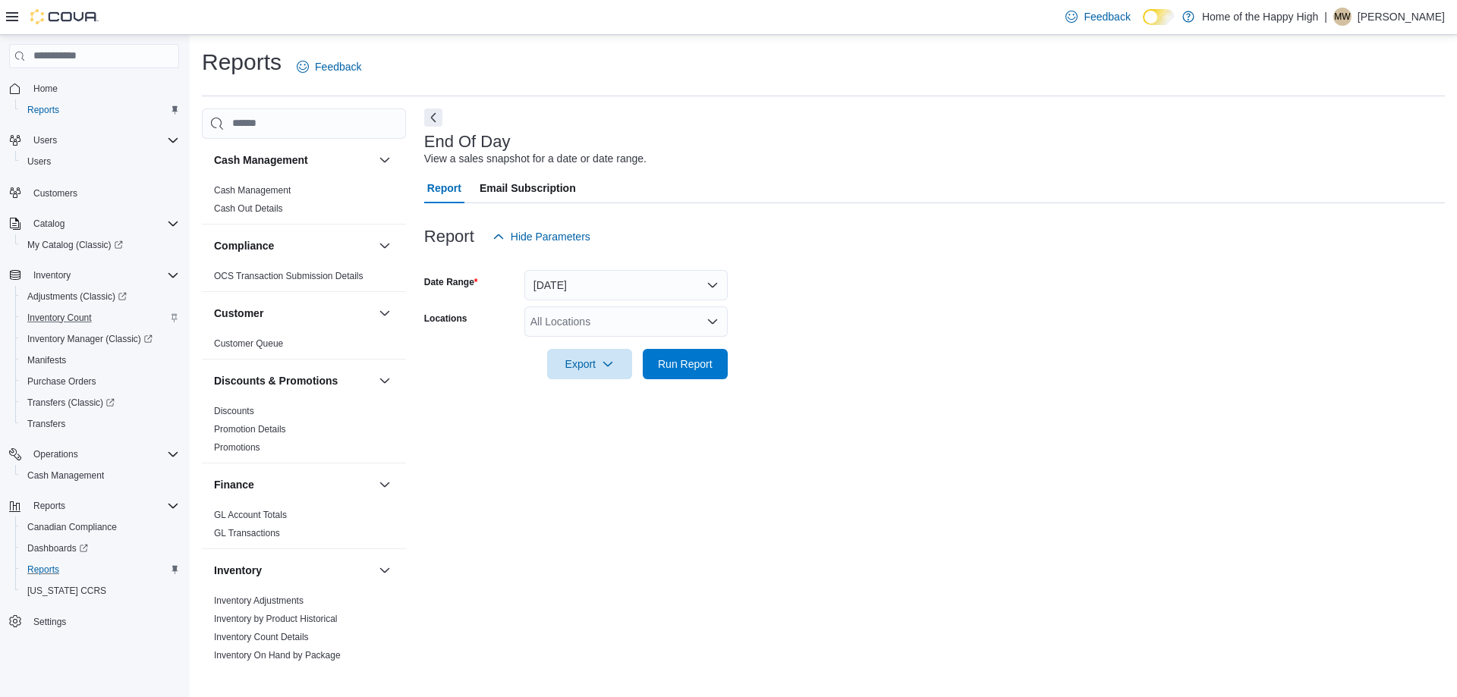
click at [558, 330] on div "All Locations" at bounding box center [625, 321] width 203 height 30
type input "***"
click at [575, 349] on icon "Choose from the following options" at bounding box center [577, 349] width 7 height 10
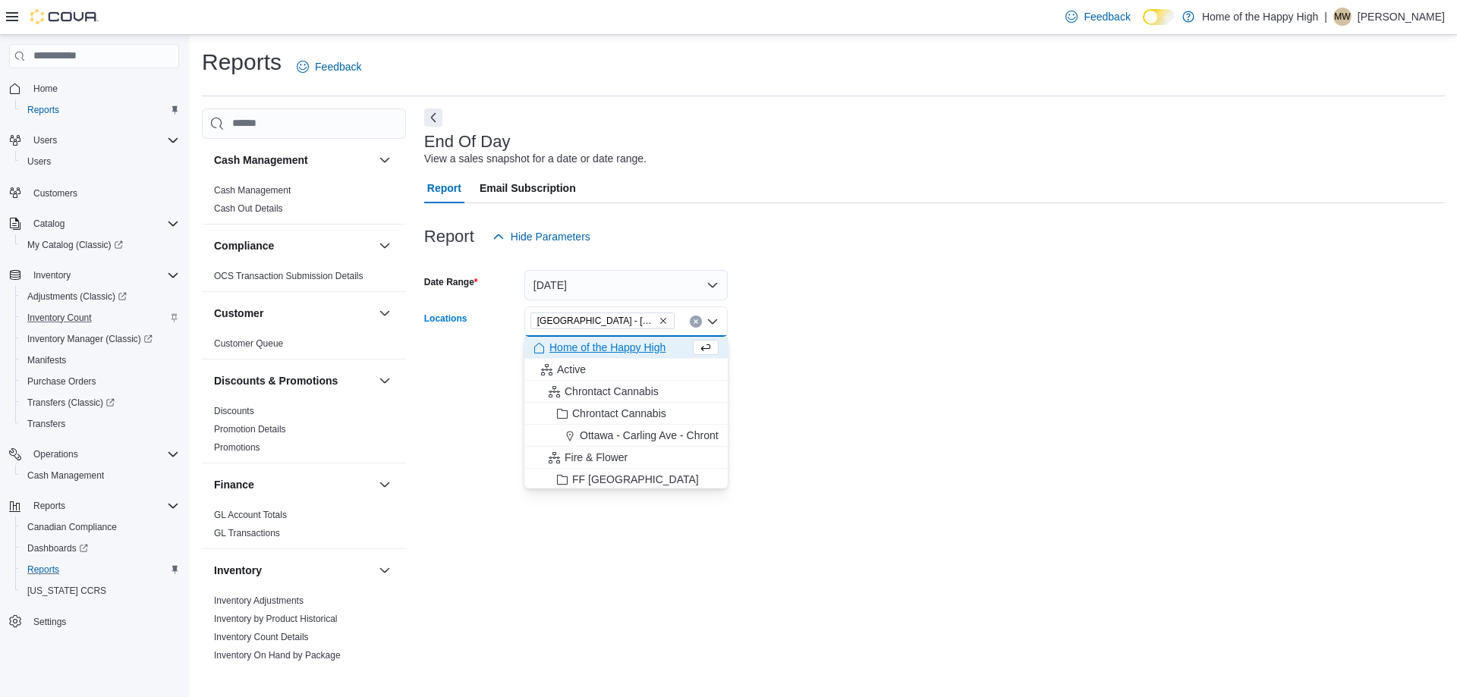
click at [767, 313] on form "Date Range [DATE] Locations [GEOGRAPHIC_DATA] - [GEOGRAPHIC_DATA] - Fire & Flow…" at bounding box center [934, 315] width 1020 height 127
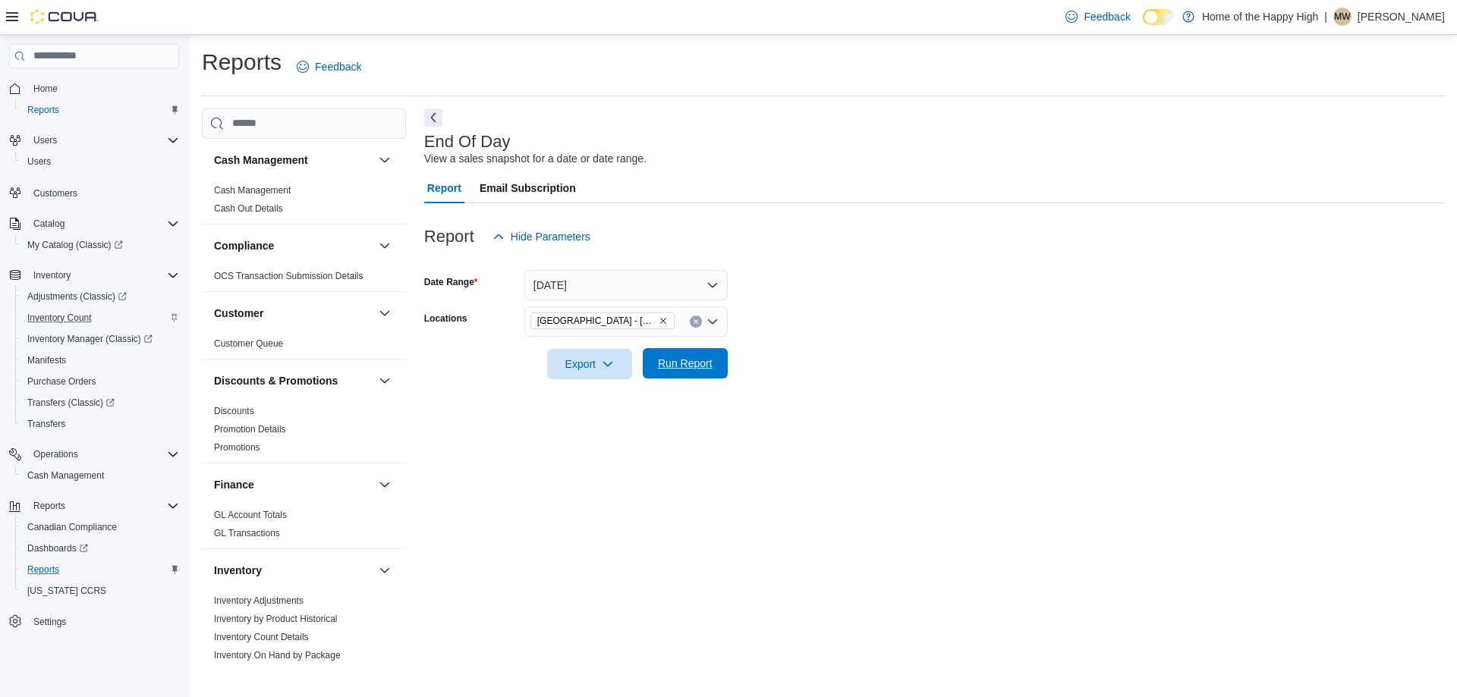
click at [679, 363] on span "Run Report" at bounding box center [685, 363] width 55 height 15
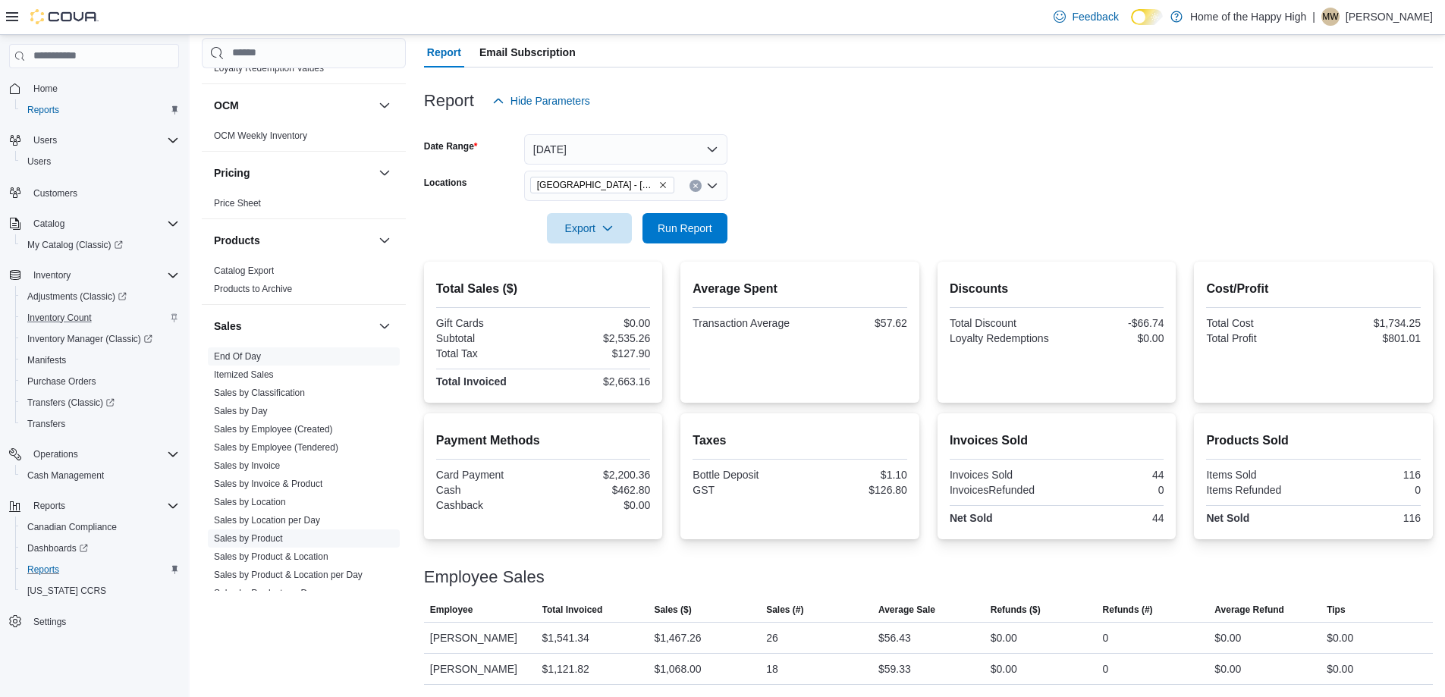
scroll to position [867, 0]
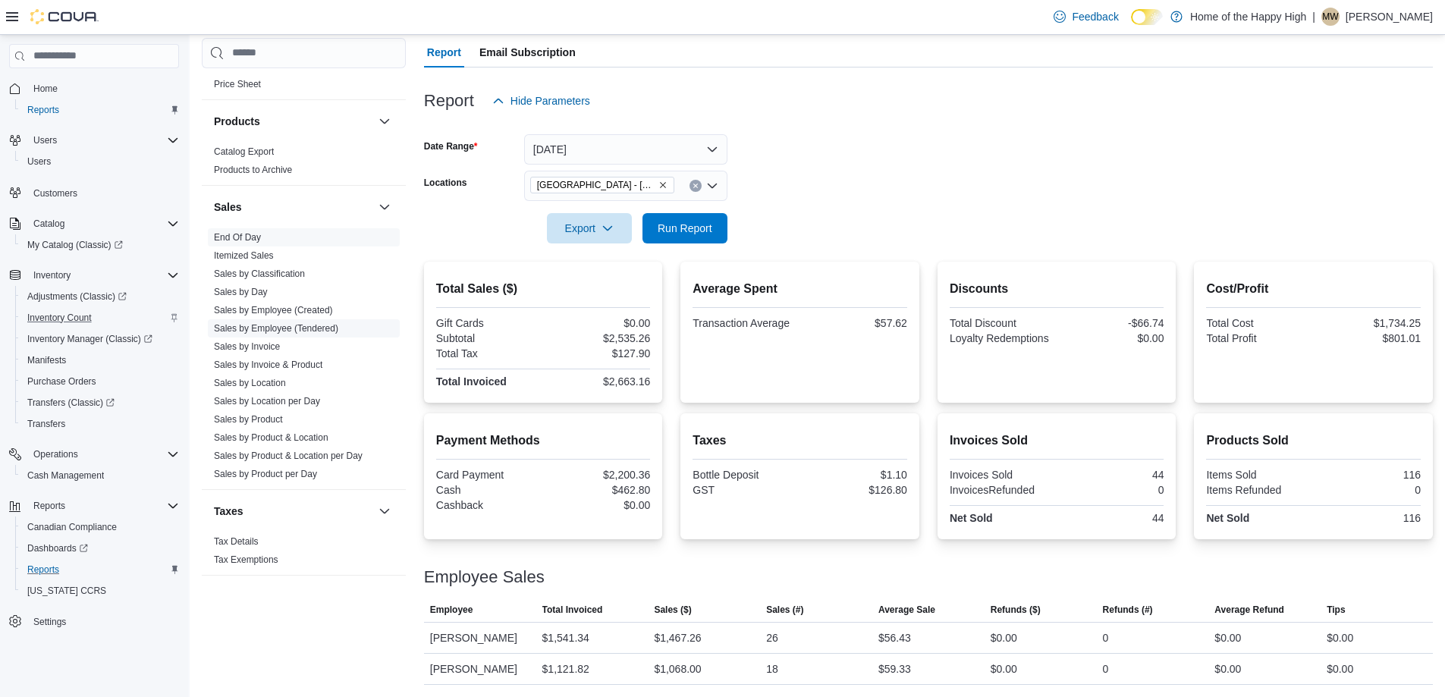
click at [308, 320] on span "Sales by Employee (Tendered)" at bounding box center [304, 328] width 192 height 18
click at [303, 322] on span "Sales by Employee (Tendered)" at bounding box center [276, 328] width 124 height 12
click at [302, 325] on link "Sales by Employee (Tendered)" at bounding box center [276, 328] width 124 height 11
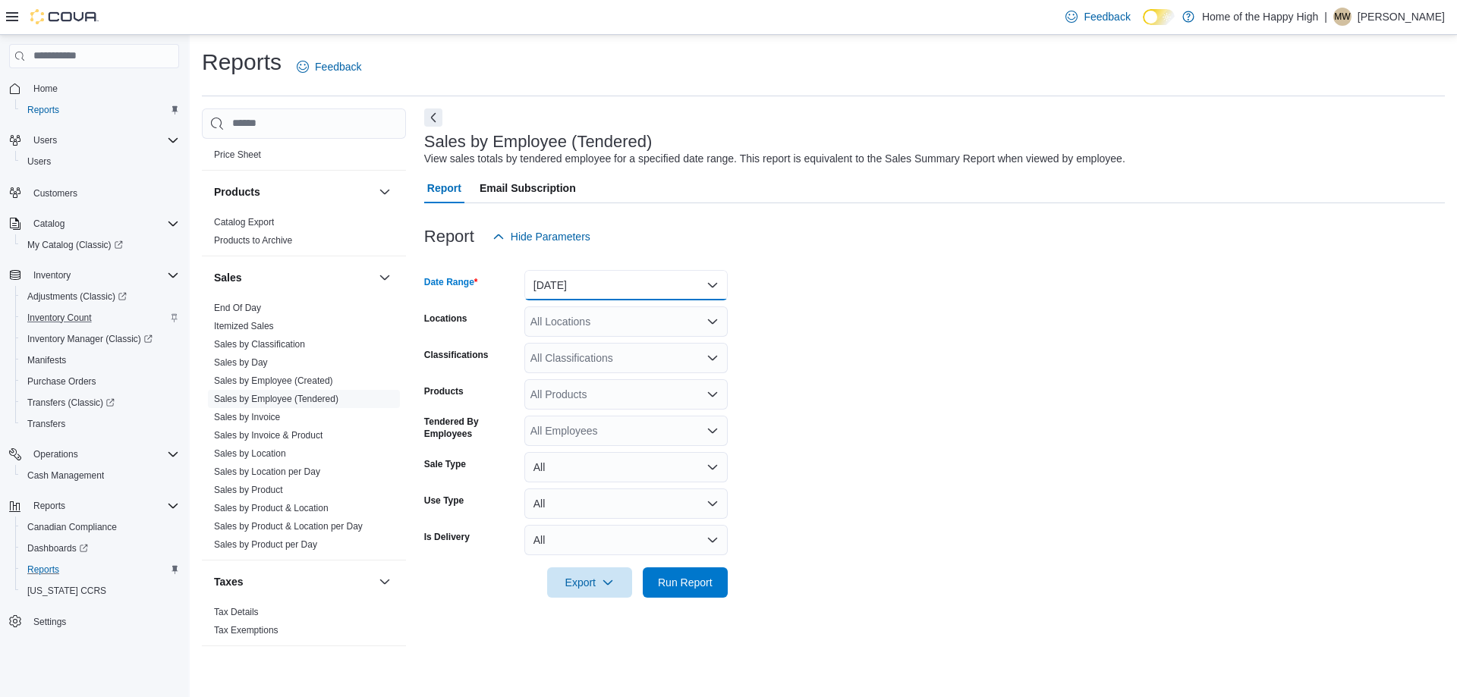
click at [586, 281] on button "[DATE]" at bounding box center [625, 285] width 203 height 30
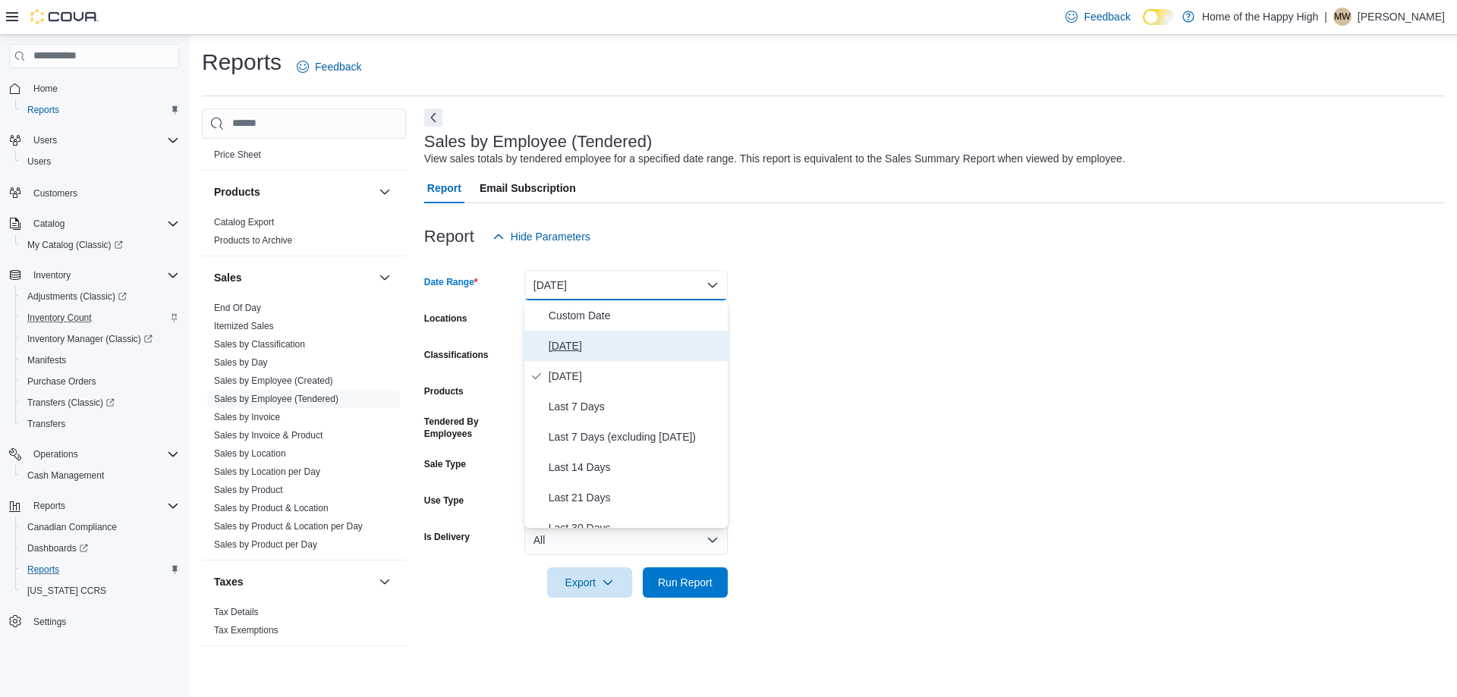
click at [586, 335] on button "[DATE]" at bounding box center [625, 346] width 203 height 30
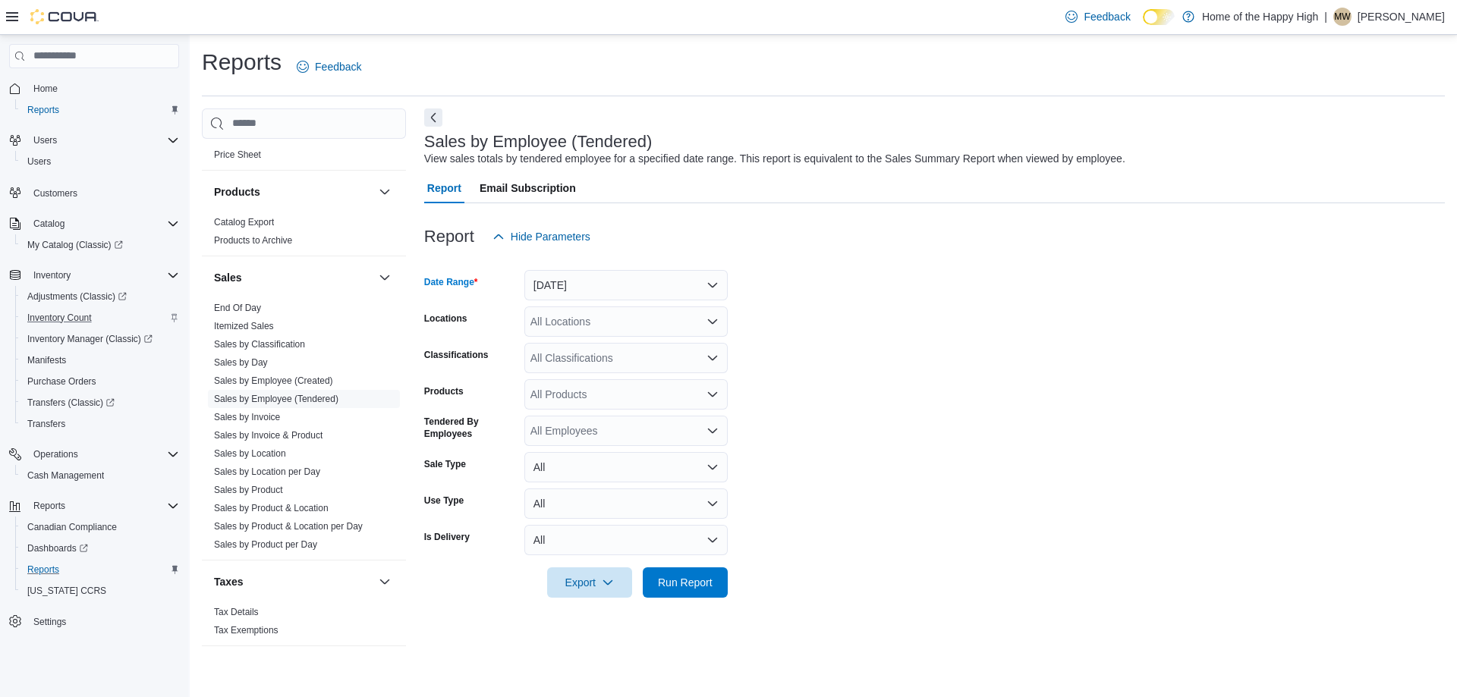
click at [593, 318] on div "All Locations" at bounding box center [625, 321] width 203 height 30
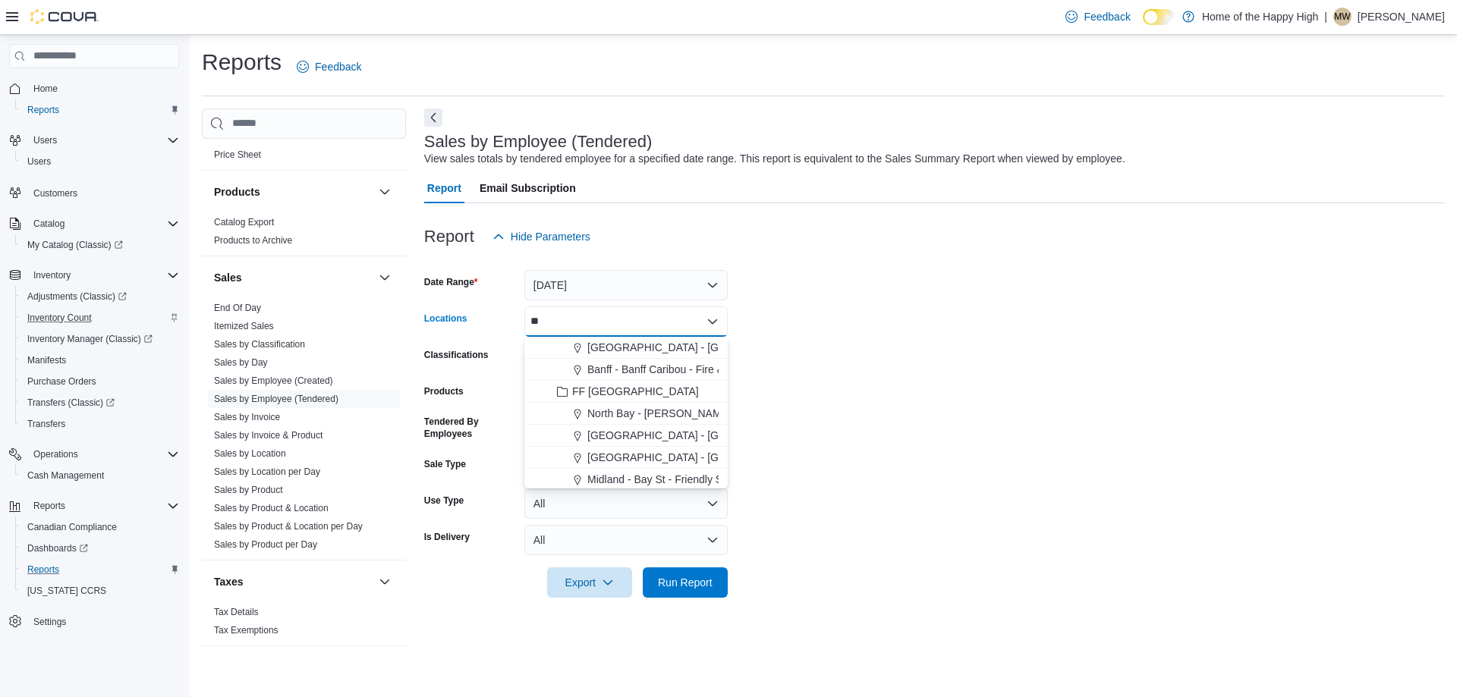
type input "*"
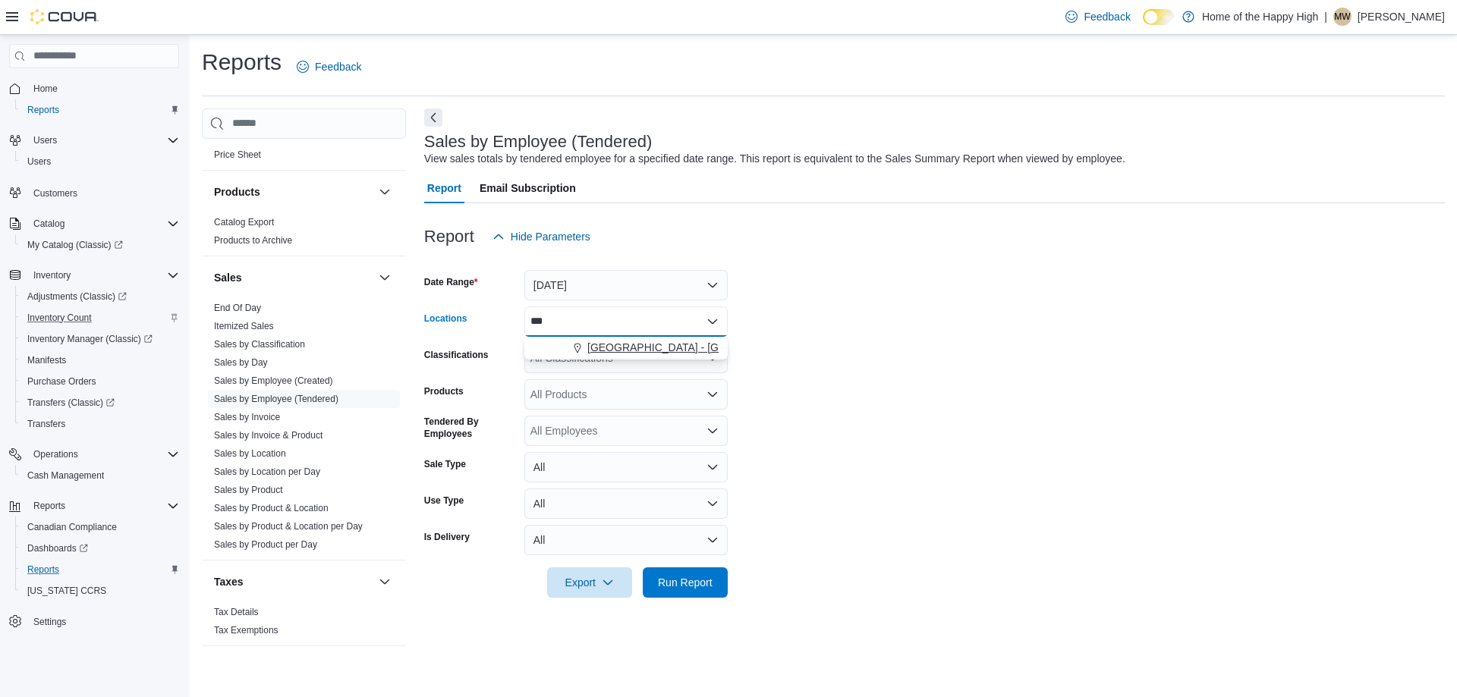
type input "***"
click at [652, 354] on span "[GEOGRAPHIC_DATA] - [GEOGRAPHIC_DATA] - Fire & Flower" at bounding box center [738, 347] width 303 height 15
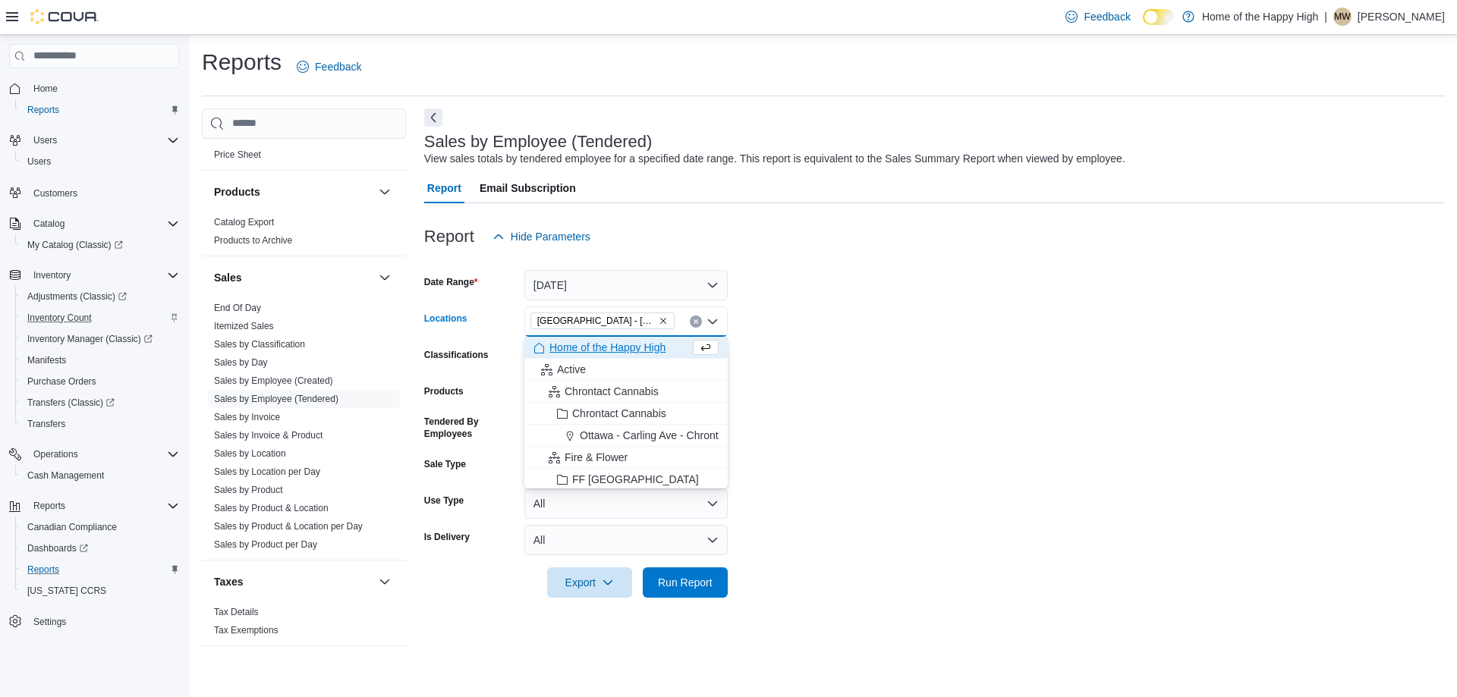
click at [819, 359] on form "Date Range [DATE] Locations [GEOGRAPHIC_DATA] - [GEOGRAPHIC_DATA] - Fire & Flow…" at bounding box center [934, 425] width 1020 height 346
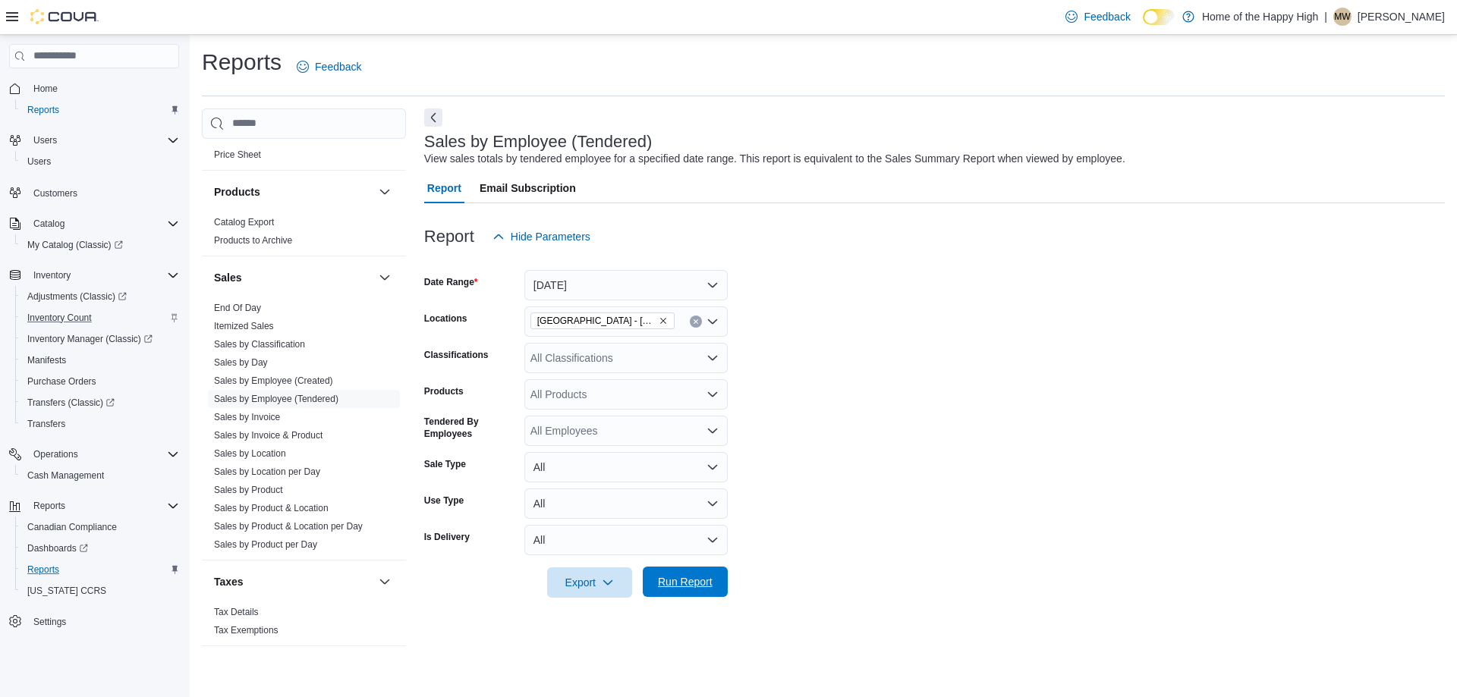
click at [688, 568] on span "Run Report" at bounding box center [685, 582] width 67 height 30
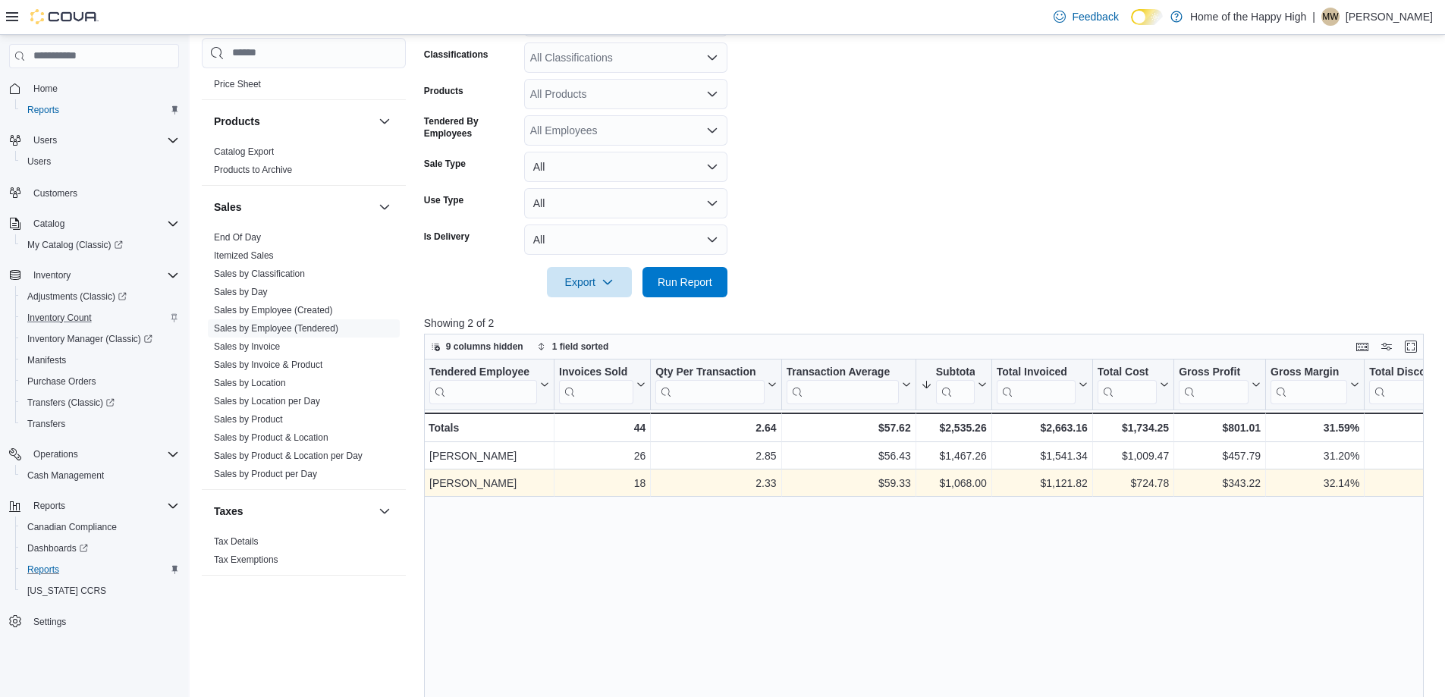
scroll to position [303, 0]
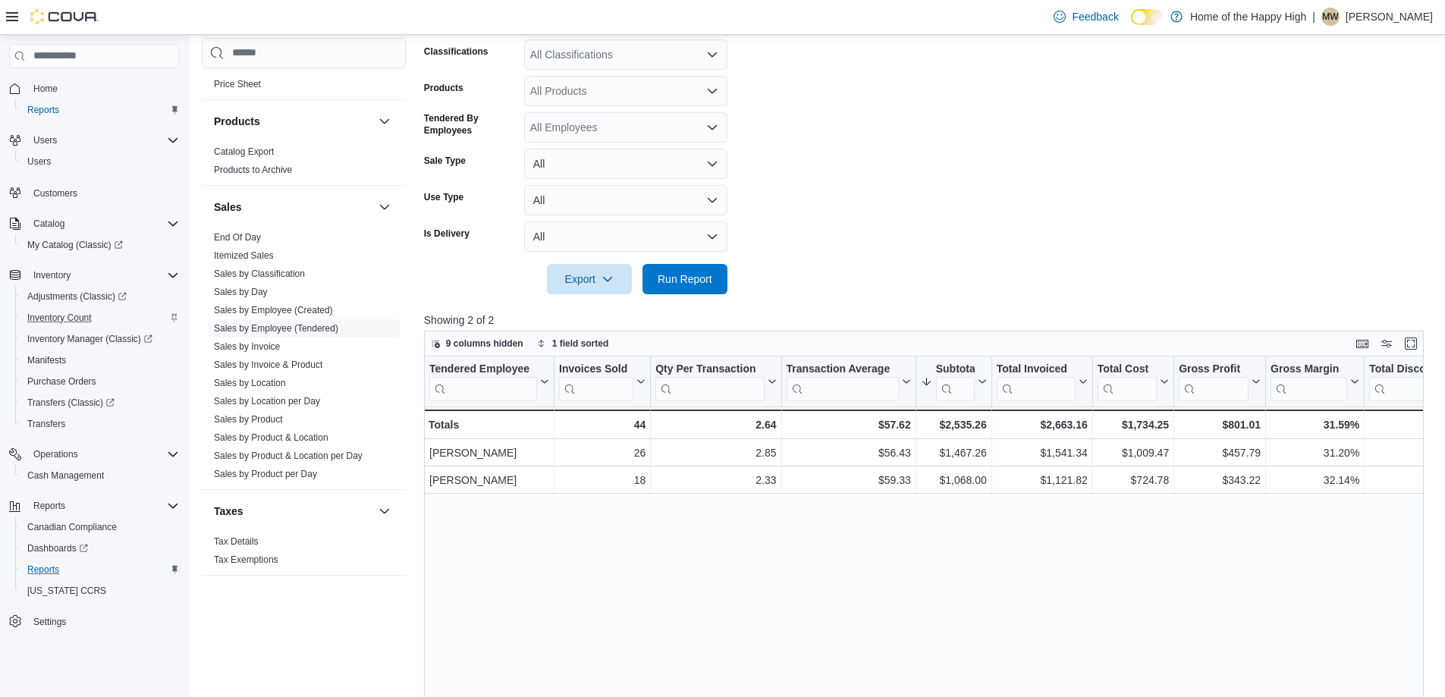
click at [66, 85] on span "Home" at bounding box center [103, 88] width 152 height 19
